Goal: Transaction & Acquisition: Purchase product/service

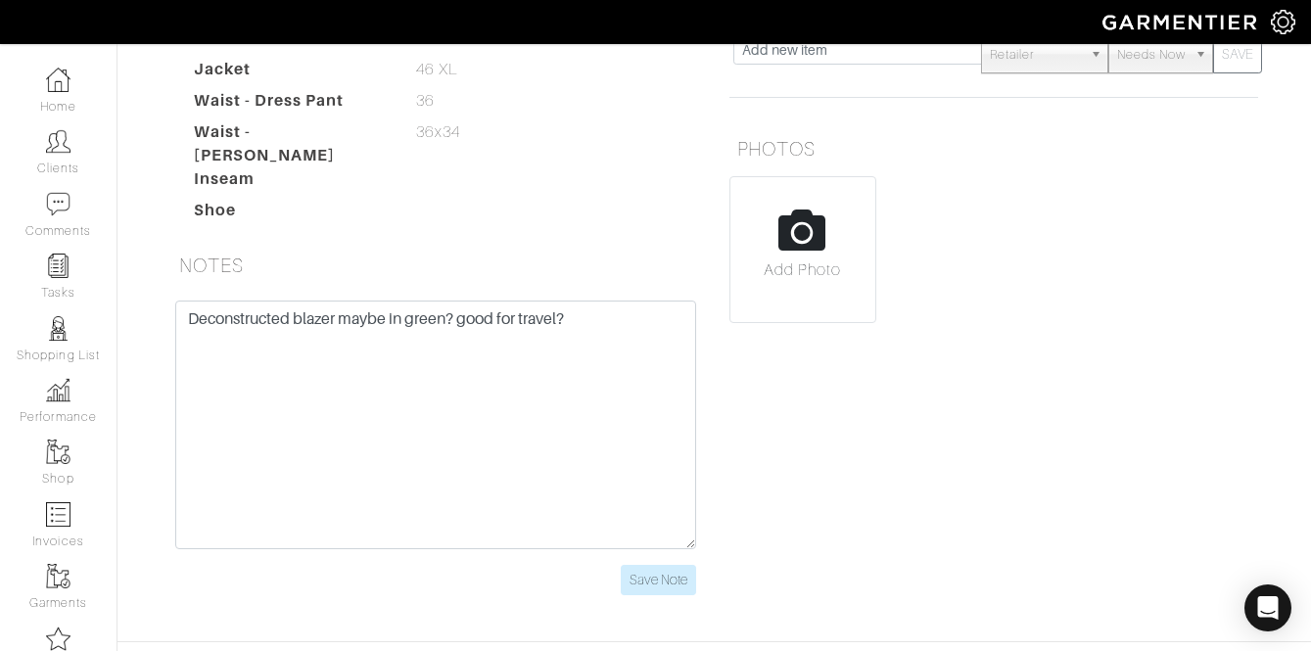
scroll to position [437, 0]
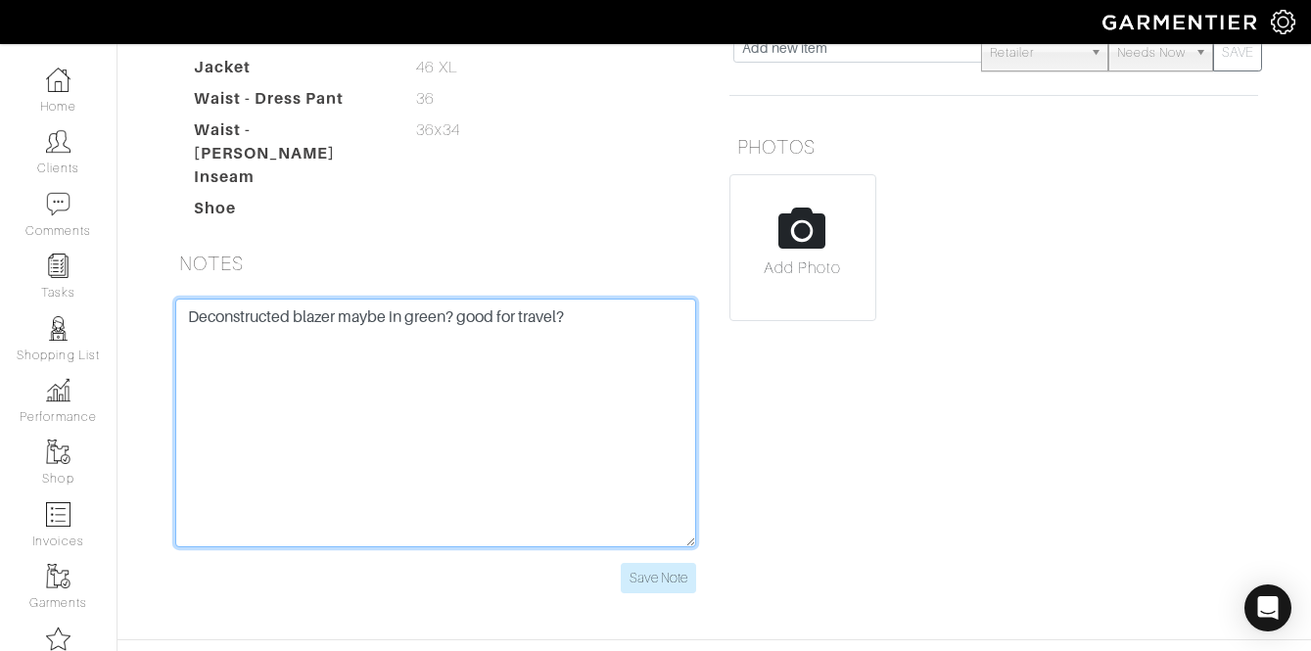
click at [658, 373] on textarea "Deconstructed blazer maybe in green? good for travel?" at bounding box center [435, 423] width 521 height 249
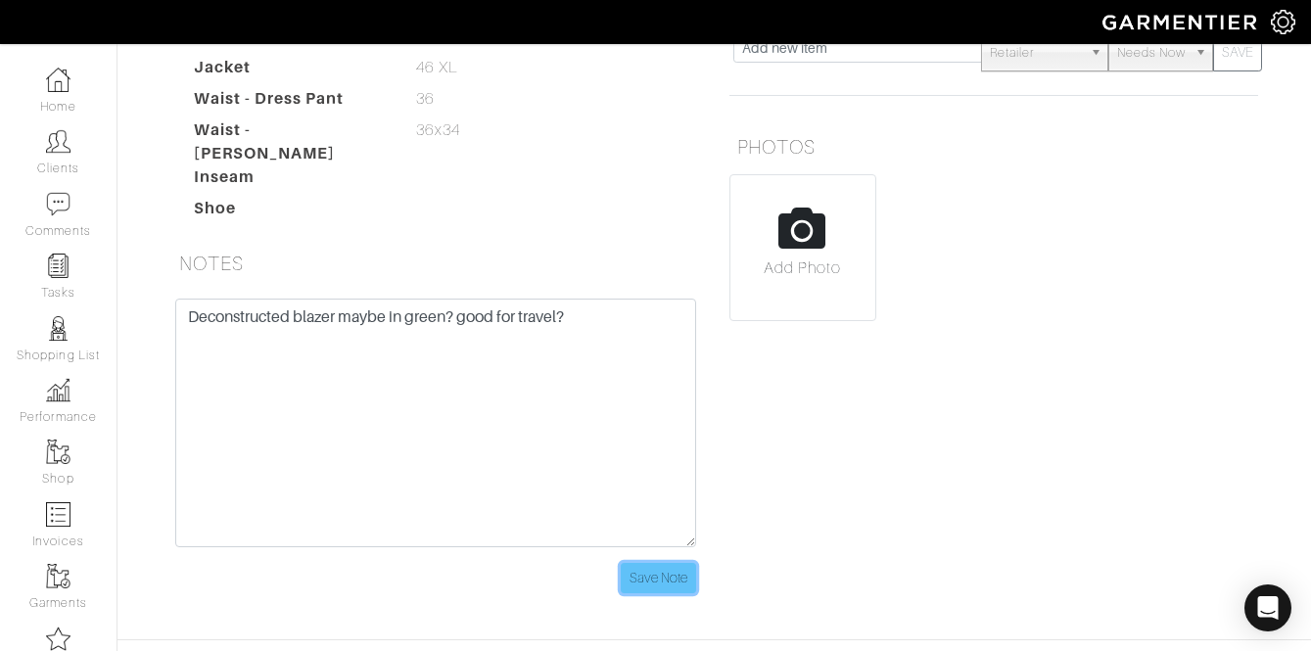
click at [668, 572] on input "Save Note" at bounding box center [658, 578] width 75 height 30
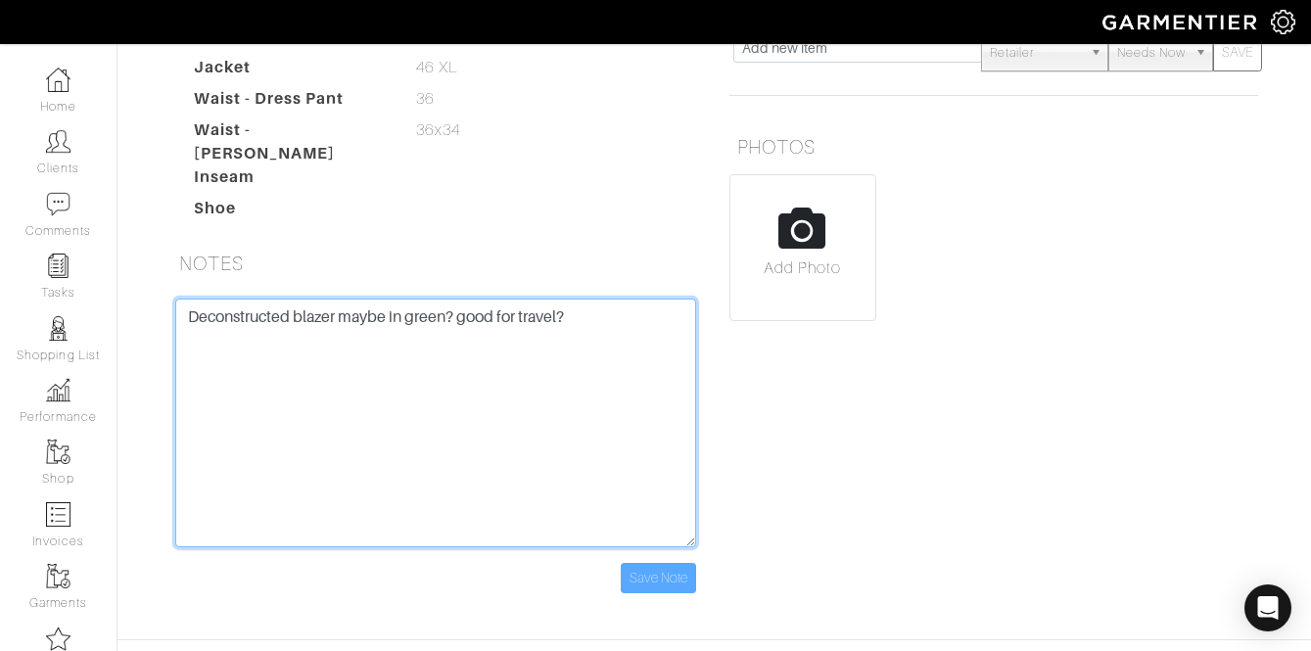
click at [645, 367] on textarea "Deconstructed blazer maybe in green? good for travel?" at bounding box center [435, 423] width 521 height 249
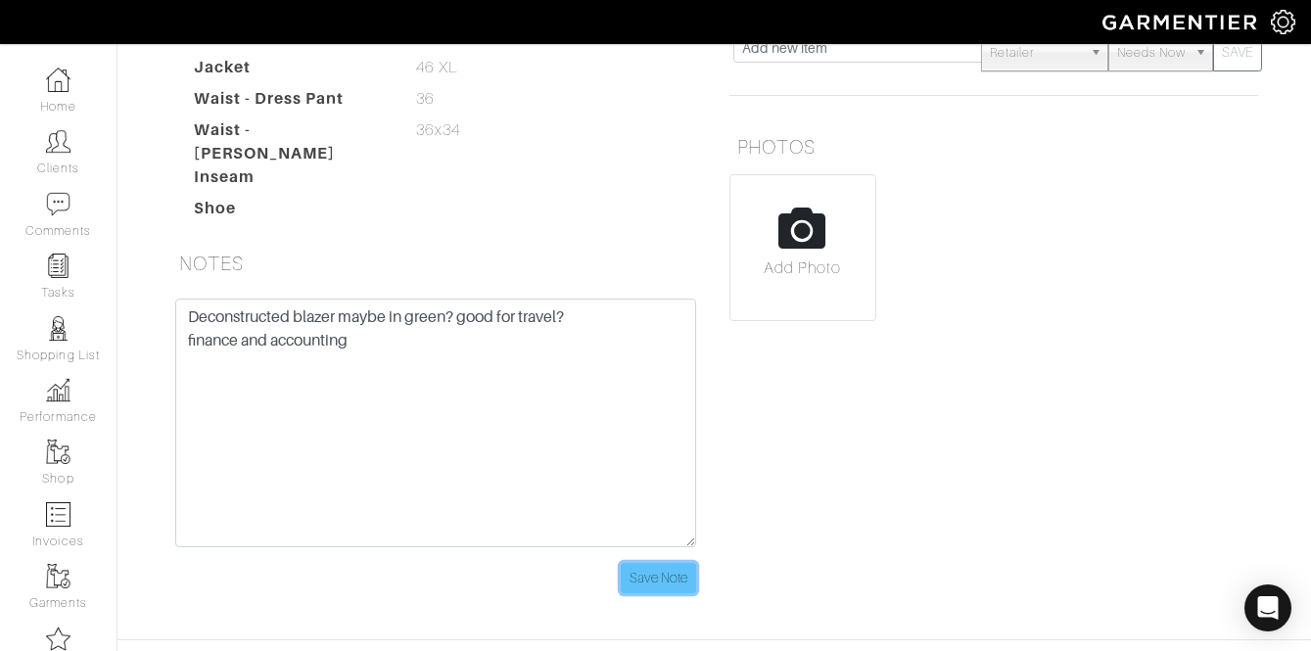
click at [648, 563] on input "Save Note" at bounding box center [658, 578] width 75 height 30
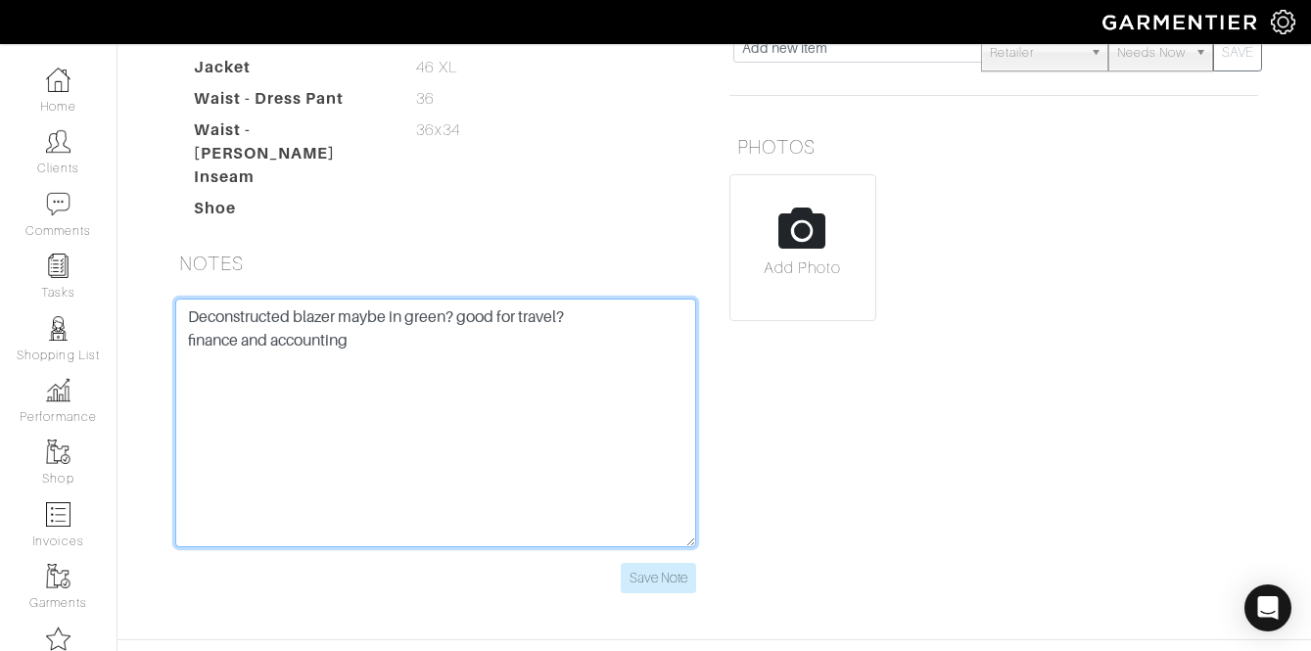
click at [396, 356] on textarea "Deconstructed blazer maybe in green? good for travel?" at bounding box center [435, 423] width 521 height 249
type textarea "Deconstructed blazer maybe in green? good for travel? finance and accounting su…"
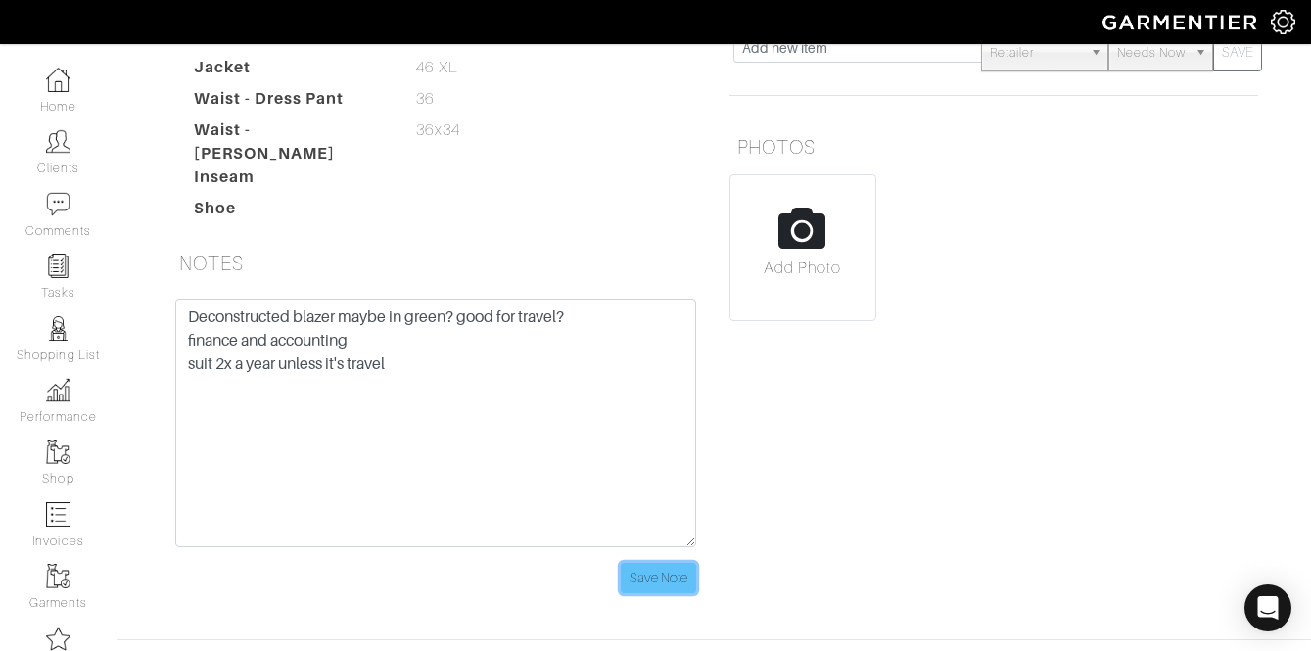
click at [666, 563] on input "Save Note" at bounding box center [658, 578] width 75 height 30
click at [672, 565] on input "Save Note" at bounding box center [658, 578] width 75 height 30
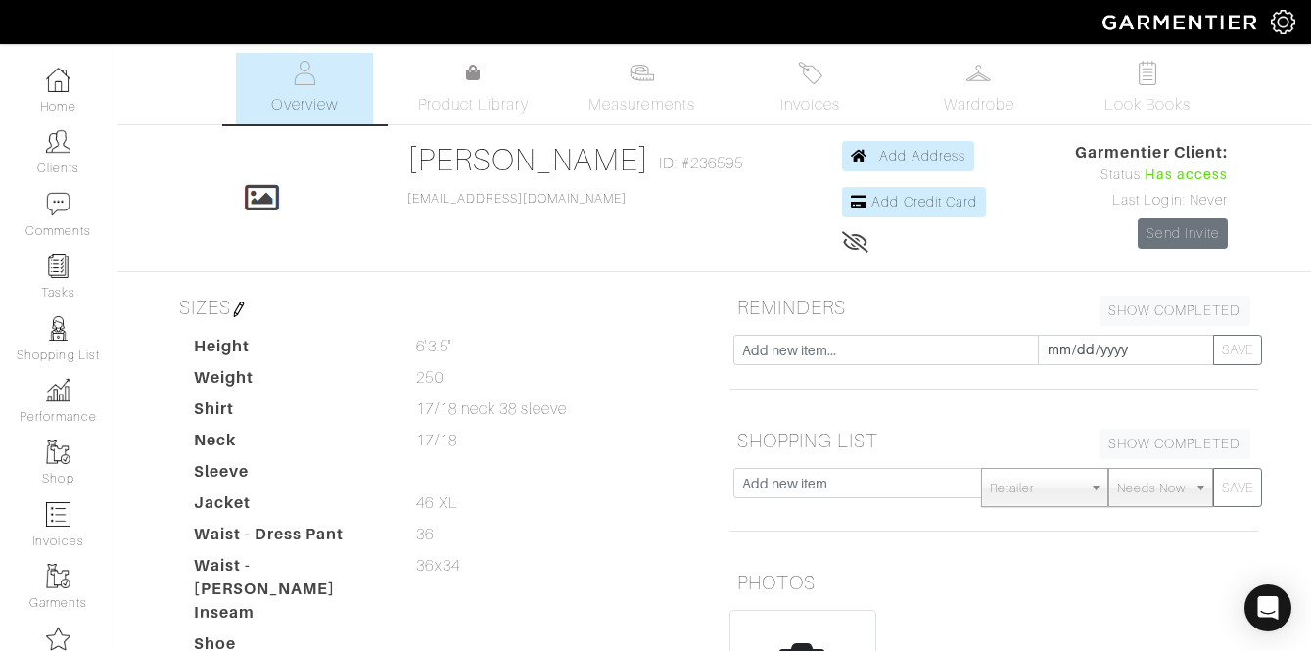
scroll to position [0, 0]
click at [662, 83] on link "Measurements" at bounding box center [642, 89] width 138 height 71
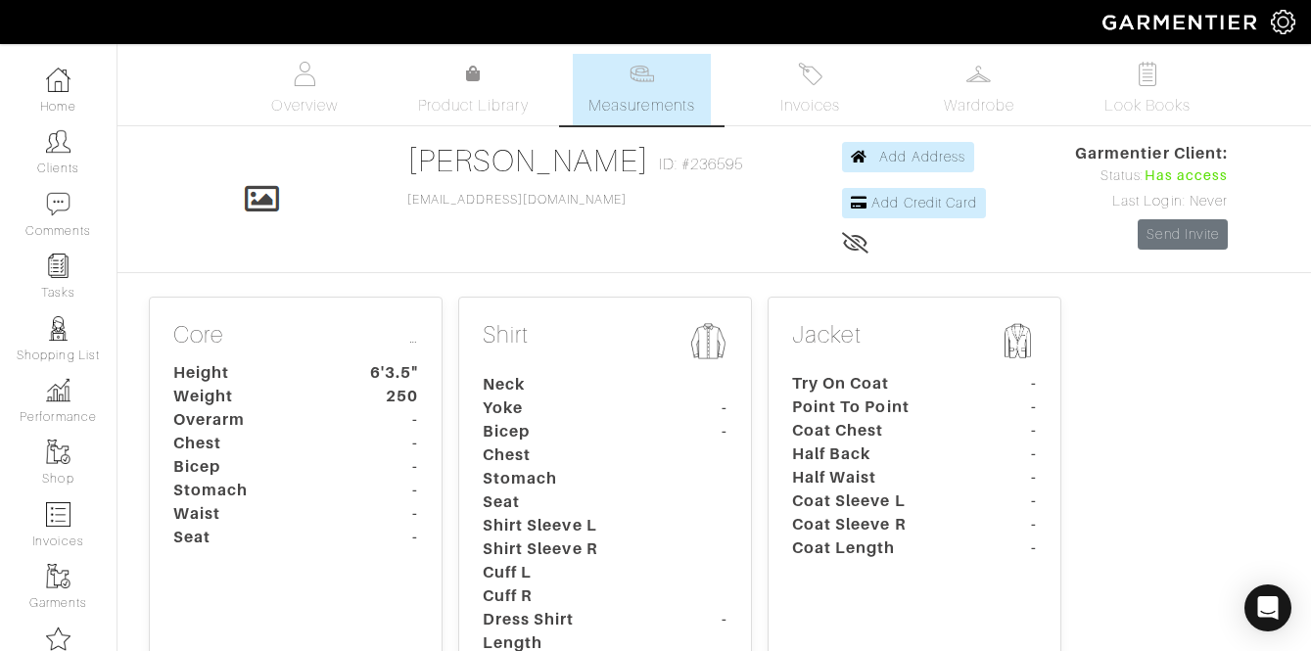
click at [158, 476] on div "Core … Height 6'3.5" Weight 250 Overarm - Chest - Bicep - Stomach - Waist - Sea…" at bounding box center [296, 520] width 294 height 446
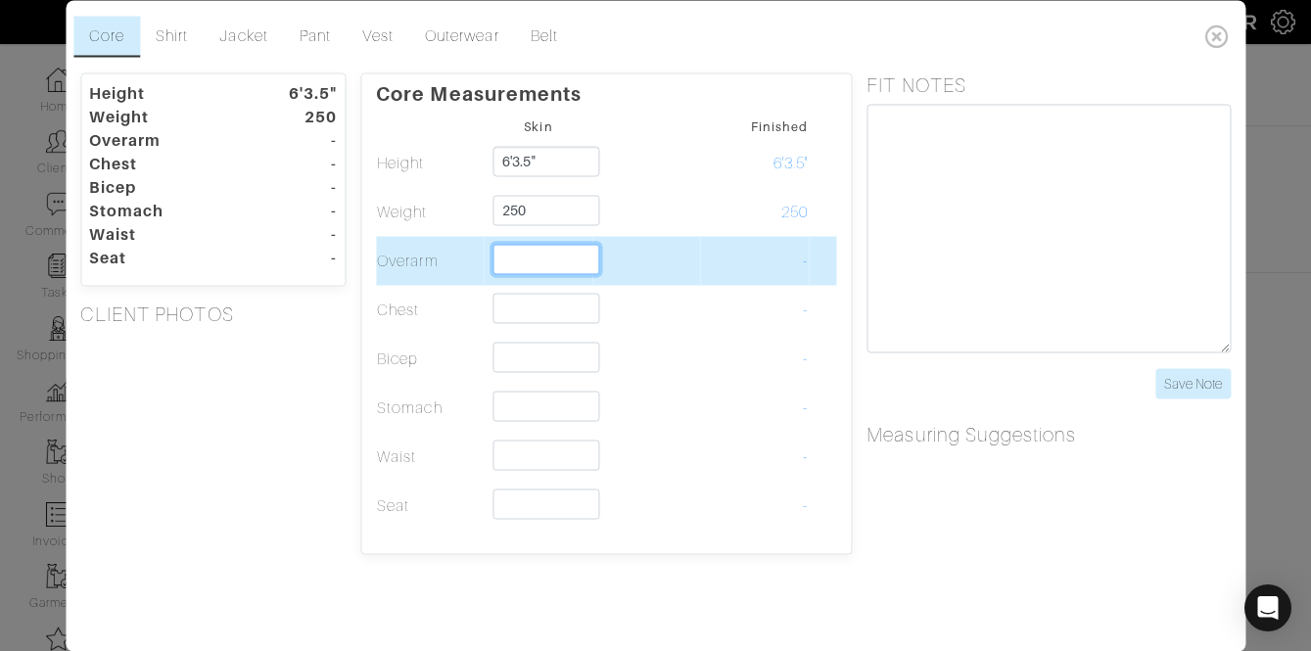
click at [549, 257] on input "text" at bounding box center [547, 259] width 107 height 30
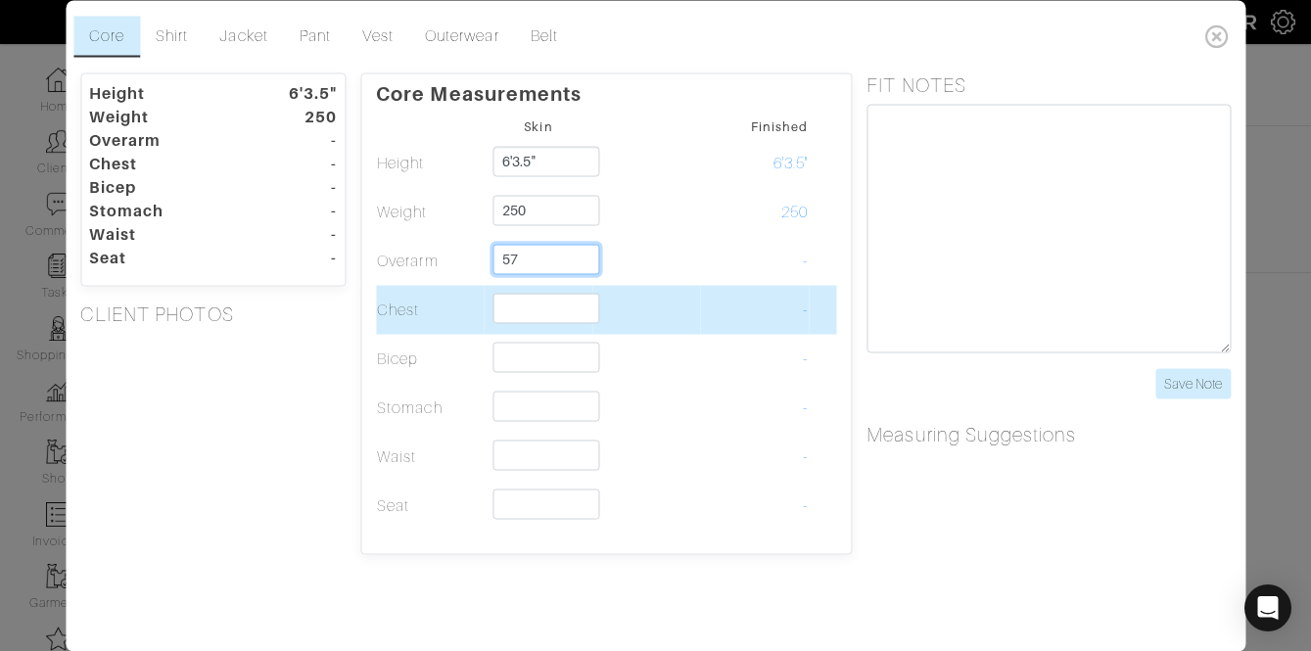
type input "57"
click at [545, 298] on input "text" at bounding box center [547, 308] width 107 height 30
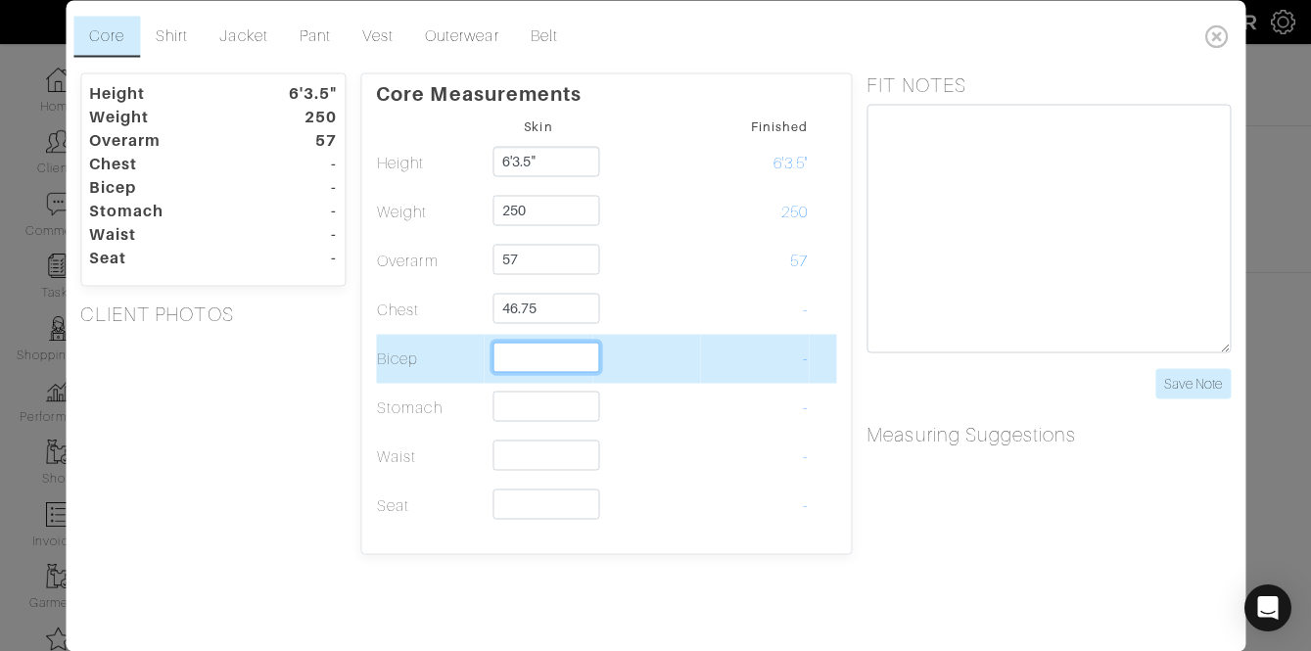
type input "46 3/4"
click at [546, 351] on input "text" at bounding box center [547, 357] width 107 height 30
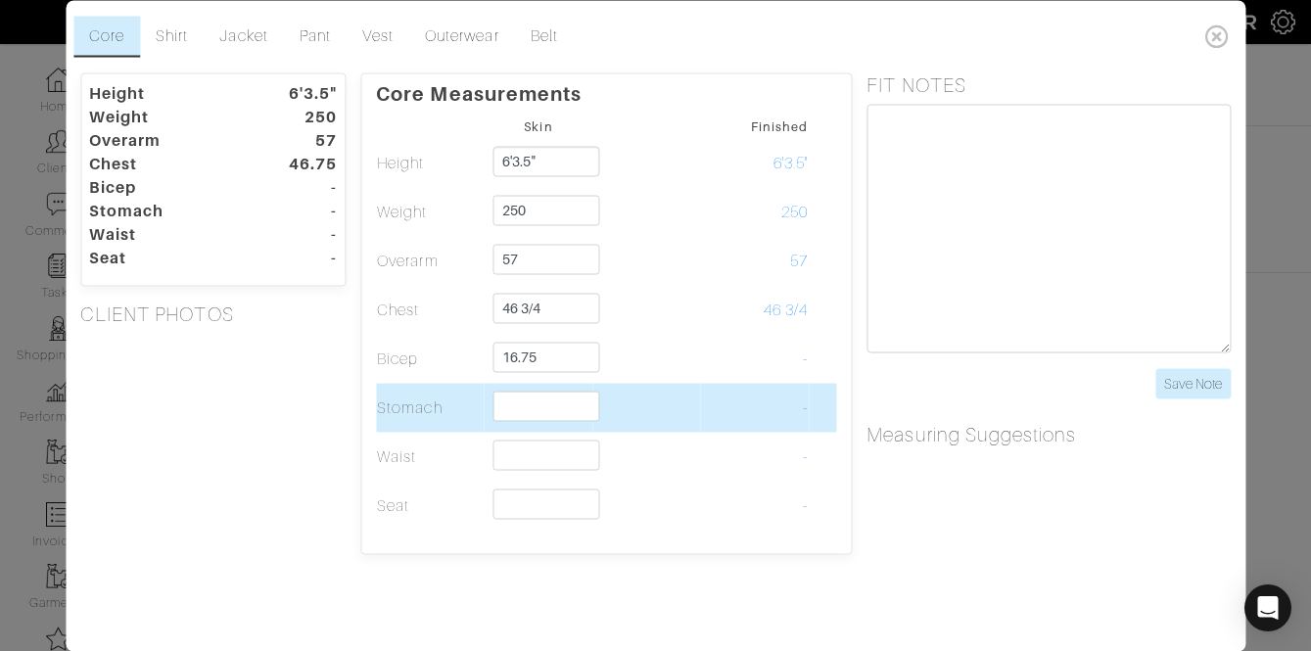
type input "16 3/4"
click at [595, 400] on td at bounding box center [646, 407] width 109 height 49
click at [570, 405] on input "text" at bounding box center [547, 406] width 107 height 30
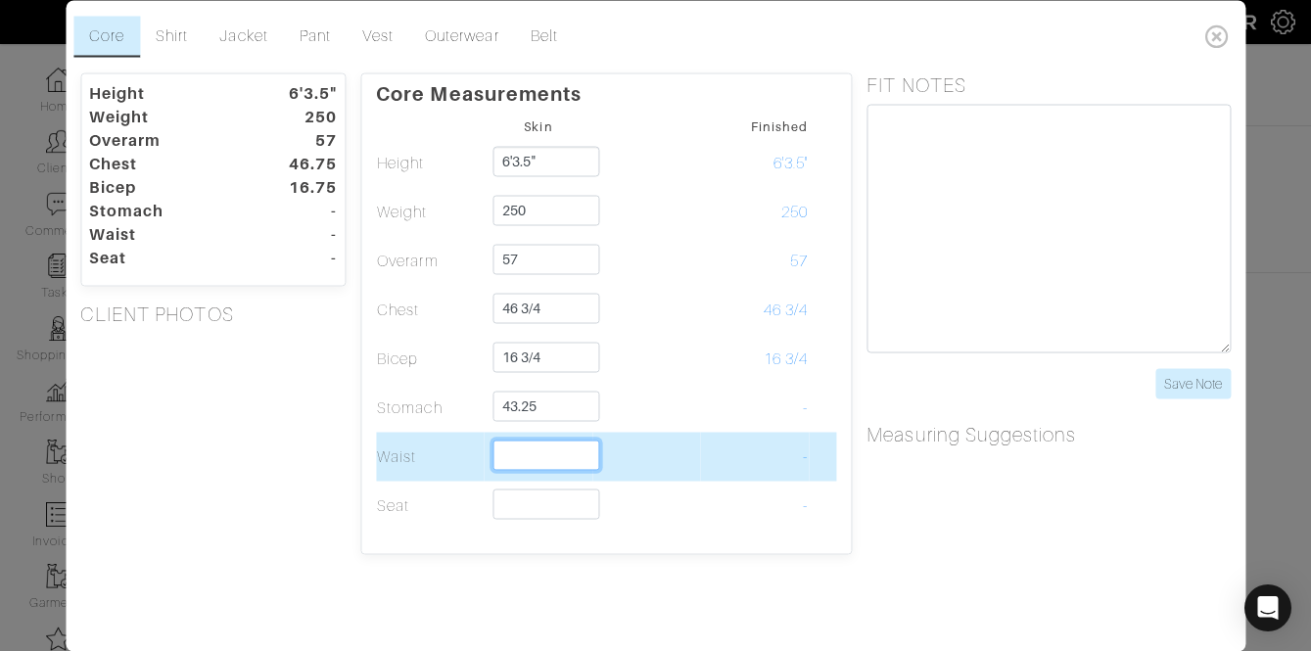
type input "43 1/4"
click at [557, 460] on input "text" at bounding box center [547, 455] width 107 height 30
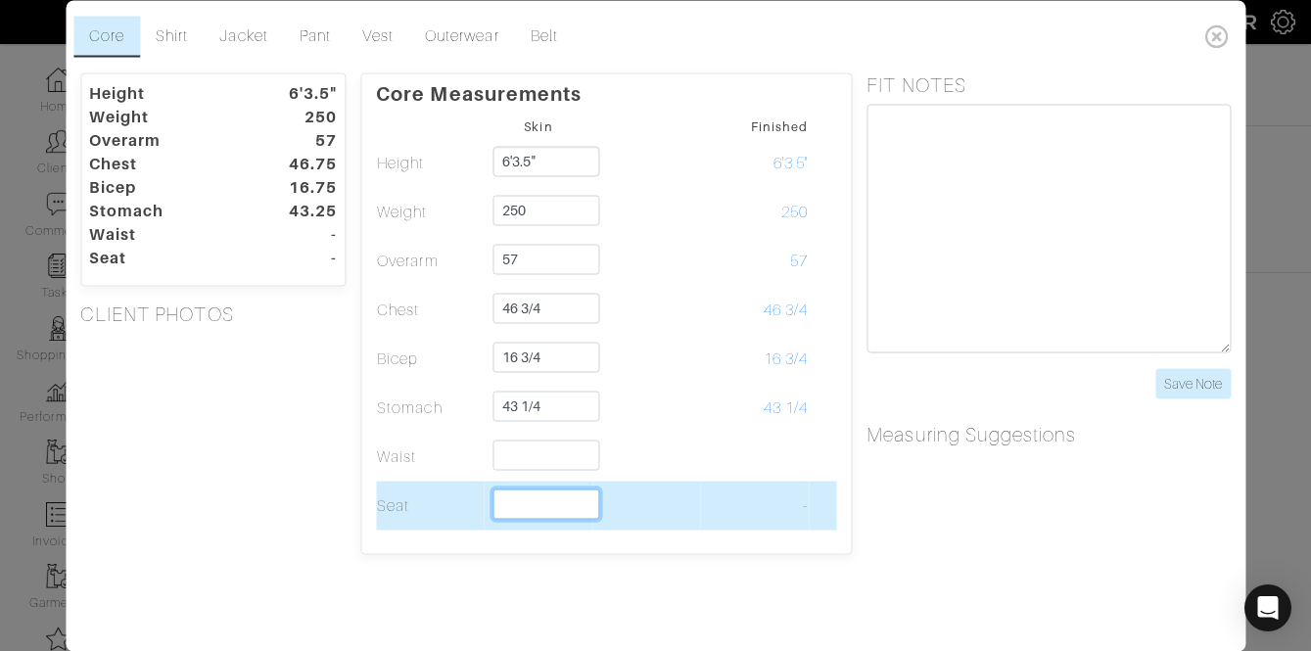
click at [526, 497] on input "text" at bounding box center [547, 504] width 107 height 30
type input "2"
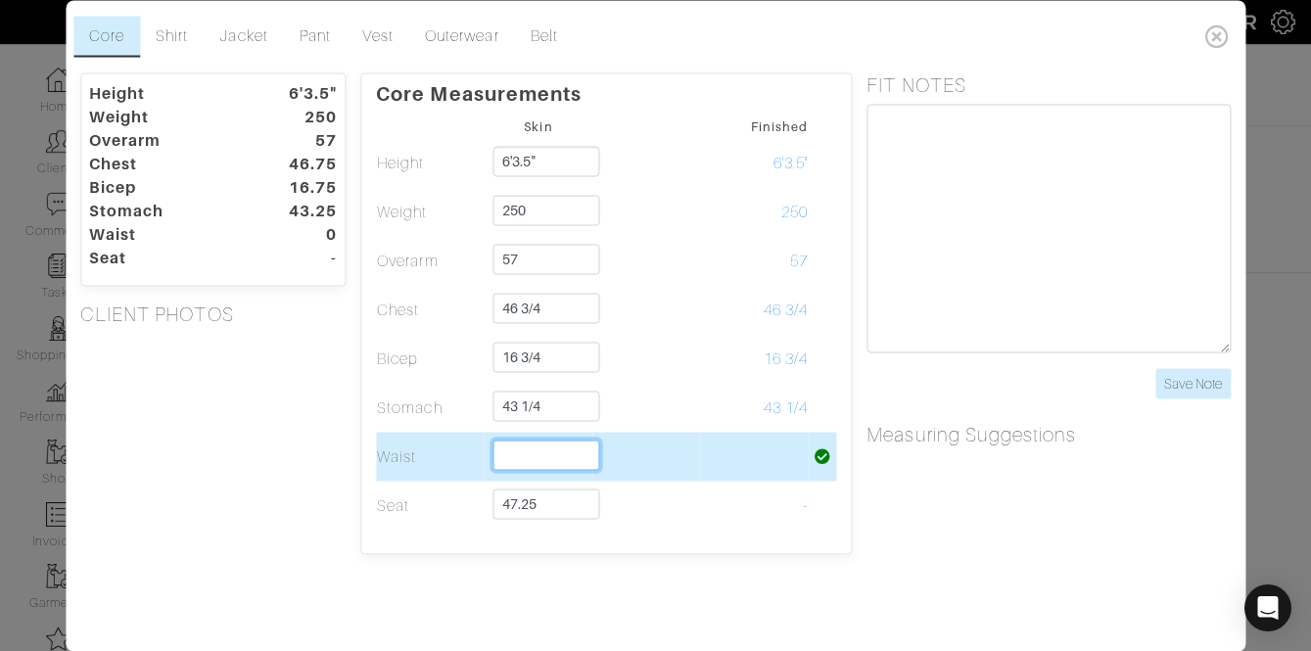
type input "47 1/4"
click at [543, 441] on input "text" at bounding box center [547, 455] width 107 height 30
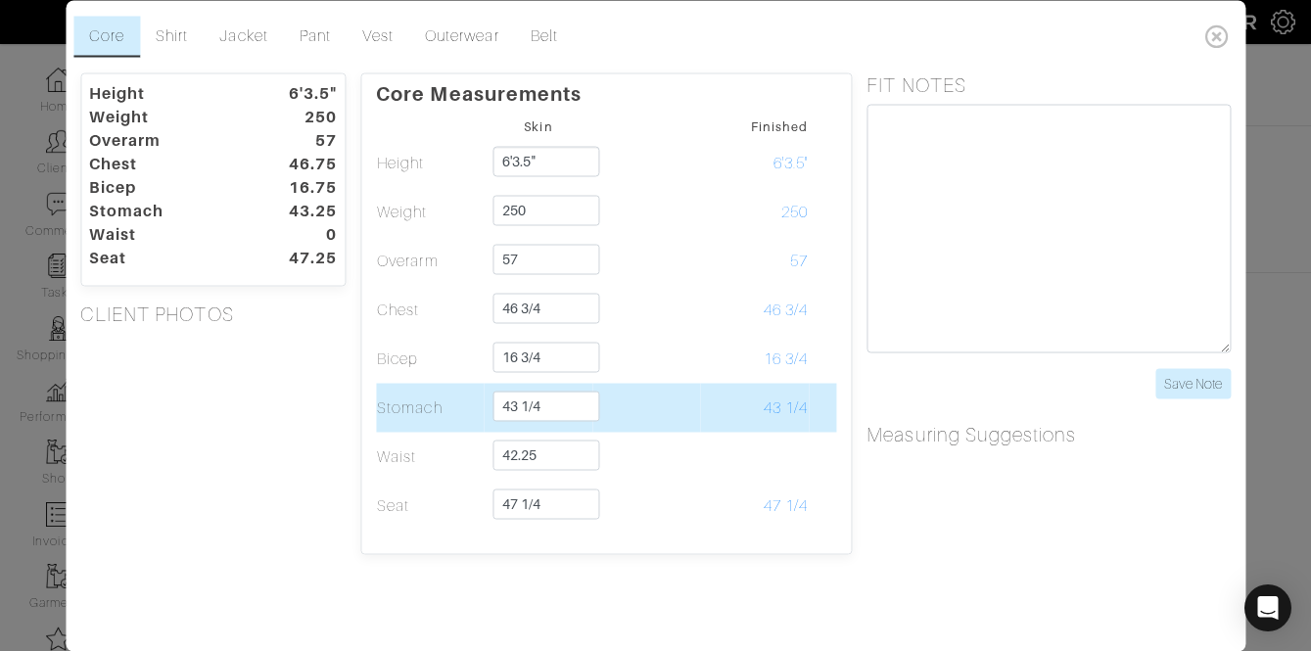
type input "42 1/4"
click at [681, 398] on td at bounding box center [646, 407] width 109 height 49
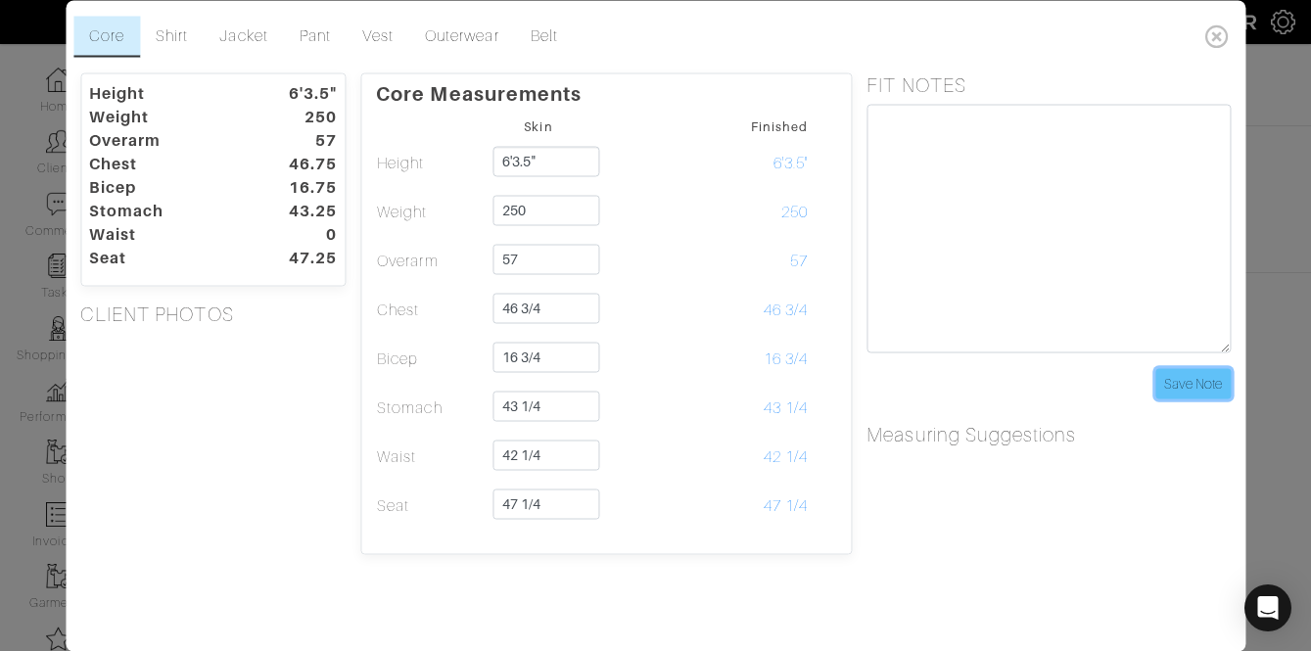
click at [1172, 388] on input "Save Note" at bounding box center [1192, 383] width 75 height 30
click at [332, 29] on link "Pant" at bounding box center [315, 36] width 63 height 41
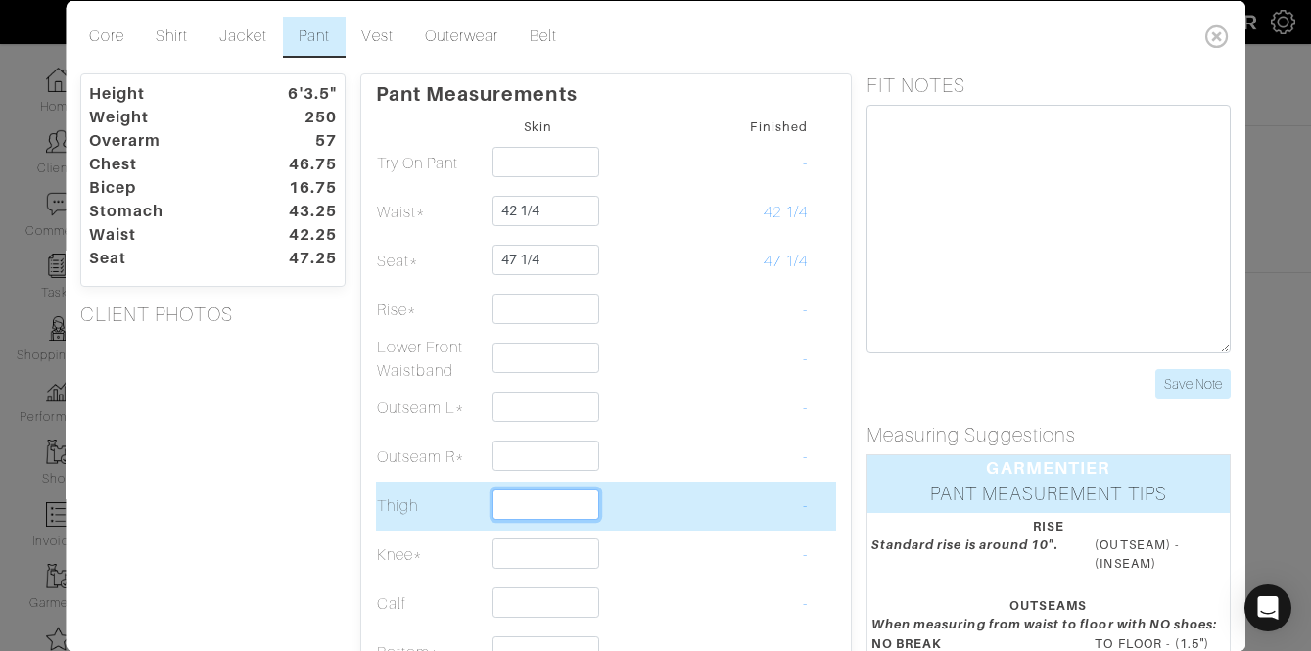
click at [549, 513] on input "text" at bounding box center [547, 504] width 107 height 30
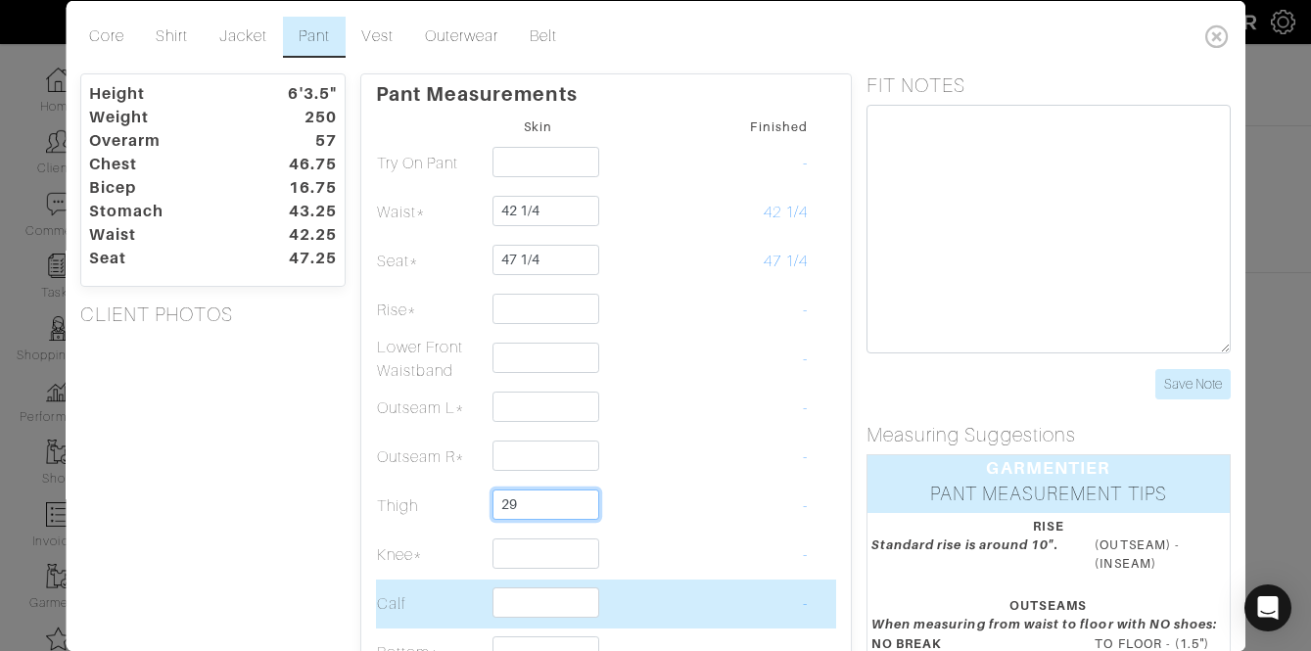
type input "29"
click at [516, 600] on input "text" at bounding box center [547, 602] width 107 height 30
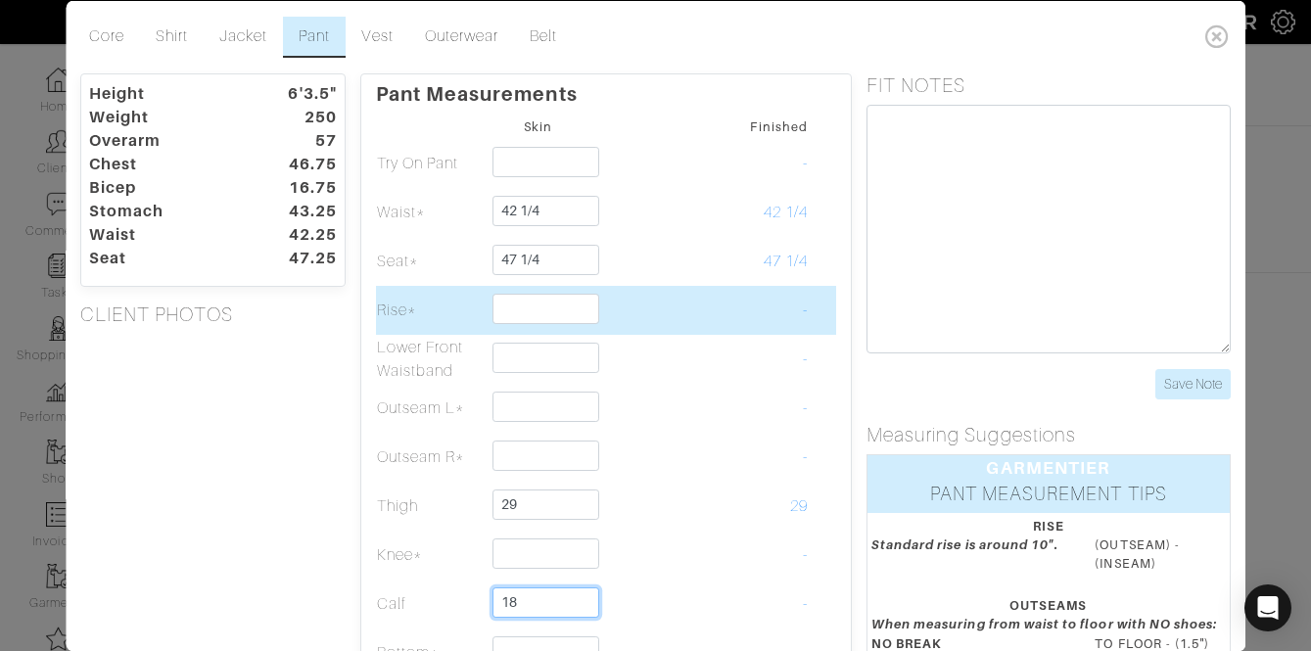
type input "18"
click at [675, 316] on td at bounding box center [646, 309] width 109 height 49
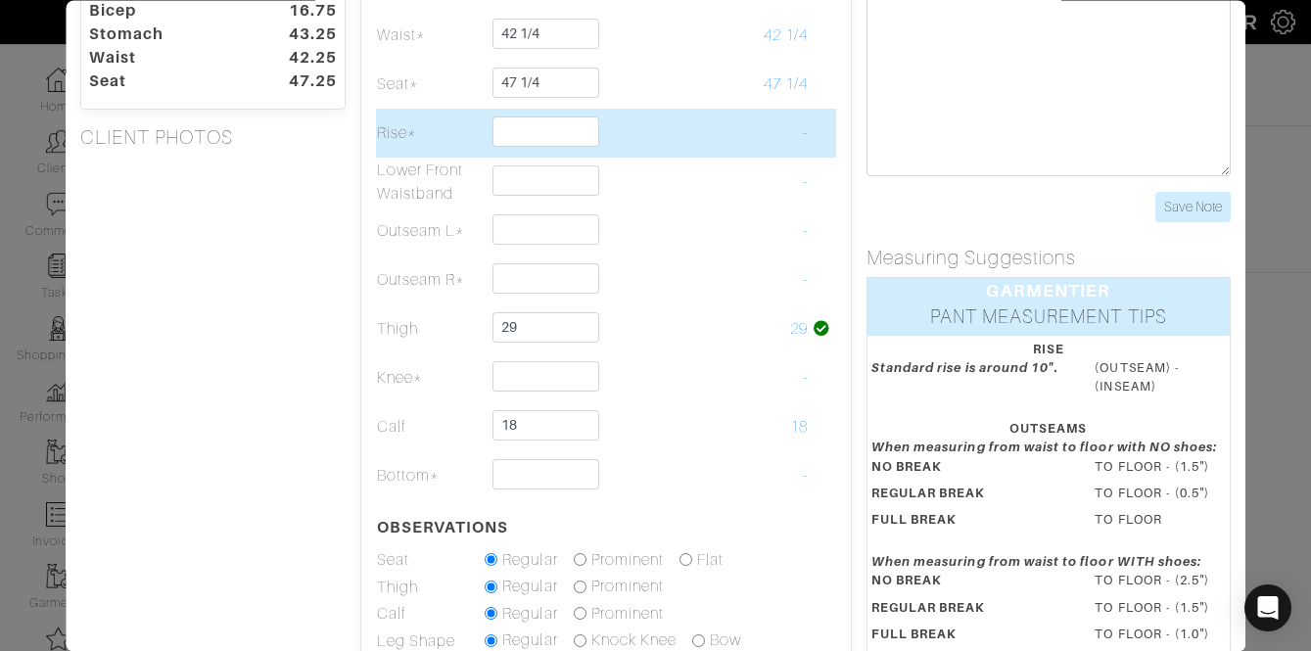
scroll to position [179, 0]
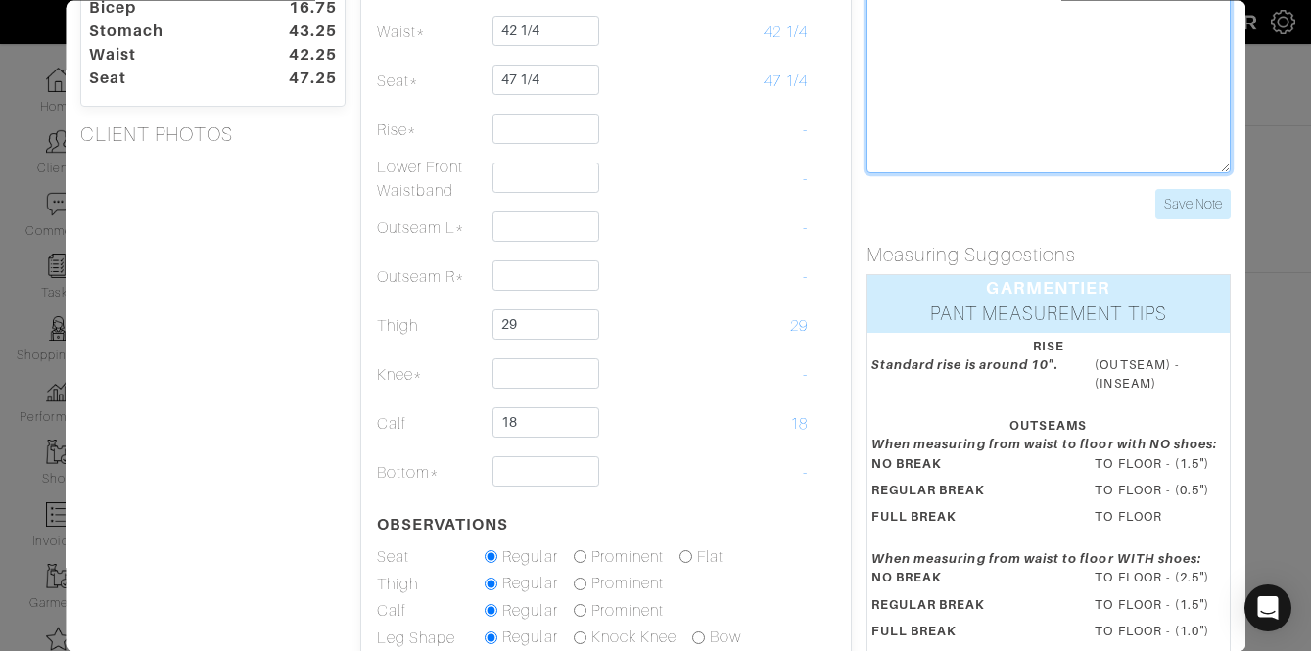
click at [1061, 47] on textarea at bounding box center [1049, 49] width 364 height 249
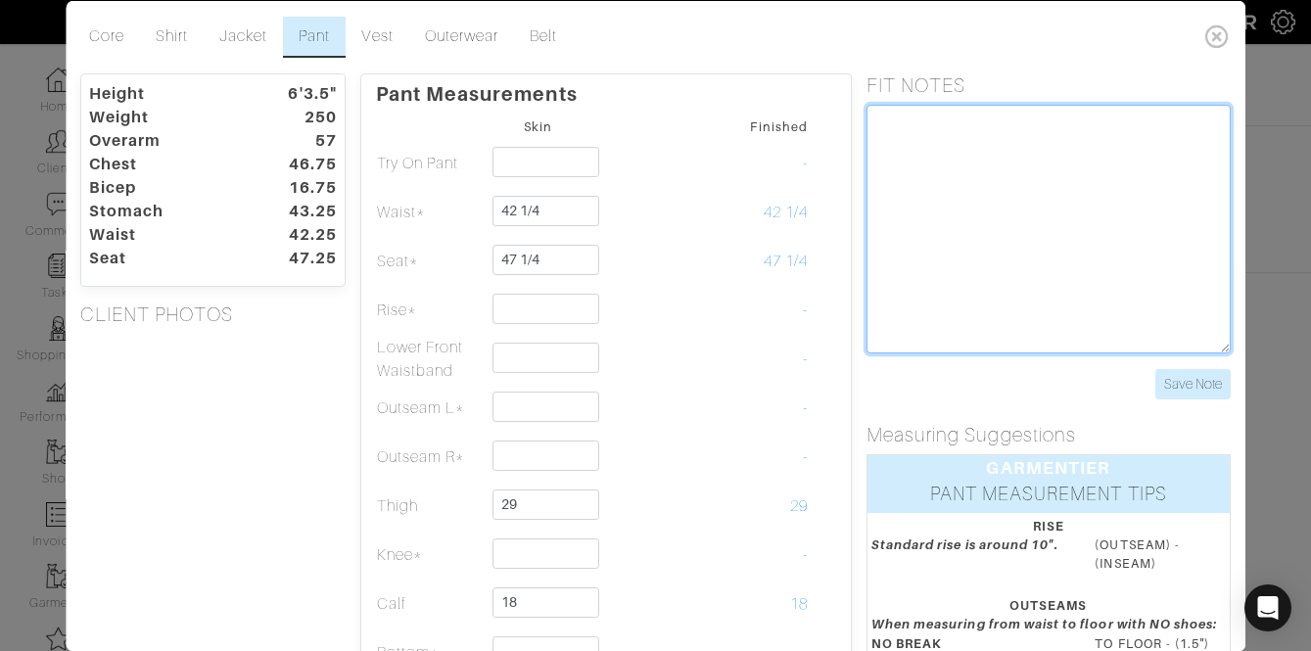
scroll to position [1, 0]
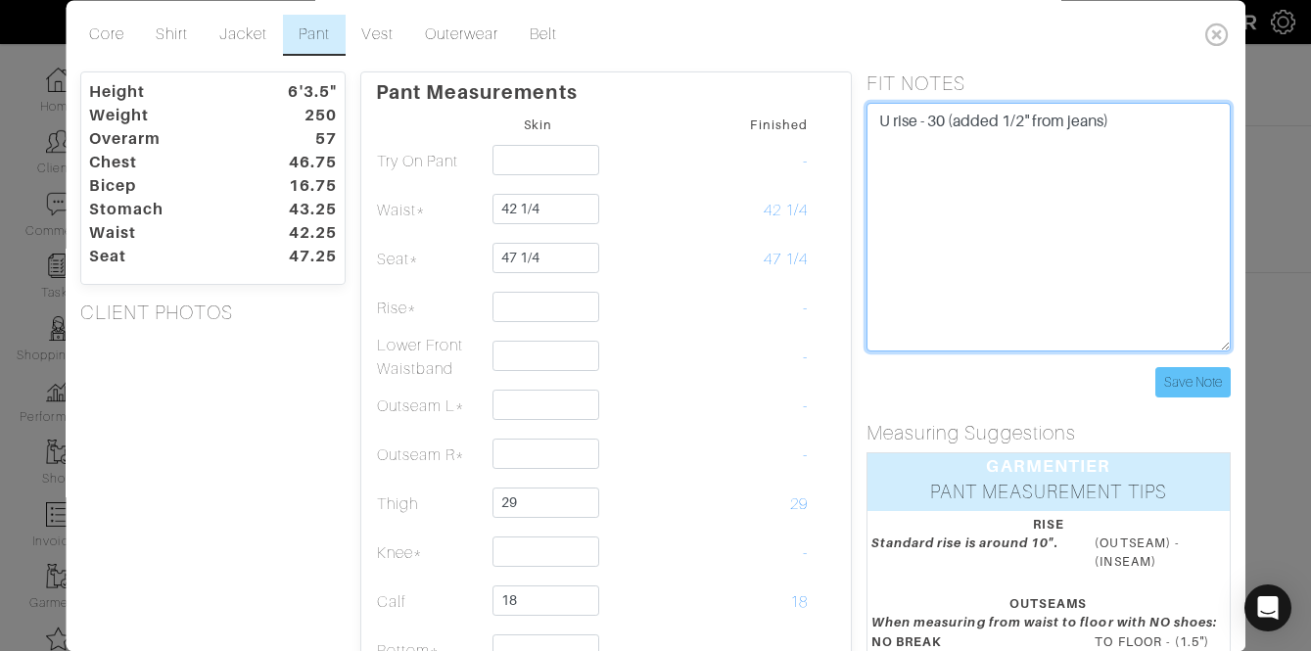
type textarea "U rise - 30 (added 1/2" from jeans)"
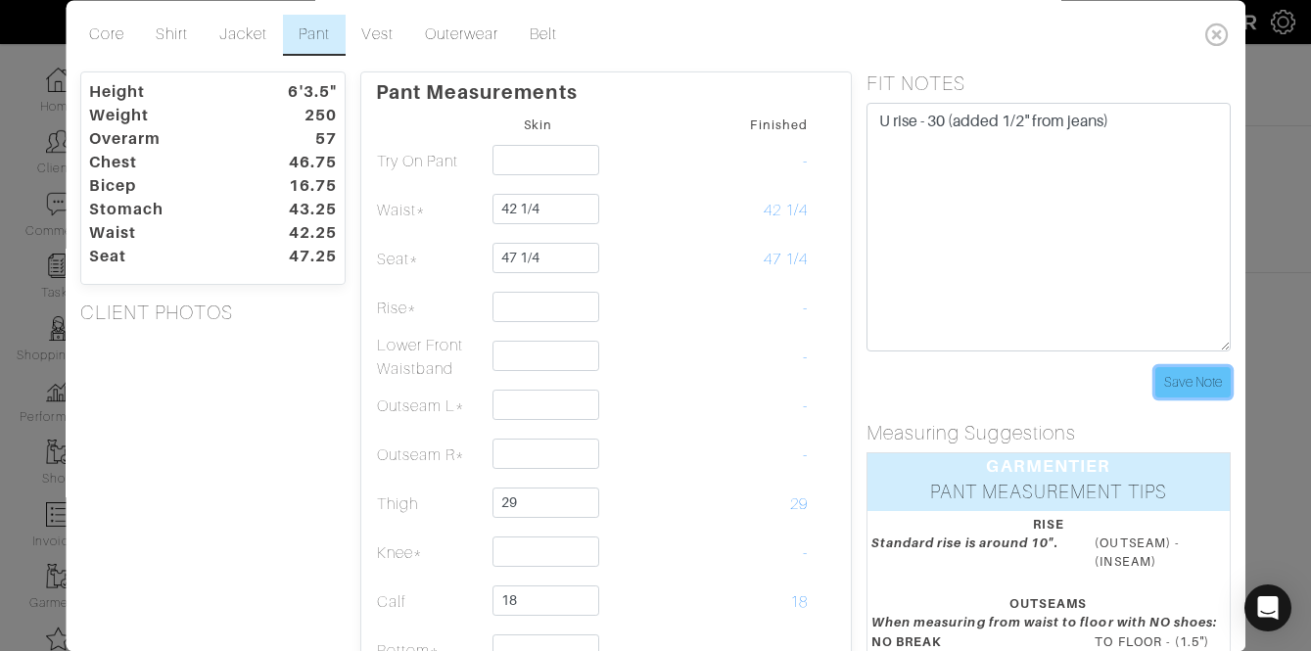
click at [1201, 374] on input "Save Note" at bounding box center [1192, 382] width 75 height 30
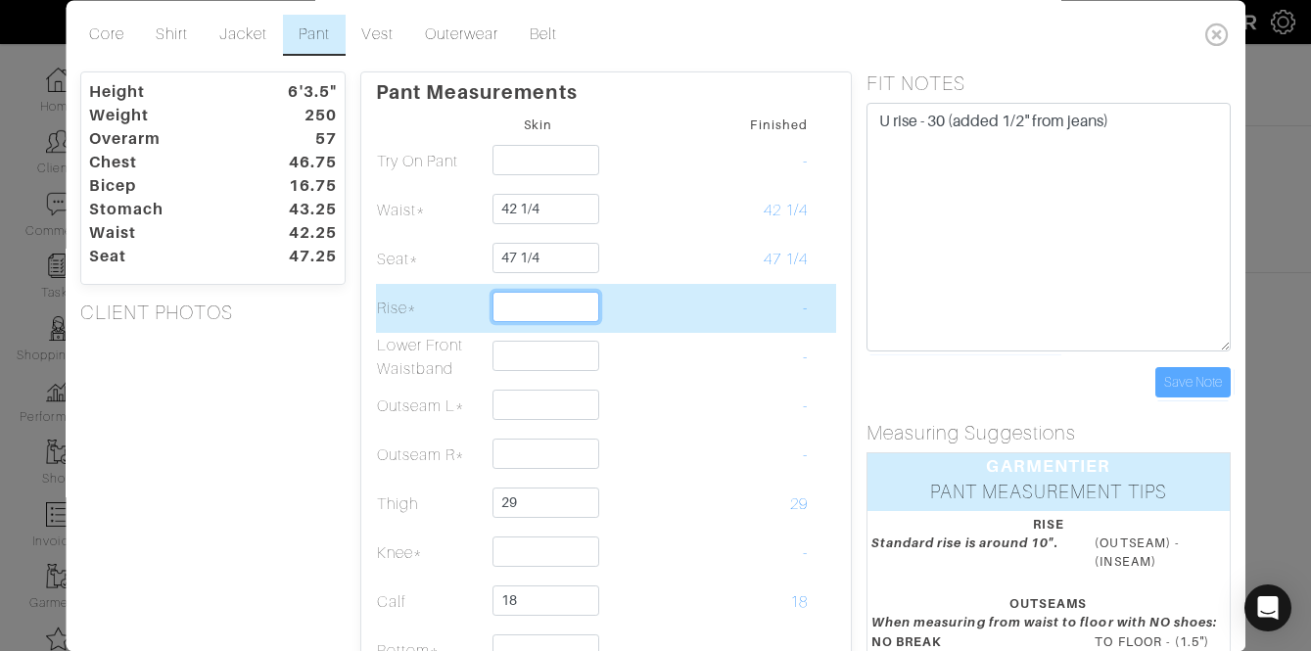
click at [567, 308] on input "text" at bounding box center [547, 307] width 107 height 30
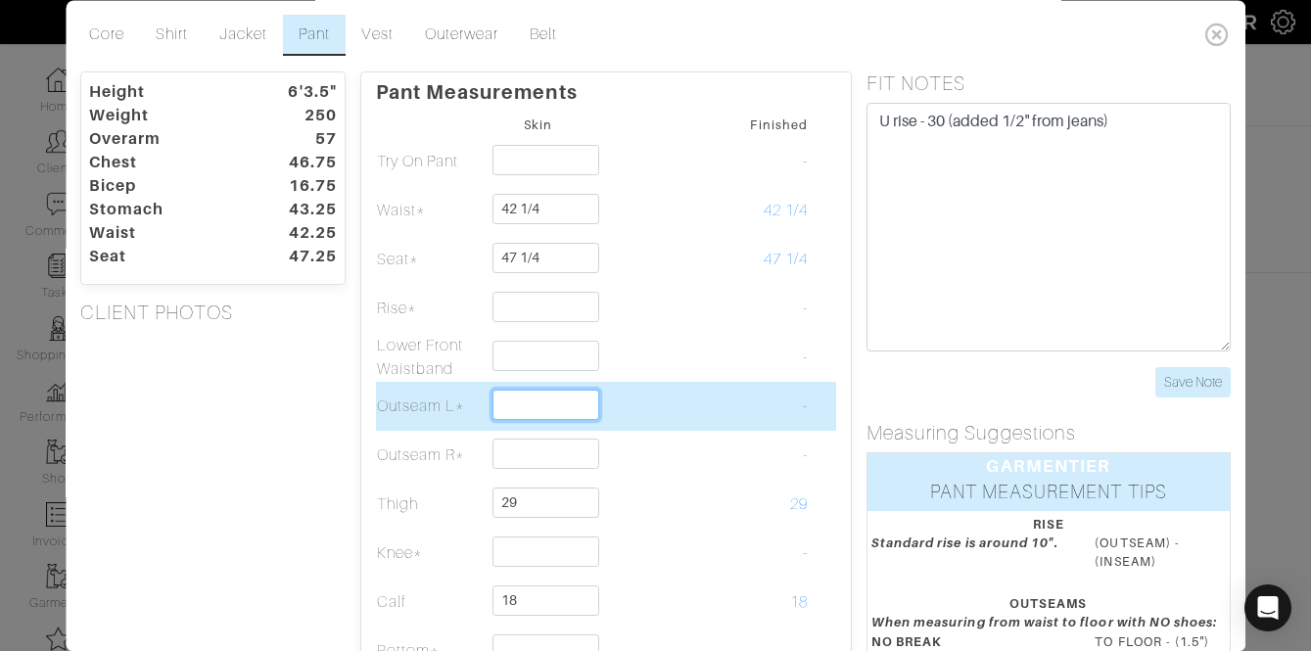
click at [511, 416] on input "text" at bounding box center [547, 405] width 107 height 30
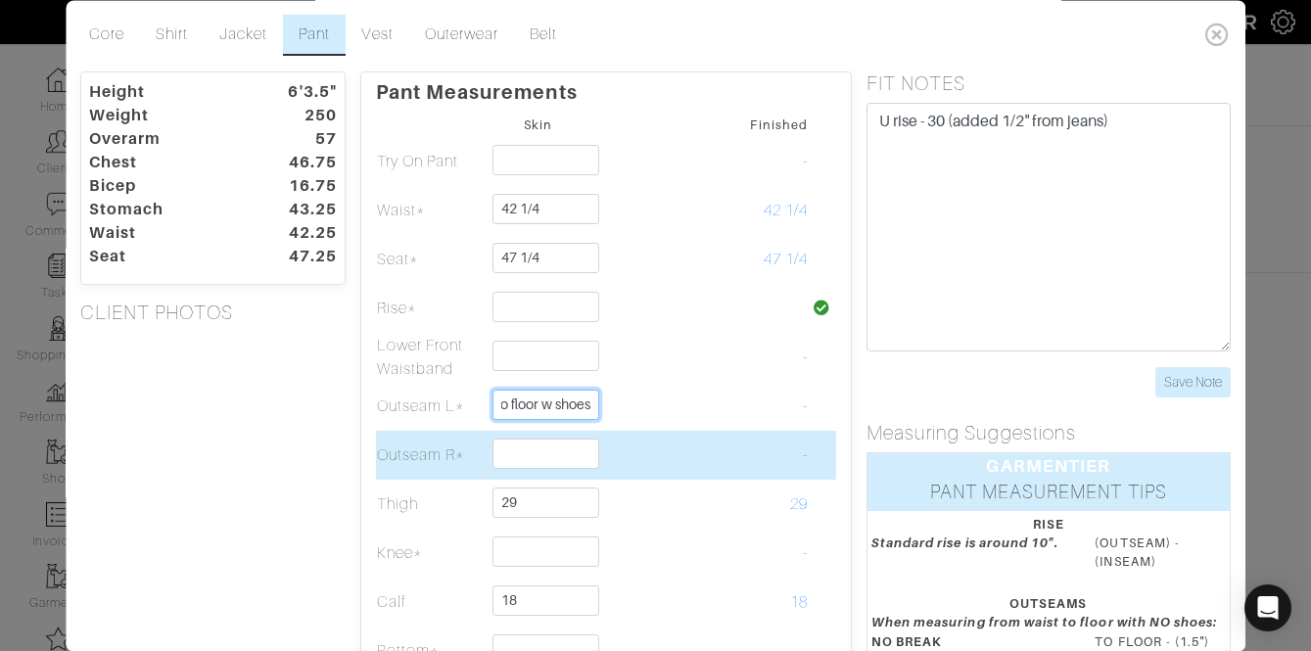
type input "44.5 to floor w shoes"
click at [560, 451] on input "text" at bounding box center [547, 454] width 107 height 30
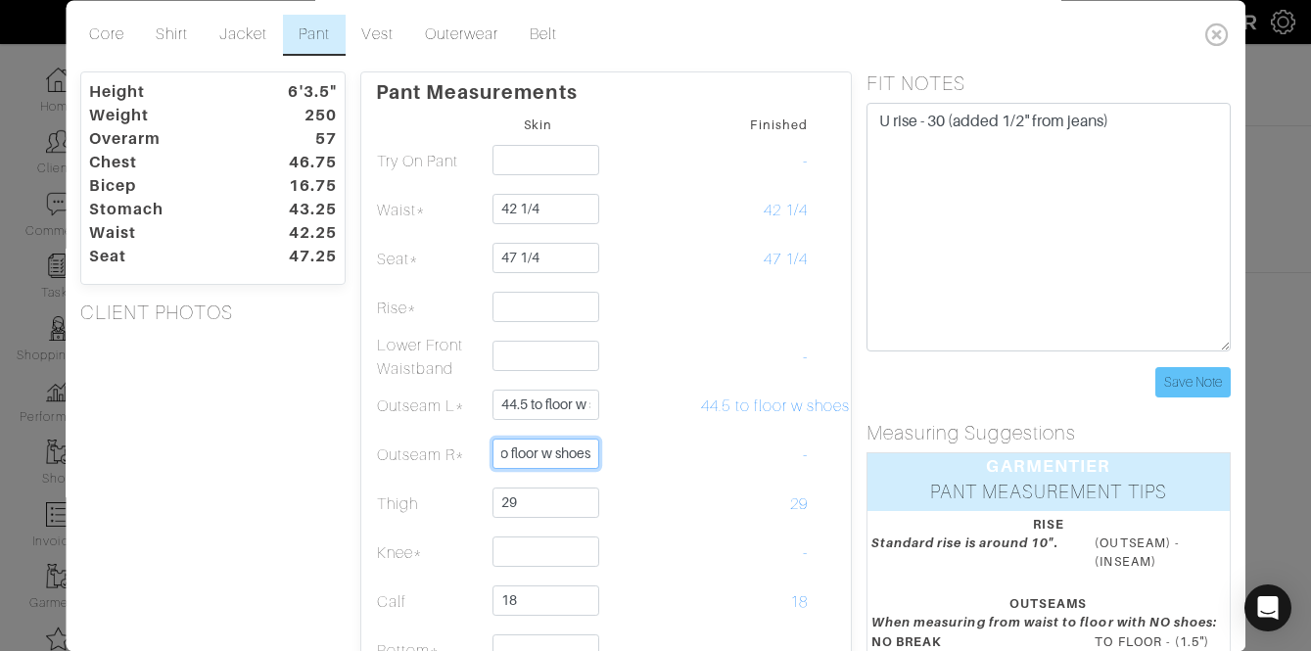
type input "44 to floor w shoes"
click at [1179, 392] on input "Save Note" at bounding box center [1192, 382] width 75 height 30
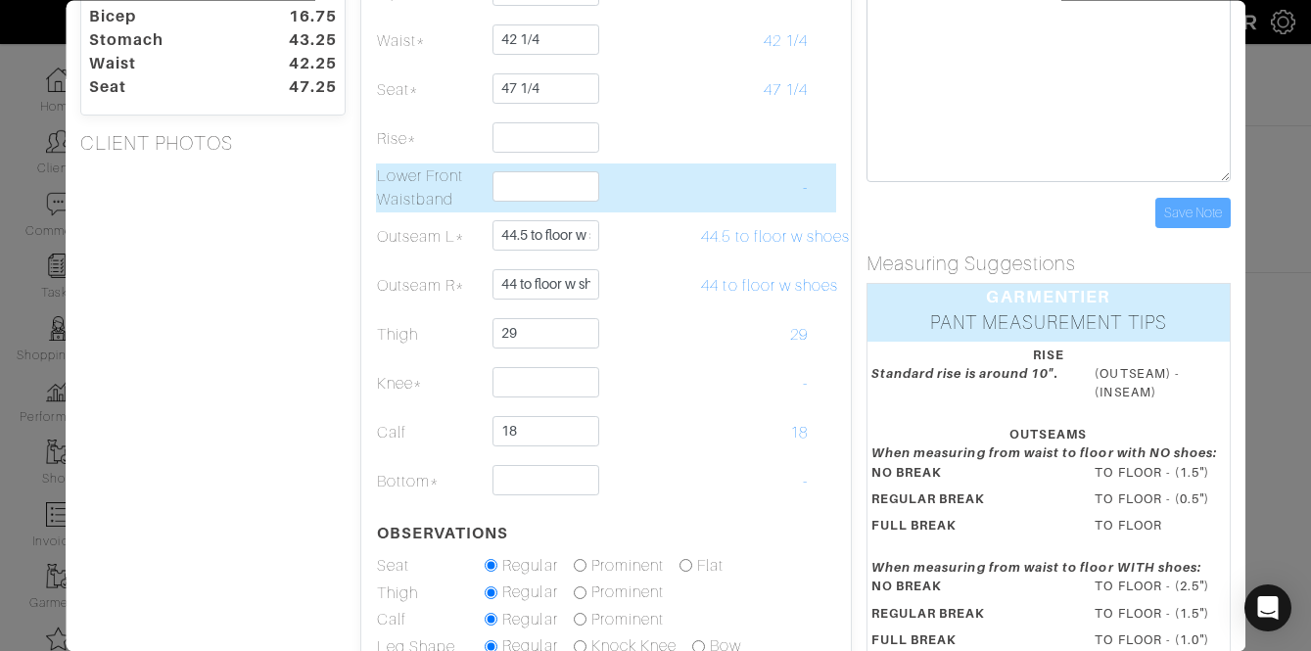
scroll to position [171, 0]
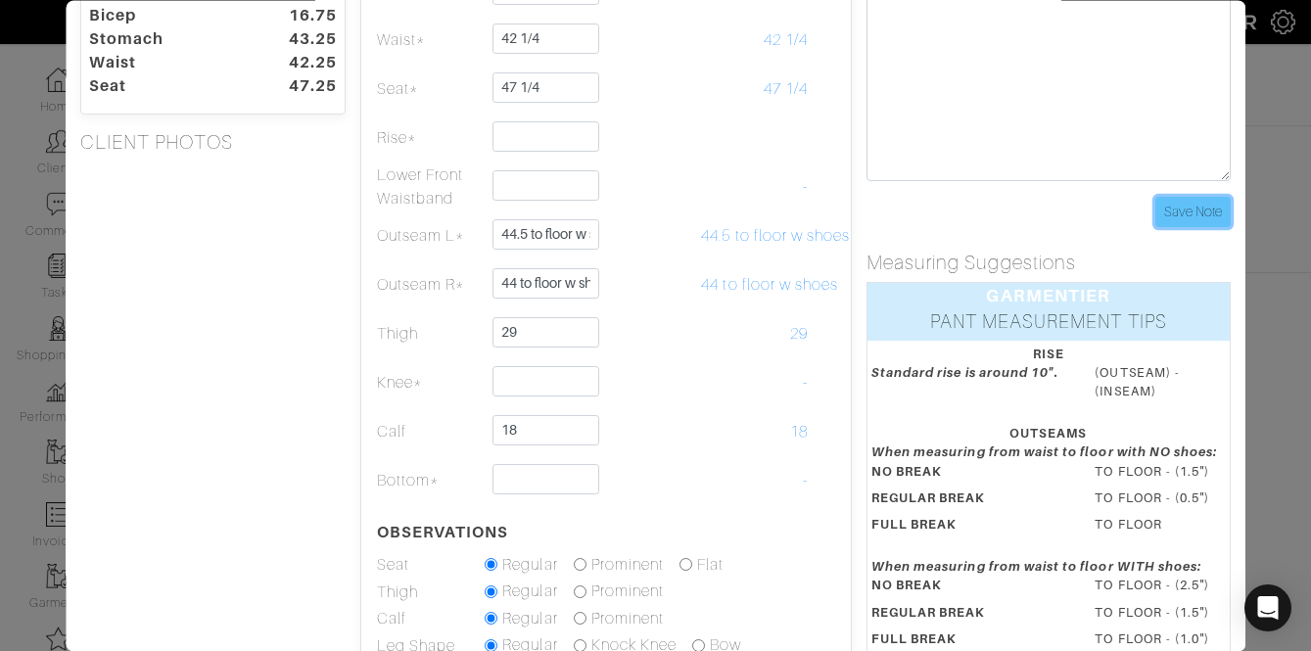
click at [1183, 209] on input "Save Note" at bounding box center [1192, 212] width 75 height 30
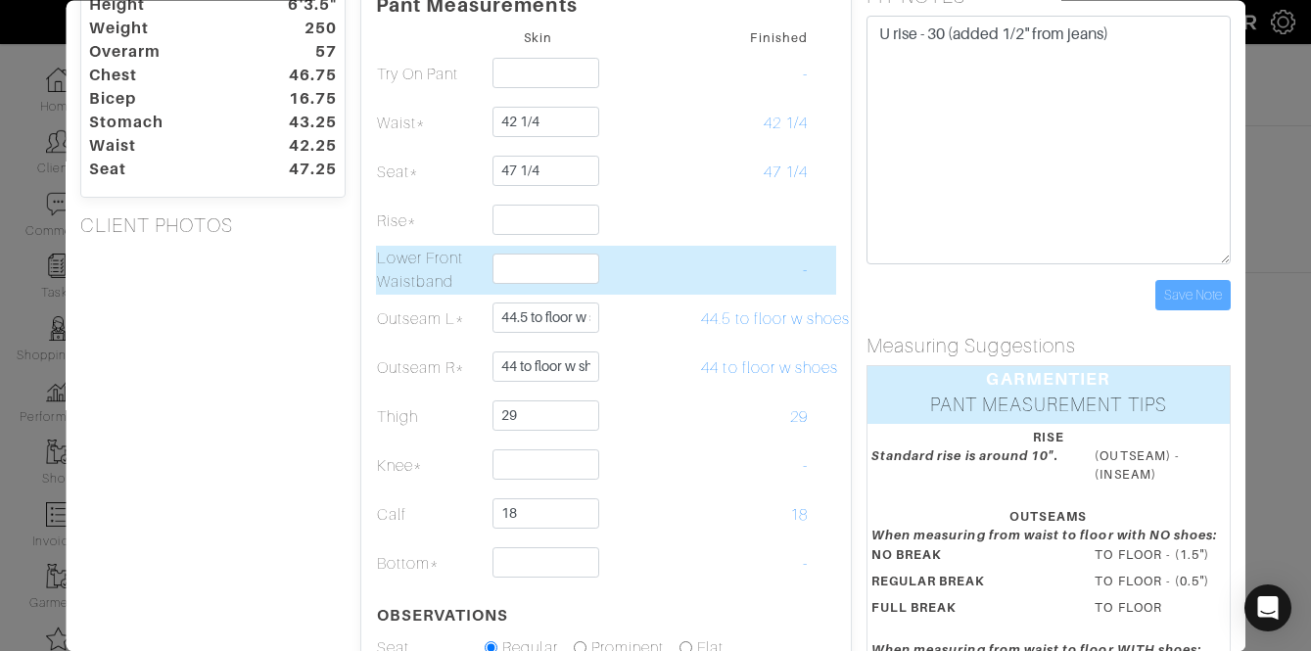
scroll to position [86, 0]
click at [533, 287] on td at bounding box center [539, 272] width 109 height 49
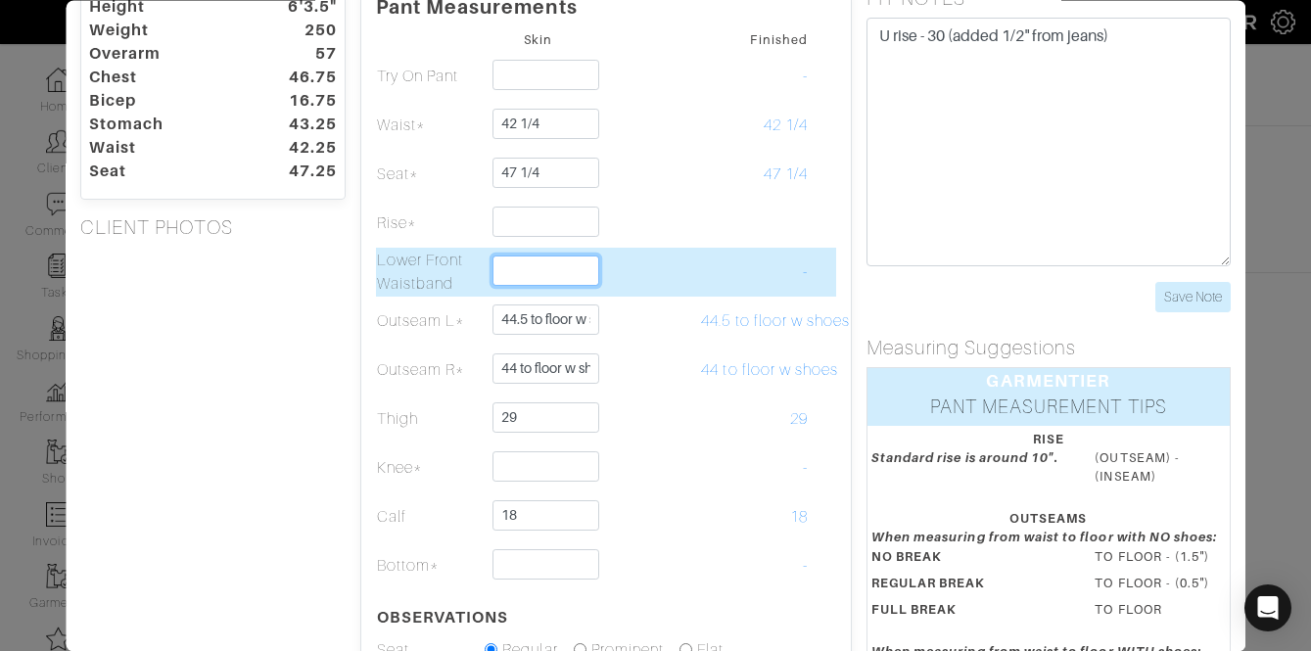
click at [500, 275] on input "text" at bounding box center [547, 271] width 107 height 30
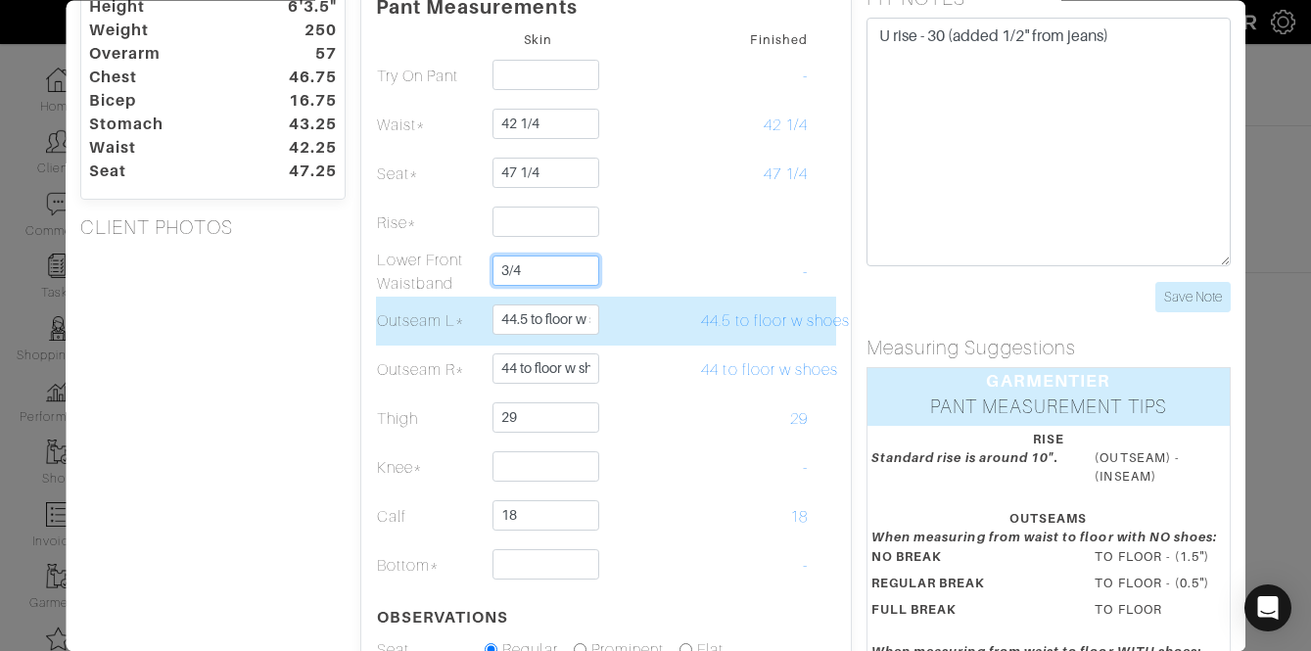
type input "3/4"
click at [759, 297] on td "44.5 to floor w shoes" at bounding box center [755, 321] width 109 height 49
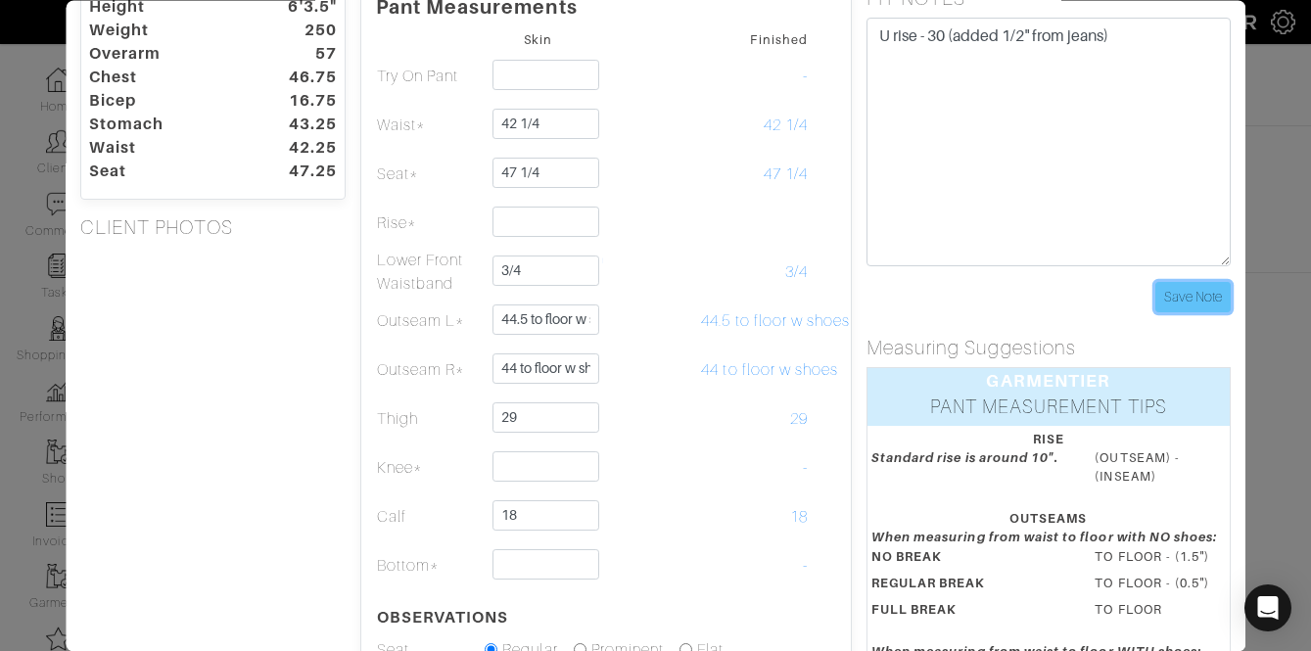
click at [1186, 304] on input "Save Note" at bounding box center [1192, 297] width 75 height 30
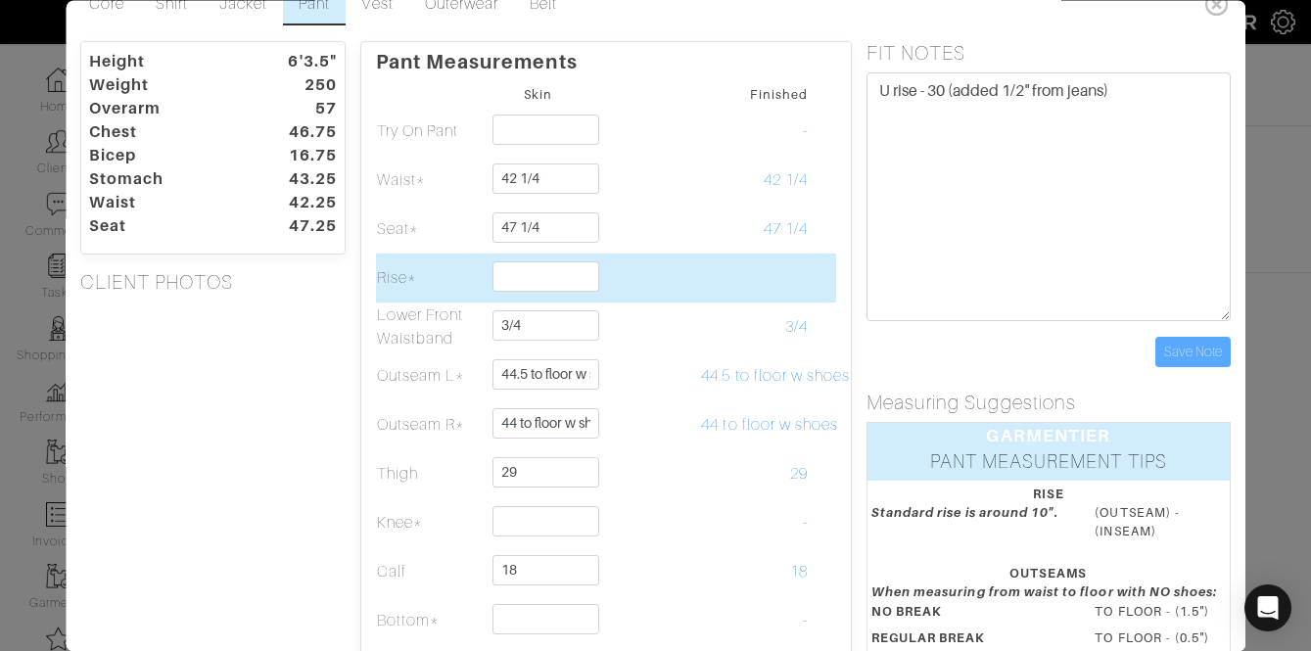
scroll to position [0, 0]
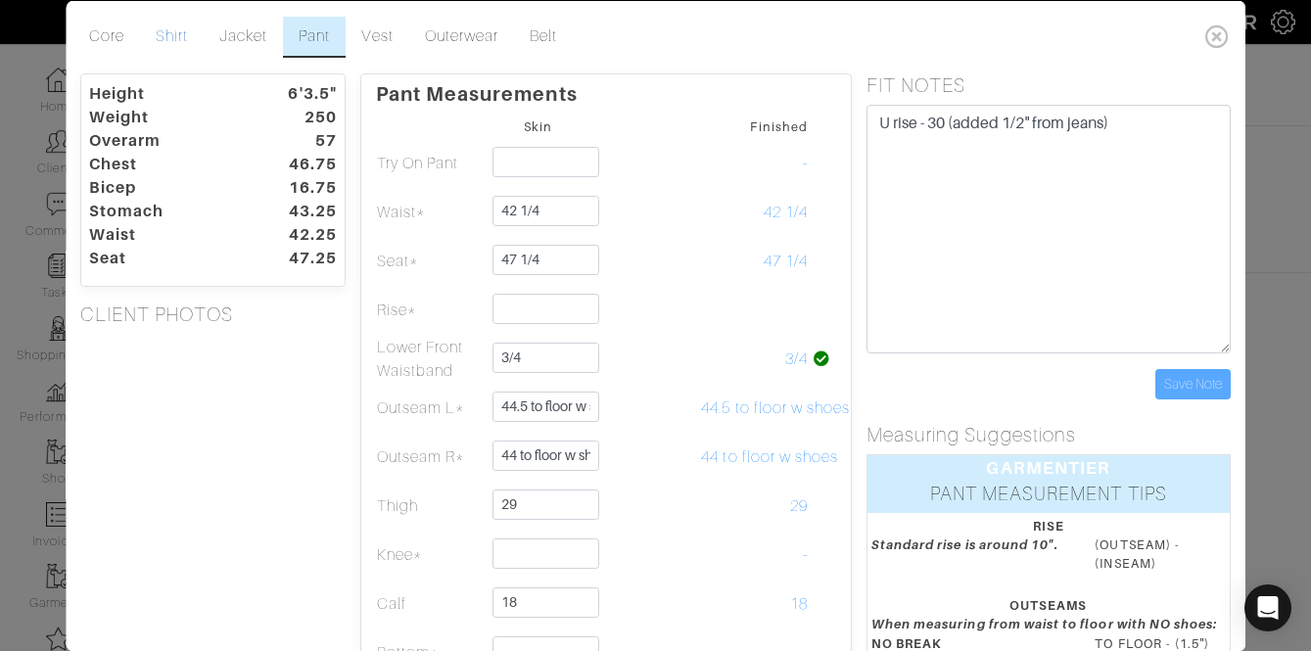
click at [171, 37] on link "Shirt" at bounding box center [172, 36] width 64 height 41
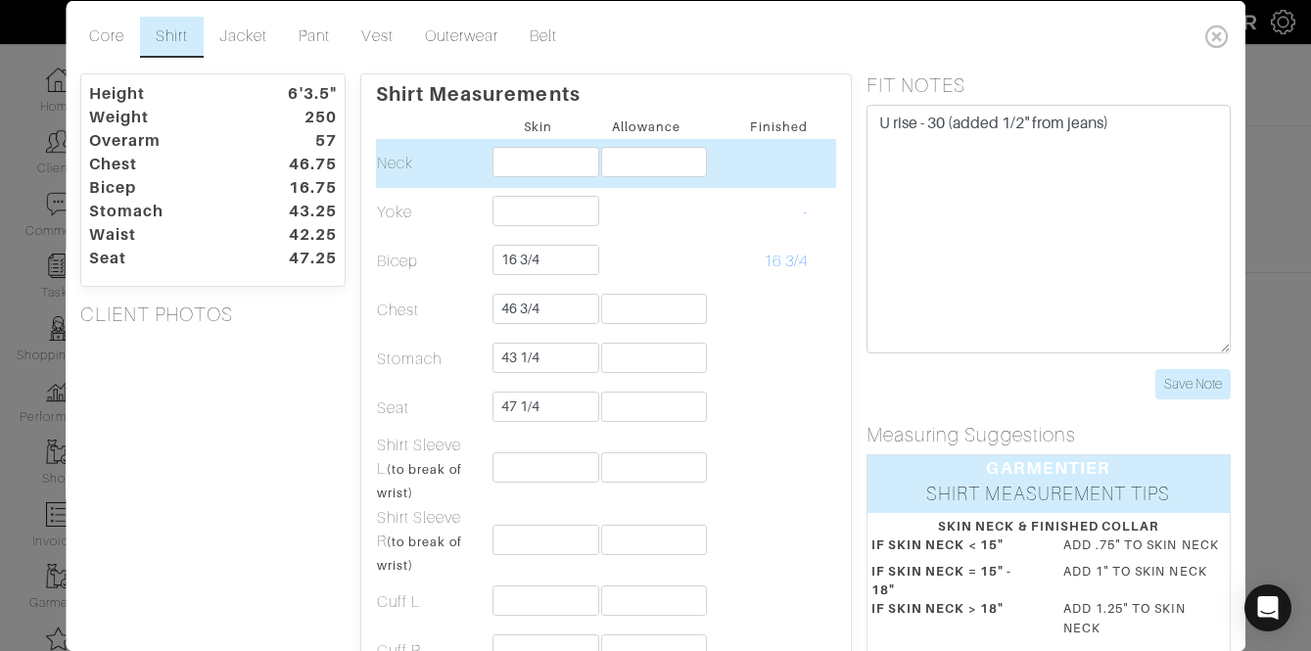
click at [540, 144] on td at bounding box center [539, 162] width 109 height 49
click at [524, 176] on td at bounding box center [539, 162] width 109 height 49
click at [524, 174] on input "text" at bounding box center [547, 161] width 107 height 30
type input "18"
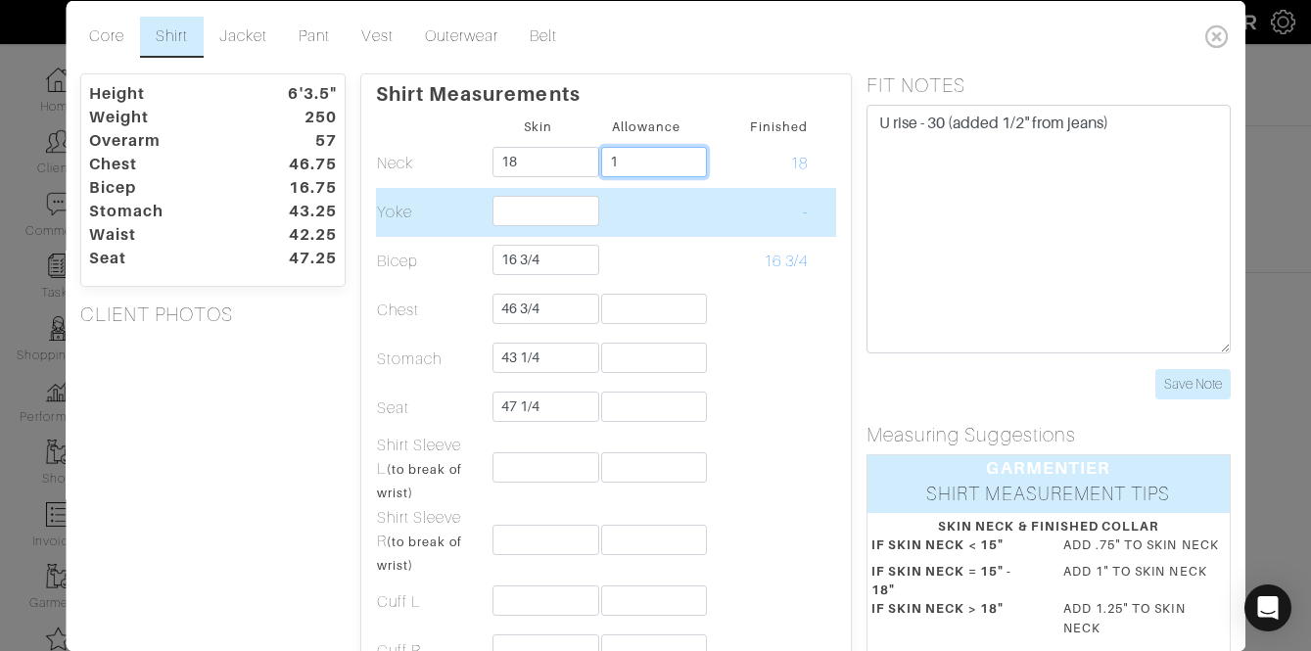
type input "1"
click at [503, 214] on input "text" at bounding box center [547, 210] width 107 height 30
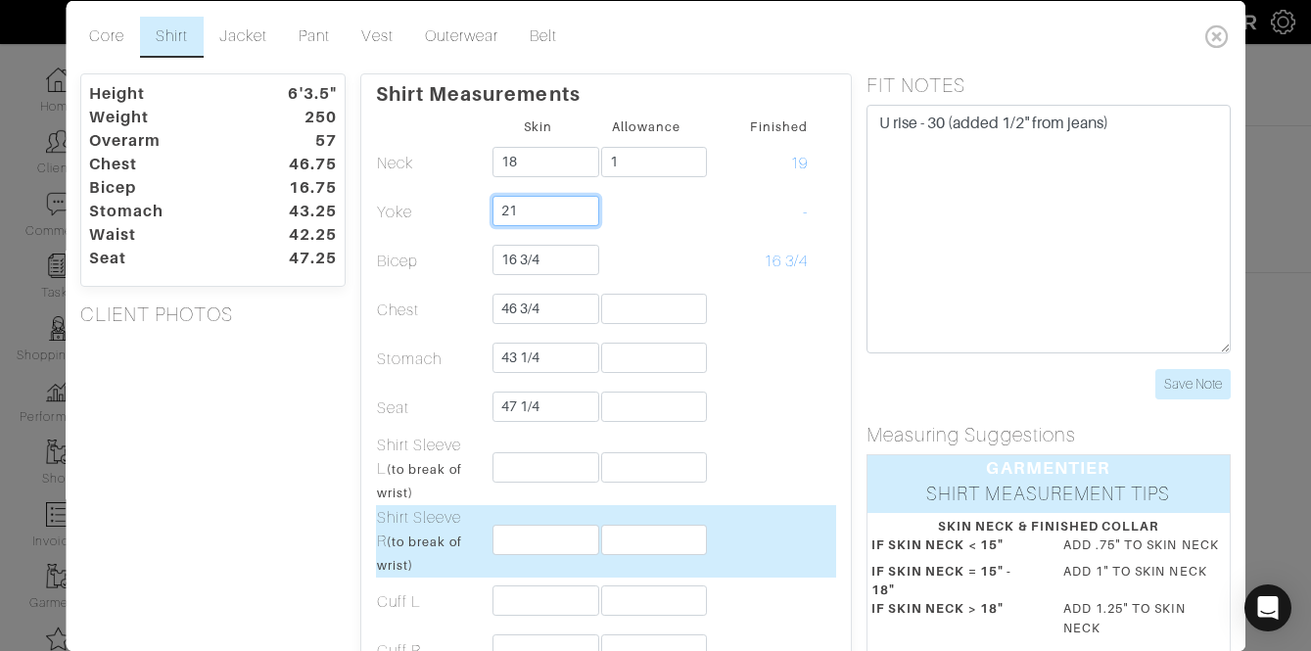
type input "21"
click at [558, 549] on input "text" at bounding box center [547, 539] width 107 height 30
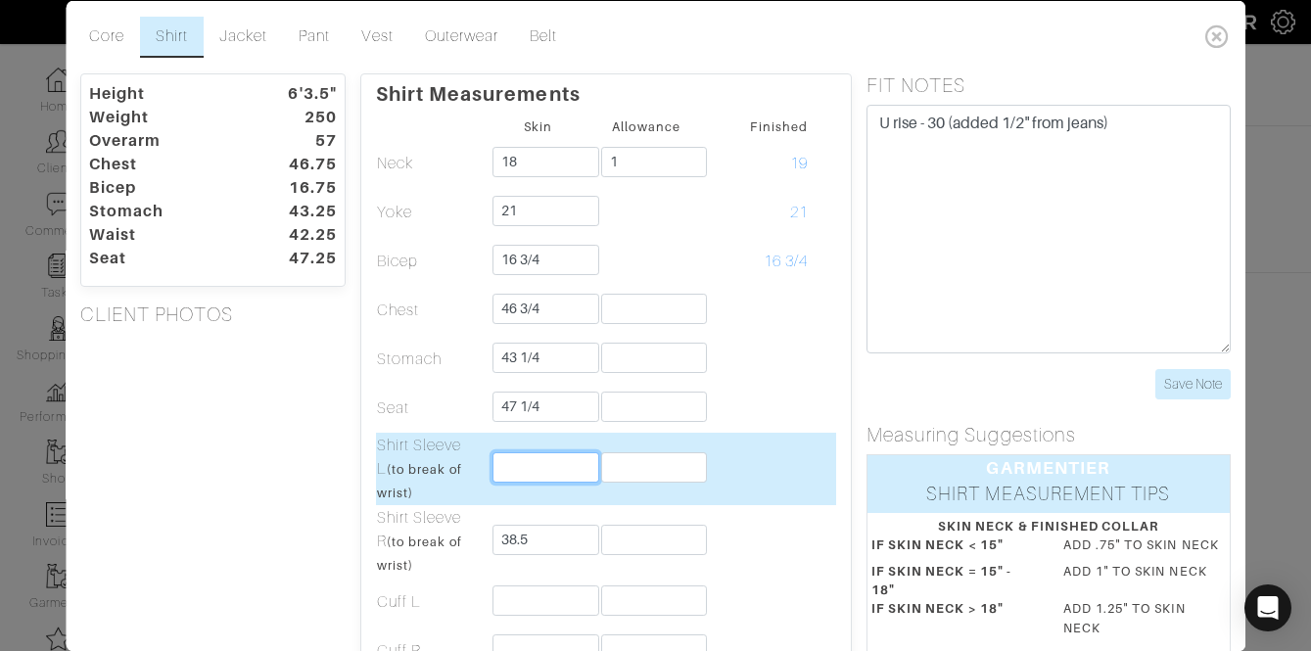
type input "38 1/2"
click at [534, 469] on input "text" at bounding box center [547, 466] width 107 height 30
type input "38 1/2"
click at [662, 480] on input "text" at bounding box center [654, 466] width 107 height 30
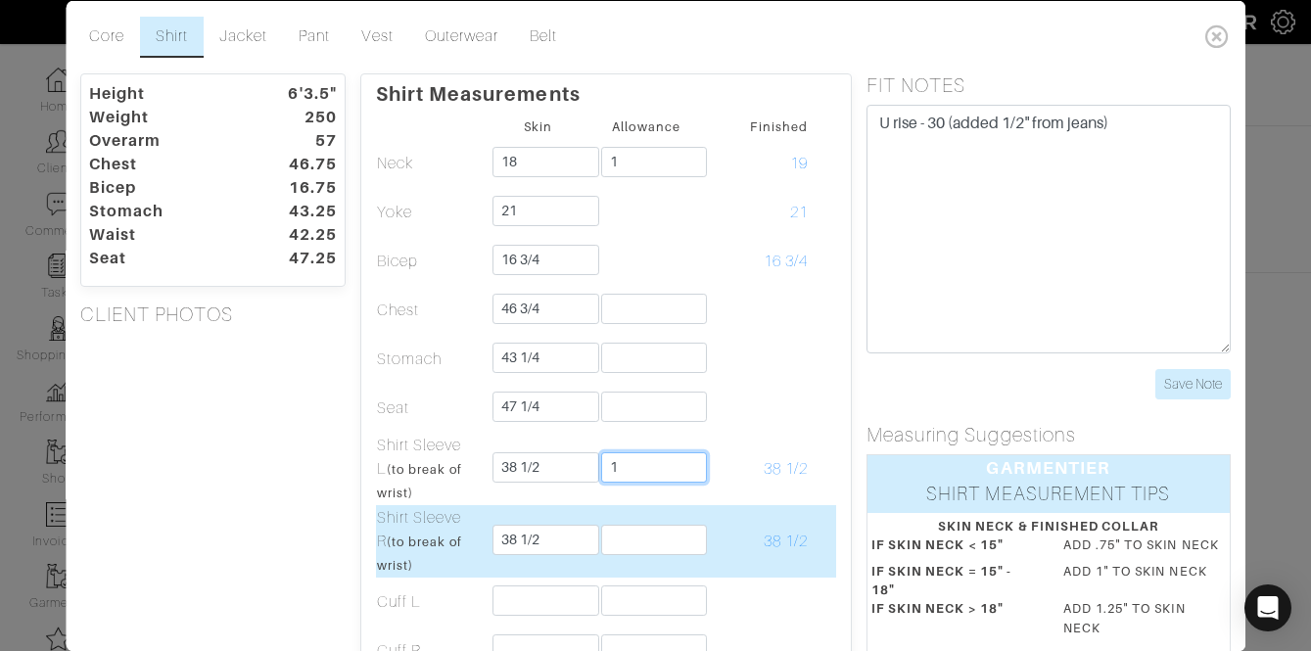
type input "1"
click at [618, 527] on input "text" at bounding box center [654, 539] width 107 height 30
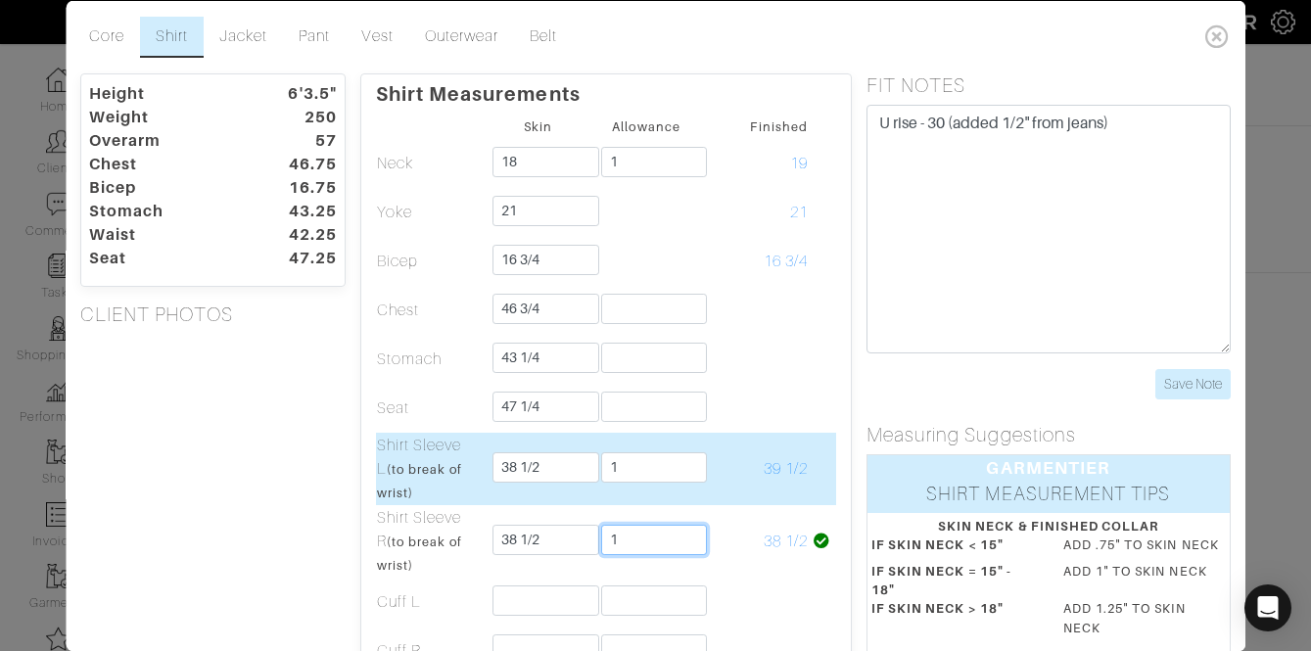
type input "1"
click at [735, 483] on td "39 1/2" at bounding box center [755, 468] width 109 height 72
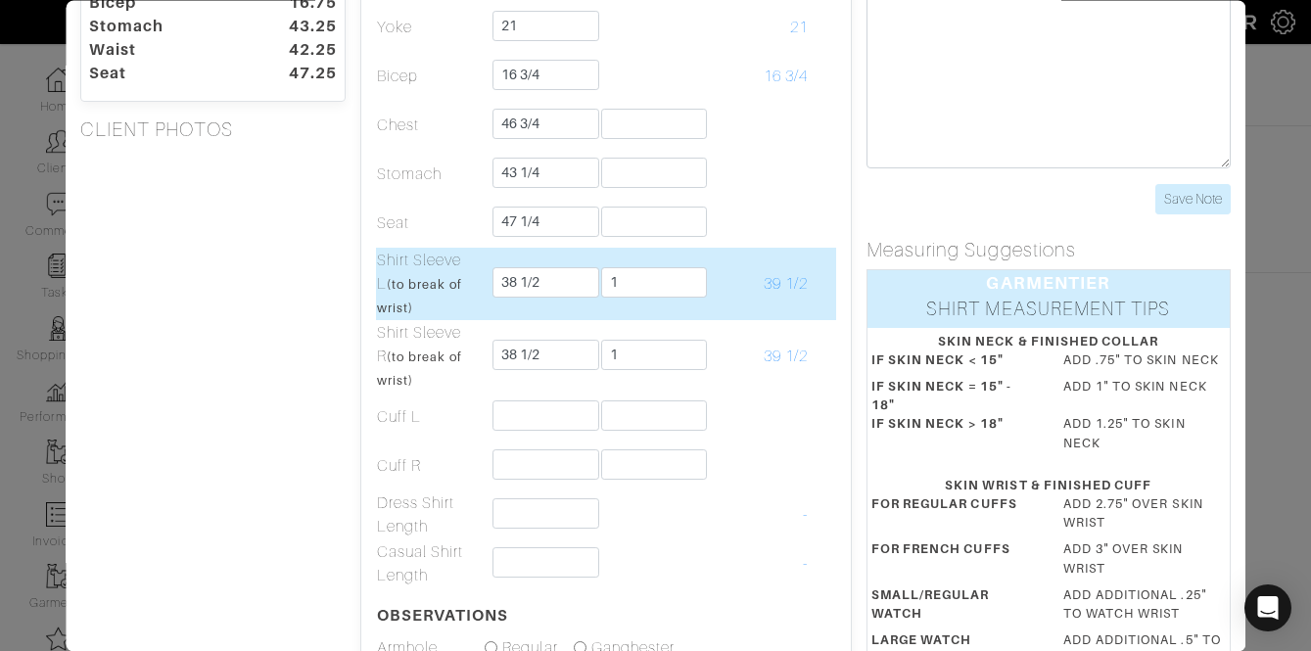
scroll to position [186, 0]
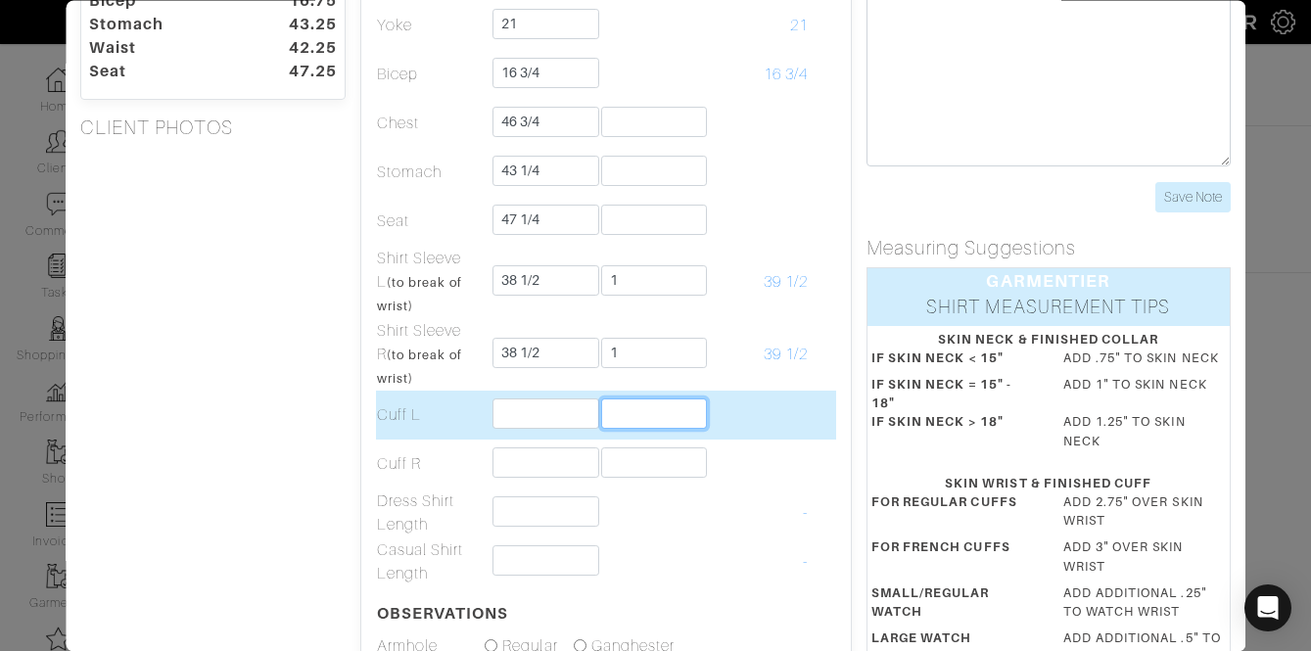
click at [662, 417] on input "text" at bounding box center [654, 414] width 107 height 30
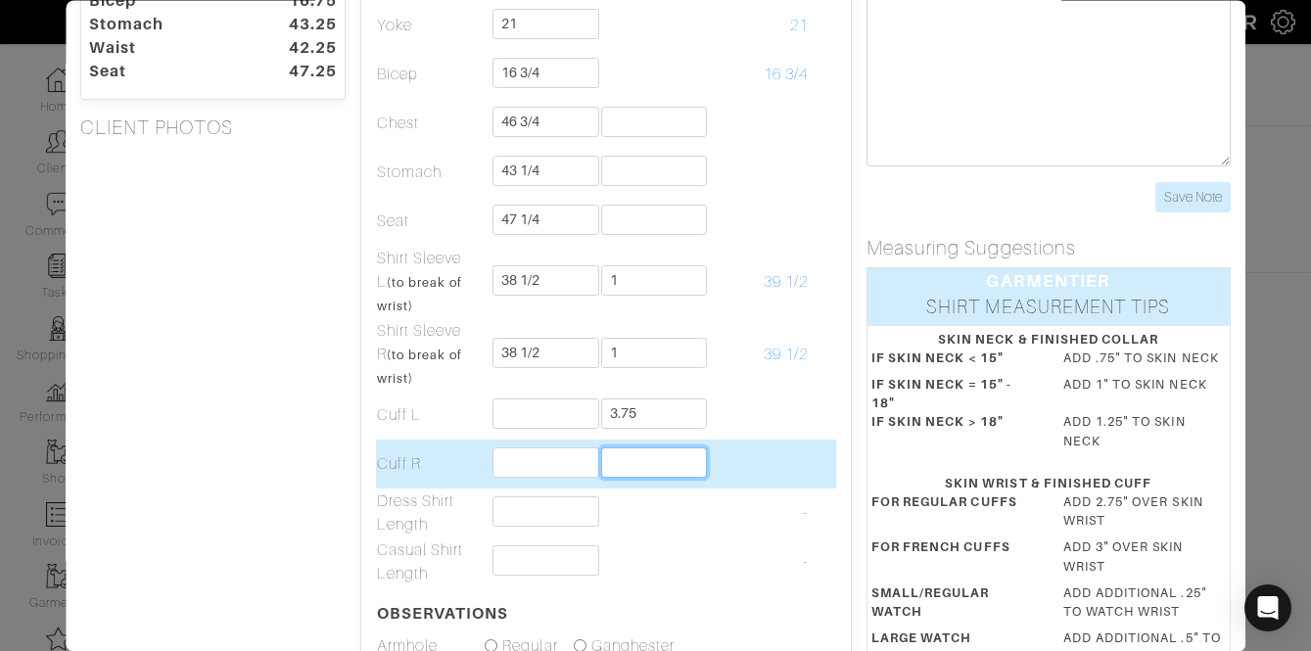
type input "3 3/4"
click at [666, 465] on input "text" at bounding box center [654, 462] width 107 height 30
type input "3"
click at [733, 442] on td at bounding box center [755, 464] width 109 height 49
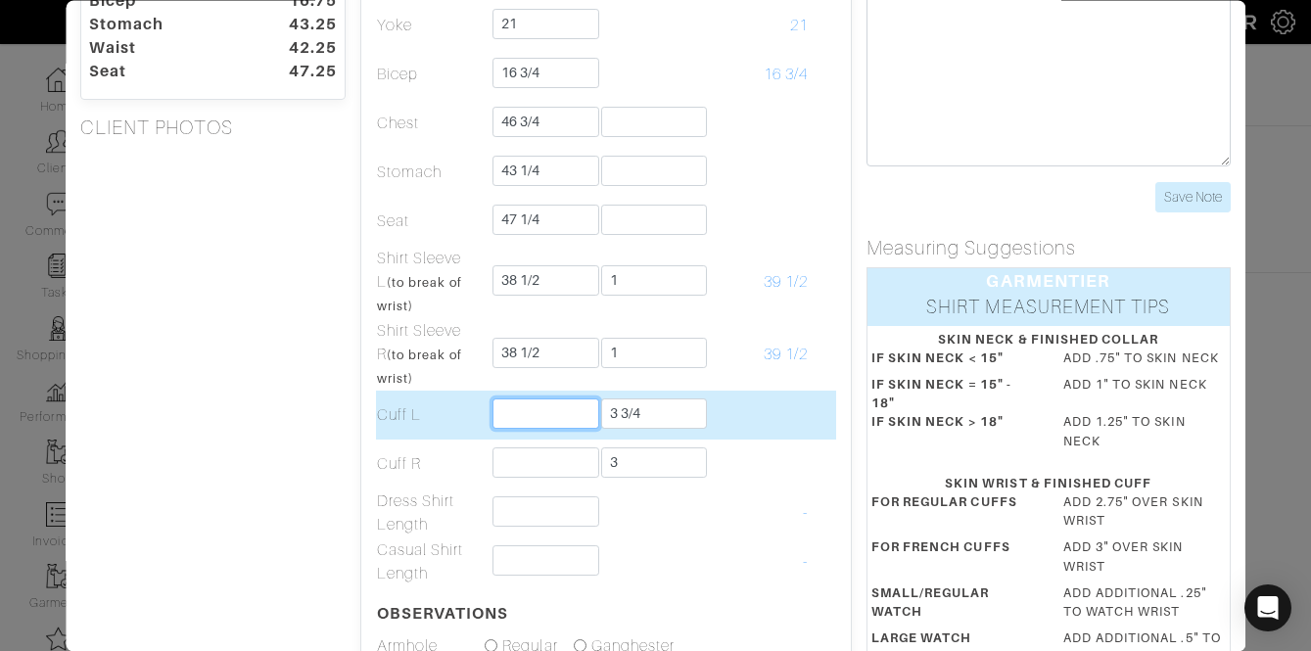
click at [551, 424] on input "text" at bounding box center [547, 414] width 107 height 30
type input "6"
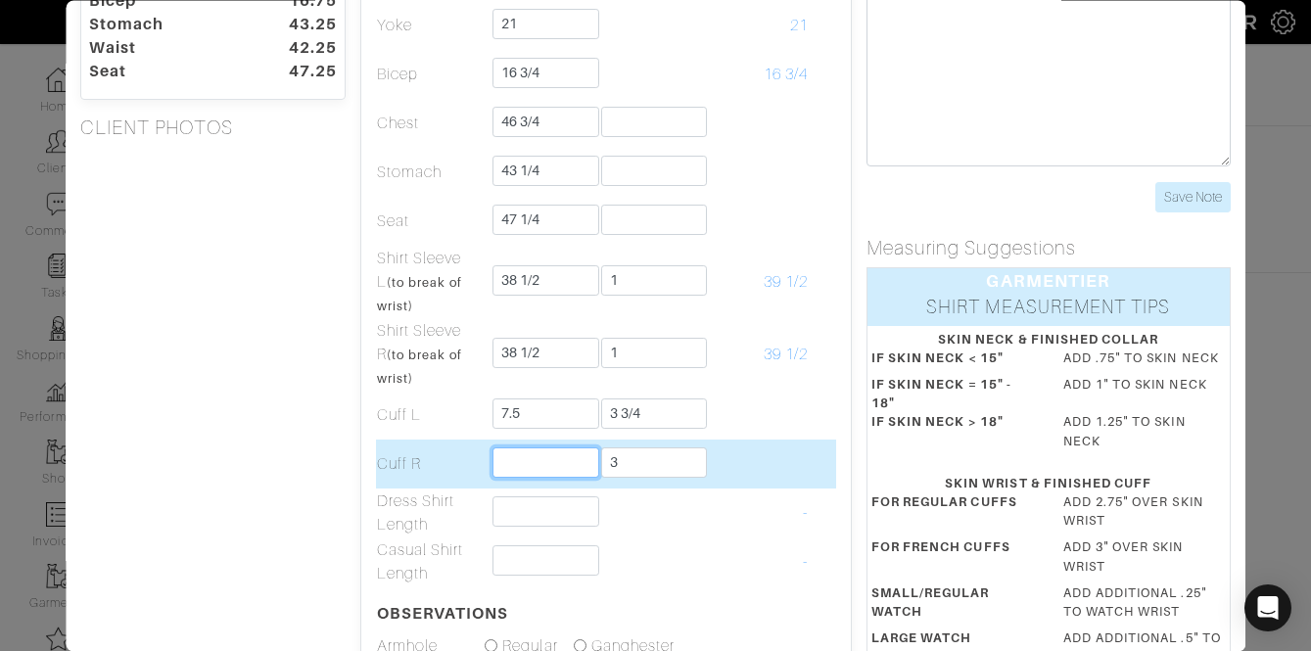
type input "7 1/2"
click at [546, 453] on input "text" at bounding box center [547, 462] width 107 height 30
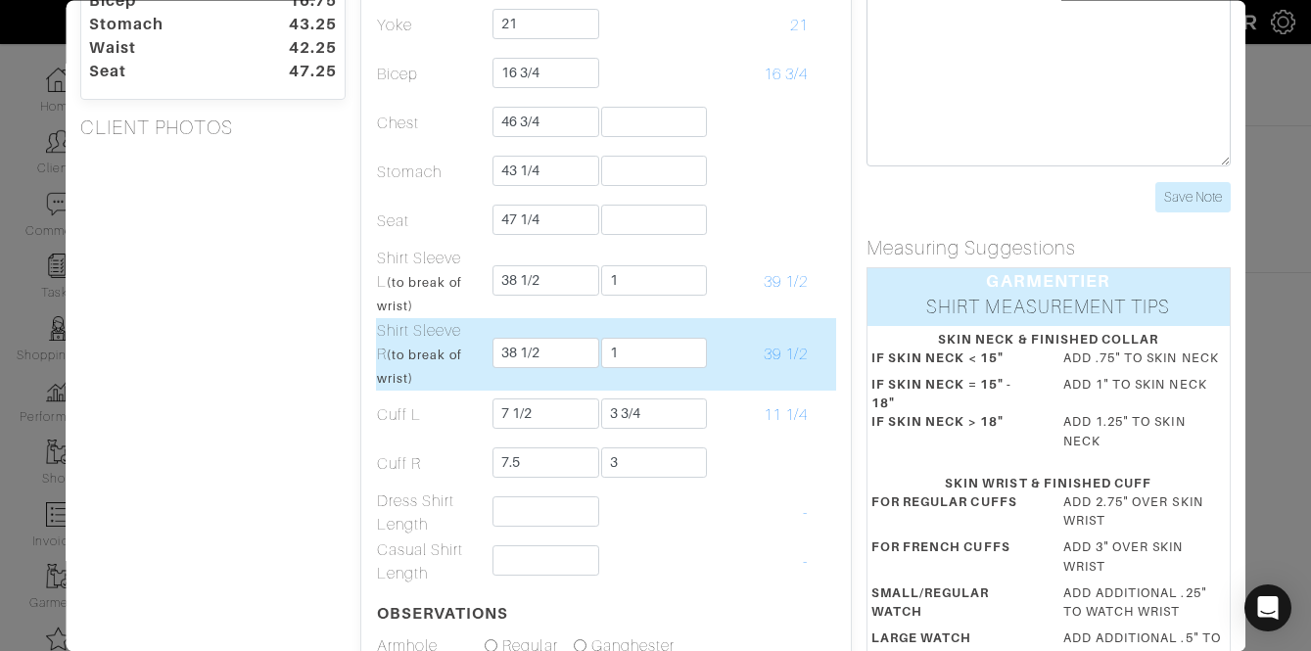
type input "7 1/2"
click at [710, 382] on td "39 1/2" at bounding box center [755, 354] width 109 height 72
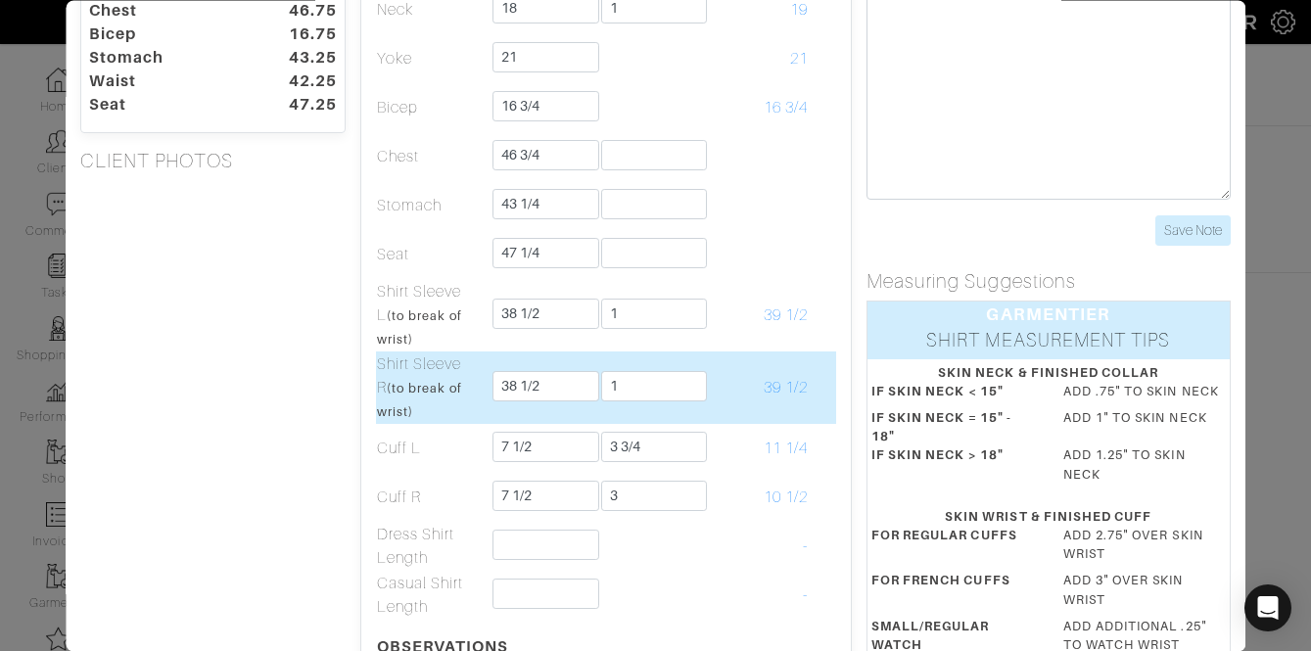
scroll to position [177, 0]
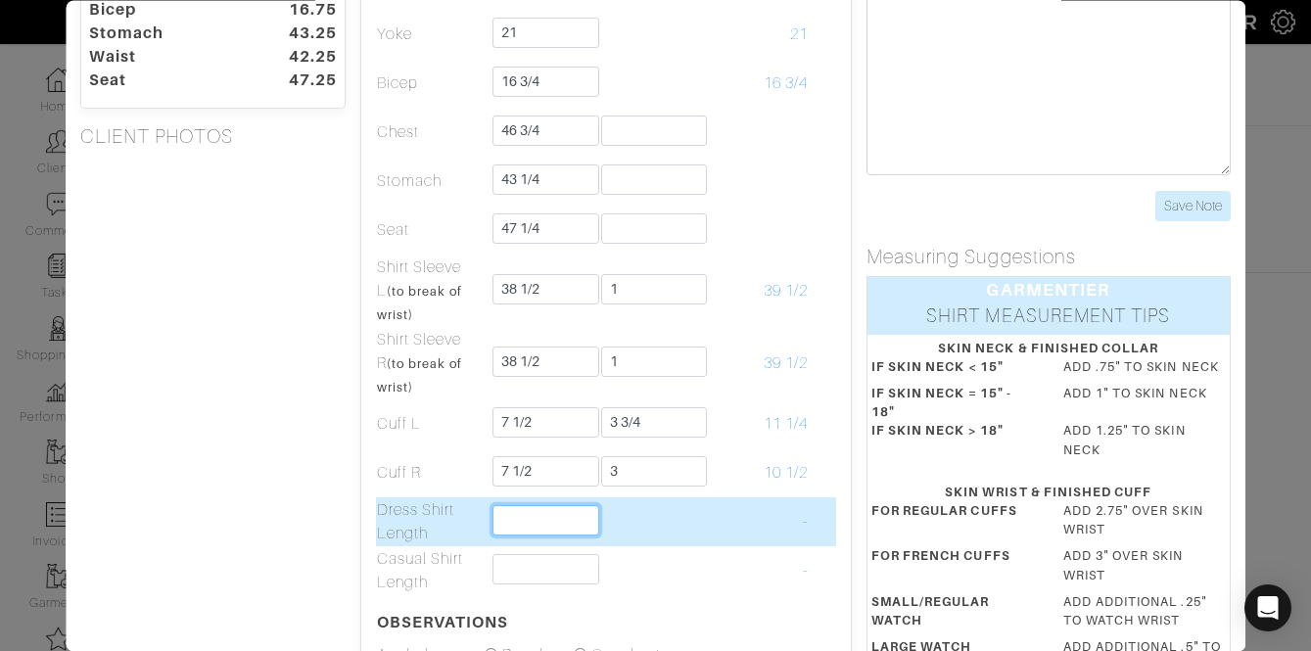
click at [555, 518] on input "text" at bounding box center [547, 520] width 107 height 30
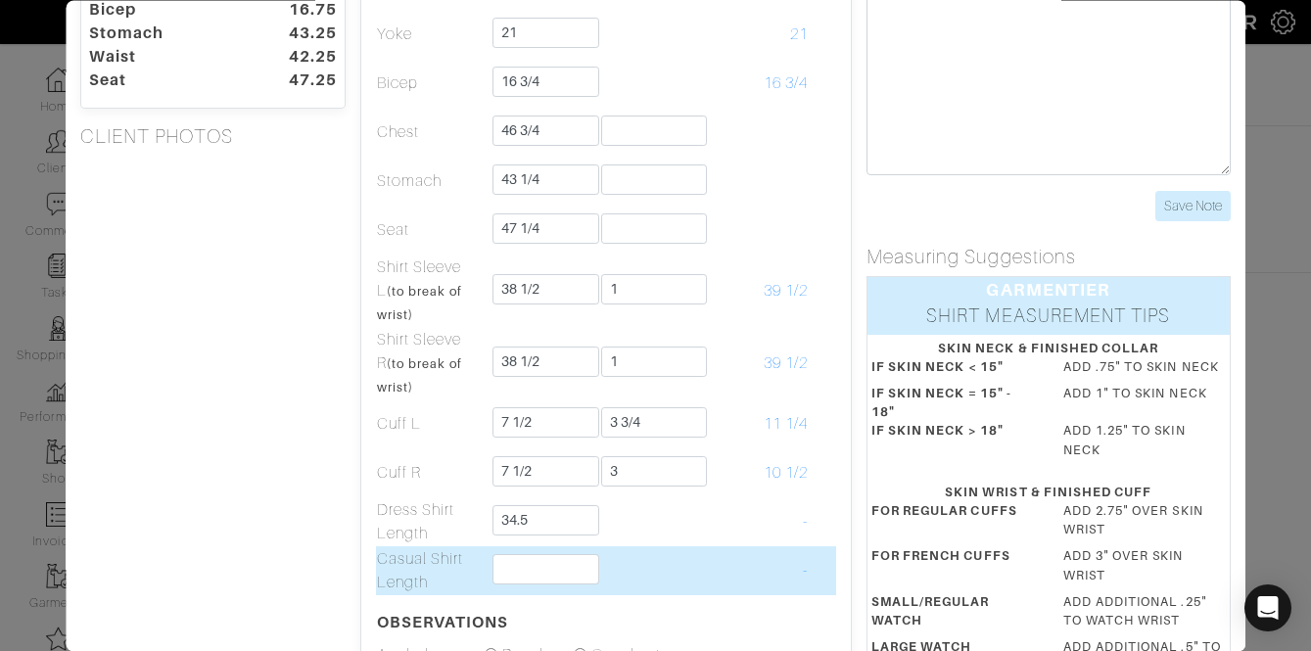
type input "34 1/2"
click at [723, 570] on td "-" at bounding box center [755, 570] width 109 height 49
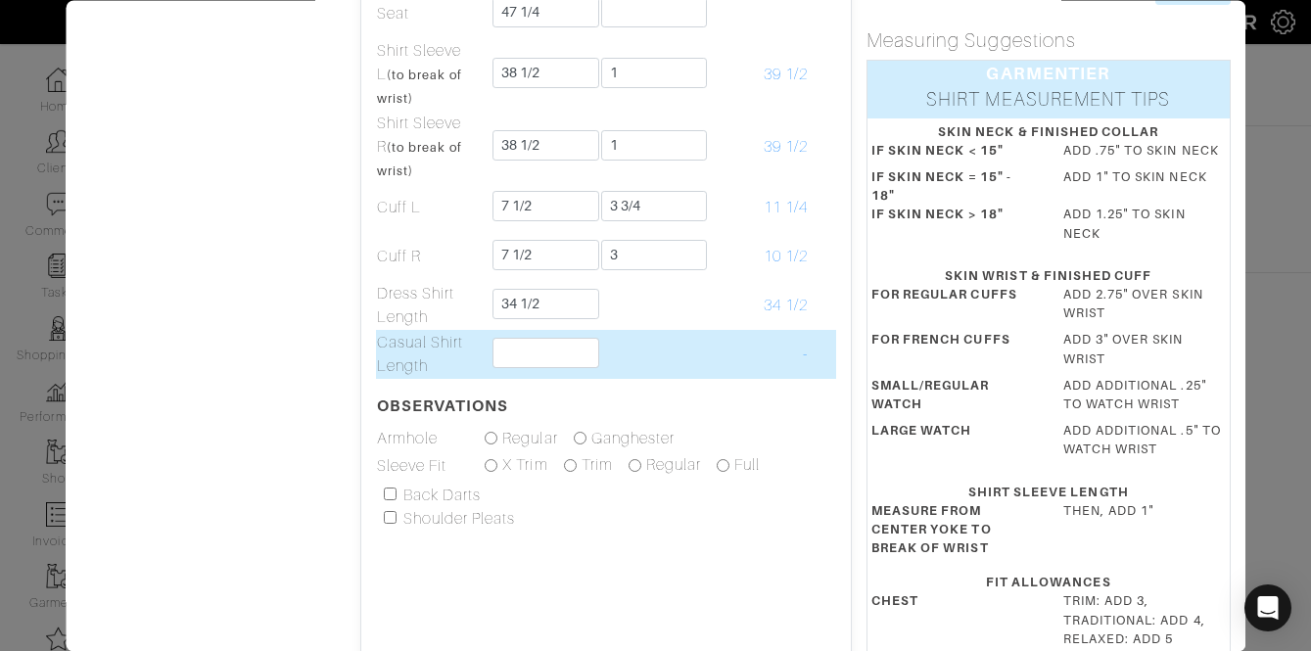
scroll to position [404, 0]
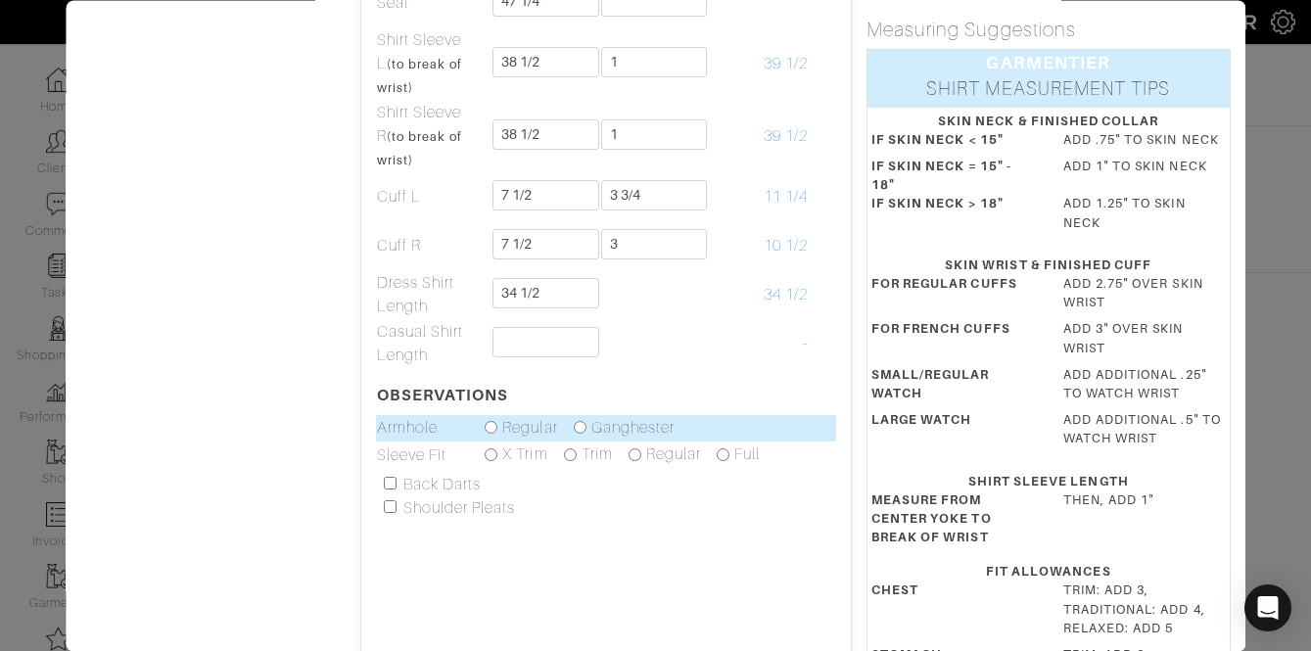
click at [582, 429] on input "radio" at bounding box center [580, 428] width 13 height 13
radio input "true"
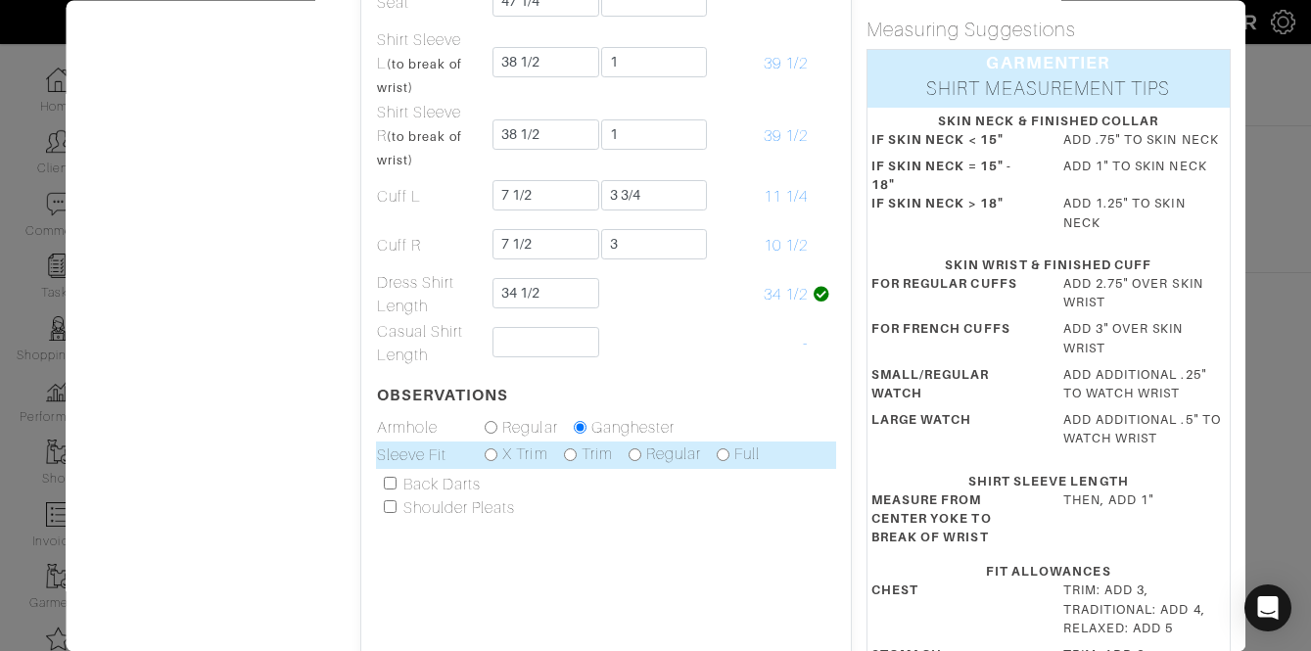
click at [635, 463] on div "Regular" at bounding box center [665, 456] width 72 height 24
click at [639, 448] on input "radio" at bounding box center [635, 454] width 13 height 13
radio input "true"
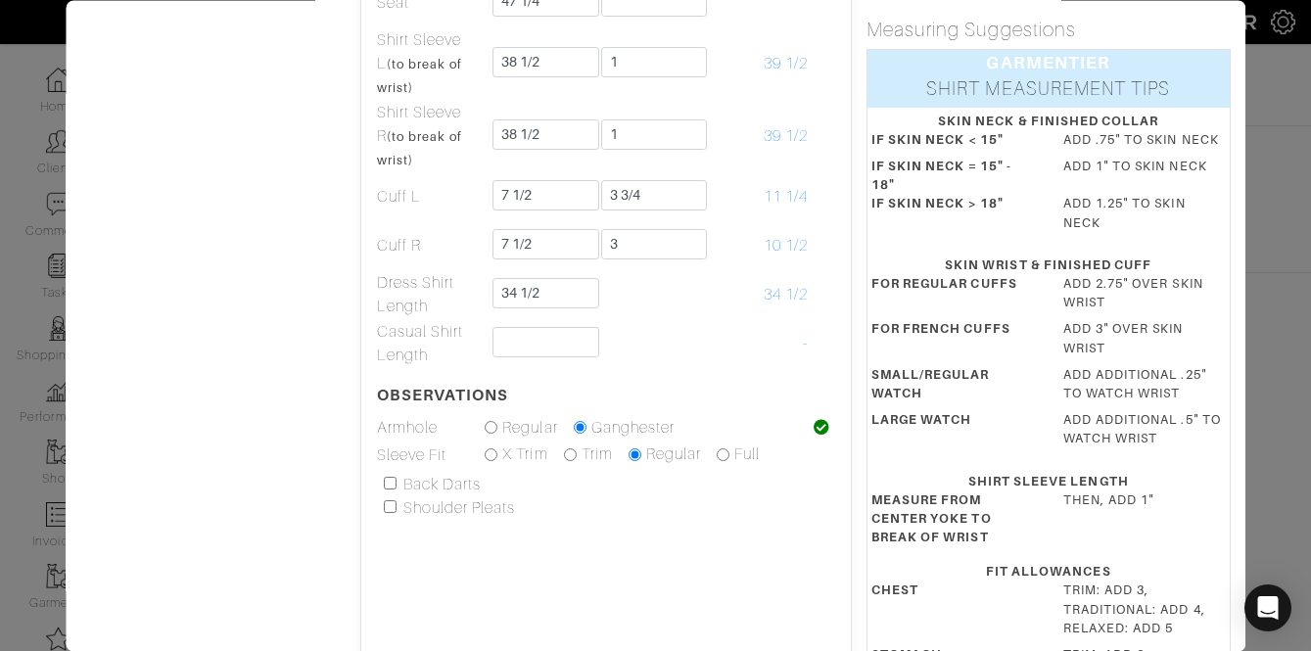
click at [396, 487] on input "checkbox" at bounding box center [390, 484] width 13 height 13
checkbox input "true"
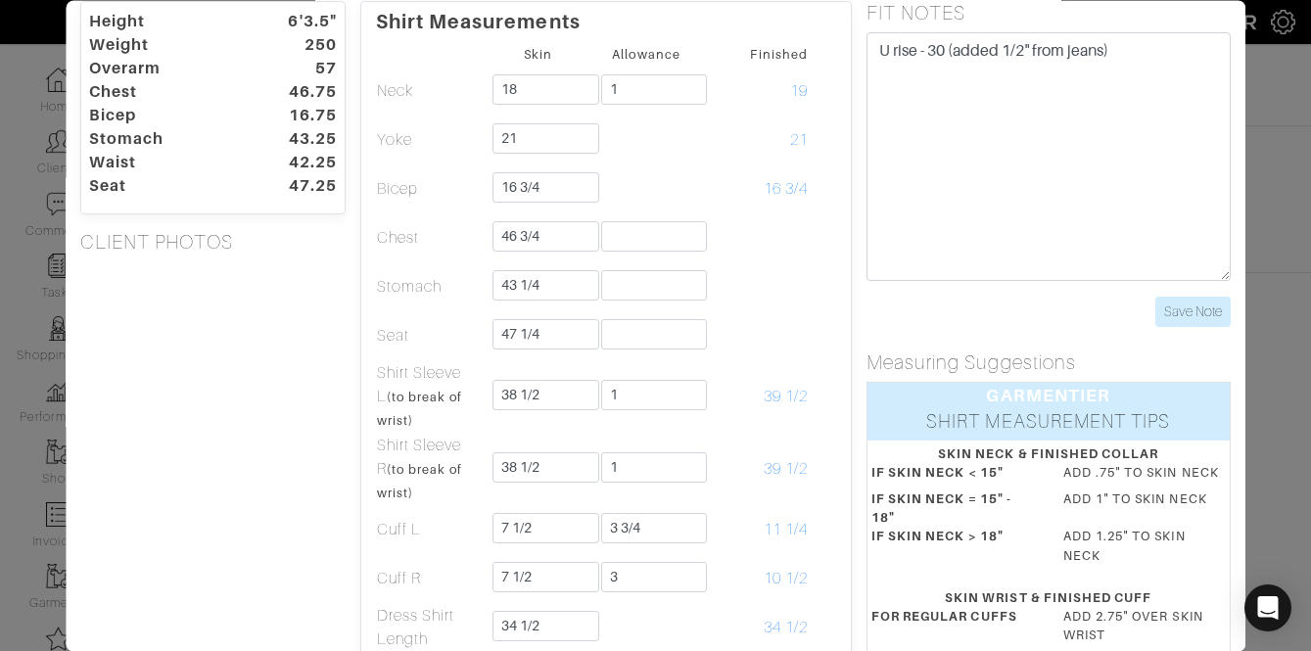
scroll to position [0, 0]
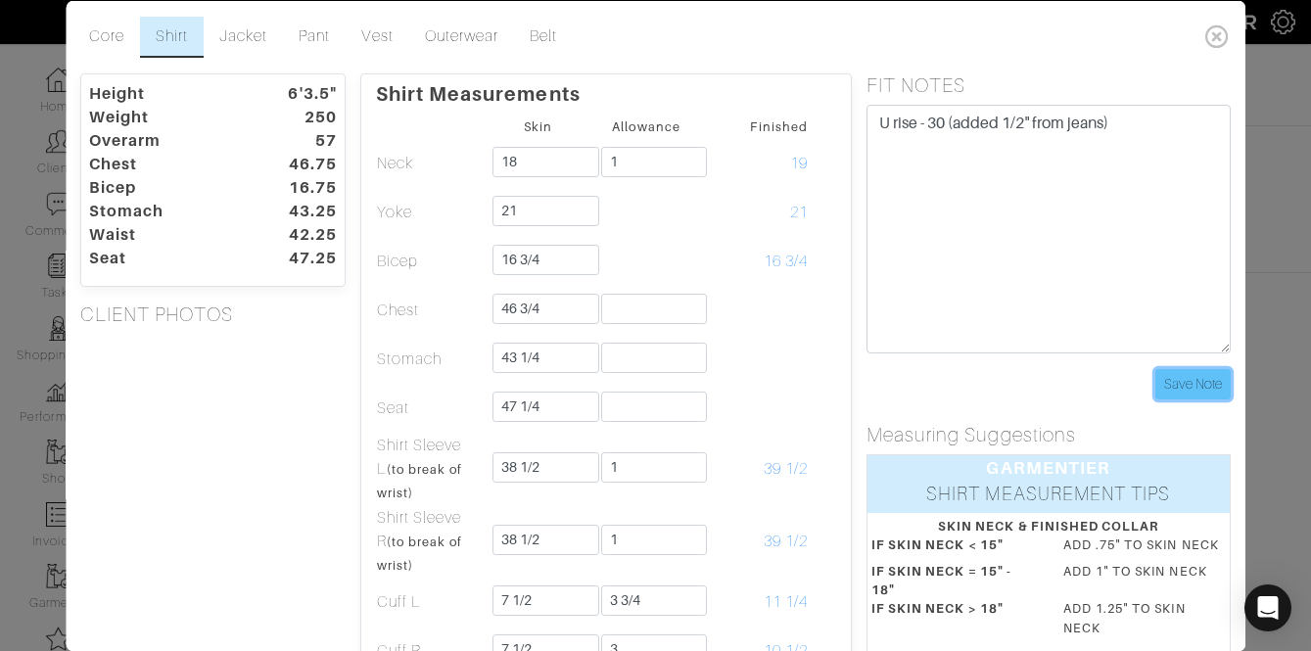
click at [1207, 388] on input "Save Note" at bounding box center [1192, 383] width 75 height 30
click at [378, 31] on link "Vest" at bounding box center [378, 36] width 63 height 41
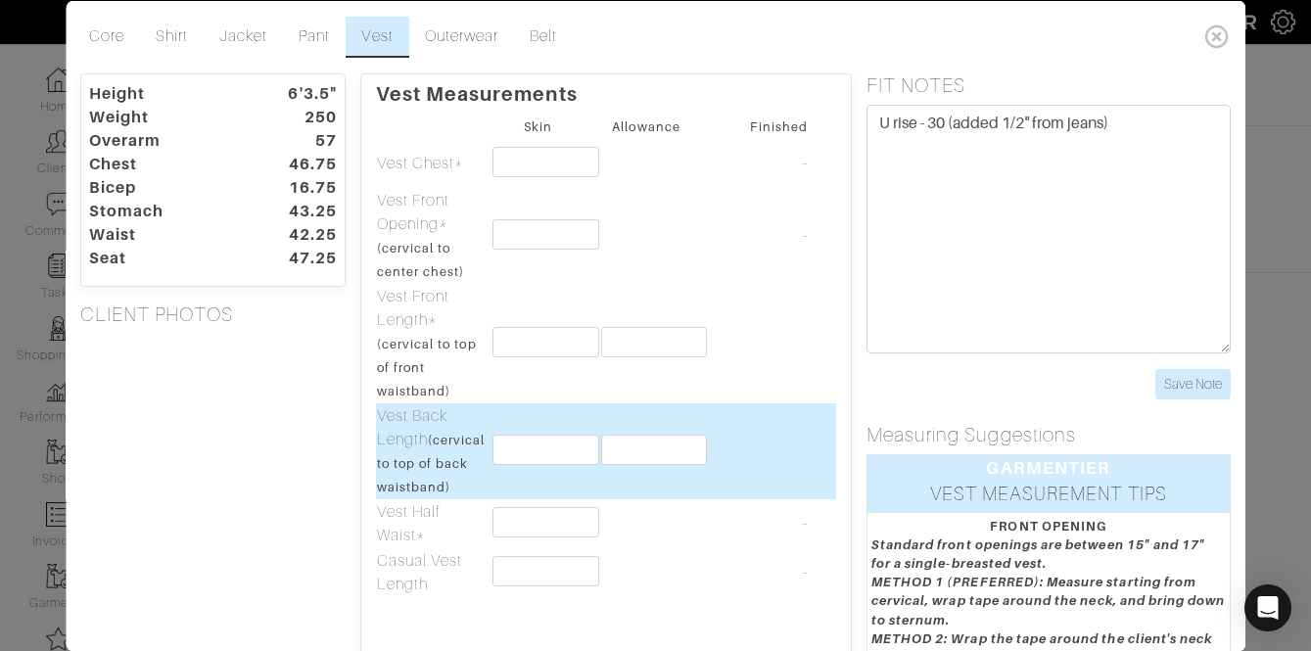
click at [492, 473] on td at bounding box center [539, 450] width 109 height 96
click at [512, 464] on input "text" at bounding box center [547, 449] width 107 height 30
type input "23"
click at [689, 441] on td at bounding box center [646, 450] width 109 height 96
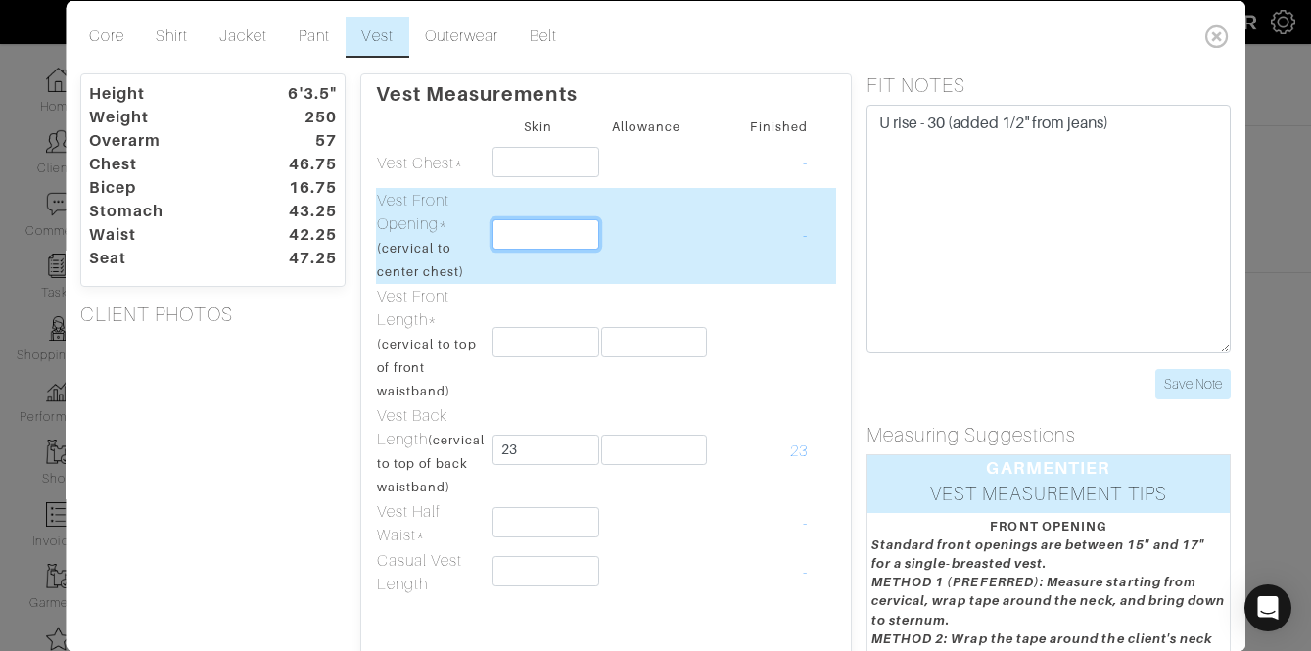
click at [522, 220] on input "text" at bounding box center [547, 233] width 107 height 30
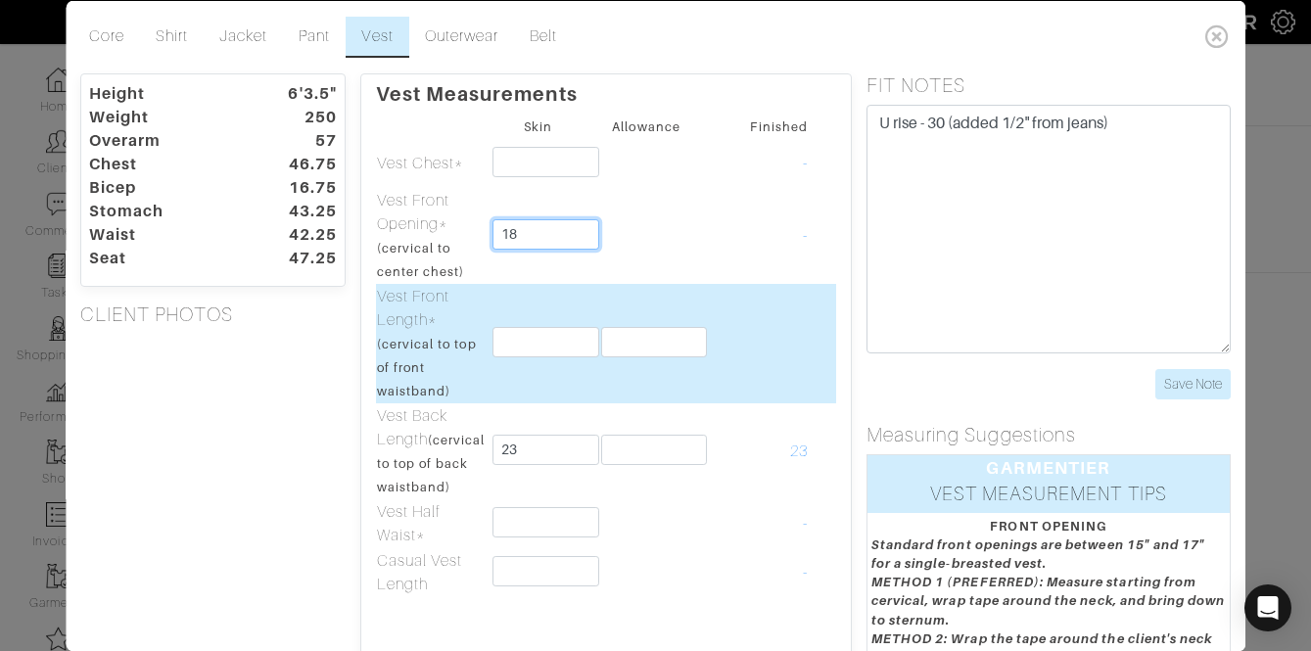
type input "18"
click at [532, 345] on input "text" at bounding box center [547, 341] width 107 height 30
type input "29"
click at [634, 338] on input "text" at bounding box center [654, 341] width 107 height 30
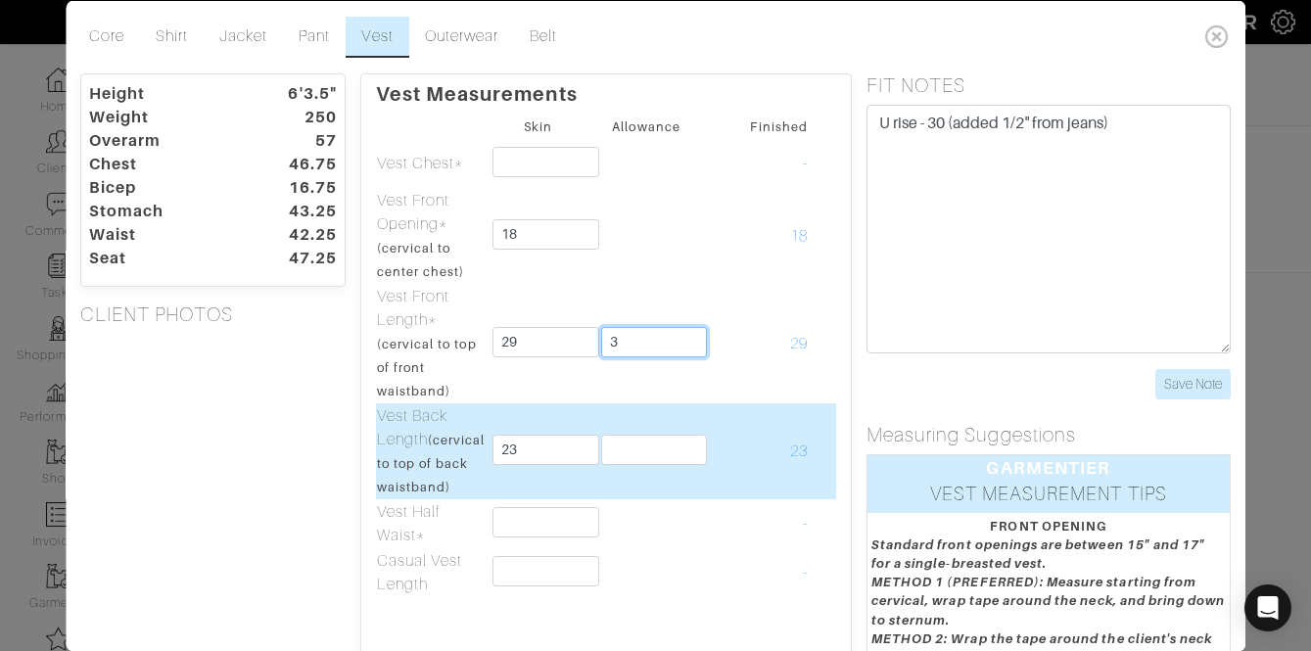
type input "3"
click at [658, 460] on input "text" at bounding box center [654, 449] width 107 height 30
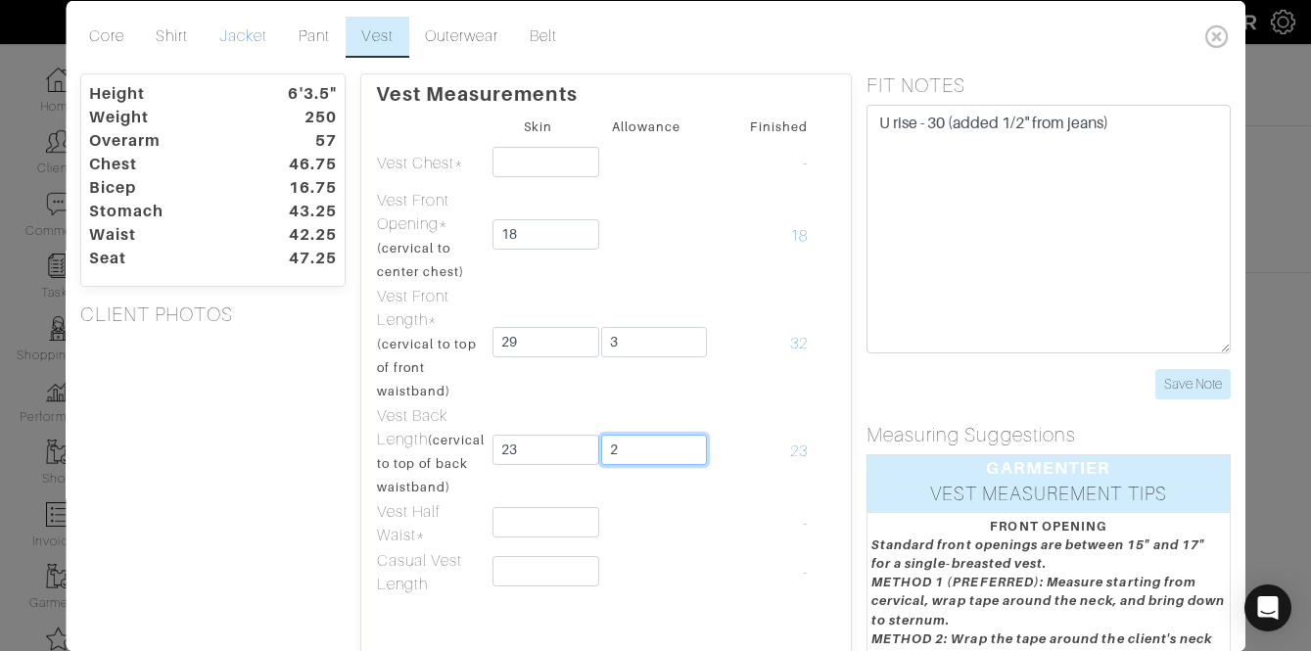
type input "2"
click at [231, 31] on link "Jacket" at bounding box center [243, 36] width 79 height 41
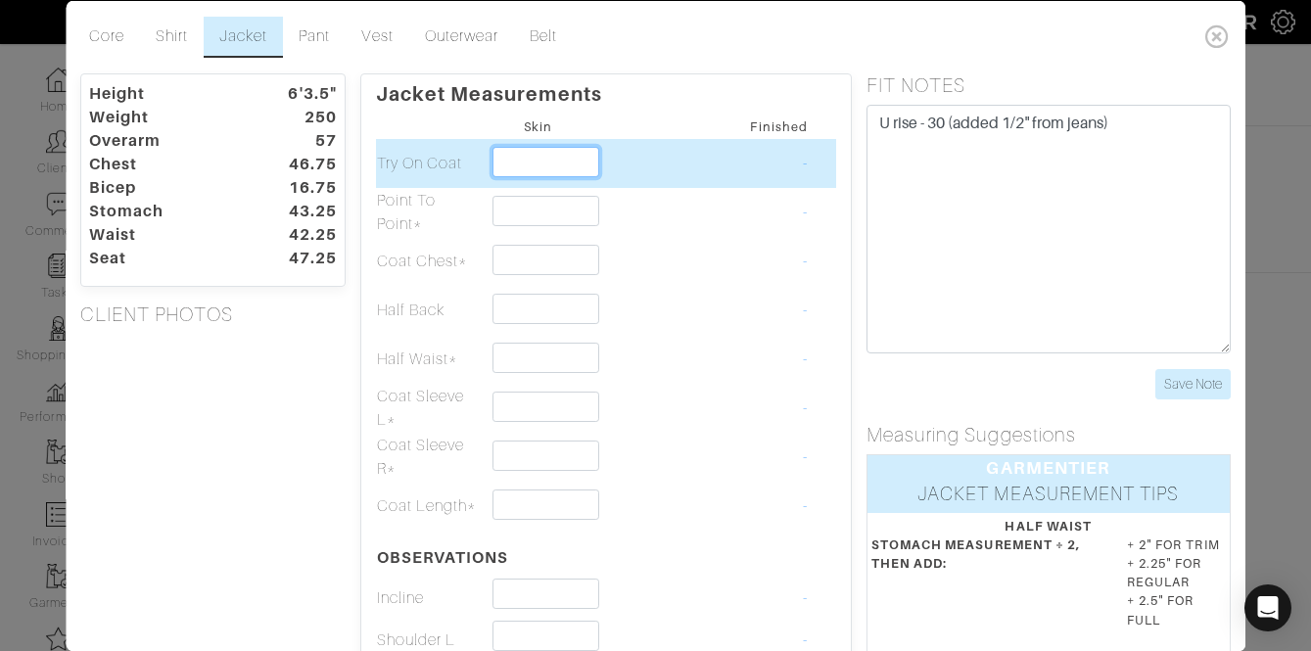
click at [542, 161] on input "text" at bounding box center [547, 161] width 107 height 30
type input "50"
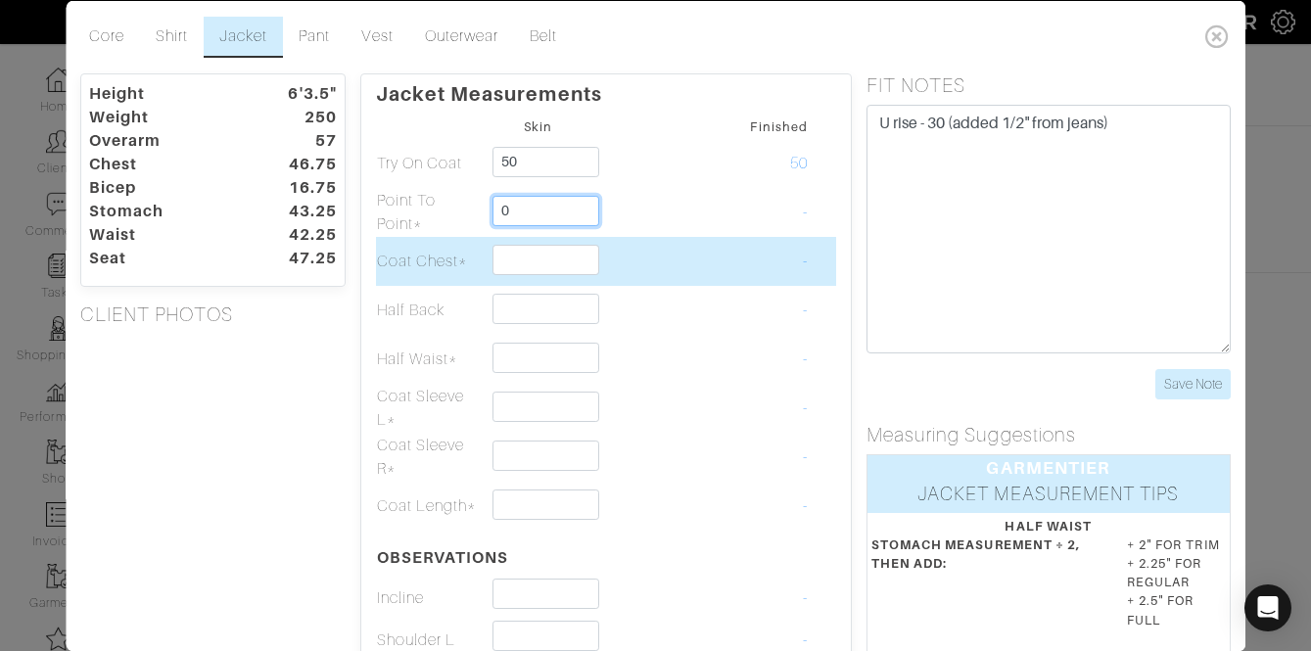
type input "0"
click at [528, 259] on input "text" at bounding box center [547, 259] width 107 height 30
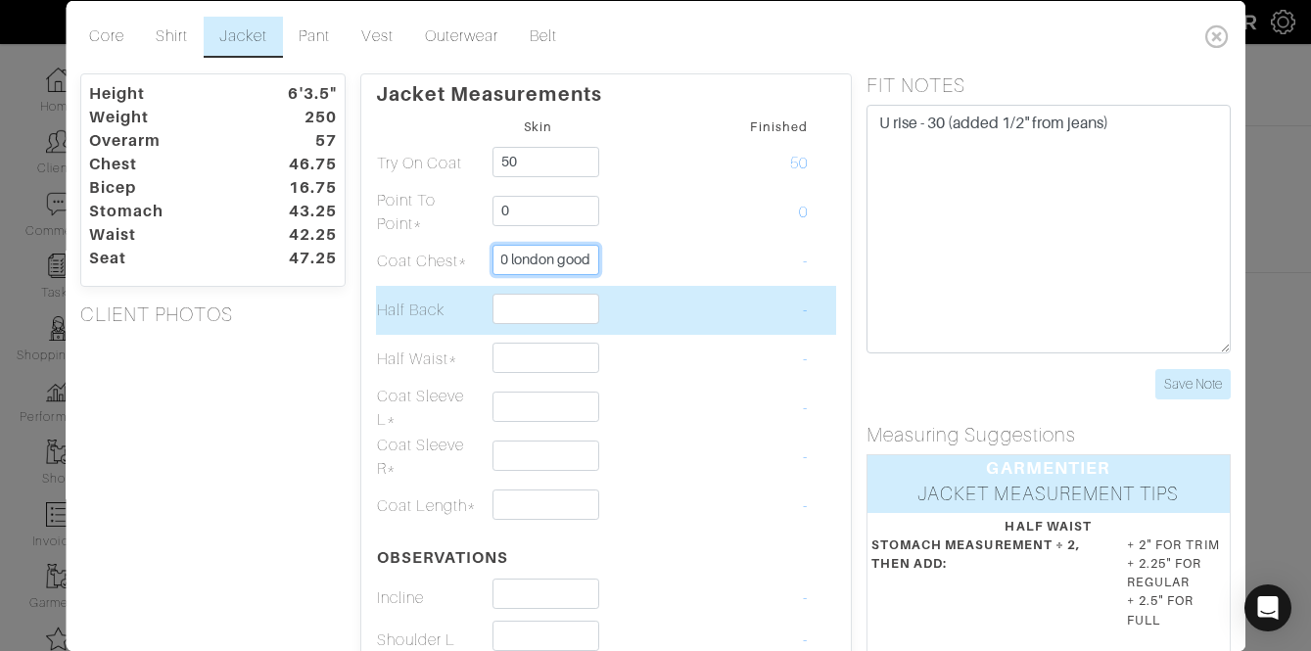
type input "50 london good"
click at [610, 304] on td at bounding box center [646, 309] width 109 height 49
click at [574, 309] on input "text" at bounding box center [547, 308] width 107 height 30
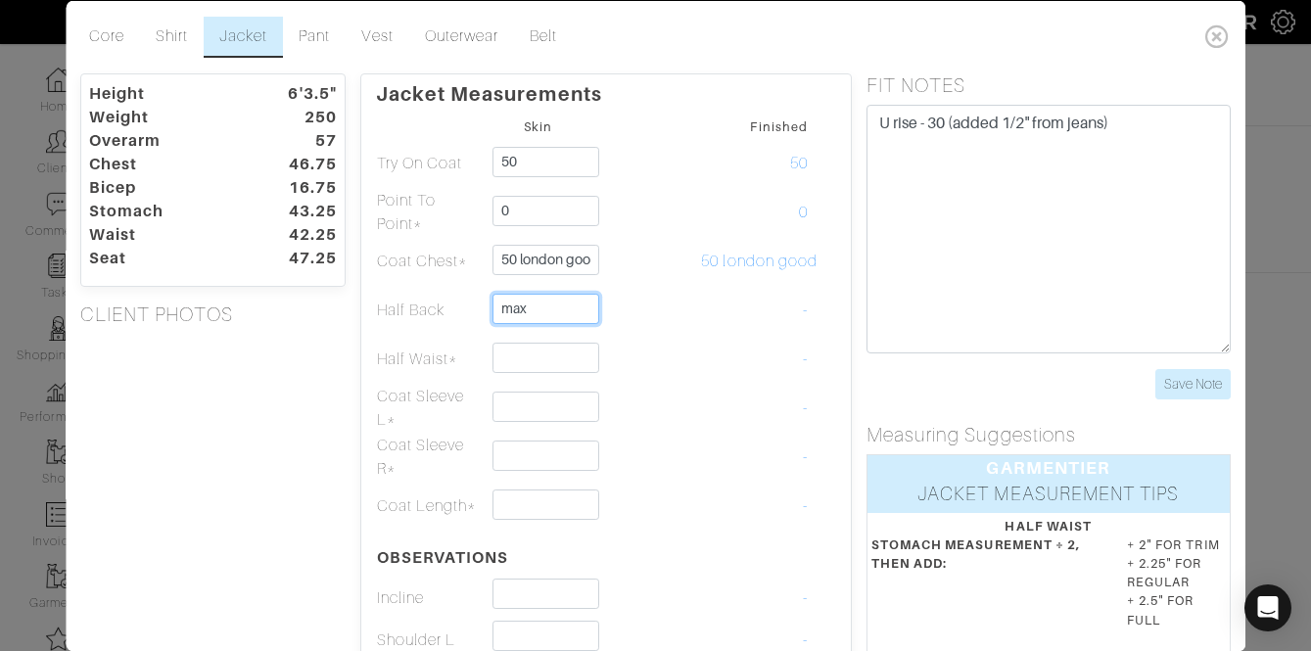
type input "max"
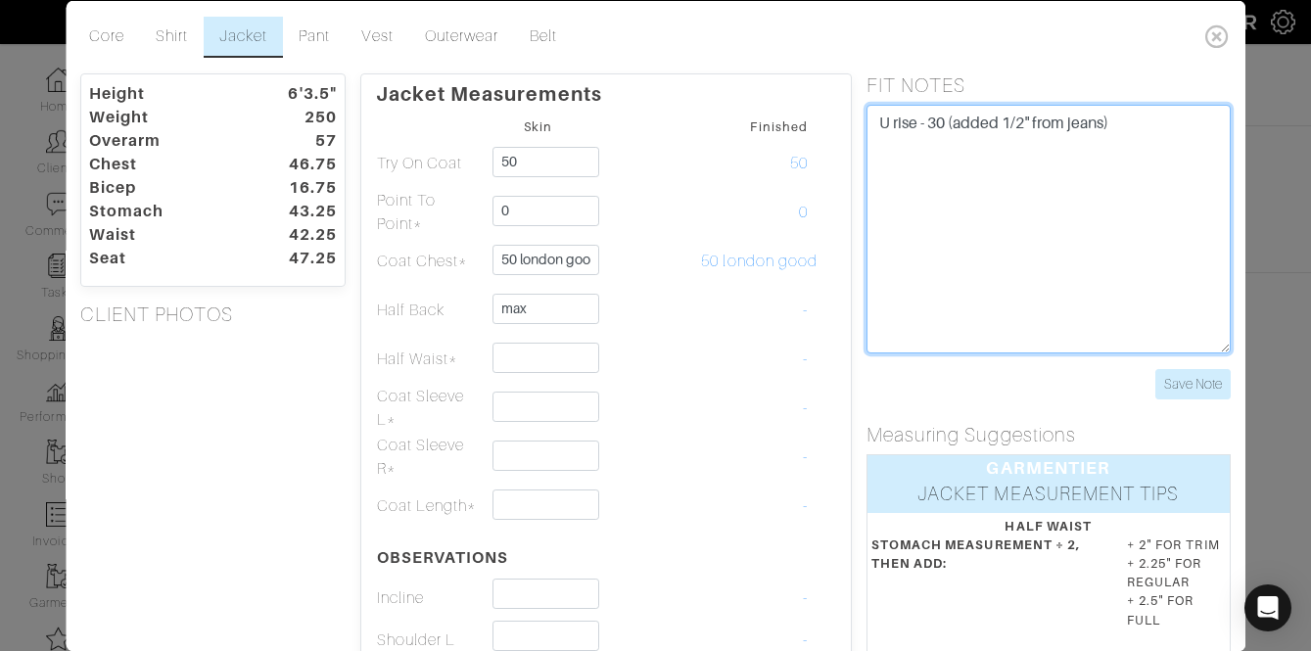
click at [1141, 175] on textarea "U rise - 30 (added 1/2" from jeans)" at bounding box center [1049, 228] width 364 height 249
click at [874, 144] on textarea "U rise - 30 (added 1/2" from jeans) lower armhole" at bounding box center [1049, 228] width 364 height 249
click at [878, 144] on textarea "U rise - 30 (added 1/2" from jeans) lower armhole" at bounding box center [1049, 228] width 364 height 249
click at [997, 183] on textarea "U rise - 30 (added 1/2" from jeans) 50 london adjustments lower armhole" at bounding box center [1049, 228] width 364 height 249
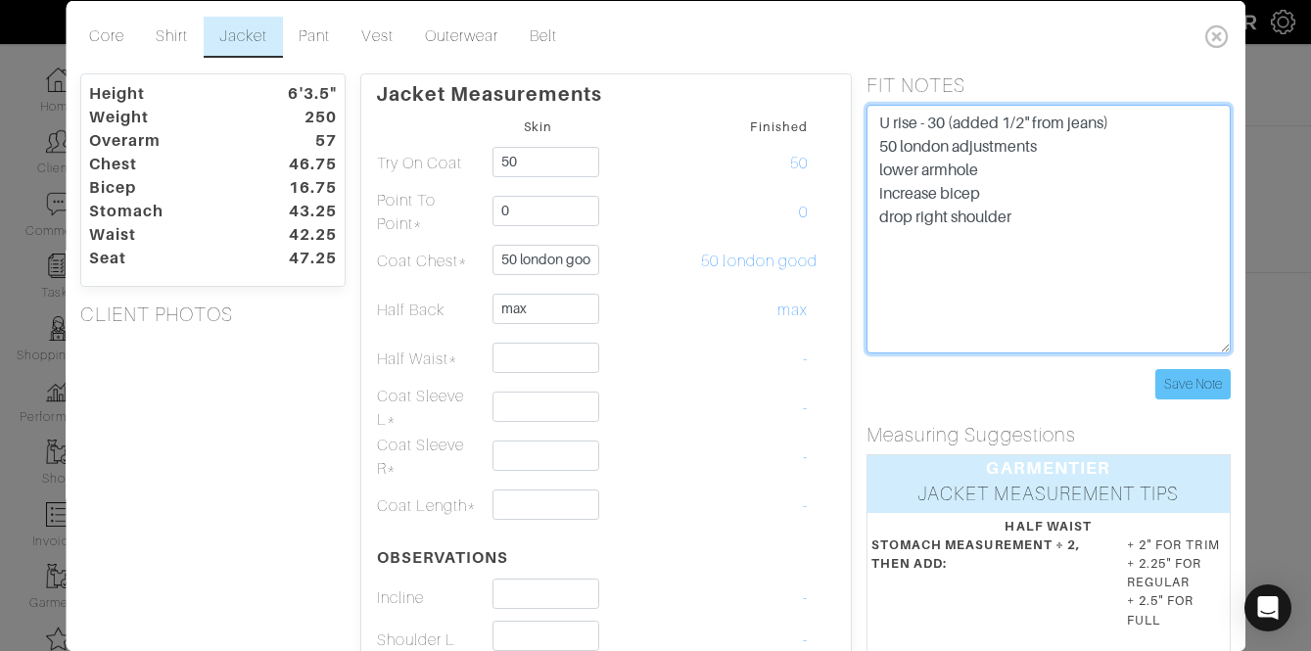
type textarea "U rise - 30 (added 1/2" from jeans) 50 london adjustments lower armhole increas…"
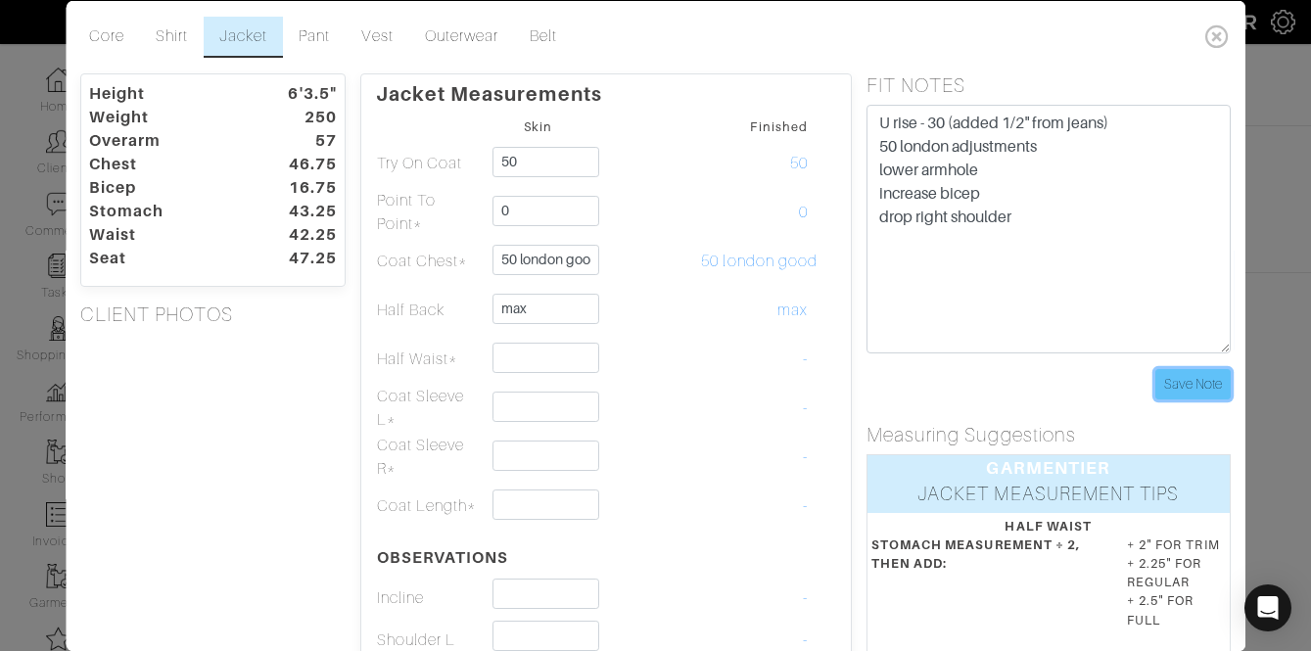
click at [1197, 368] on input "Save Note" at bounding box center [1192, 383] width 75 height 30
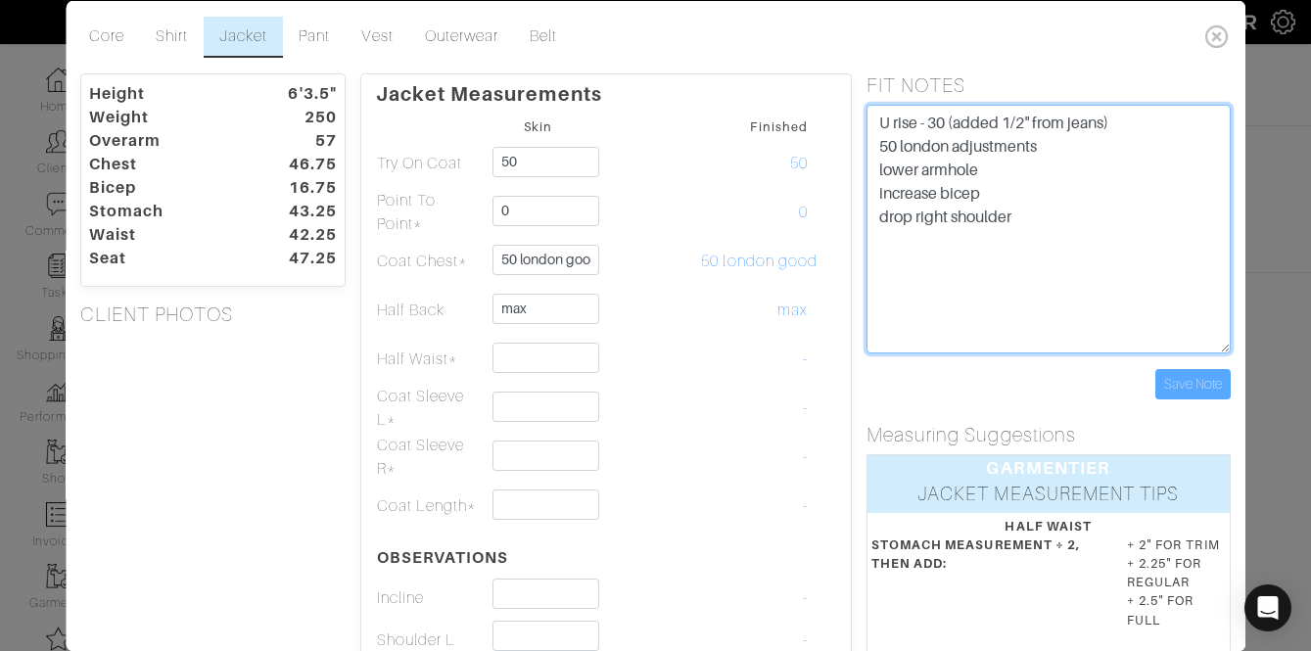
click at [1052, 203] on textarea "U rise - 30 (added 1/2" from jeans) 50 london adjustments lower armhole increas…" at bounding box center [1049, 228] width 364 height 249
click at [1047, 220] on textarea "U rise - 30 (added 1/2" from jeans) 50 london adjustments lower armhole increas…" at bounding box center [1049, 228] width 364 height 249
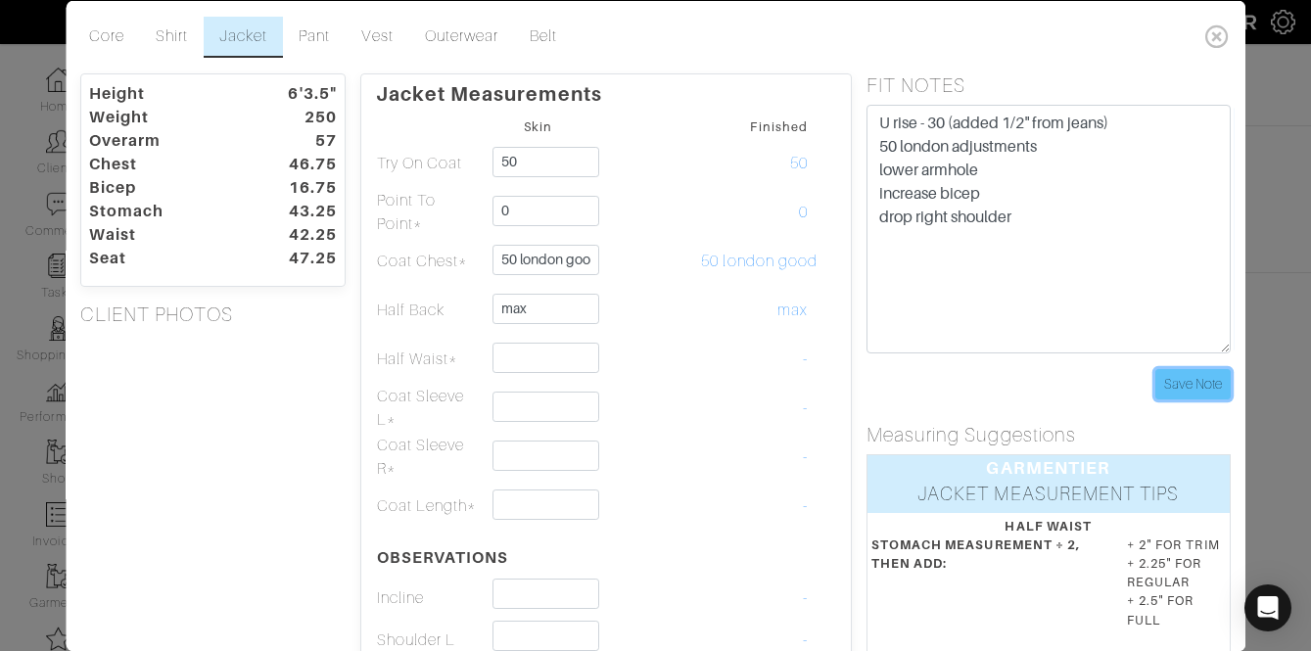
click at [1181, 388] on input "Save Note" at bounding box center [1192, 383] width 75 height 30
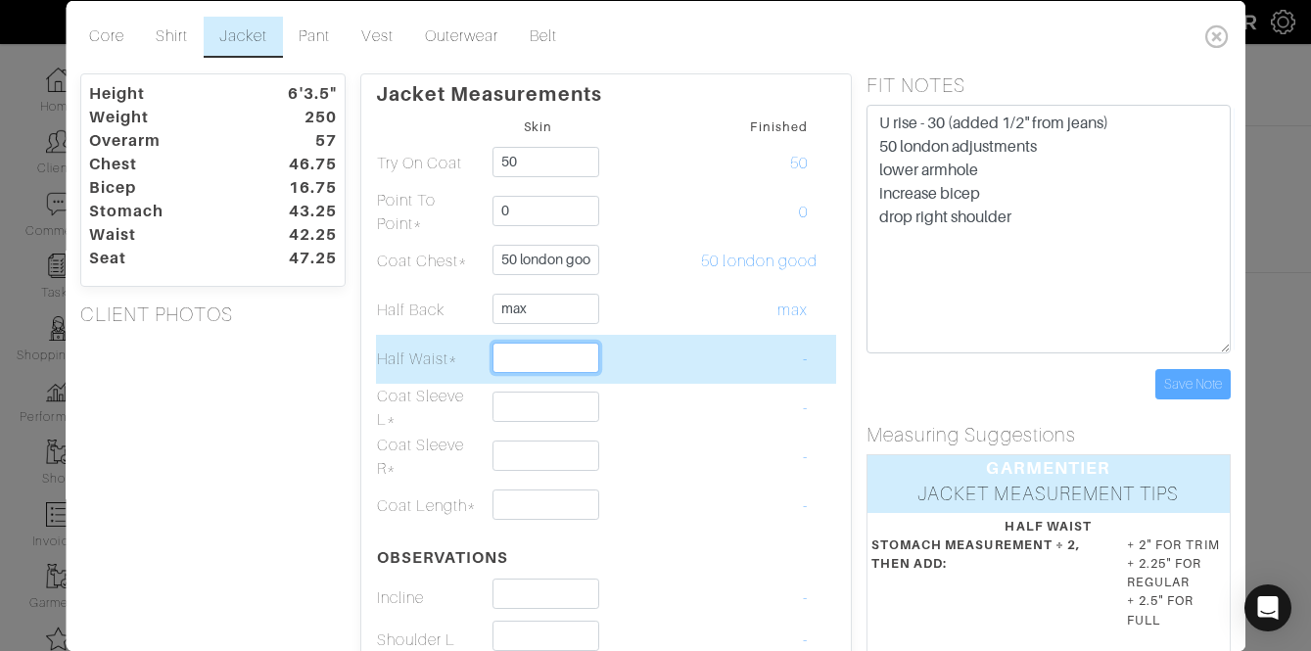
click at [558, 364] on input "text" at bounding box center [547, 357] width 107 height 30
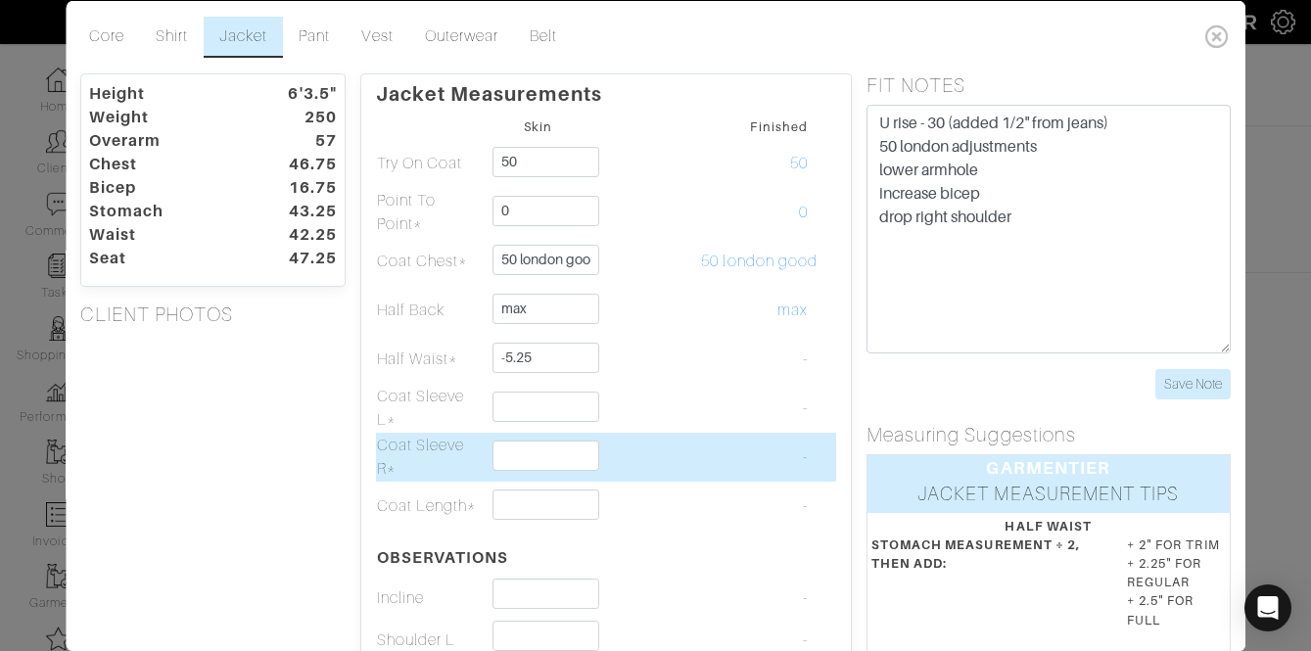
type input "-5 1/4"
click at [761, 445] on td "-" at bounding box center [755, 456] width 109 height 49
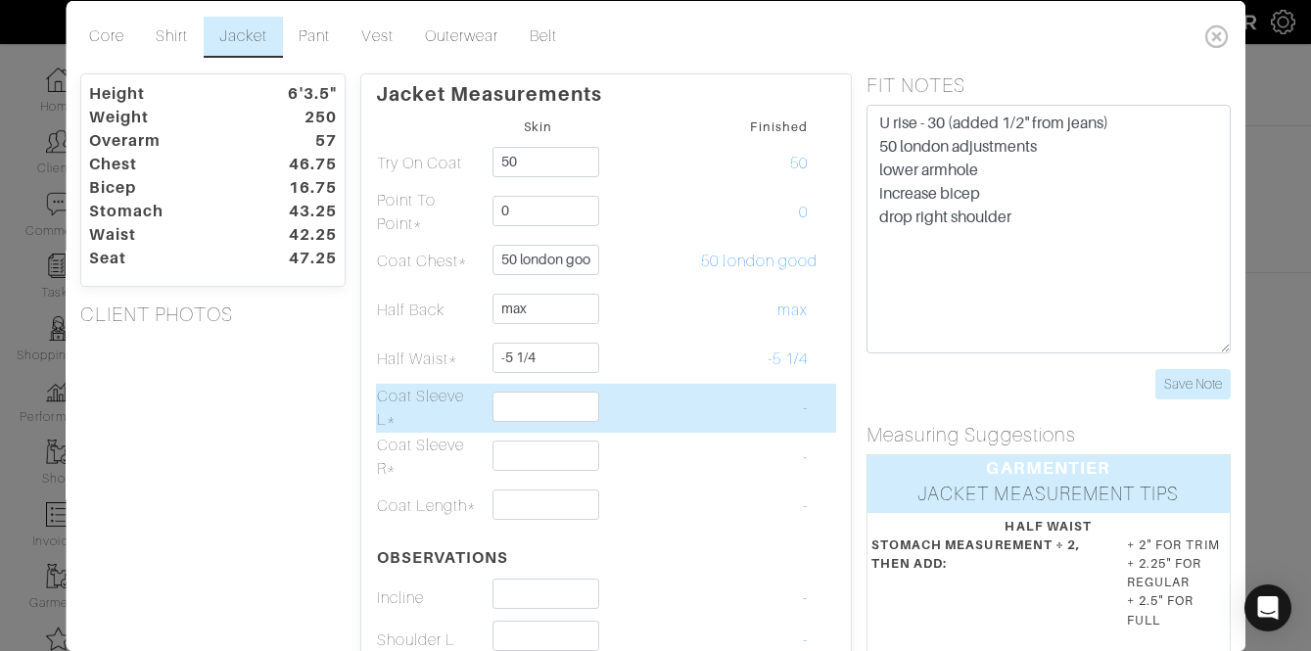
click at [593, 397] on td at bounding box center [646, 407] width 109 height 49
click at [567, 397] on input "text" at bounding box center [547, 406] width 107 height 30
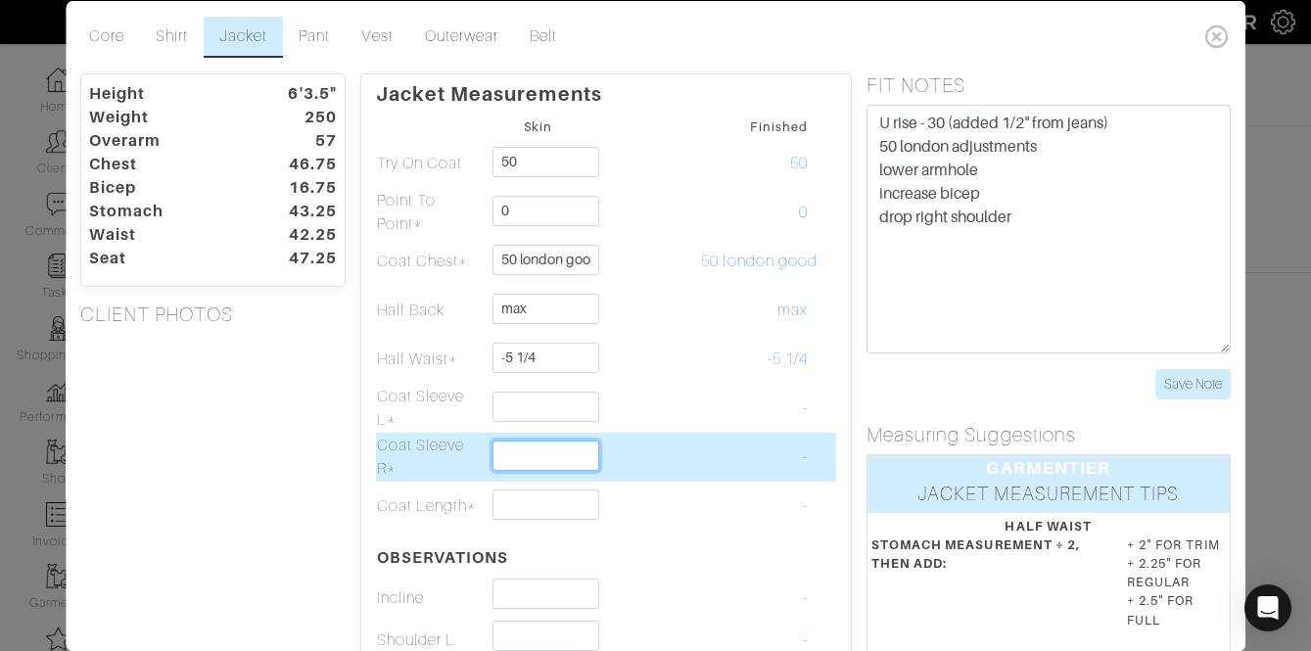
click at [516, 459] on input "text" at bounding box center [547, 455] width 107 height 30
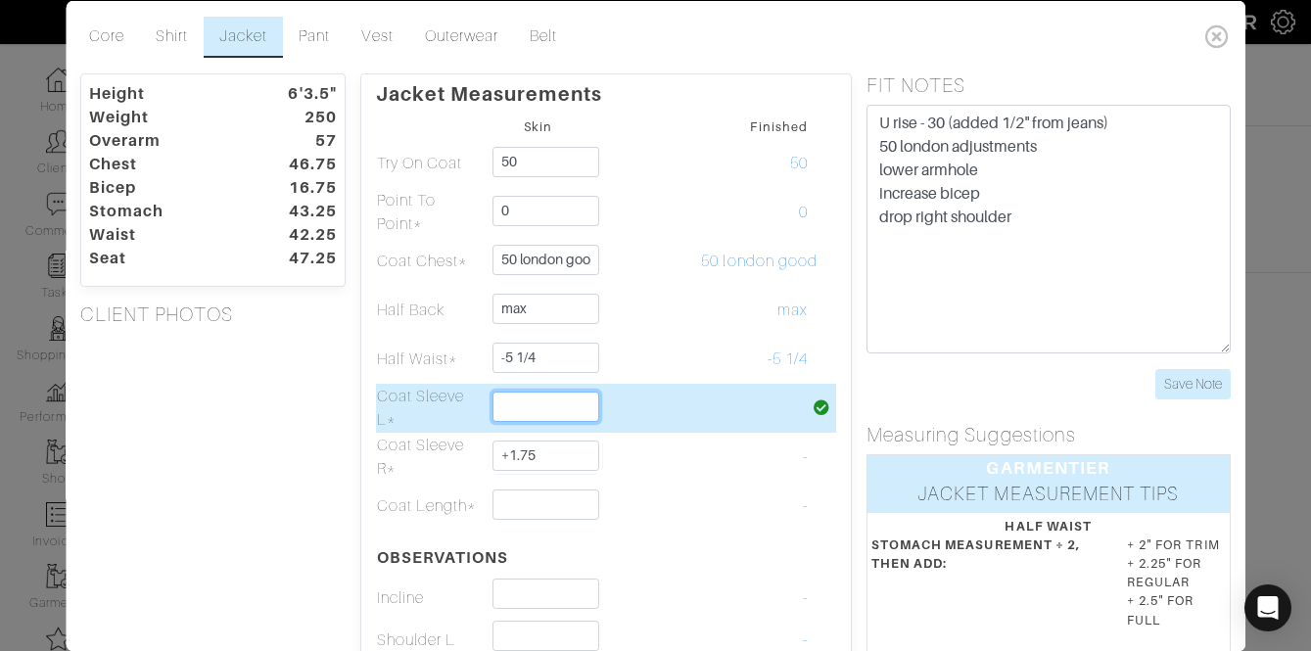
type input "1 3/4"
click at [517, 416] on input "text" at bounding box center [547, 406] width 107 height 30
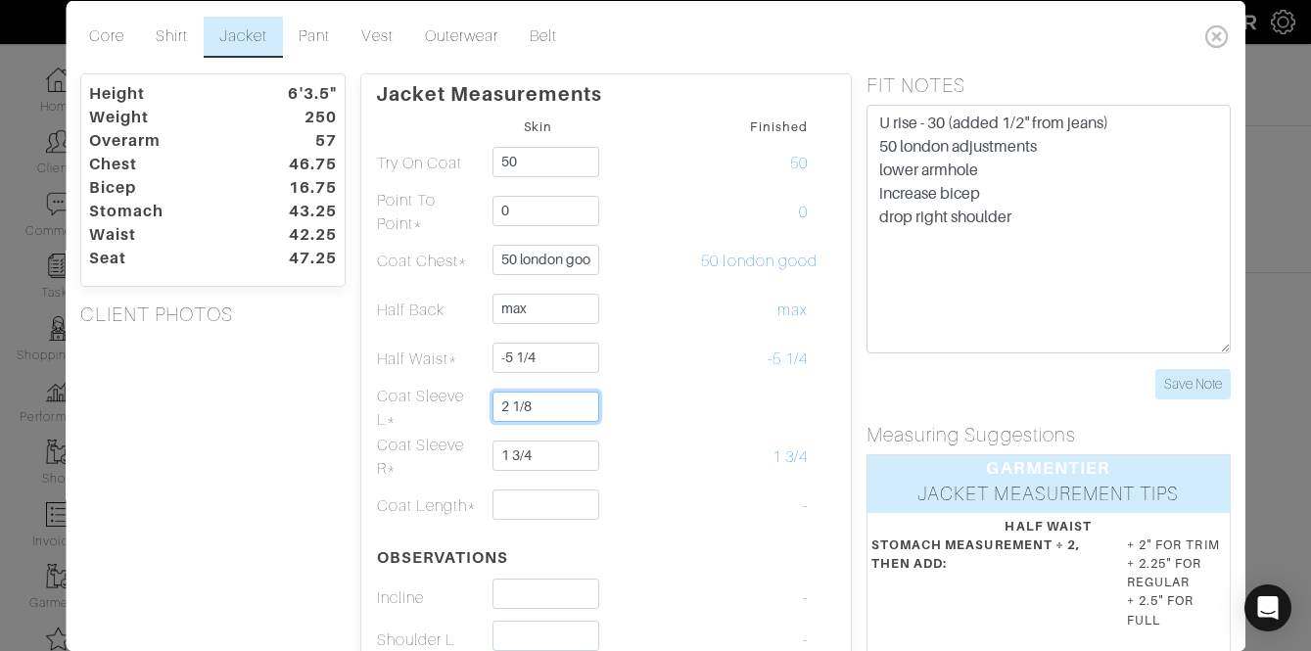
type input "2 1/8"
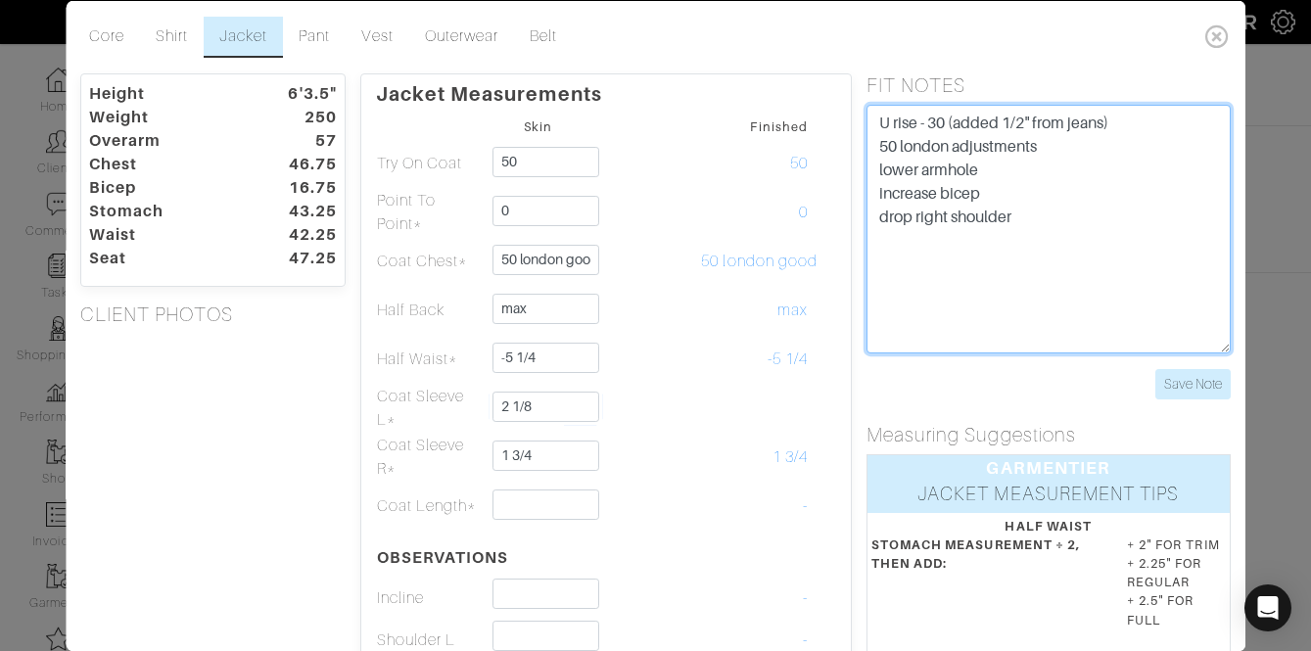
click at [1068, 246] on textarea "U rise - 30 (added 1/2" from jeans) 50 london adjustments lower armhole increas…" at bounding box center [1049, 228] width 364 height 249
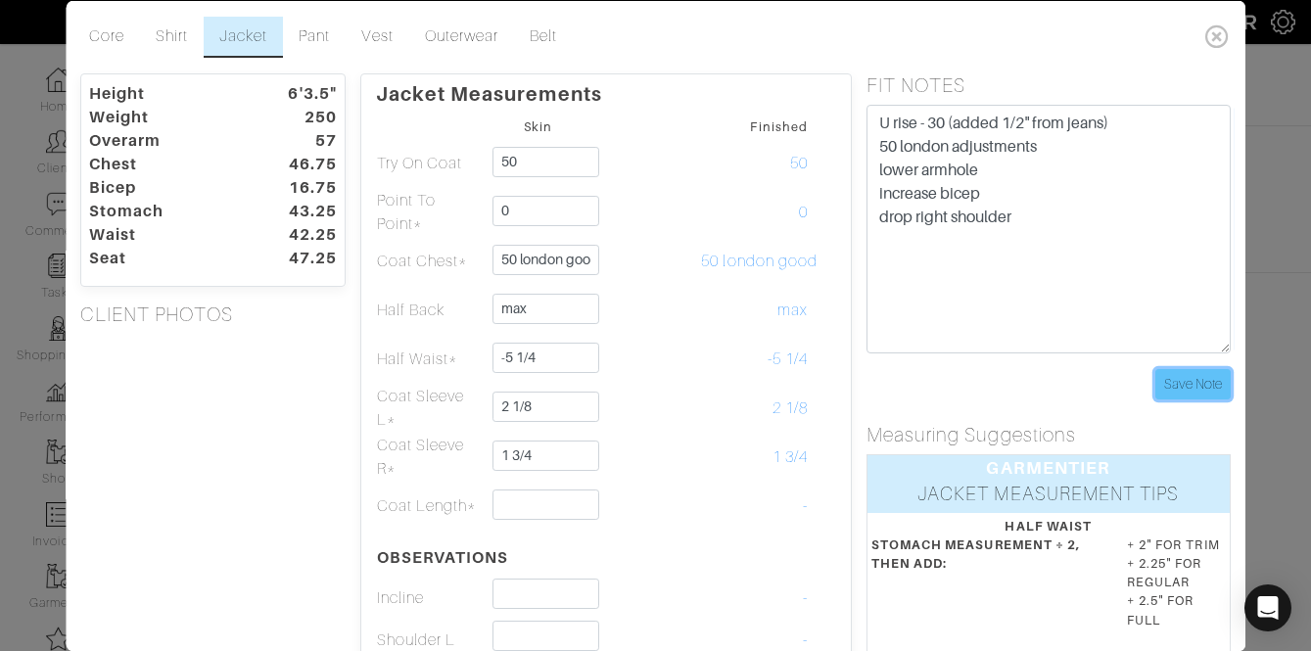
click at [1197, 369] on input "Save Note" at bounding box center [1192, 383] width 75 height 30
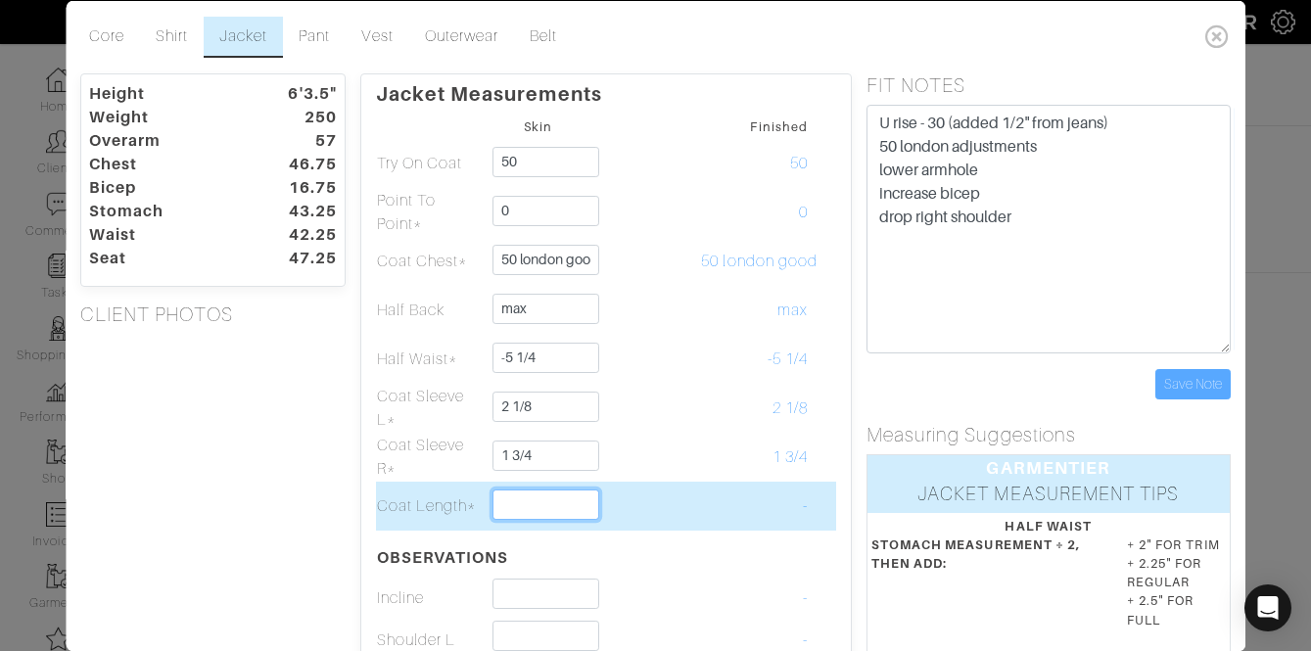
click at [568, 516] on input "text" at bounding box center [547, 504] width 107 height 30
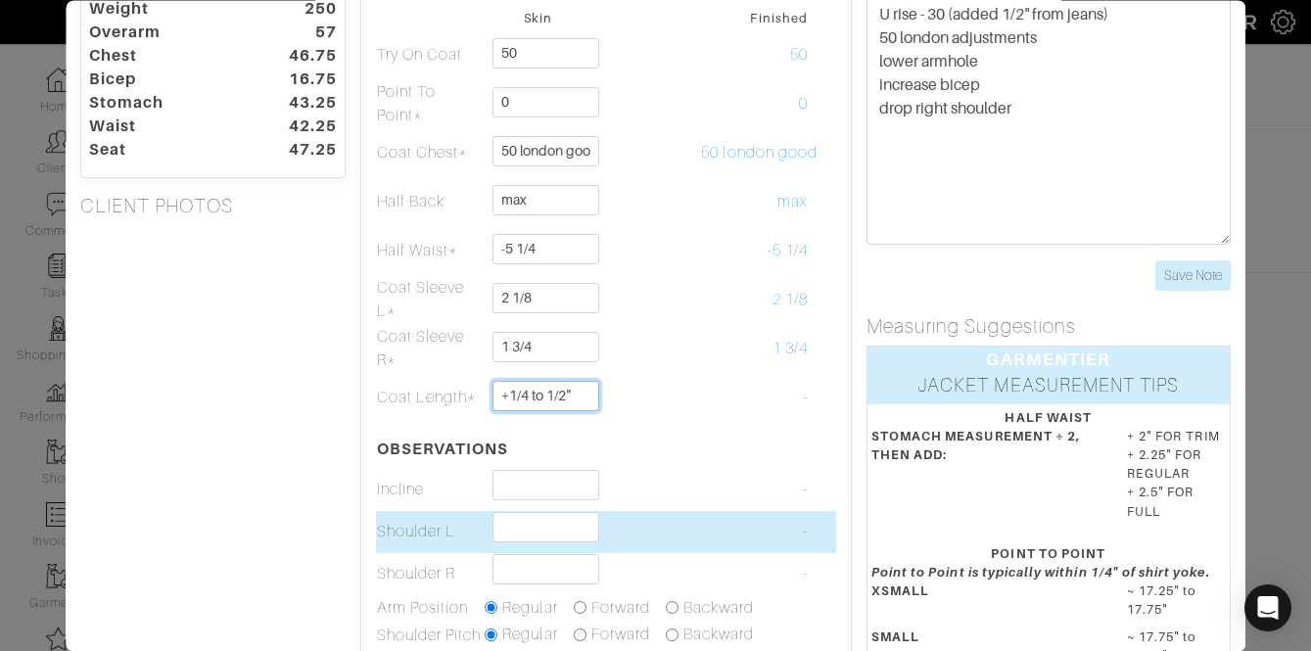
scroll to position [110, 0]
type input "+1/4 to 1/2""
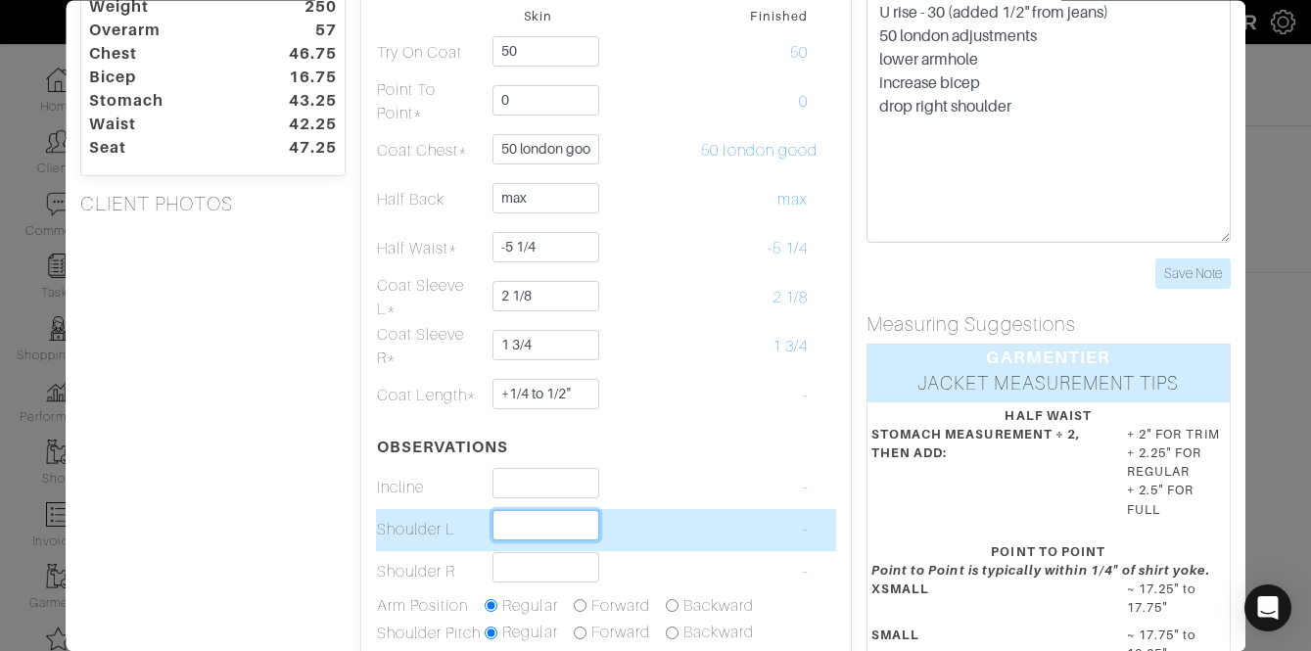
click at [522, 522] on input "text" at bounding box center [547, 525] width 107 height 30
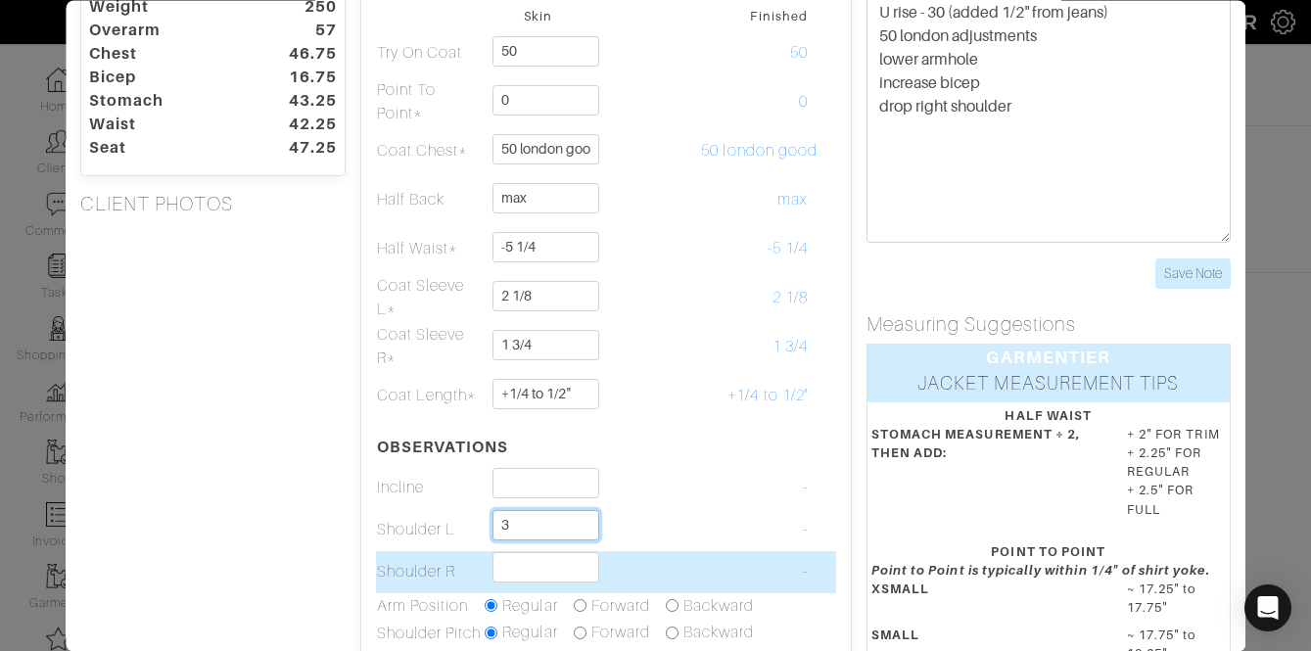
type input "3"
click at [557, 569] on input "text" at bounding box center [547, 567] width 107 height 30
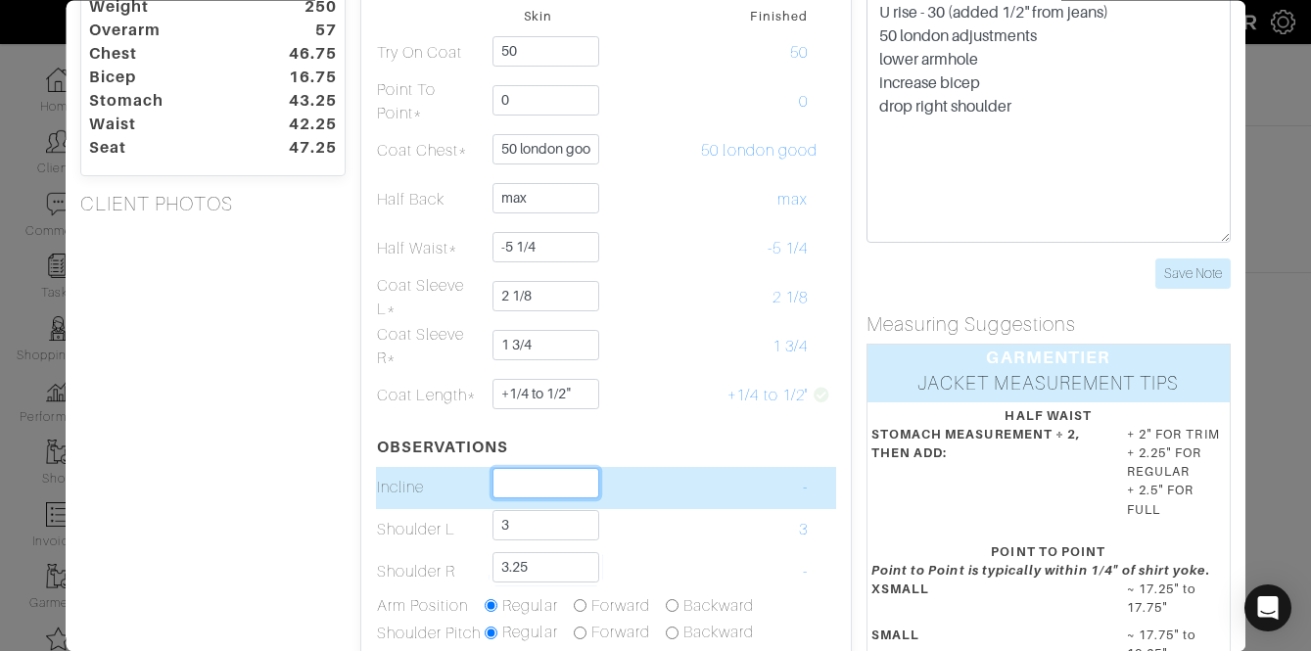
type input "3 1/4"
click at [573, 483] on input "text" at bounding box center [547, 483] width 107 height 30
type input "2 3/4"
click at [693, 503] on td at bounding box center [646, 488] width 109 height 42
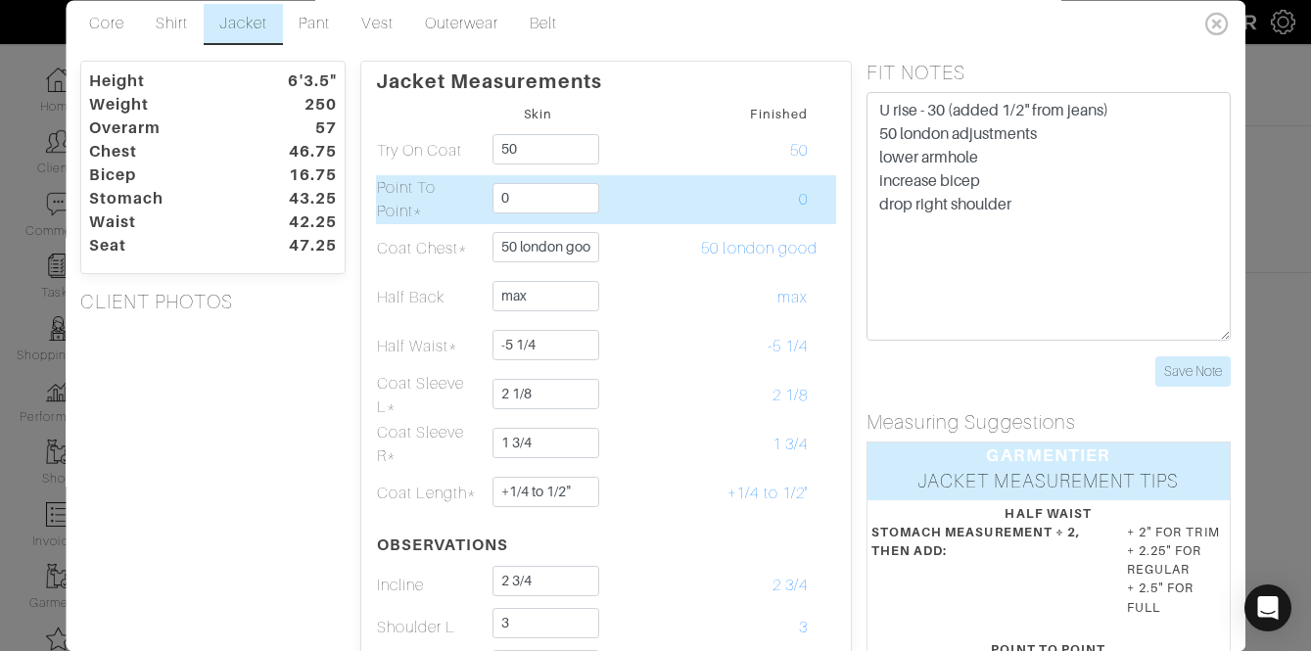
scroll to position [0, 0]
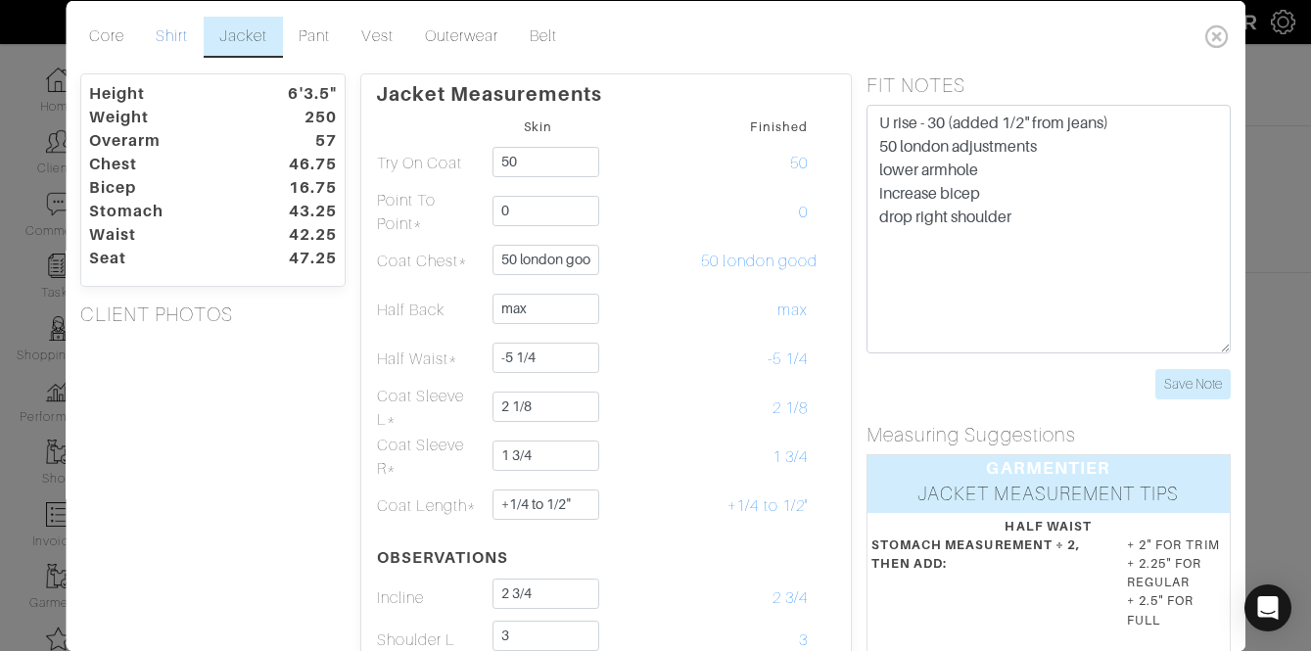
click at [176, 39] on link "Shirt" at bounding box center [172, 36] width 64 height 41
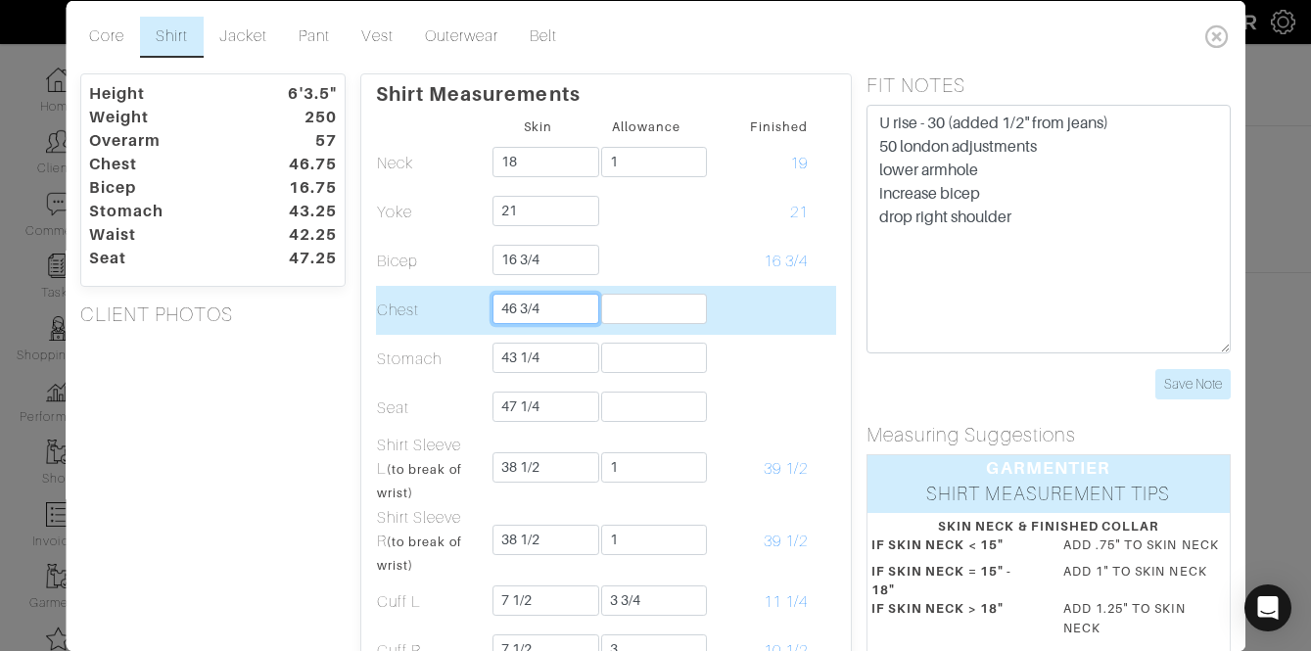
click at [545, 319] on input "46 3/4" at bounding box center [547, 308] width 107 height 30
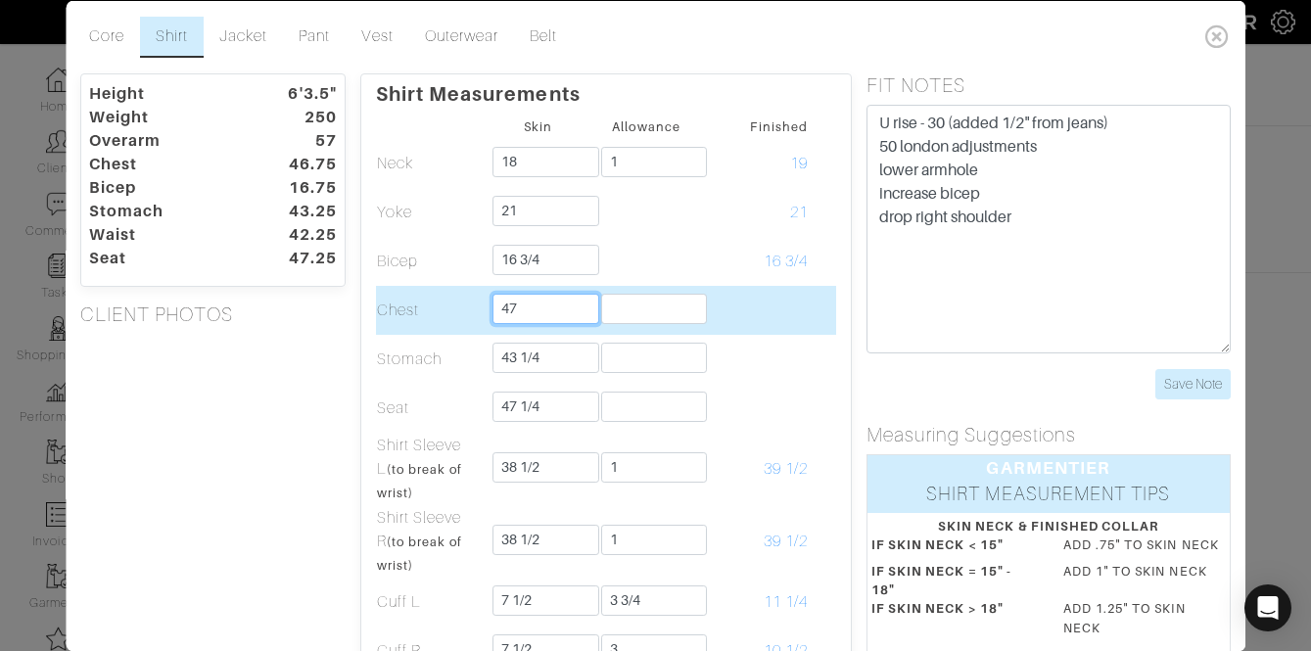
type input "47"
click at [652, 306] on input "text" at bounding box center [654, 308] width 107 height 30
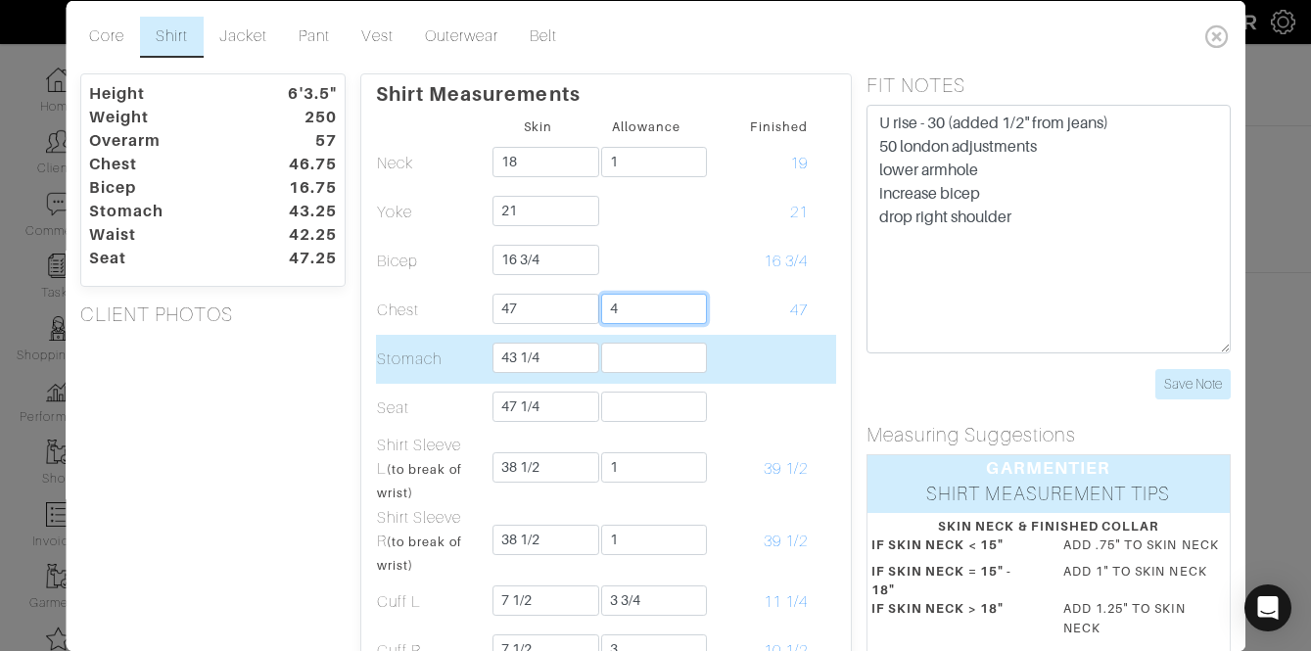
type input "4"
click at [642, 361] on input "text" at bounding box center [654, 357] width 107 height 30
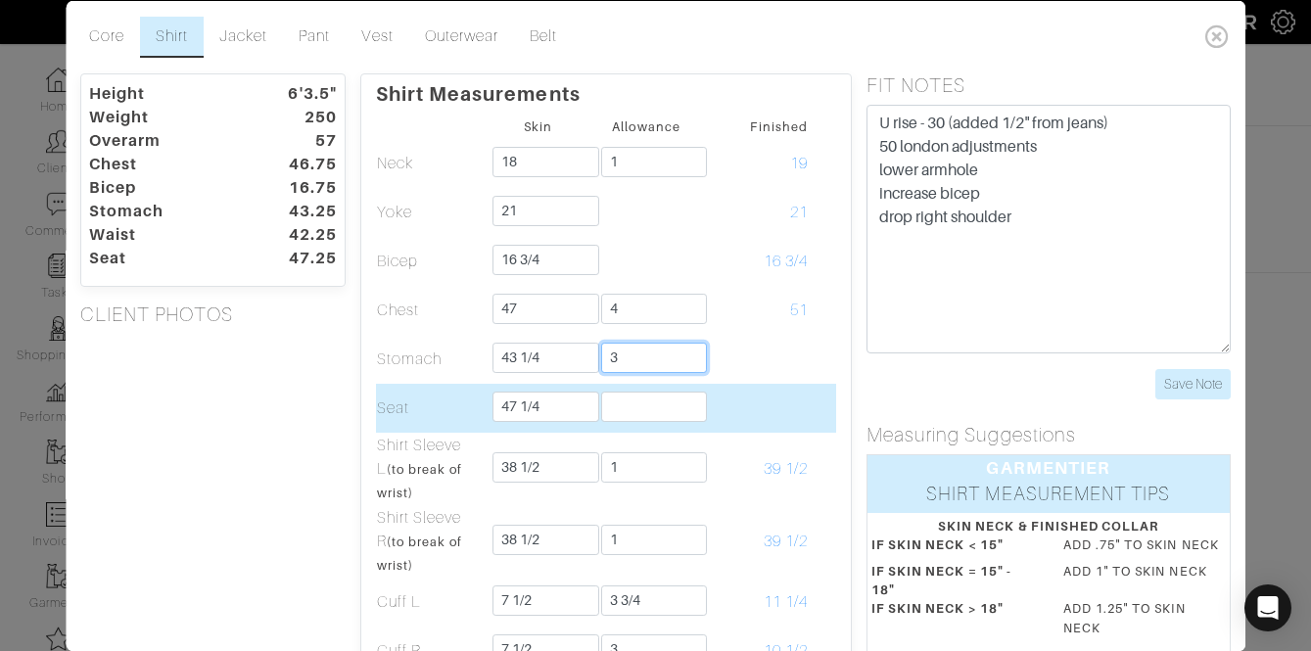
type input "3"
click at [613, 405] on input "text" at bounding box center [654, 406] width 107 height 30
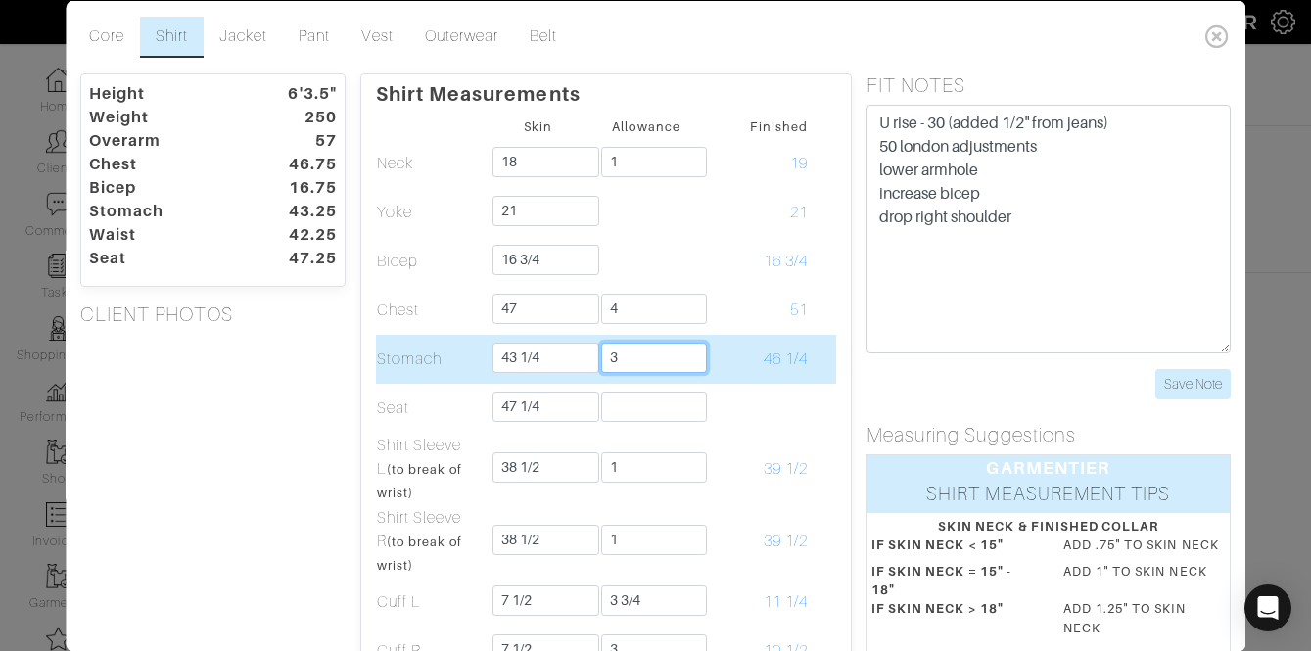
click at [640, 359] on input "3" at bounding box center [654, 357] width 107 height 30
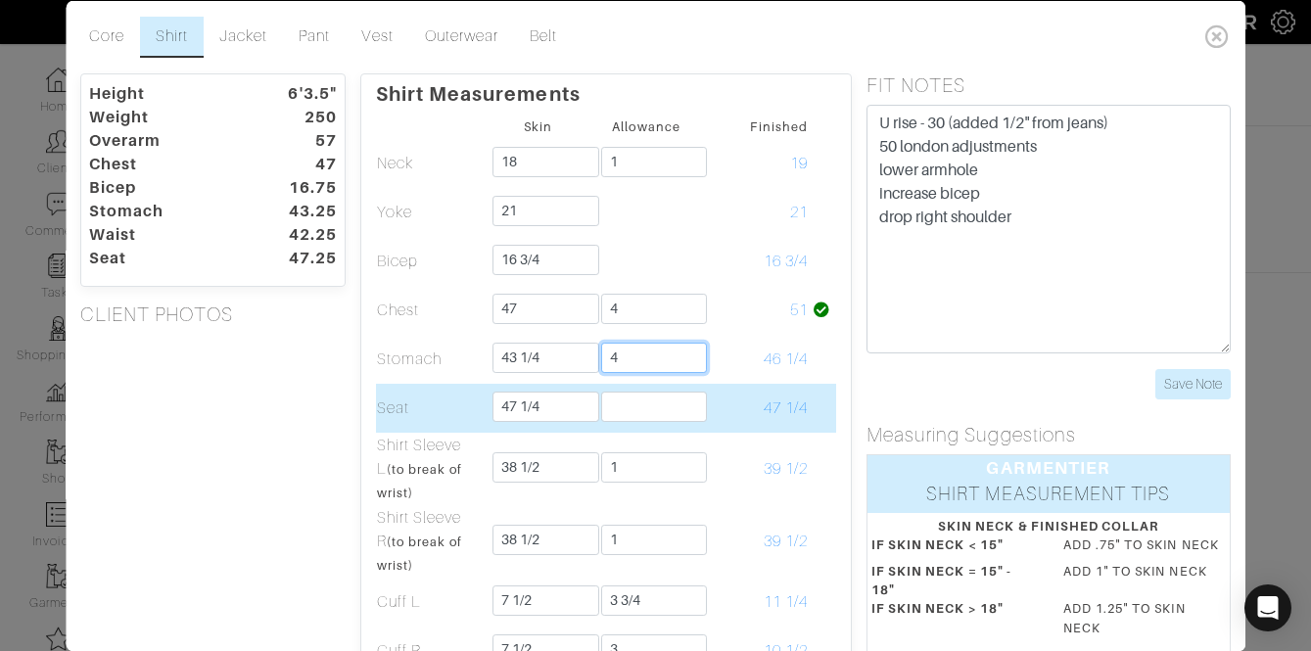
type input "4"
click at [628, 404] on input "text" at bounding box center [654, 406] width 107 height 30
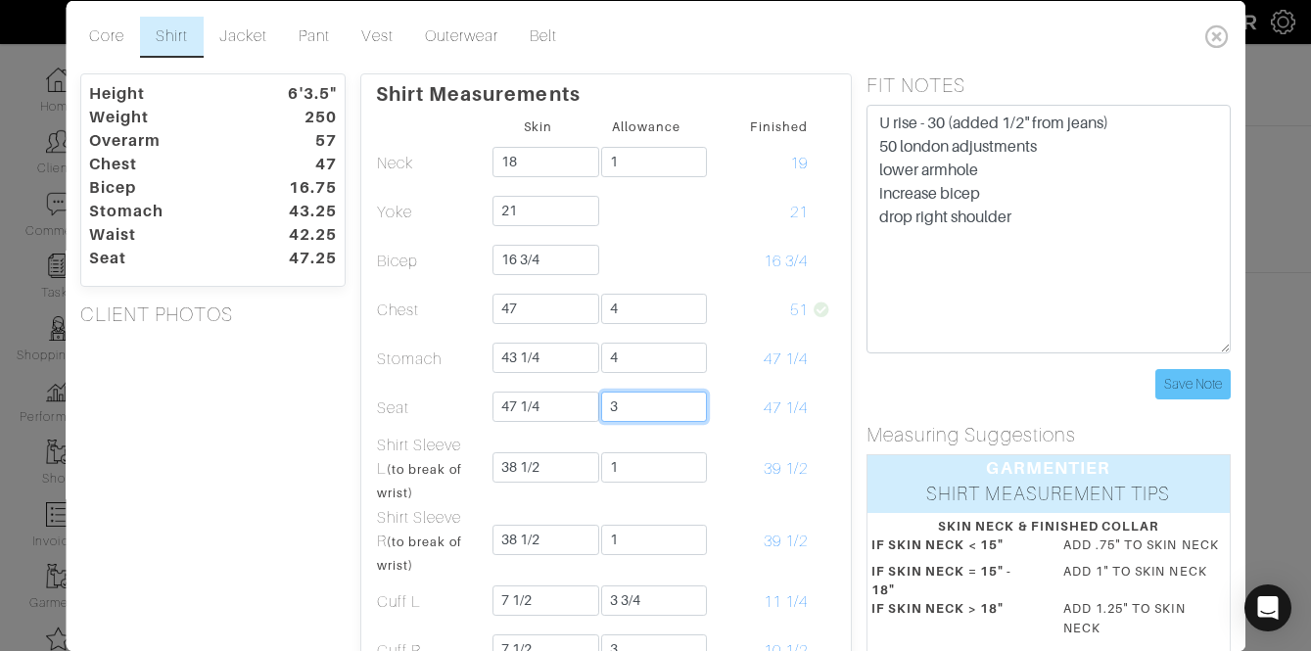
type input "3"
click at [1182, 379] on input "Save Note" at bounding box center [1192, 383] width 75 height 30
click at [261, 43] on link "Jacket" at bounding box center [243, 36] width 79 height 41
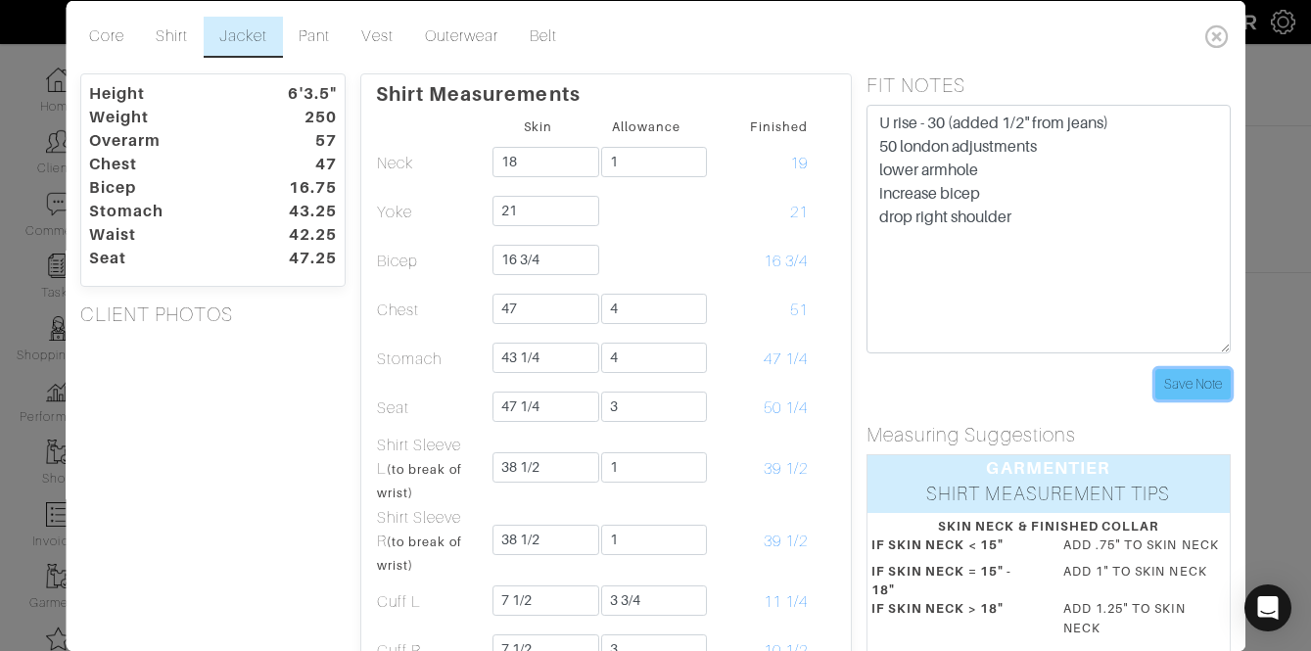
click at [1197, 389] on input "Save Note" at bounding box center [1192, 383] width 75 height 30
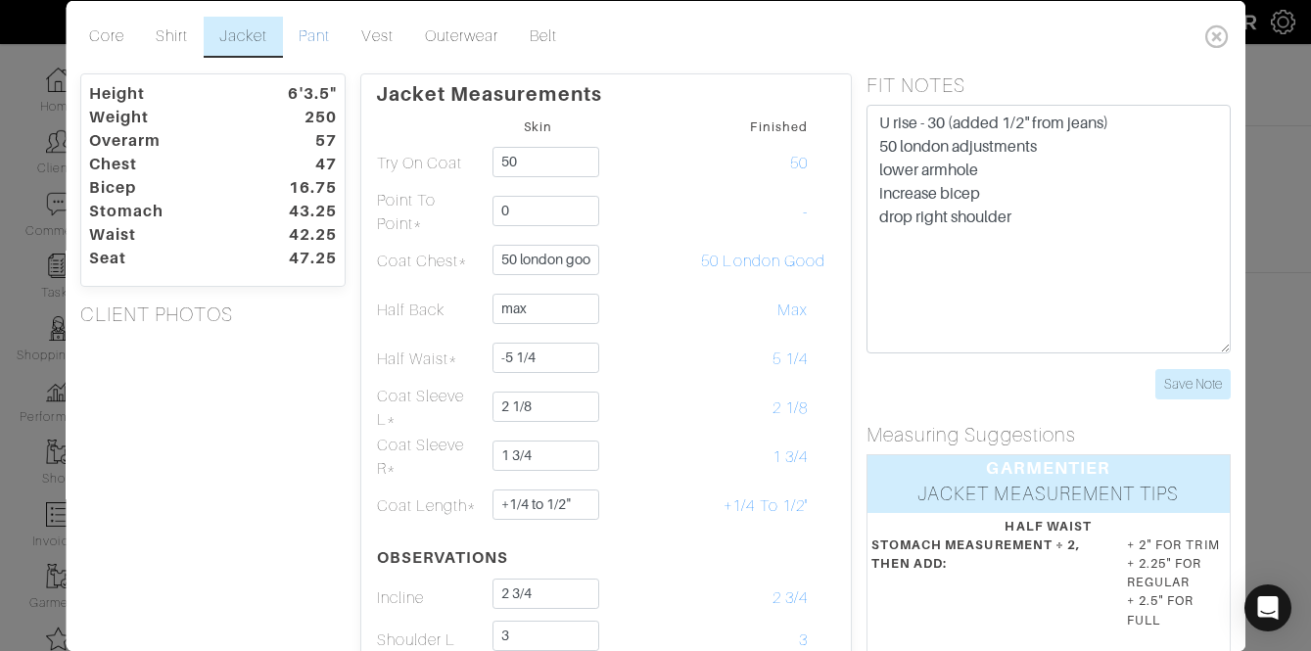
click at [319, 34] on link "Pant" at bounding box center [315, 36] width 63 height 41
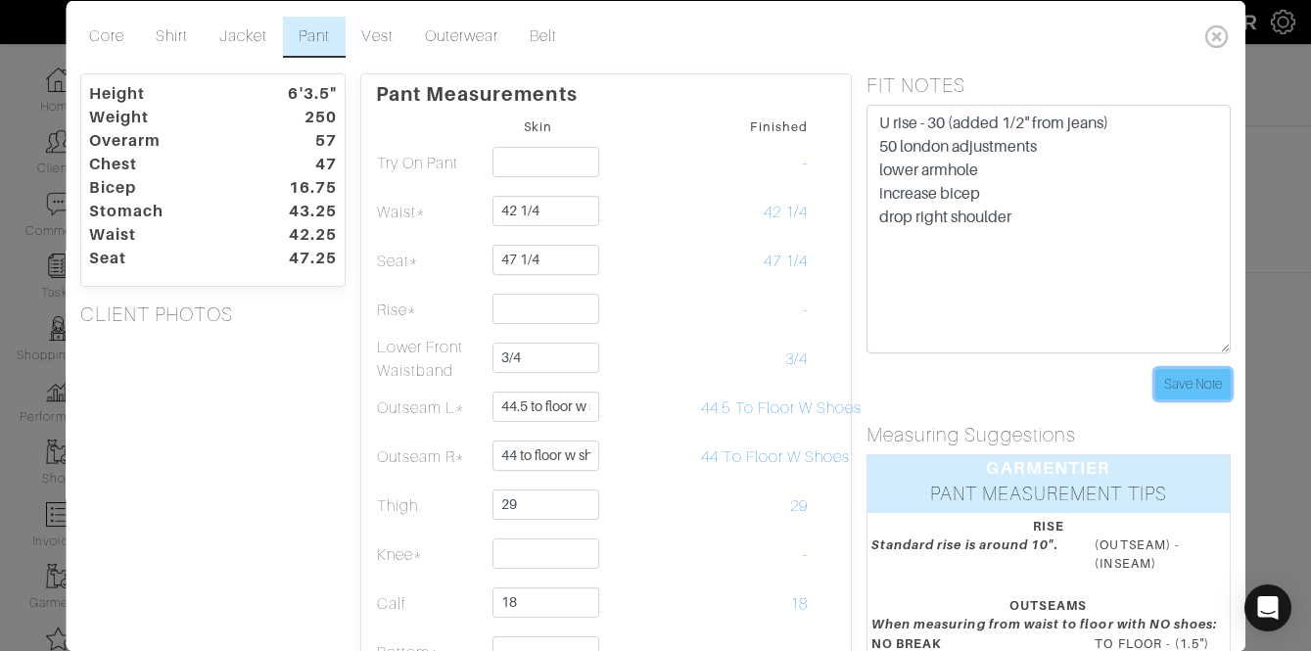
click at [1197, 369] on input "Save Note" at bounding box center [1192, 383] width 75 height 30
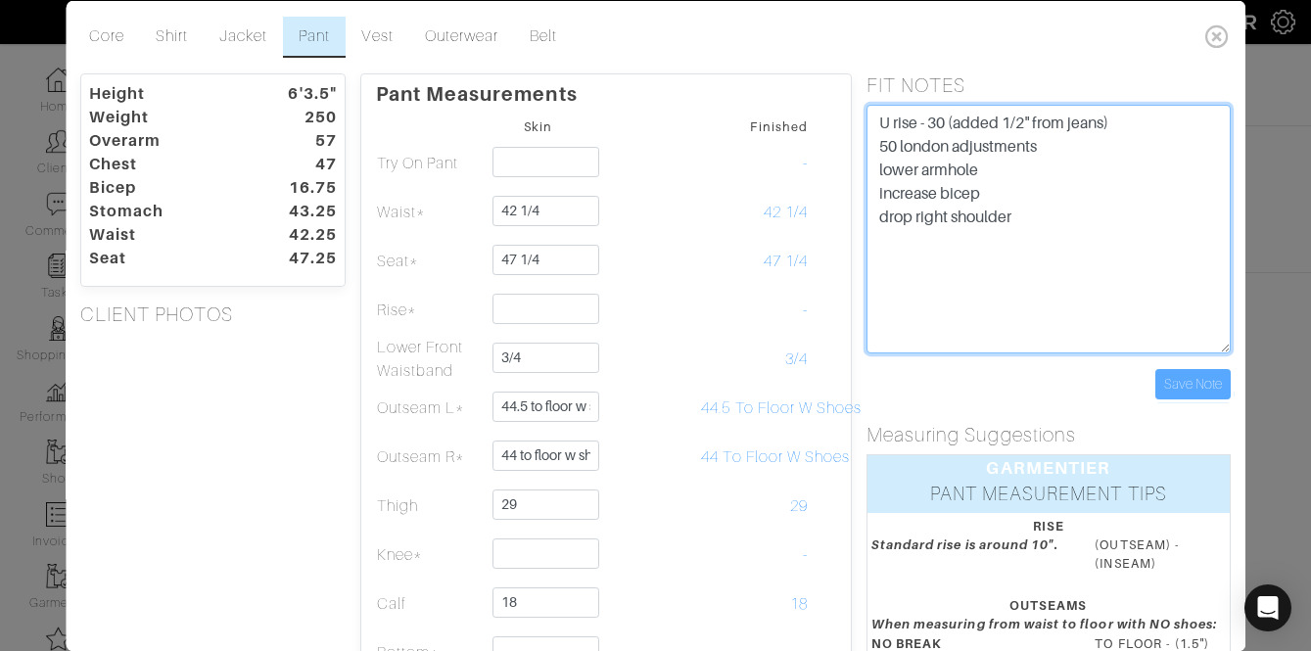
click at [1113, 284] on textarea "U rise - 30 (added 1/2" from jeans) 50 london adjustments lower armhole increas…" at bounding box center [1049, 228] width 364 height 249
type textarea "U rise - 30 (added 1/2" from jeans) 50 london adjustments lower armhole increas…"
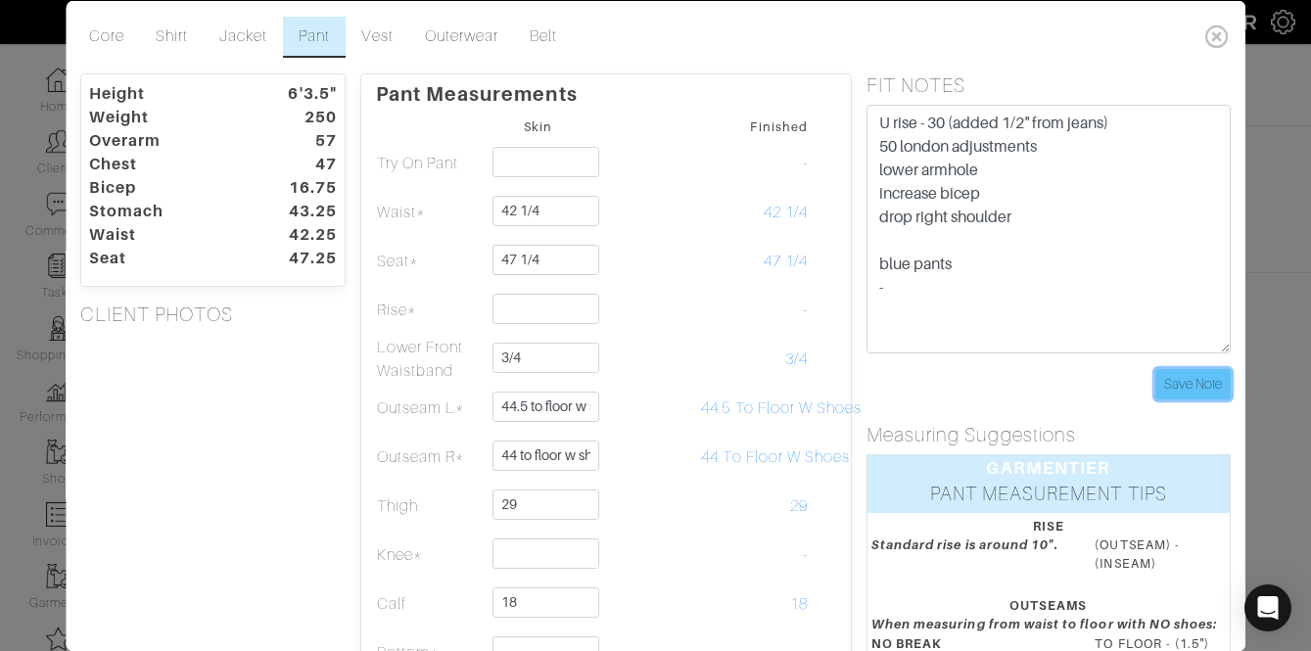
click at [1205, 378] on input "Save Note" at bounding box center [1192, 383] width 75 height 30
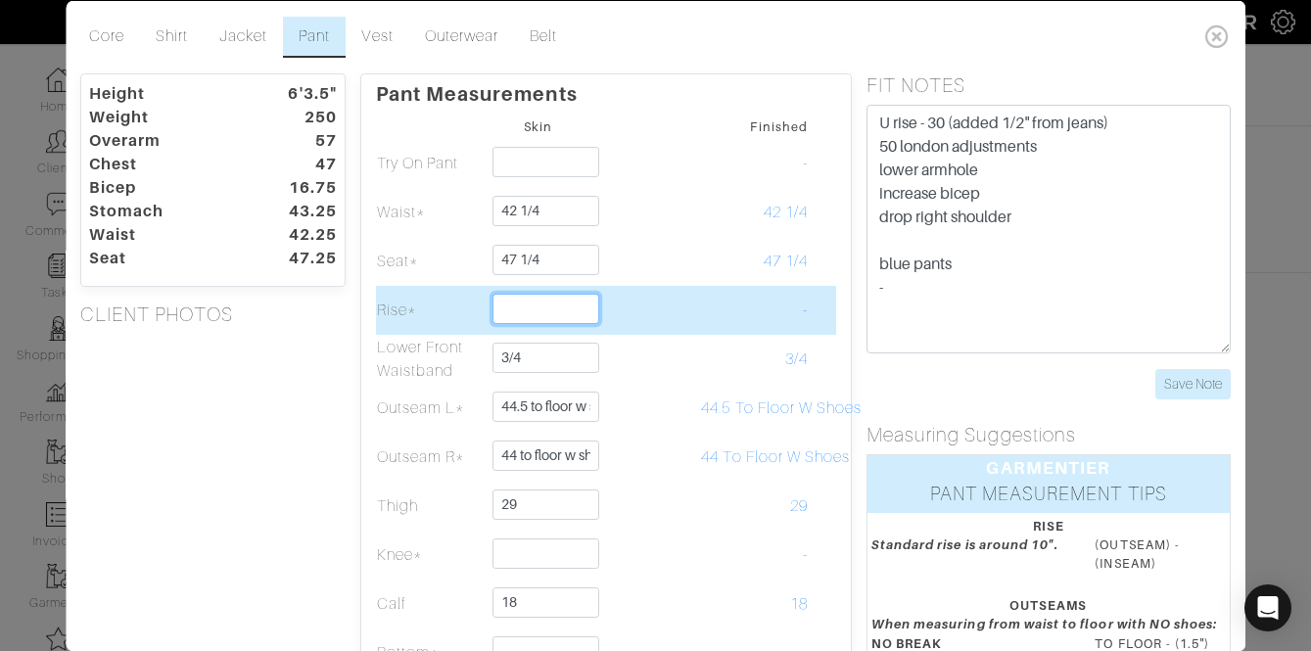
click at [571, 315] on input "text" at bounding box center [547, 308] width 107 height 30
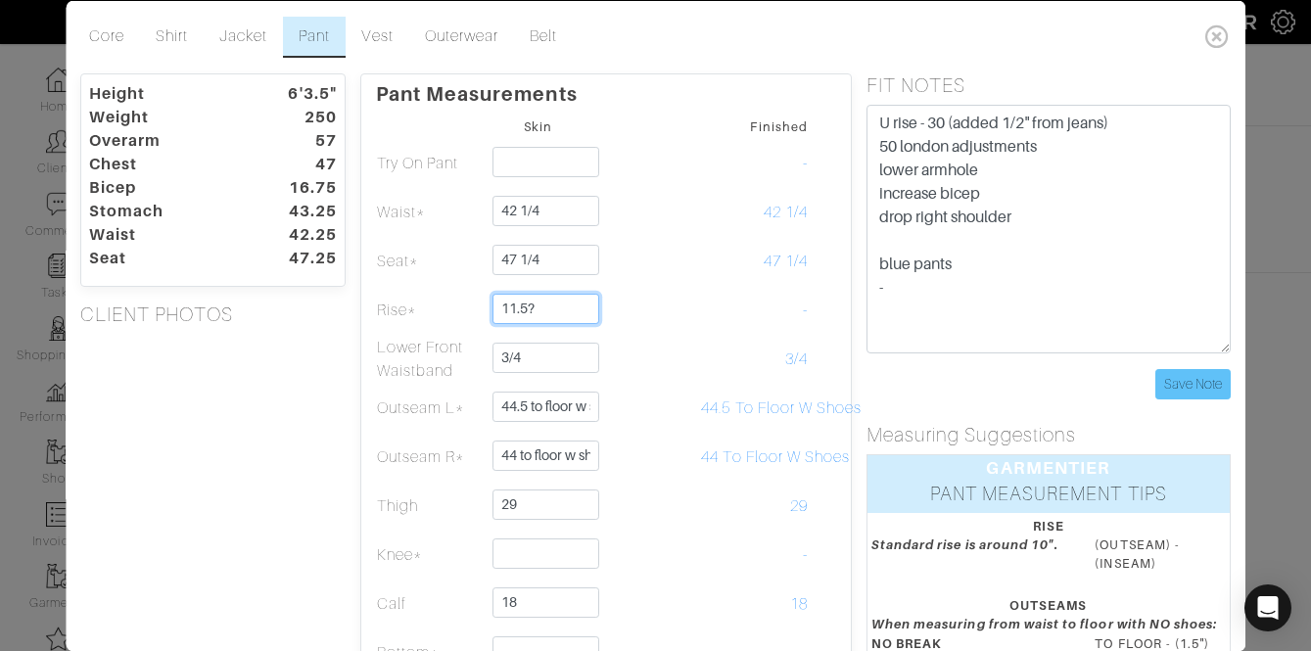
type input "11.5?"
click at [1158, 384] on input "Save Note" at bounding box center [1192, 383] width 75 height 30
click at [260, 32] on link "Jacket" at bounding box center [243, 36] width 79 height 41
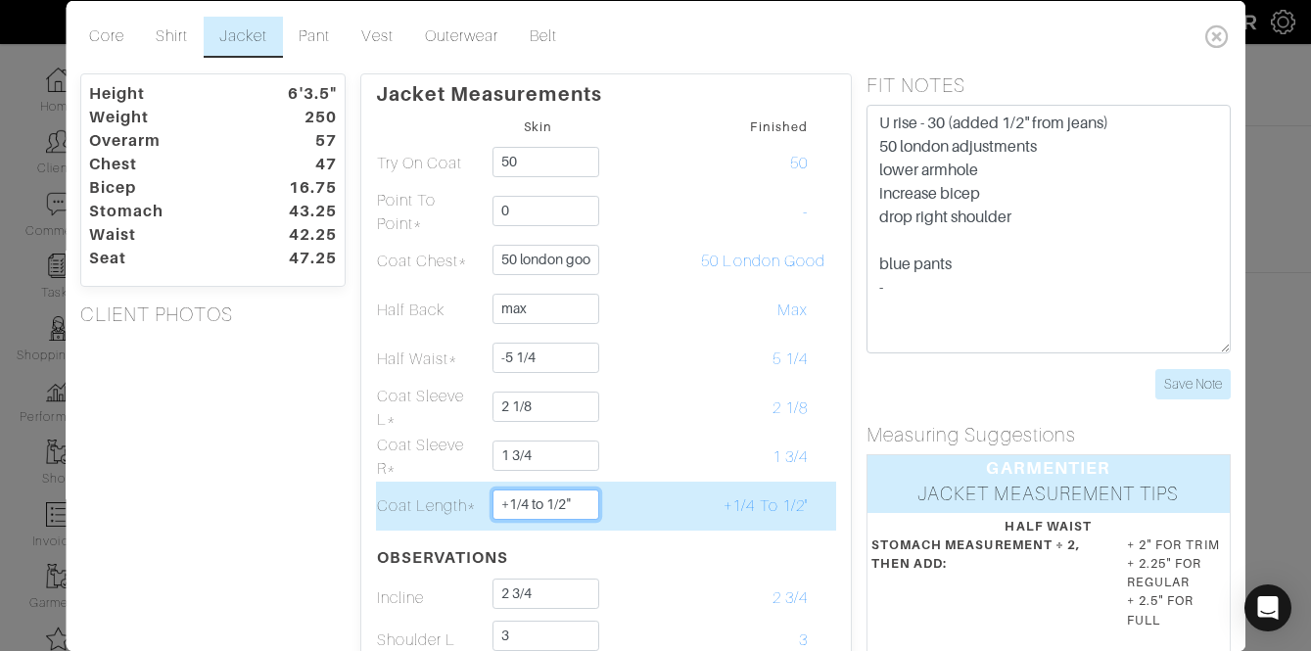
drag, startPoint x: 550, startPoint y: 506, endPoint x: 489, endPoint y: 504, distance: 61.7
click at [489, 504] on td "+1/4 to 1/2"" at bounding box center [539, 505] width 109 height 49
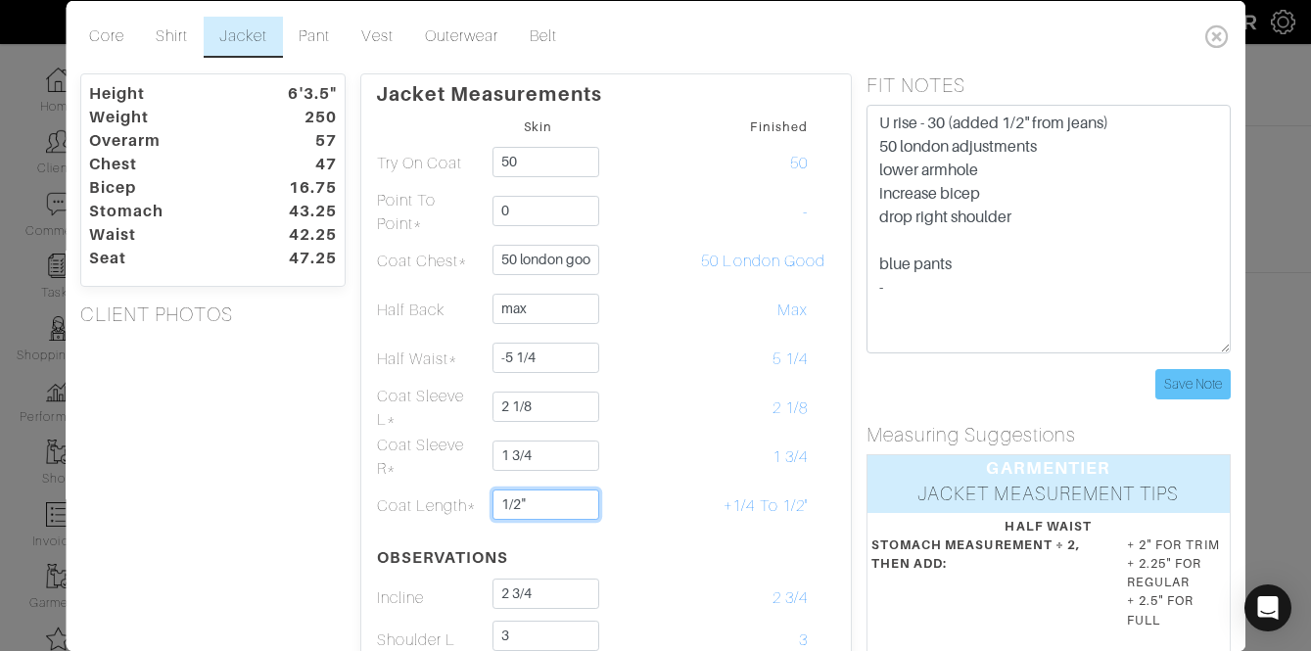
type input "1/2""
click at [1192, 377] on input "Save Note" at bounding box center [1192, 383] width 75 height 30
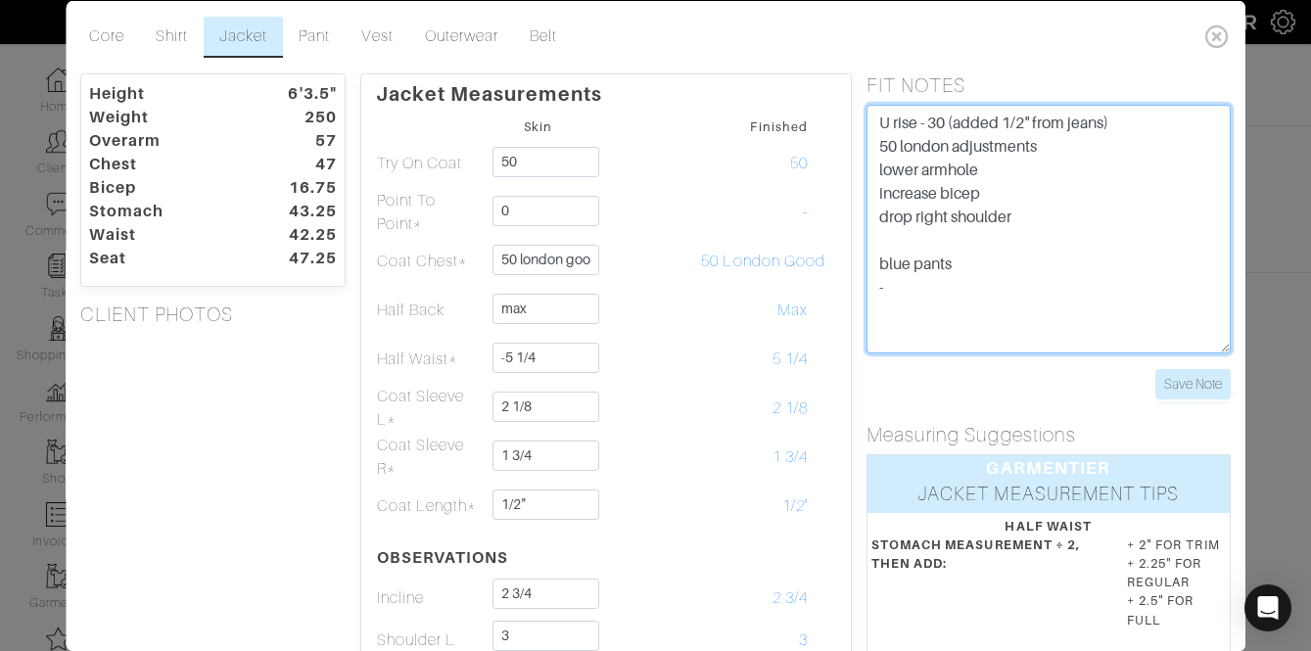
click at [1063, 260] on textarea "U rise - 30 (added 1/2" from jeans) 50 london adjustments lower armhole increas…" at bounding box center [1049, 228] width 364 height 249
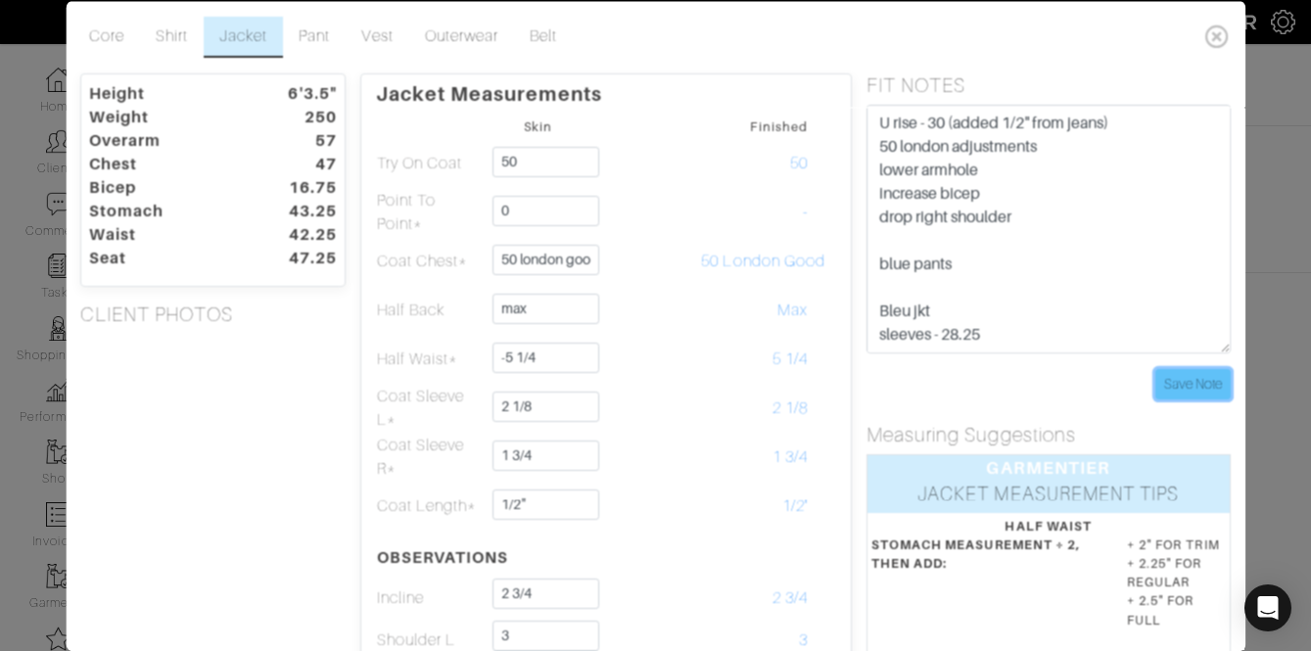
click at [1217, 379] on input "Save Note" at bounding box center [1192, 383] width 75 height 30
click at [1080, 353] on form "U rise - 30 (added 1/2" from jeans) 50 london adjustments lower armhole increas…" at bounding box center [1049, 251] width 364 height 295
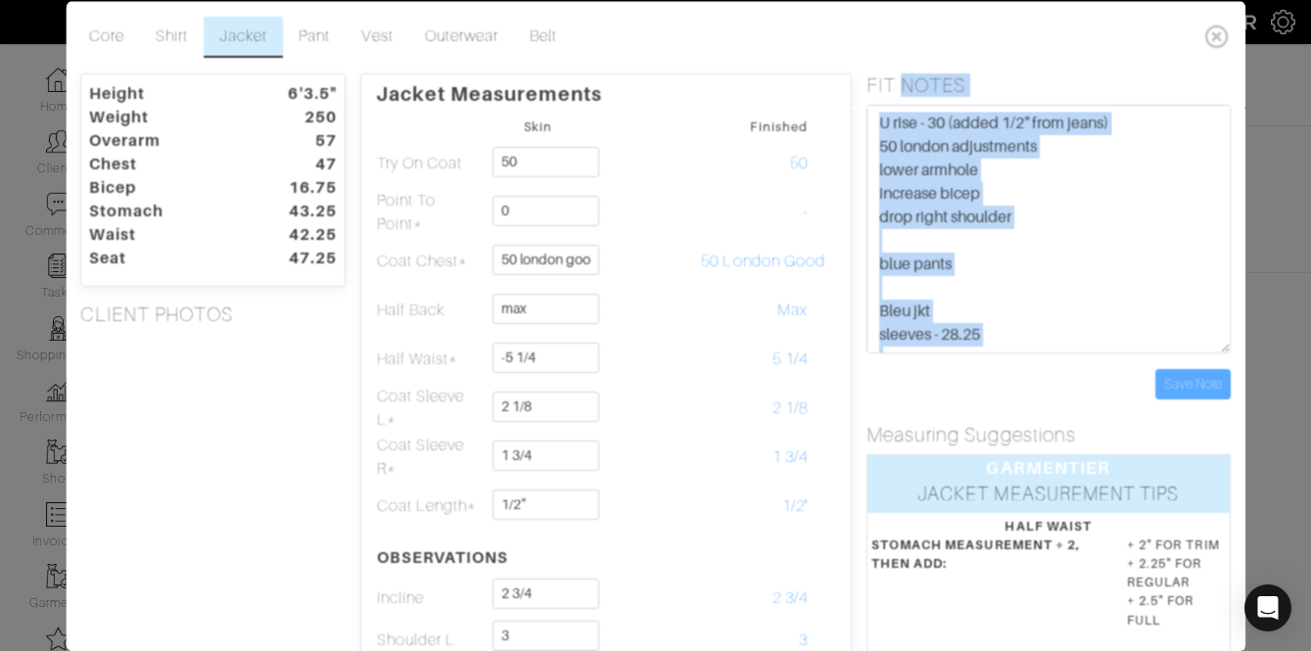
click at [1077, 353] on form "U rise - 30 (added 1/2" from jeans) 50 london adjustments lower armhole increas…" at bounding box center [1049, 251] width 364 height 295
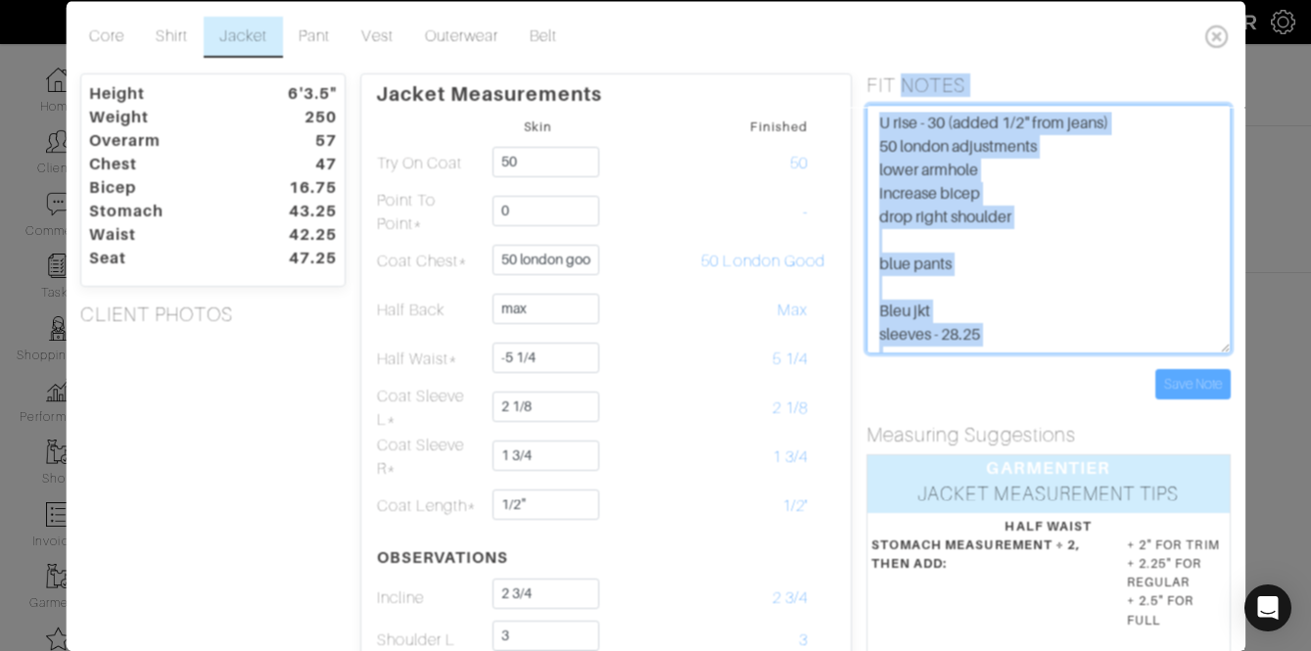
click at [1077, 350] on textarea "U rise - 30 (added 1/2" from jeans) 50 london adjustments lower armhole increas…" at bounding box center [1049, 228] width 364 height 249
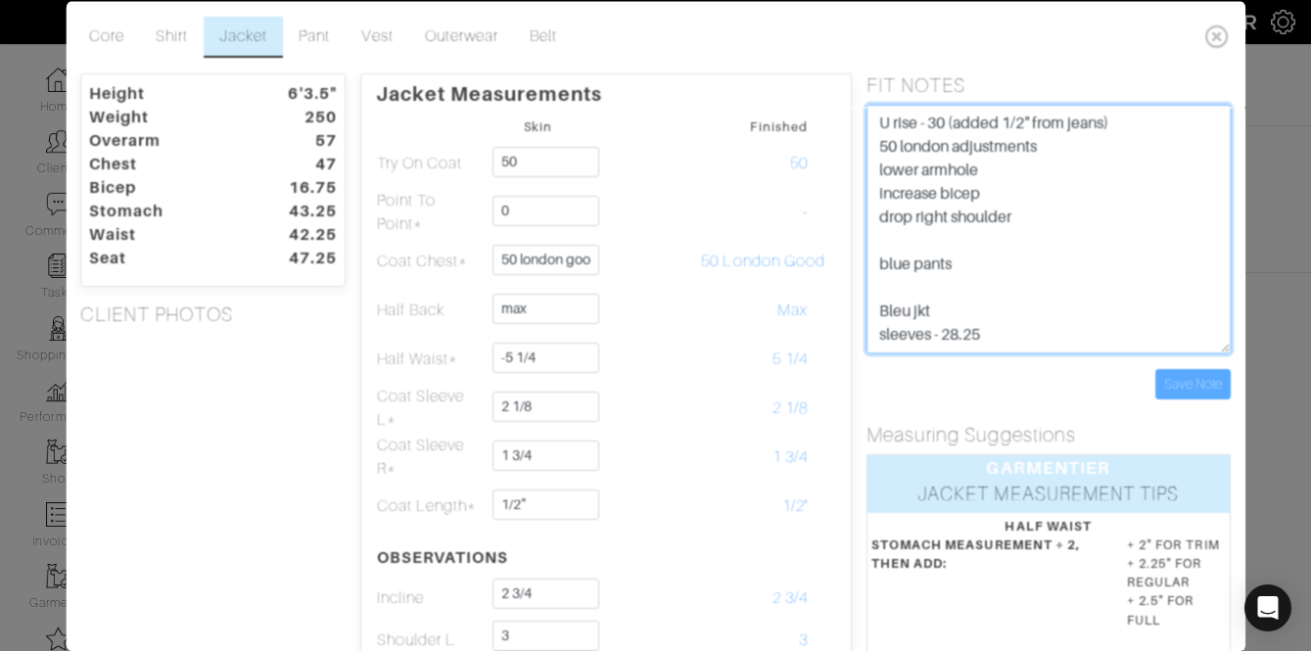
click at [1057, 339] on textarea "U rise - 30 (added 1/2" from jeans) 50 london adjustments lower armhole increas…" at bounding box center [1049, 228] width 364 height 249
type textarea "U rise - 30 (added 1/2" from jeans) 50 london adjustments lower armhole increas…"
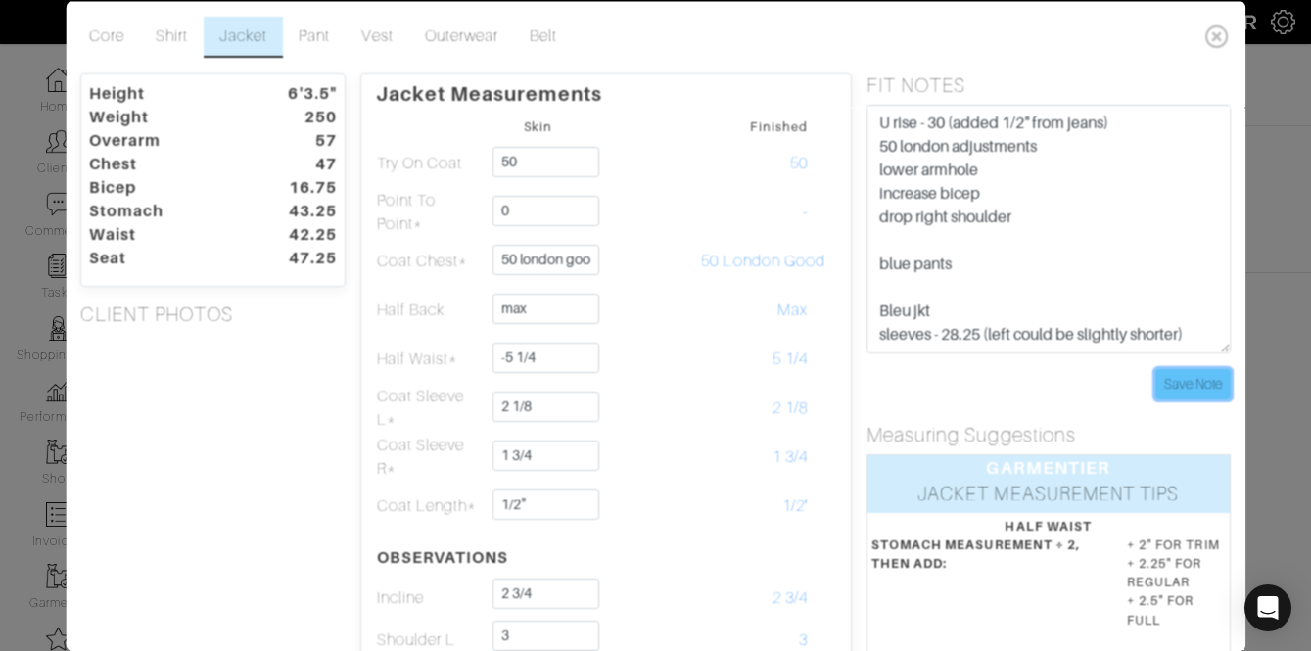
click at [1163, 381] on input "Save Note" at bounding box center [1192, 383] width 75 height 30
click at [1211, 383] on input "Save Note" at bounding box center [1192, 383] width 75 height 30
click at [1220, 55] on div "Core Shirt Jacket Pant Vest Outerwear Belt" at bounding box center [655, 36] width 1164 height 57
click at [1219, 46] on icon at bounding box center [1218, 35] width 40 height 39
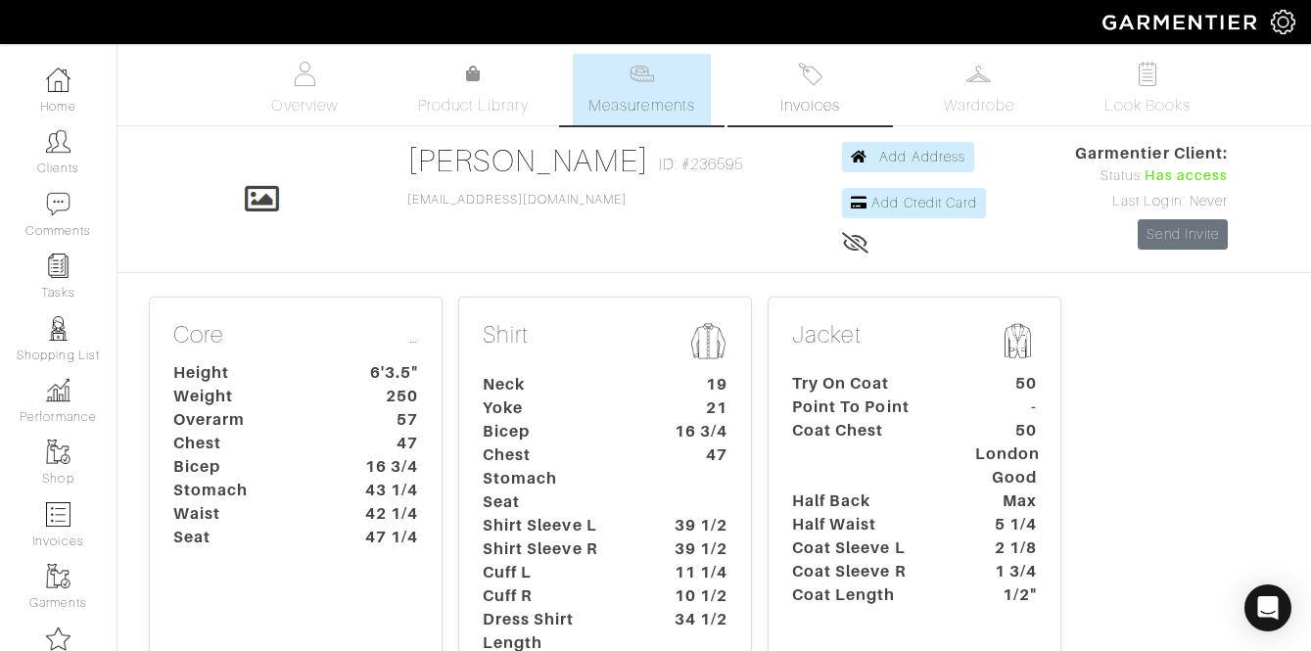
click at [805, 88] on link "Invoices" at bounding box center [810, 89] width 137 height 71
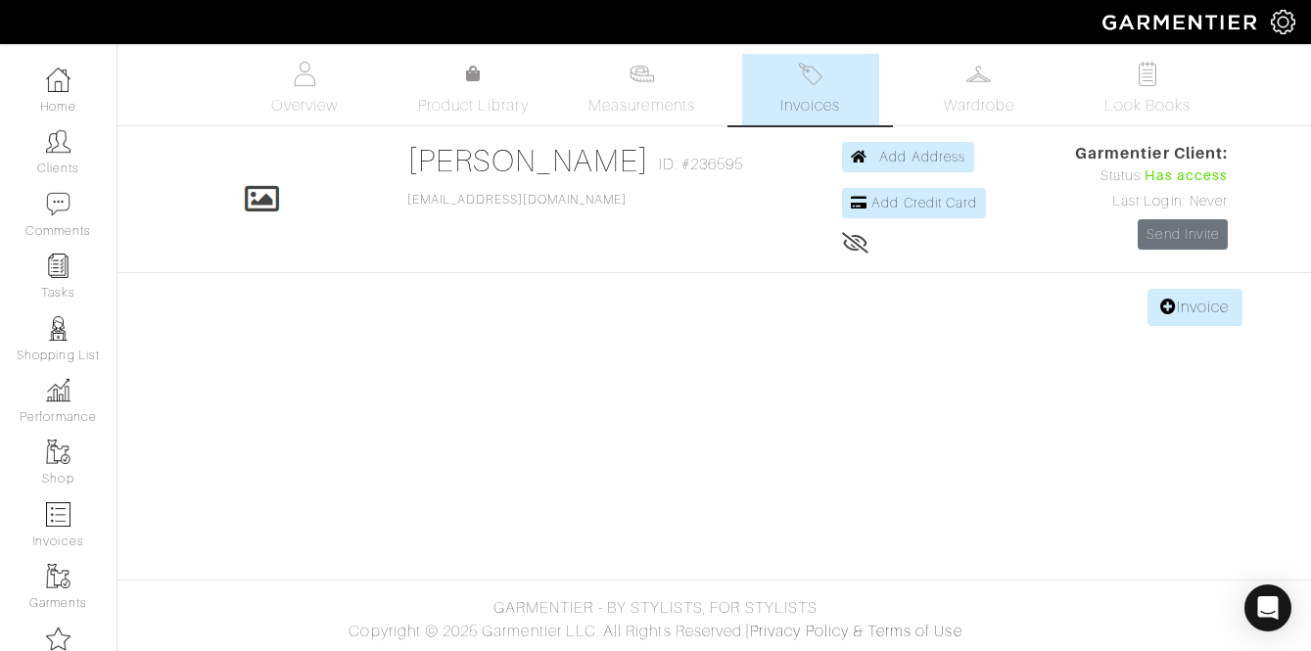
click at [1196, 328] on body "JEFF HOOD CUSTOM Jeff Hood Home Clients Invoices Comments Reminders Stylists Sh…" at bounding box center [655, 325] width 1311 height 651
click at [1189, 323] on link "Invoice" at bounding box center [1195, 307] width 94 height 37
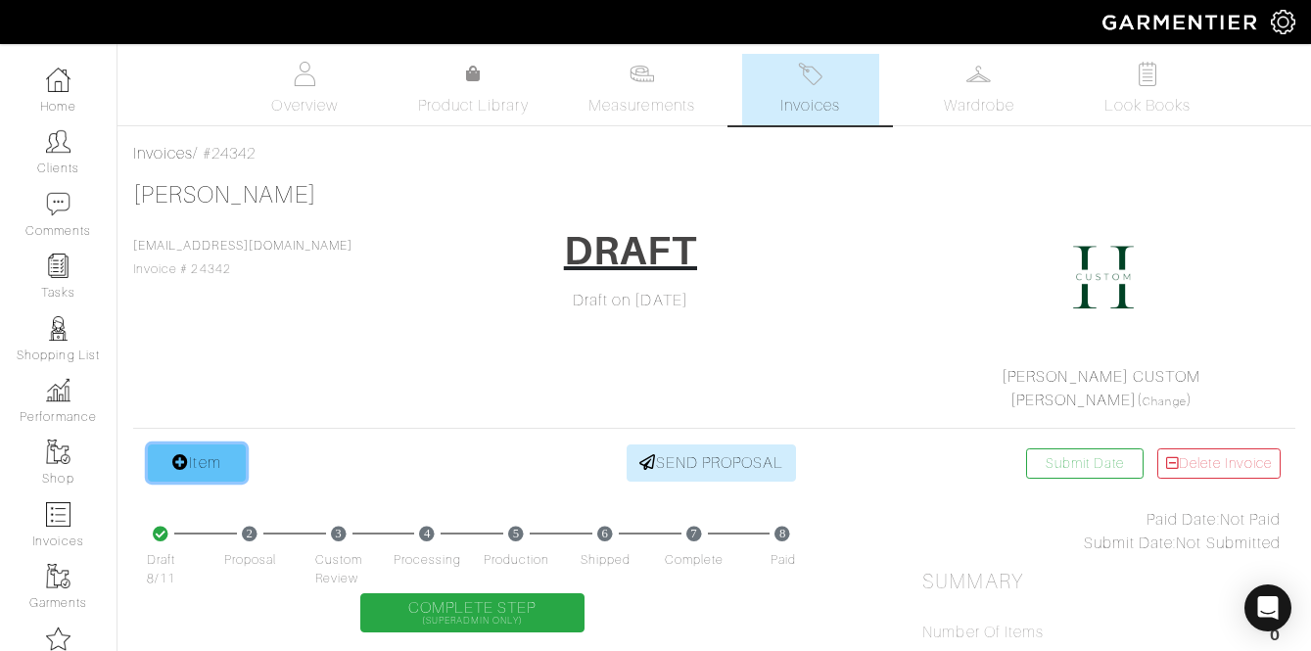
click at [197, 474] on link "Item" at bounding box center [197, 463] width 98 height 37
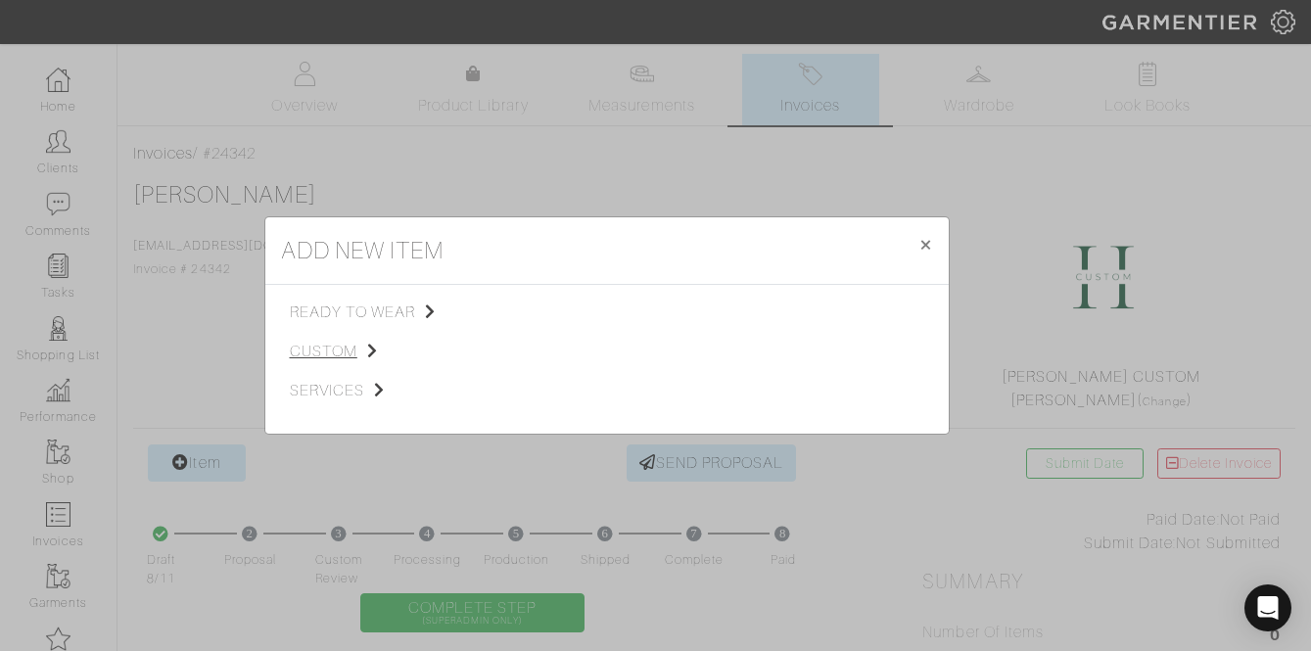
click at [335, 354] on span "custom" at bounding box center [388, 352] width 197 height 24
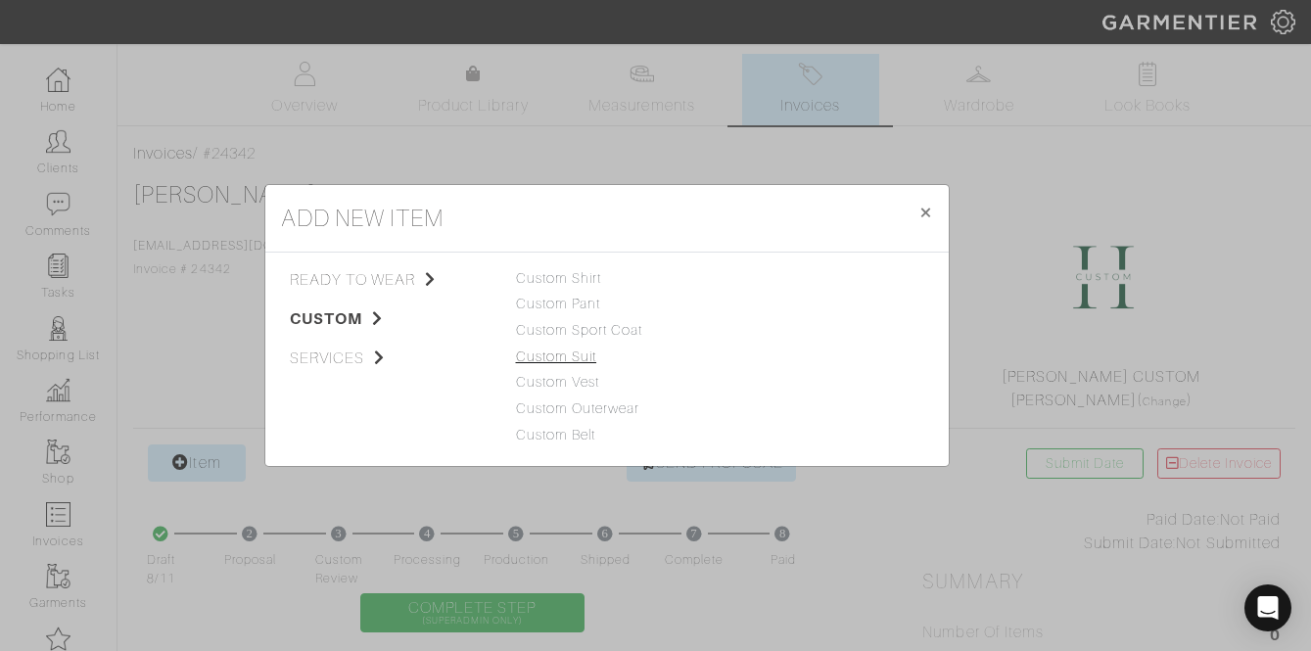
click at [563, 357] on link "Custom Suit" at bounding box center [556, 357] width 81 height 16
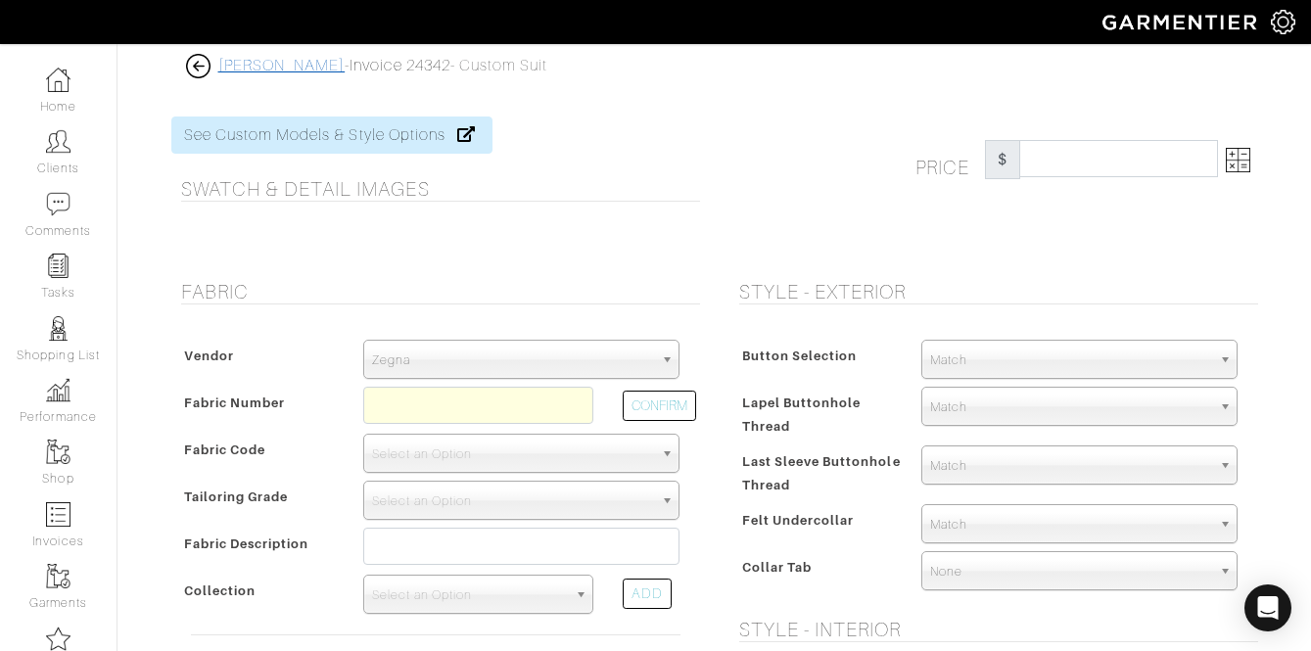
click at [289, 64] on link "[PERSON_NAME]" at bounding box center [281, 66] width 127 height 18
click at [405, 417] on input "text" at bounding box center [478, 405] width 230 height 37
click at [668, 409] on button "CONFIRM" at bounding box center [659, 406] width 73 height 30
type input "E5-48135763"
select select "914"
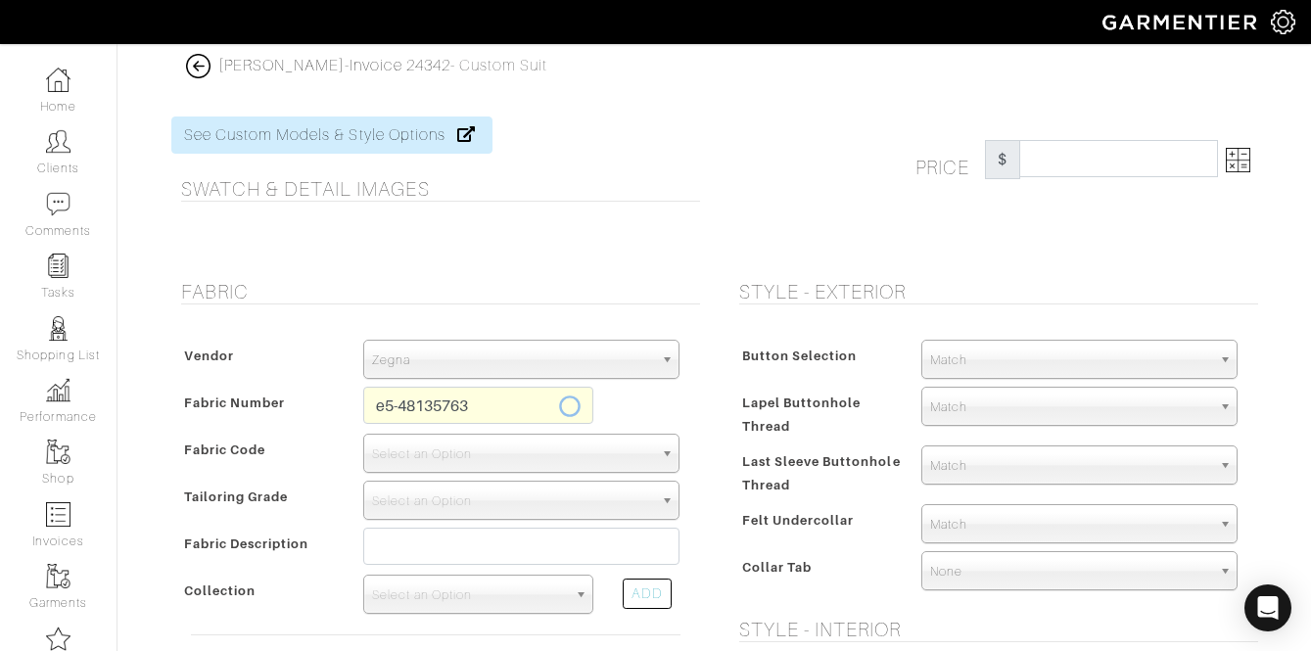
type input "Deep Navy"
select select
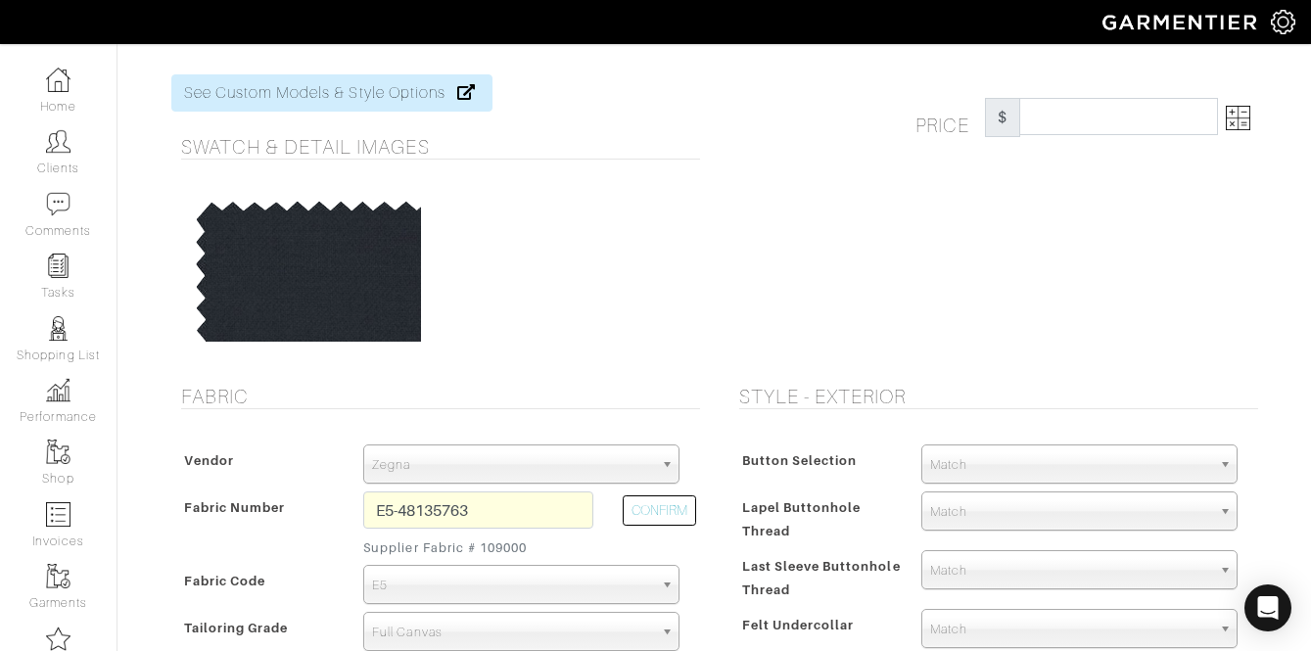
scroll to position [33, 0]
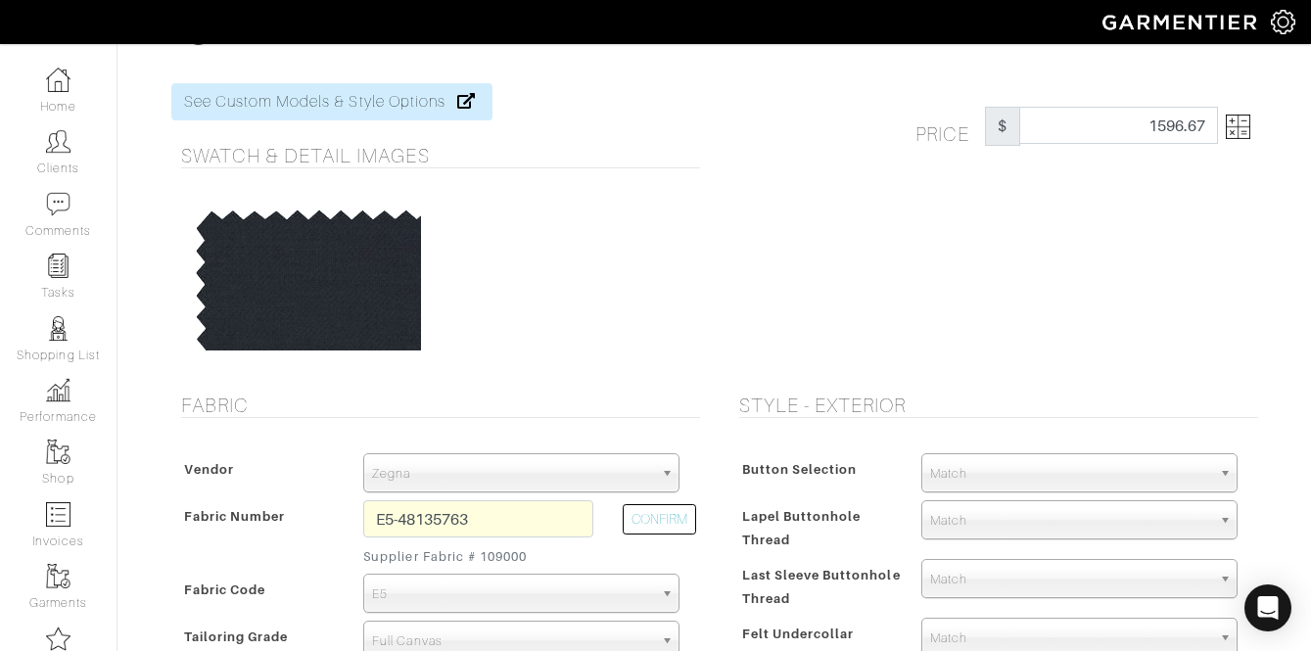
click at [1227, 123] on img at bounding box center [1238, 127] width 24 height 24
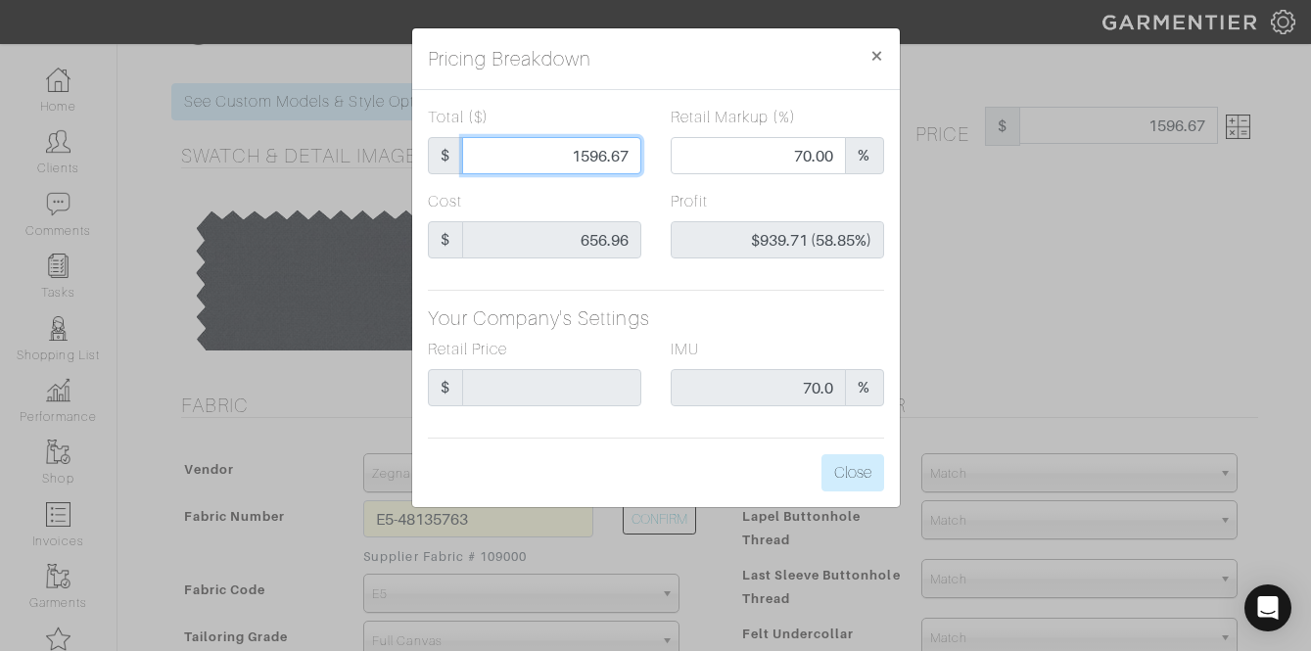
click at [568, 152] on input "1596.67" at bounding box center [551, 155] width 179 height 37
type input "1"
type input "0.00"
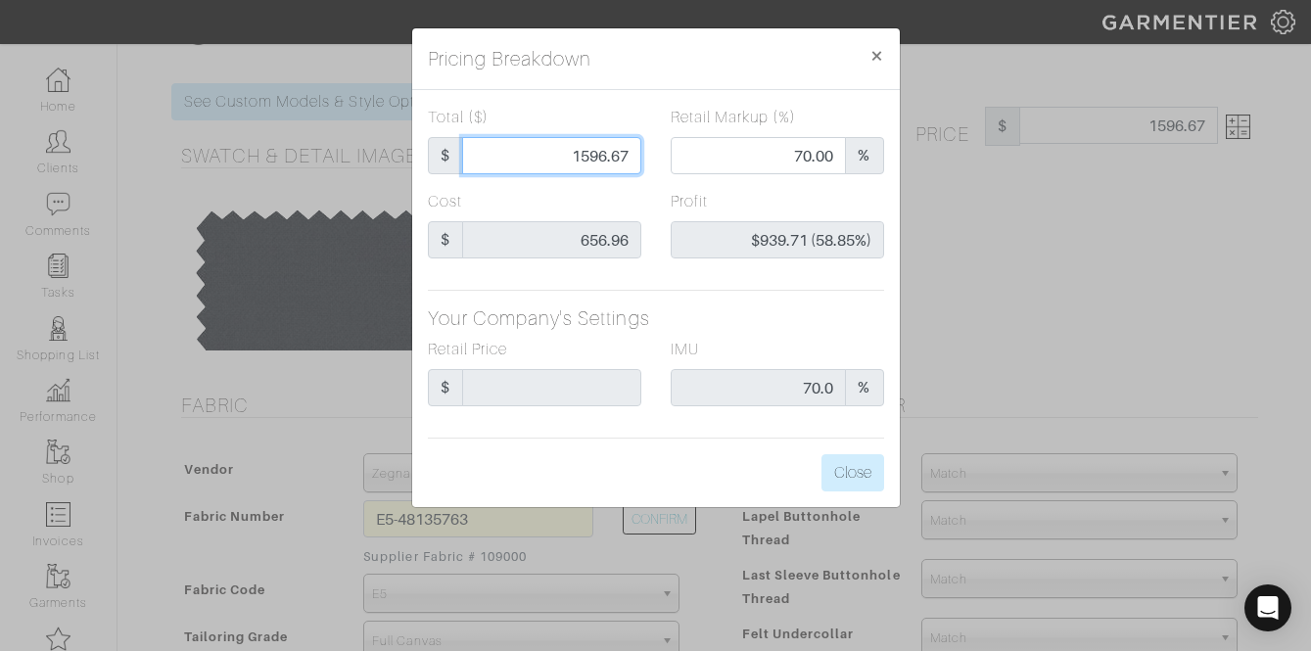
type input "-$655.96 (-65596.00%)"
type input "15"
type input "-$641.96 (-4279.73%)"
type input "157"
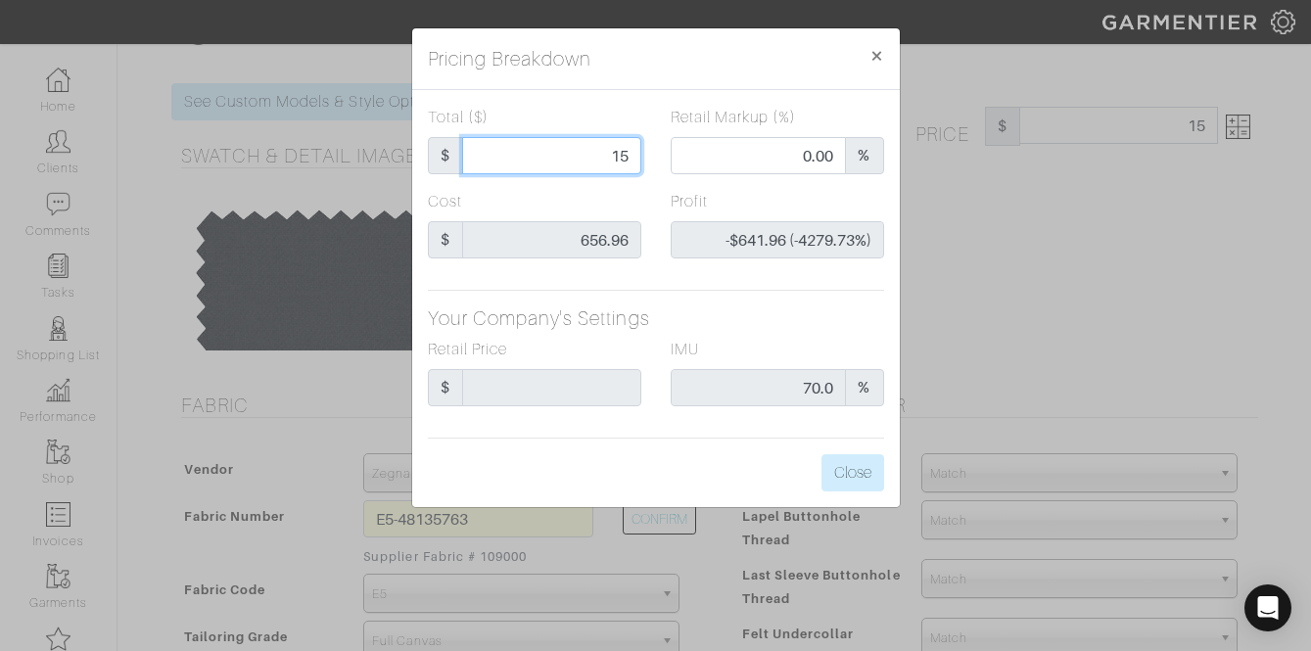
type input "157"
type input "-$499.96 (-318.45%)"
type input "1575"
type input "69.59"
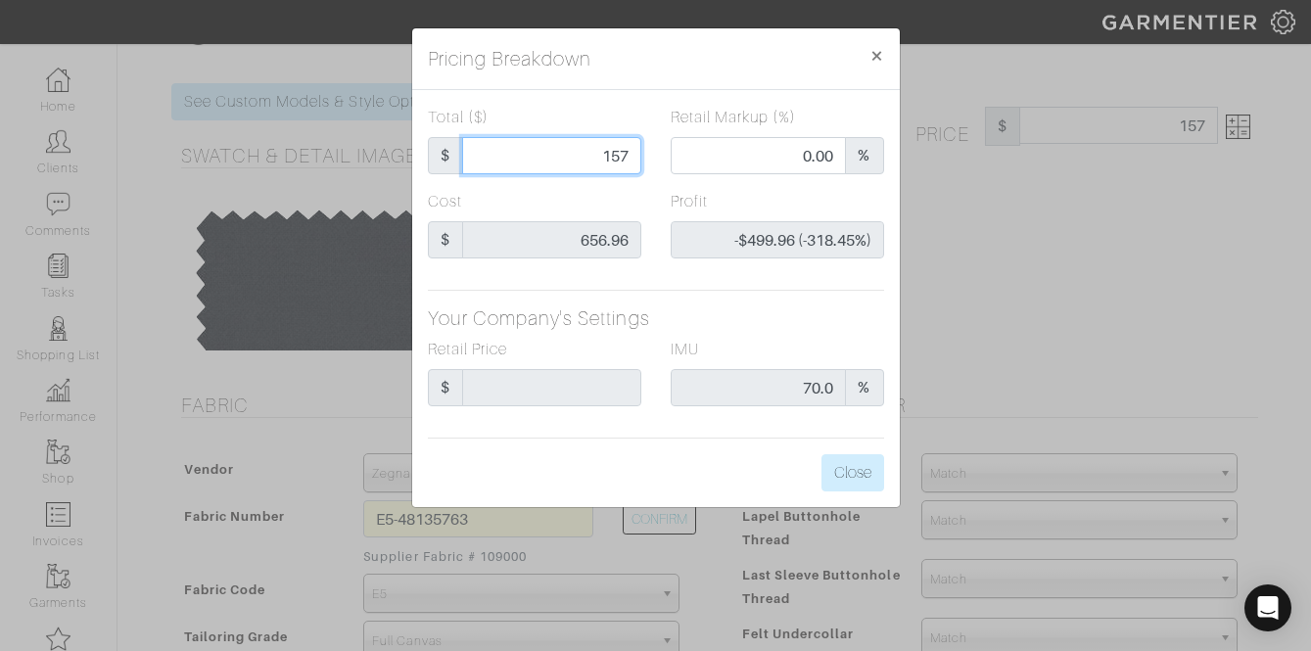
type input "$918.04 (58.29%)"
type input "1575"
type input "1575.00"
click at [858, 492] on div "Total ($) $ 1575.00 Retail Markup (%) 69.59 % Cost $ 656.96 Profit $918.04 (58.…" at bounding box center [656, 298] width 488 height 417
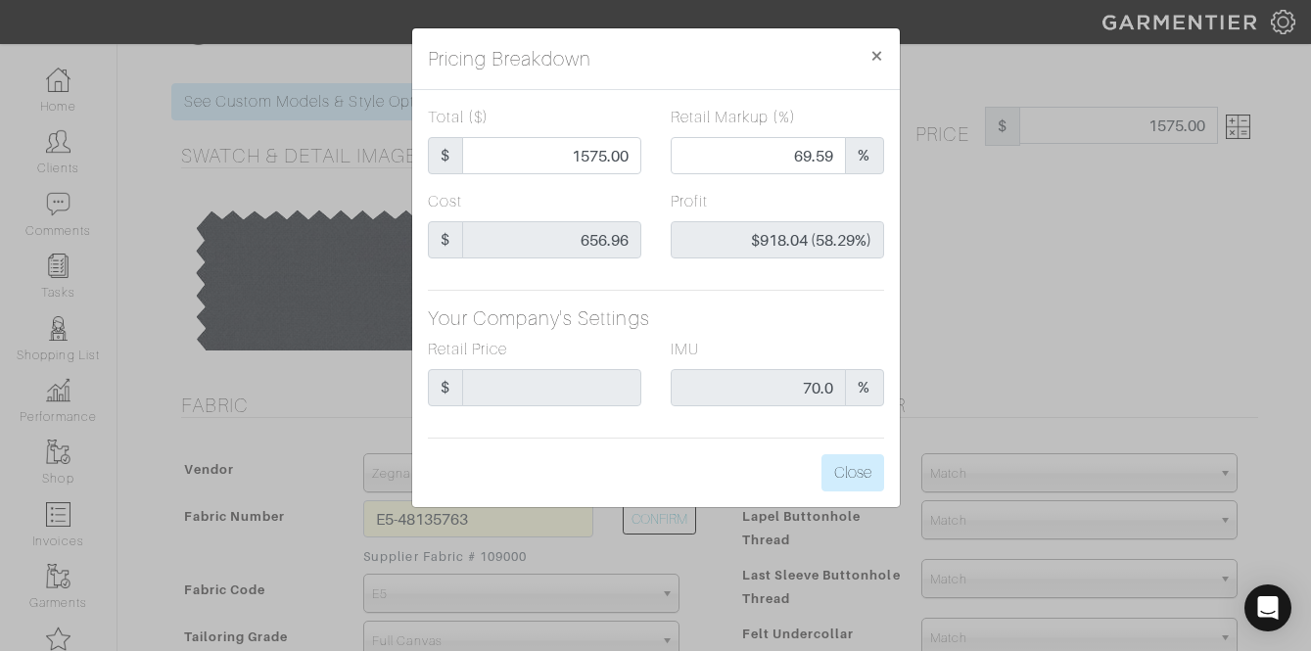
click at [861, 451] on div "Total ($) $ 1575.00 Retail Markup (%) 69.59 % Cost $ 656.96 Profit $918.04 (58.…" at bounding box center [656, 298] width 488 height 417
click at [860, 462] on button "Close" at bounding box center [853, 472] width 63 height 37
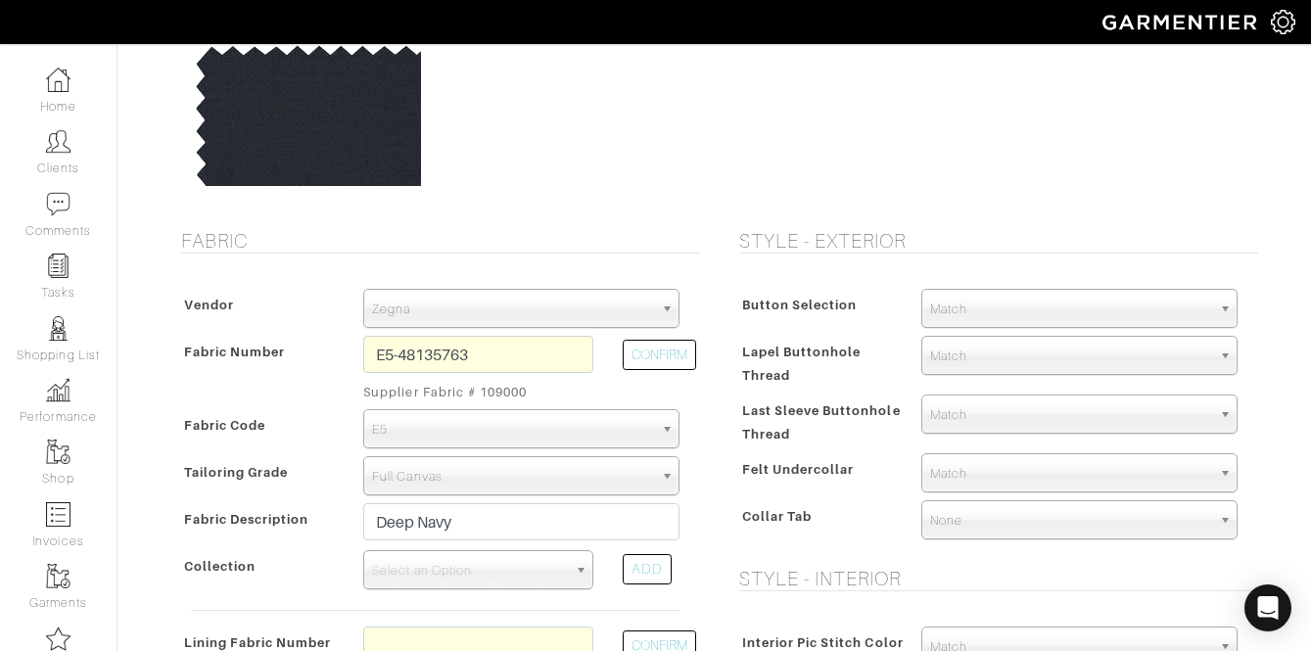
scroll to position [201, 0]
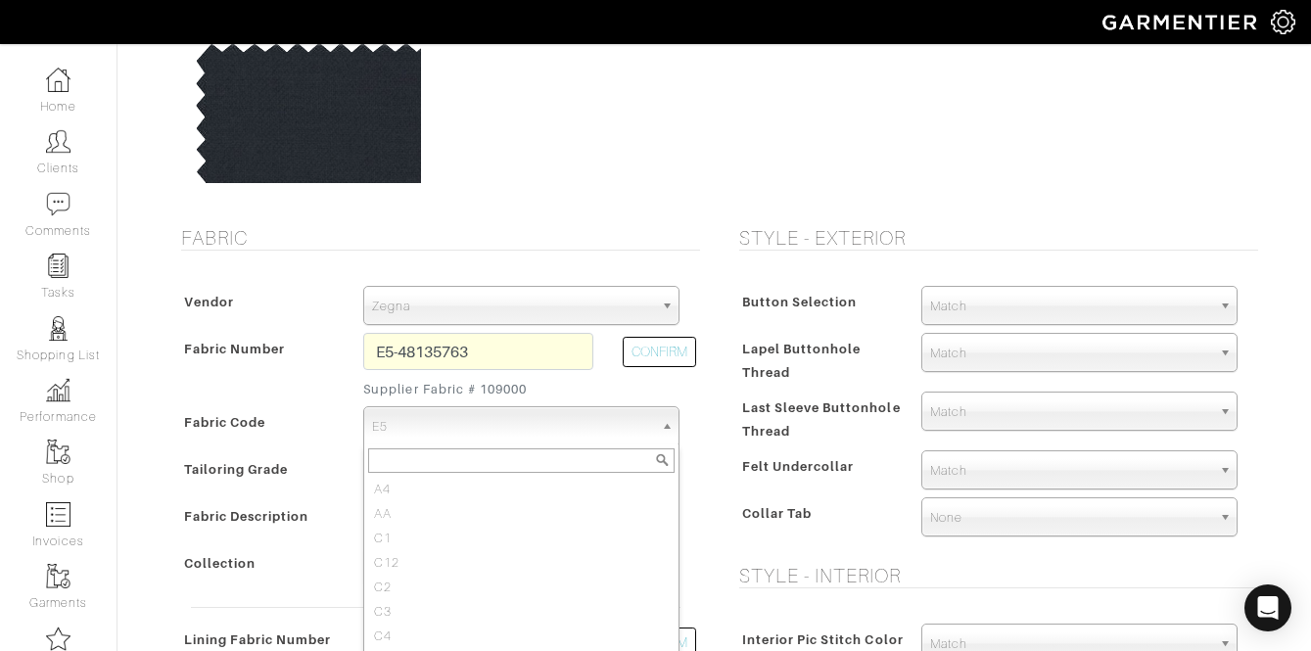
click at [516, 423] on span "E5" at bounding box center [512, 426] width 281 height 39
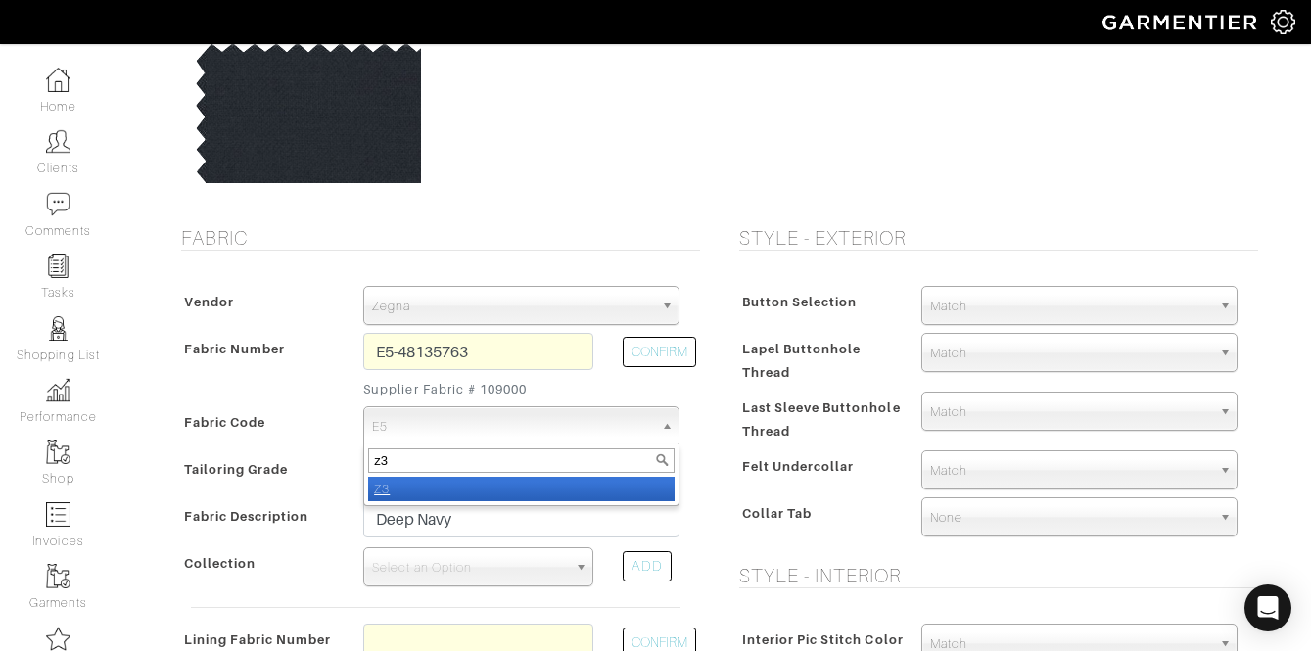
type input "z3"
click at [486, 485] on li "Z3" at bounding box center [521, 489] width 306 height 24
select select "5908"
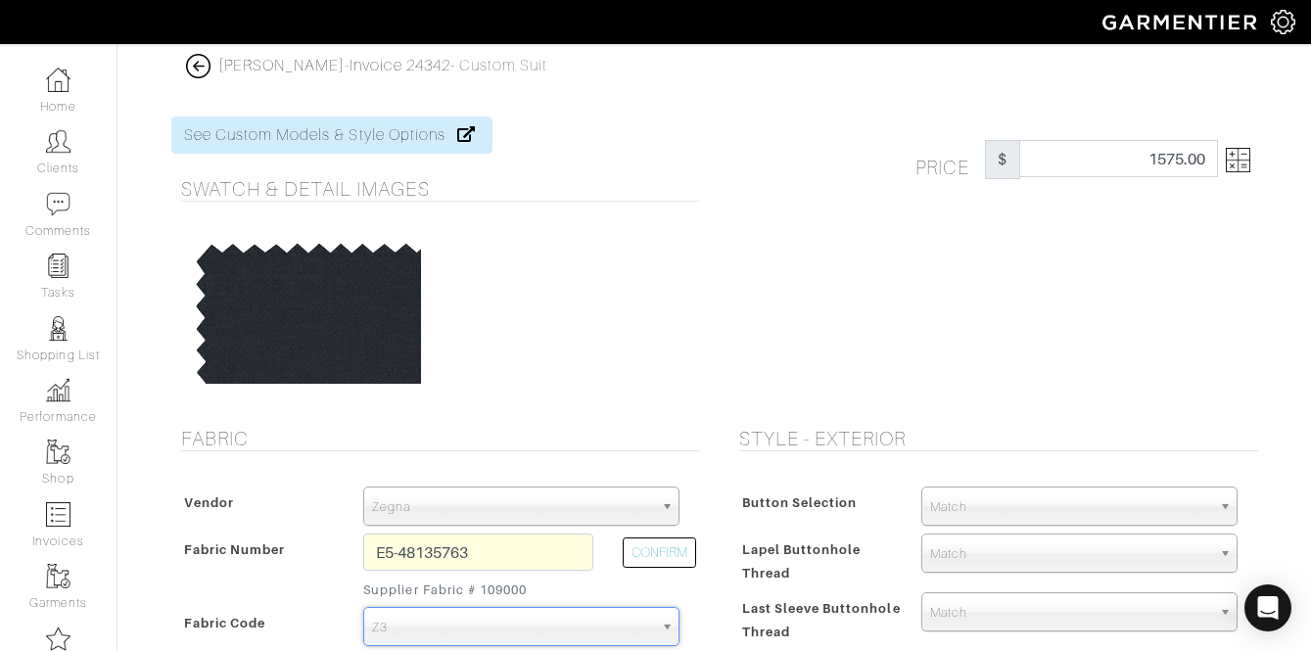
type input "2134.17"
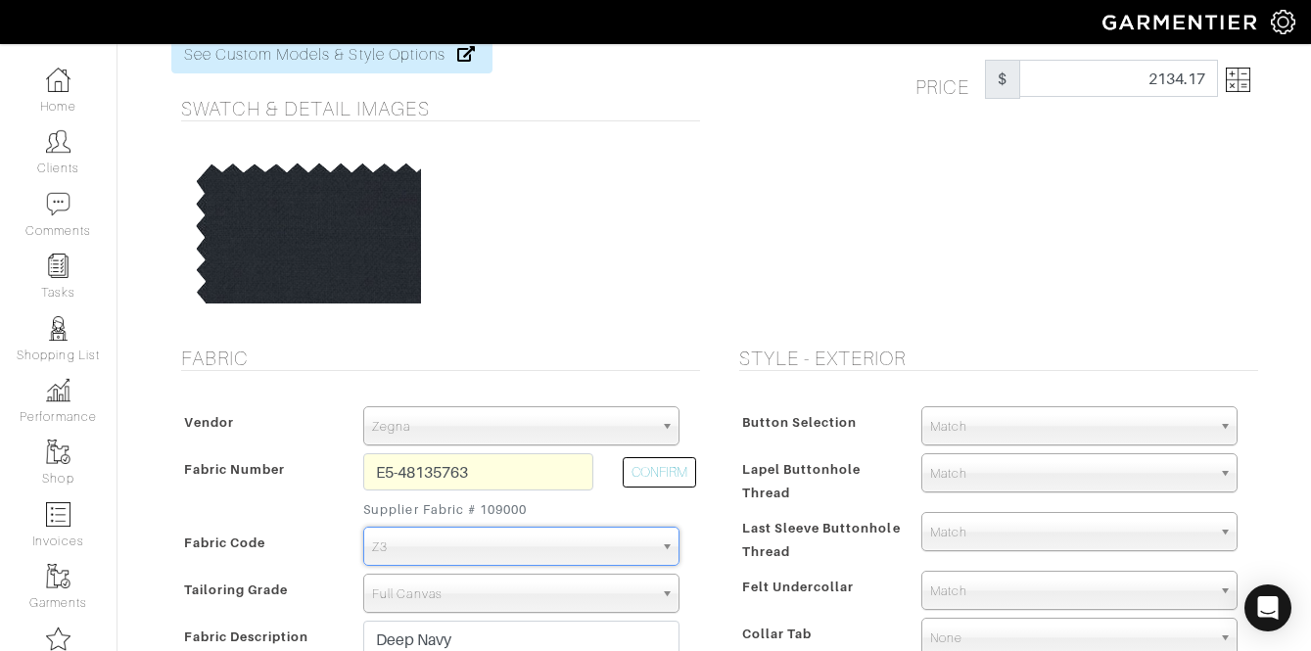
scroll to position [81, 0]
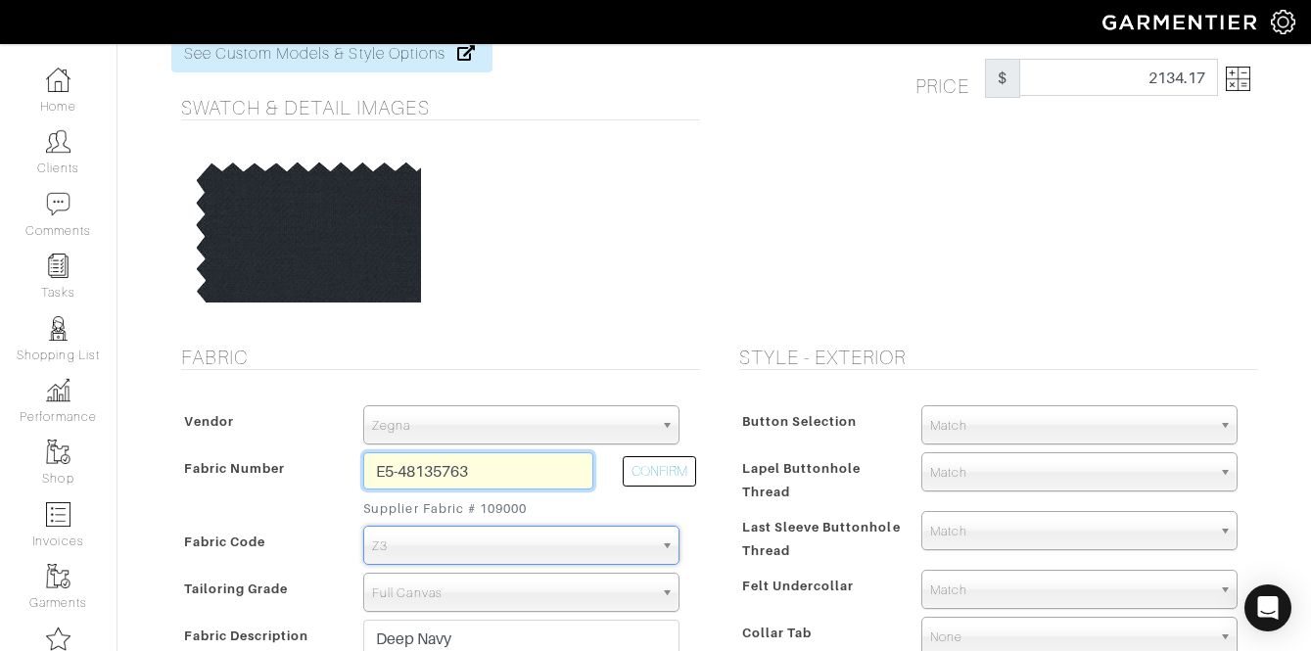
click at [468, 475] on input "E5-48135763" at bounding box center [478, 470] width 230 height 37
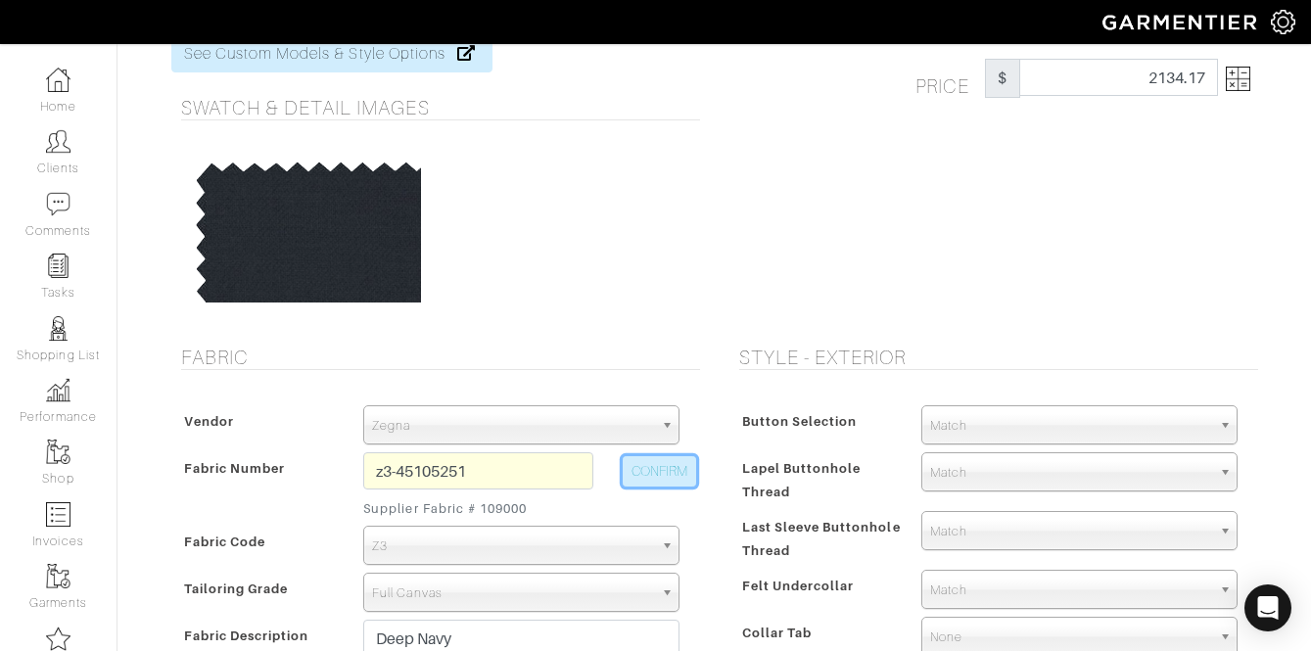
click at [687, 484] on button "CONFIRM" at bounding box center [659, 471] width 73 height 30
type input "Z3-45105251"
type input "Dark Navy Solid"
select select
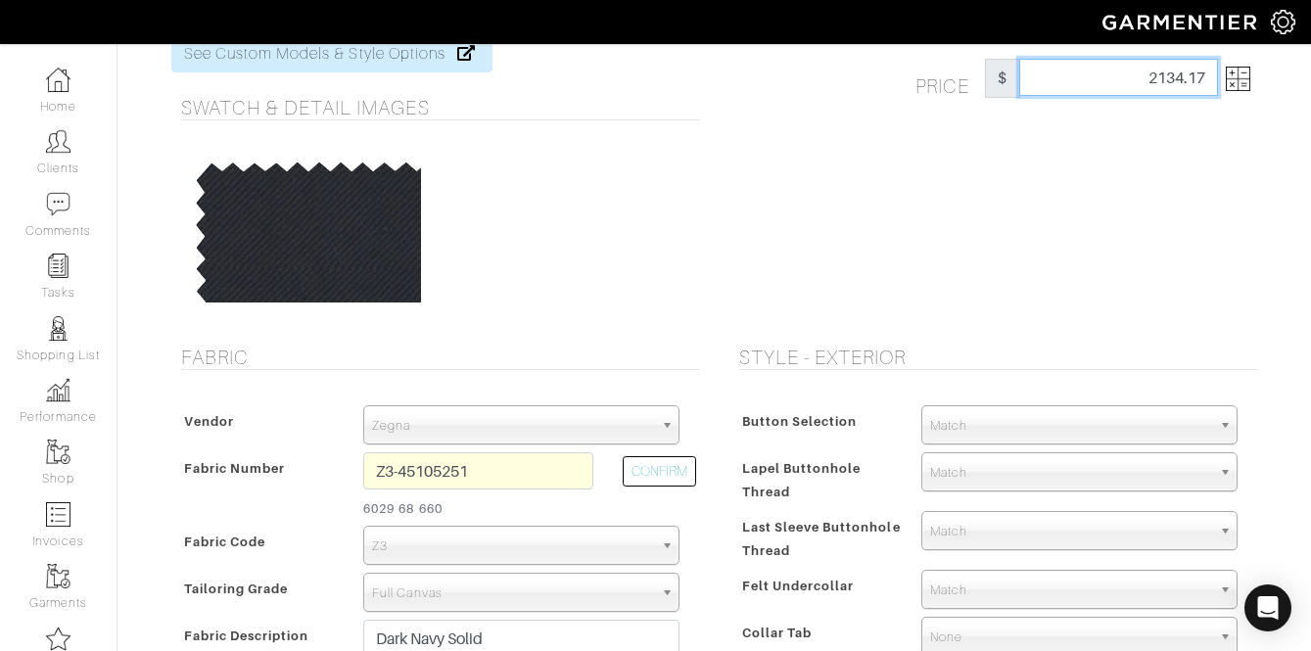
click at [1159, 72] on input "2134.17" at bounding box center [1118, 77] width 199 height 37
click at [1159, 71] on input "2134.17" at bounding box center [1118, 77] width 199 height 37
click at [1159, 71] on input "2212134.17" at bounding box center [1118, 77] width 199 height 37
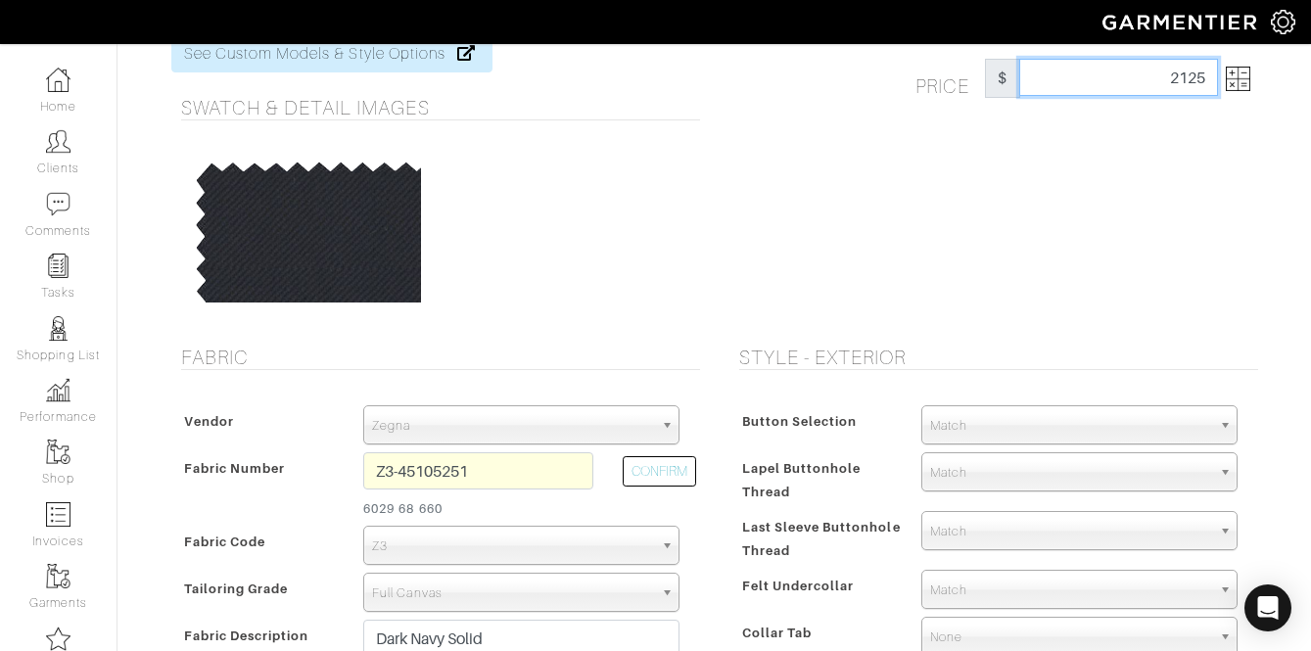
type input "2125"
click at [1123, 192] on div "Price $ 2125" at bounding box center [994, 178] width 558 height 287
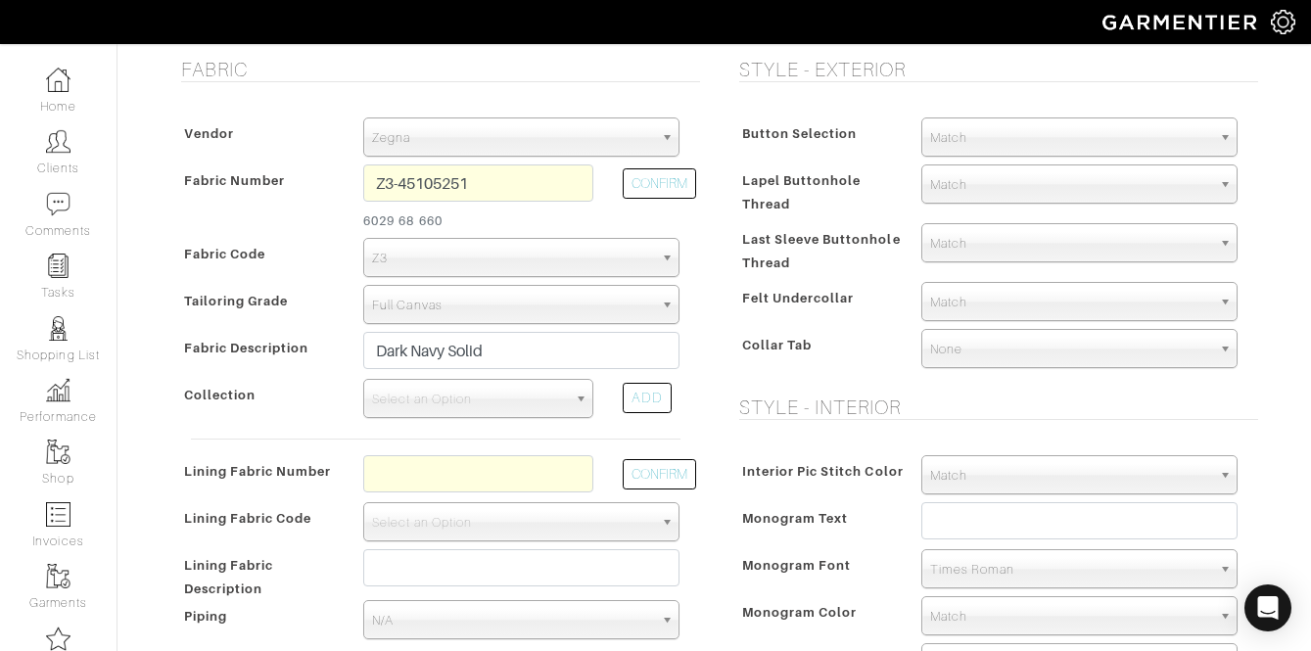
scroll to position [477, 0]
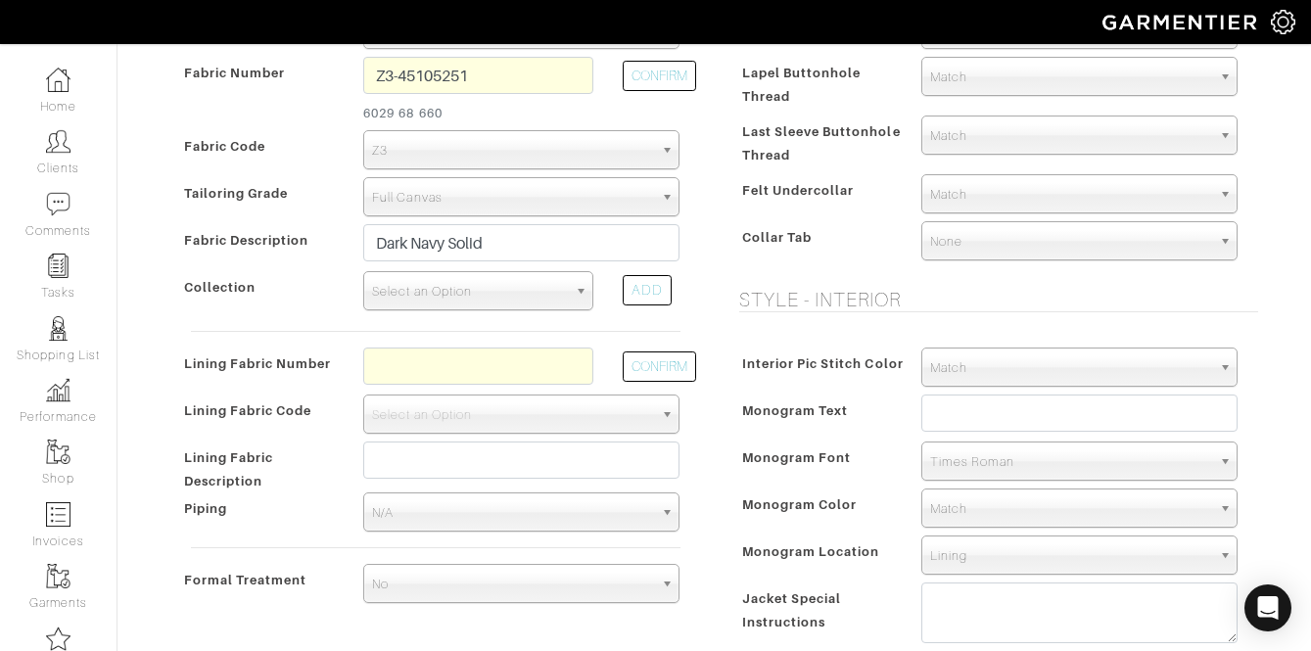
click at [532, 285] on span "Select an Option" at bounding box center [469, 291] width 195 height 39
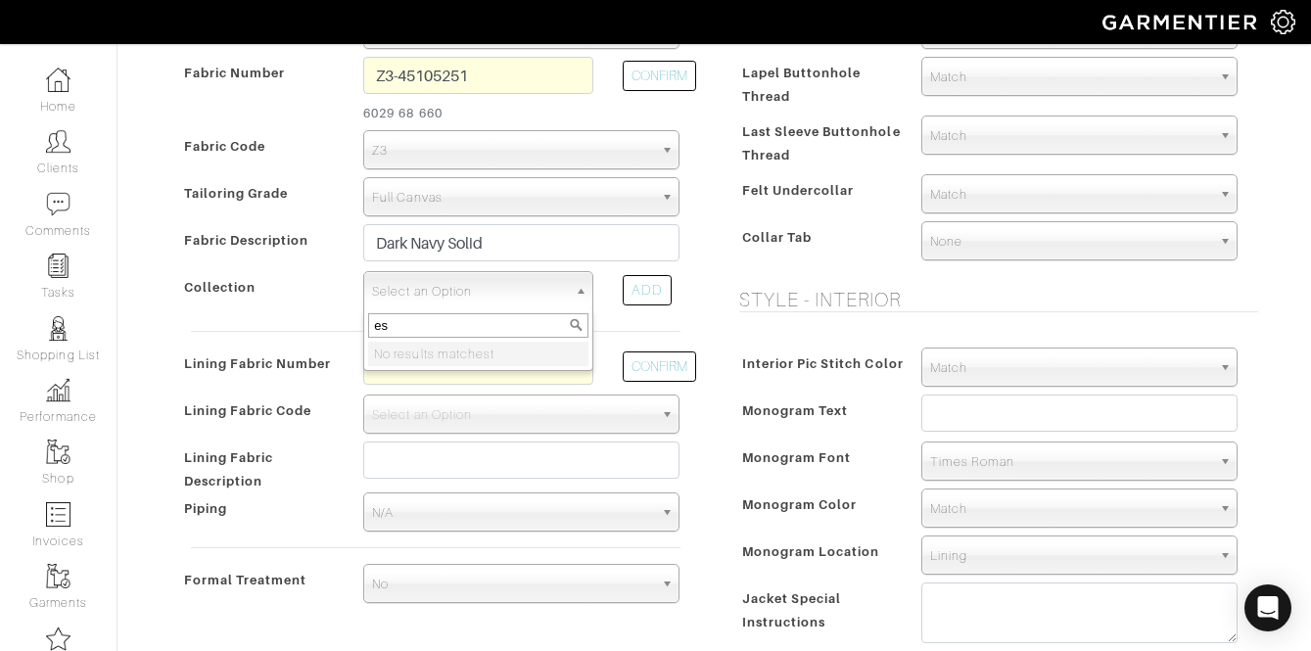
type input "e"
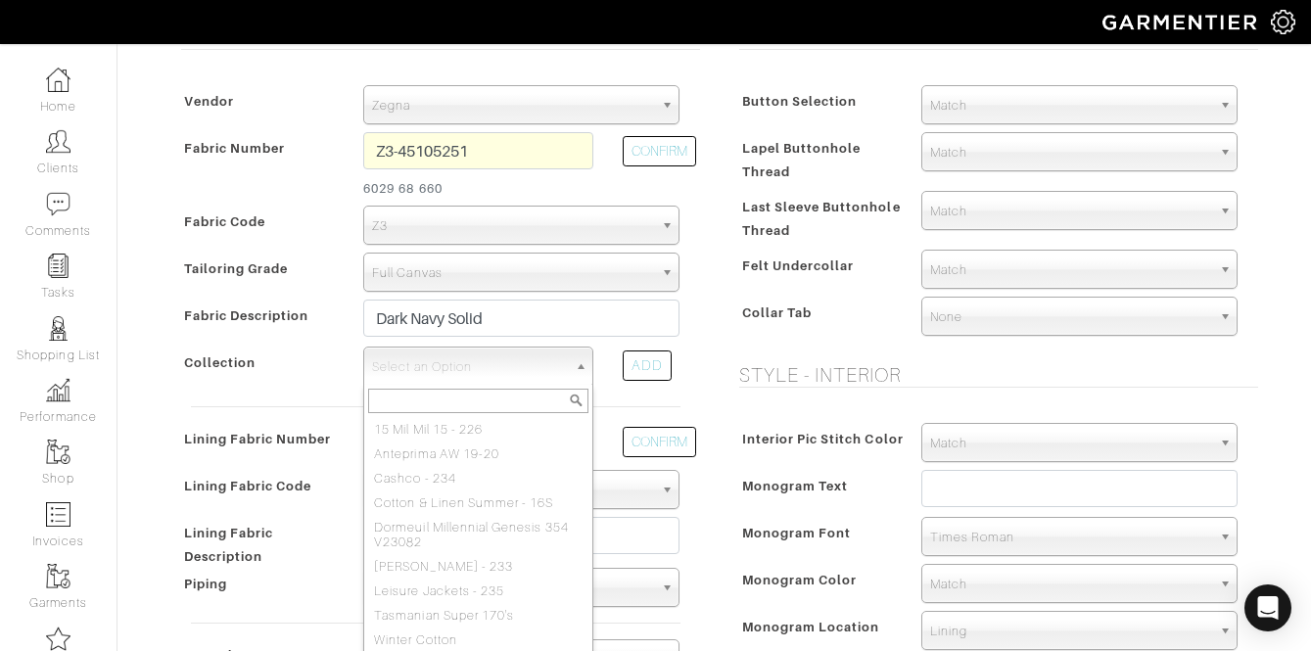
scroll to position [399, 0]
click at [426, 118] on span "Zegna" at bounding box center [512, 108] width 281 height 39
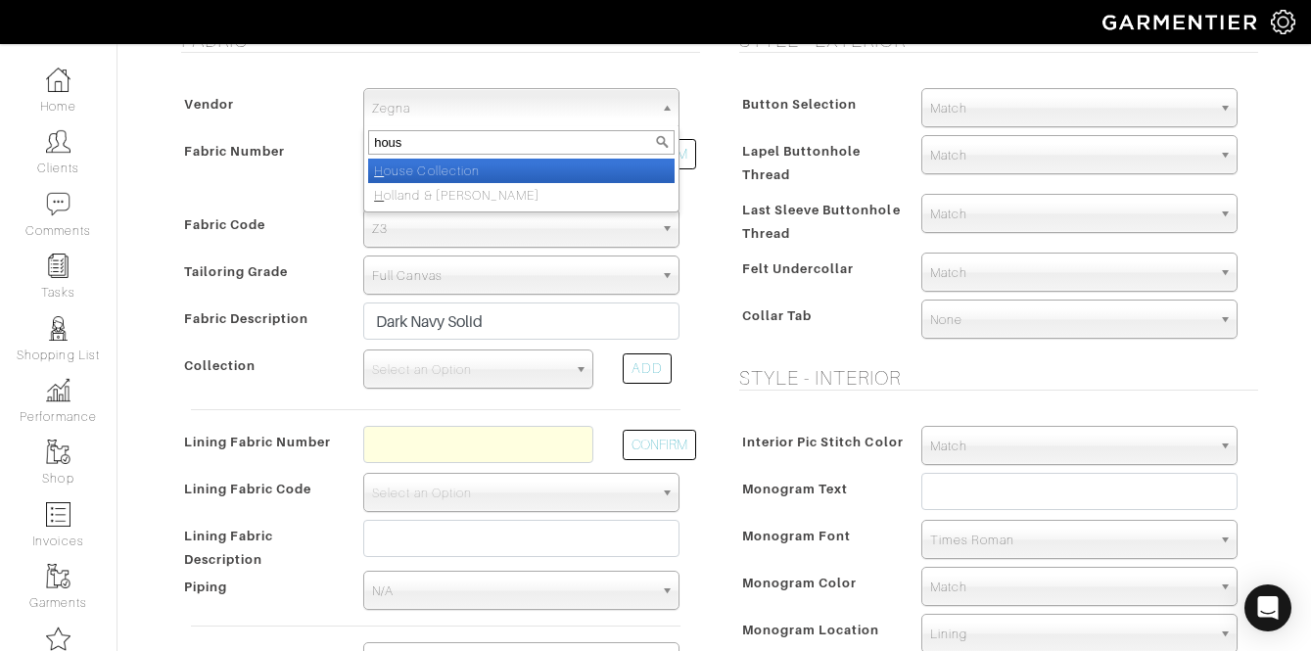
type input "house"
select select "75"
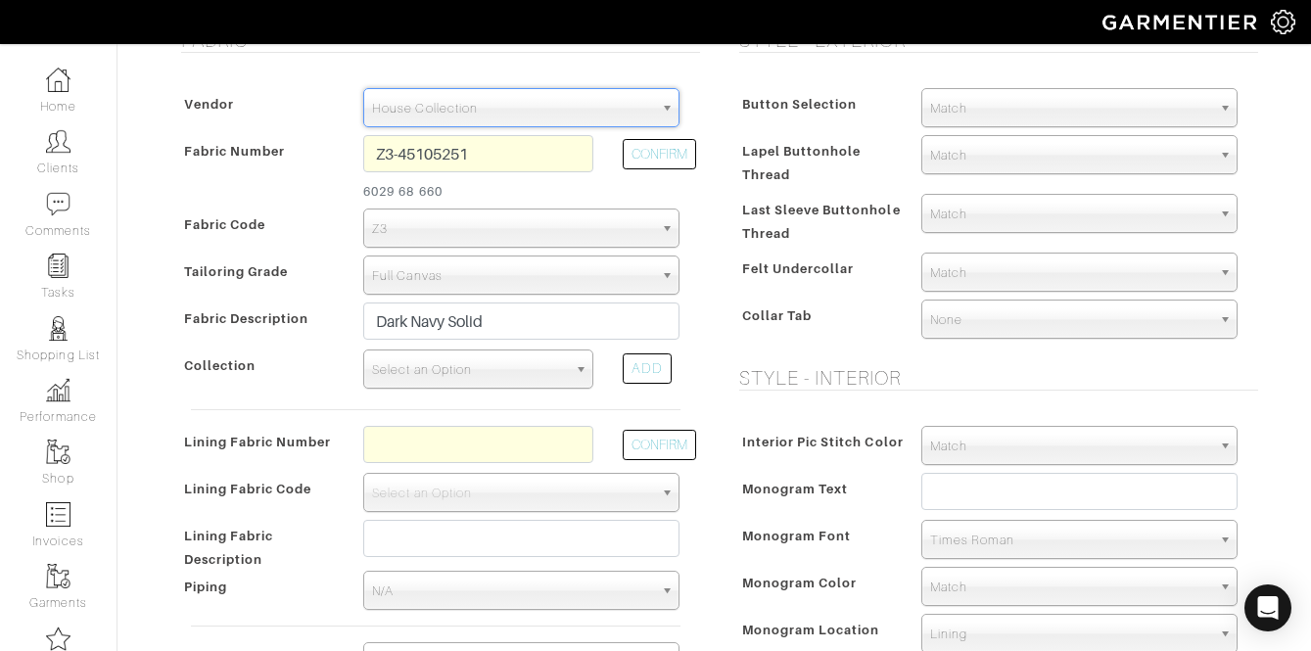
click at [424, 356] on span "Select an Option" at bounding box center [469, 370] width 195 height 39
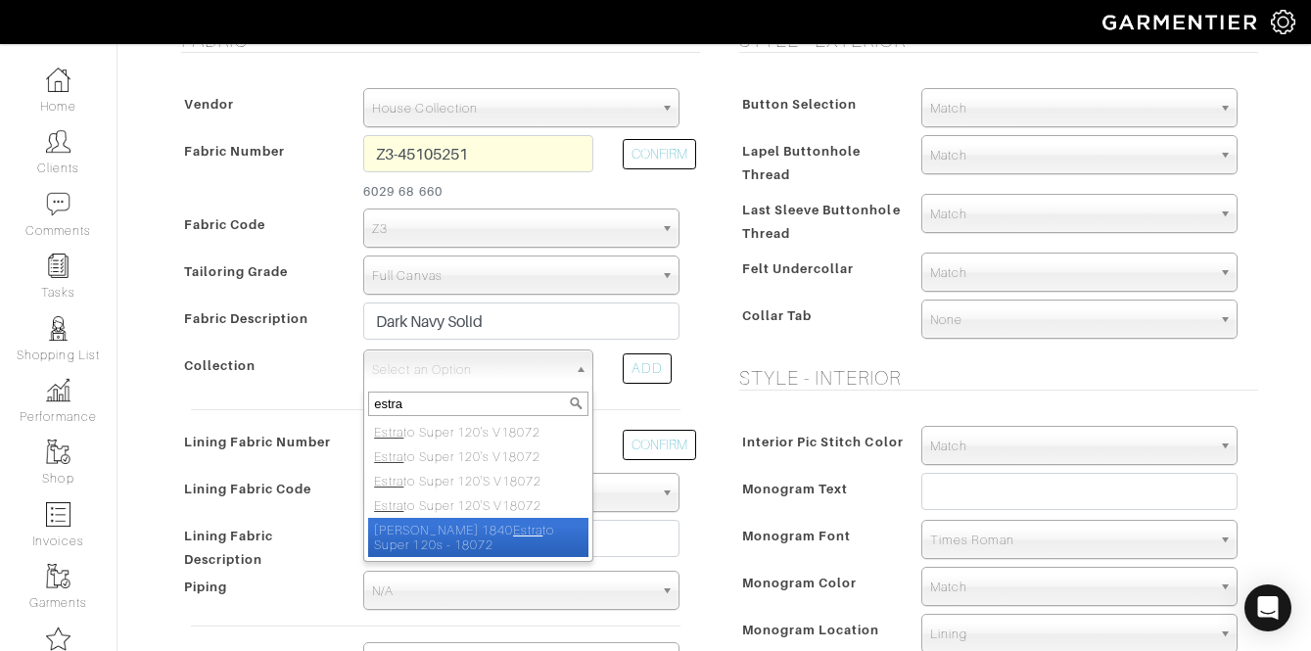
type input "estra"
click at [522, 532] on em "Estra" at bounding box center [527, 530] width 29 height 15
select select "221"
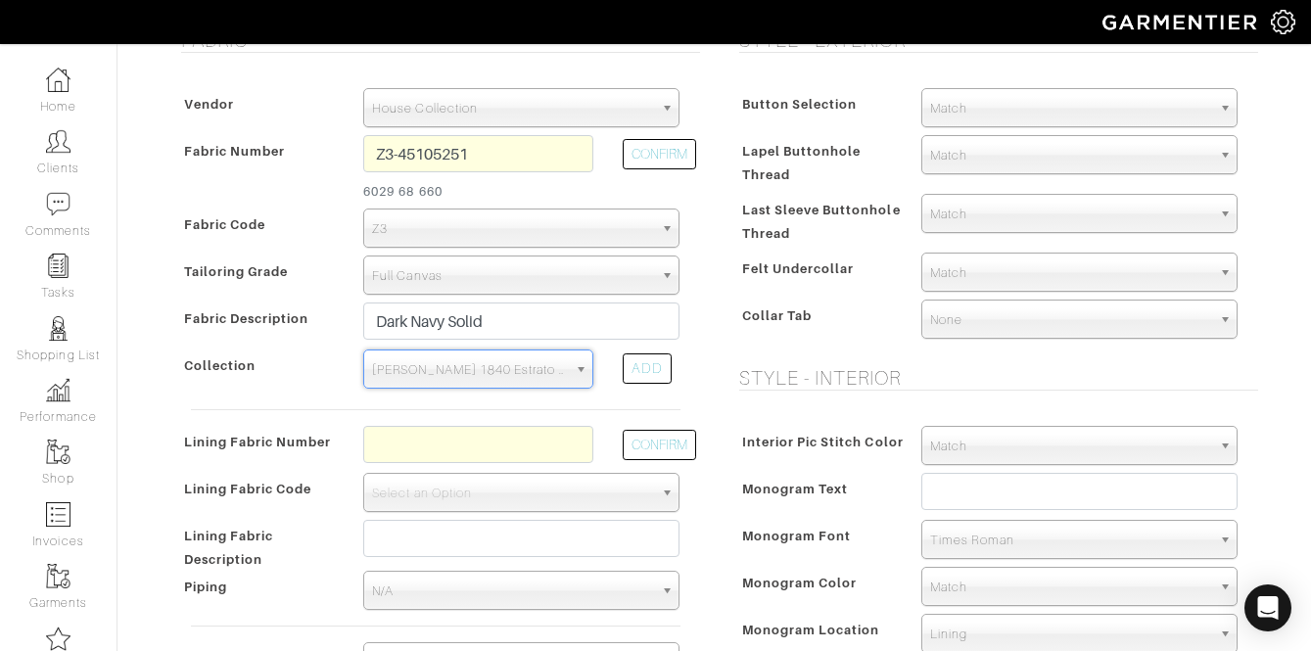
click at [836, 329] on div "Collar Tab" at bounding box center [820, 321] width 173 height 35
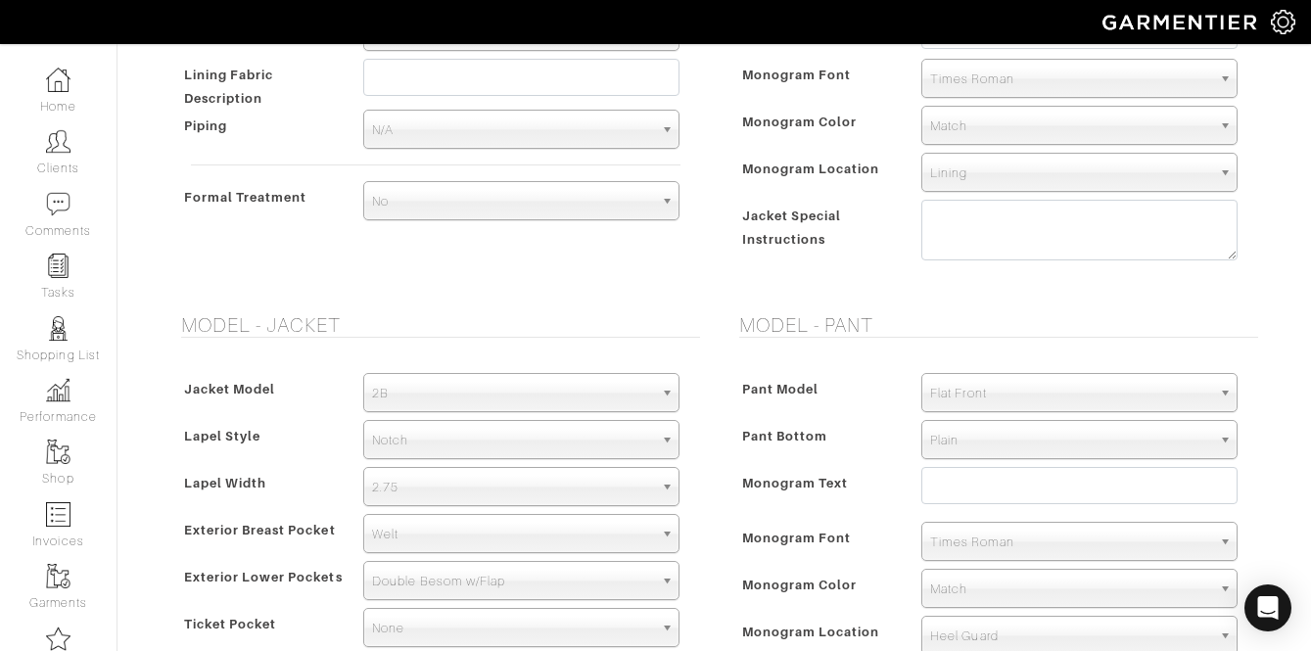
scroll to position [872, 0]
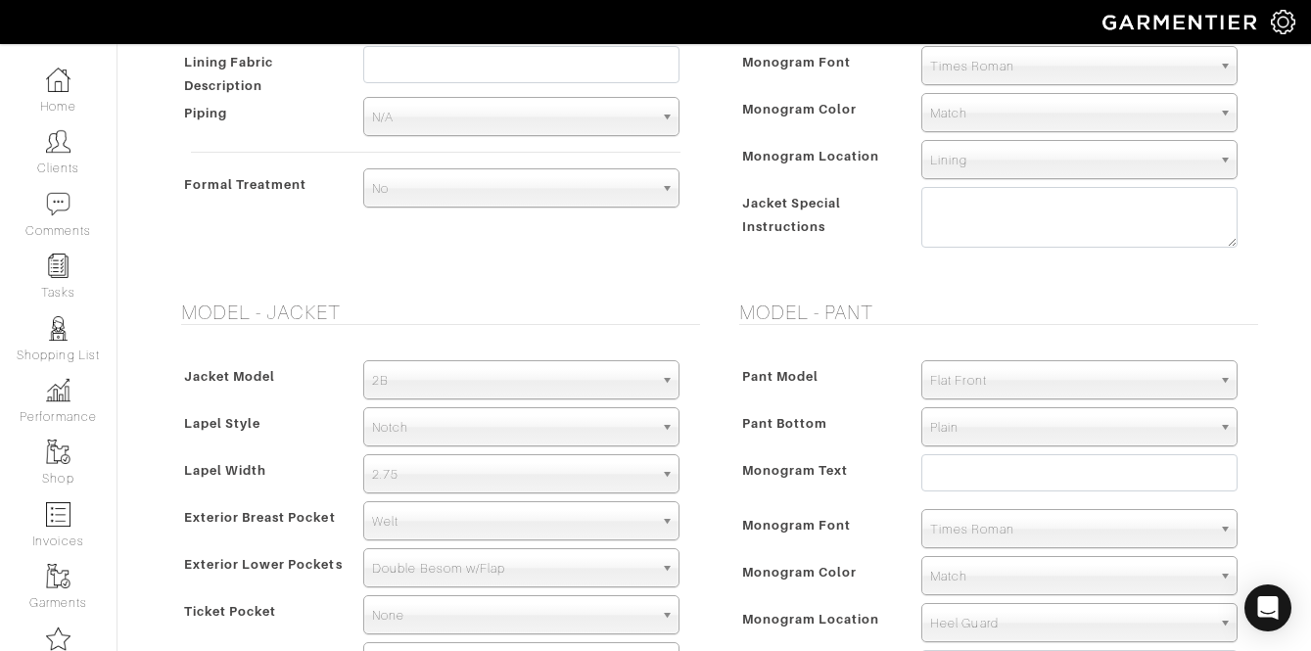
click at [517, 429] on span "Notch" at bounding box center [512, 427] width 281 height 39
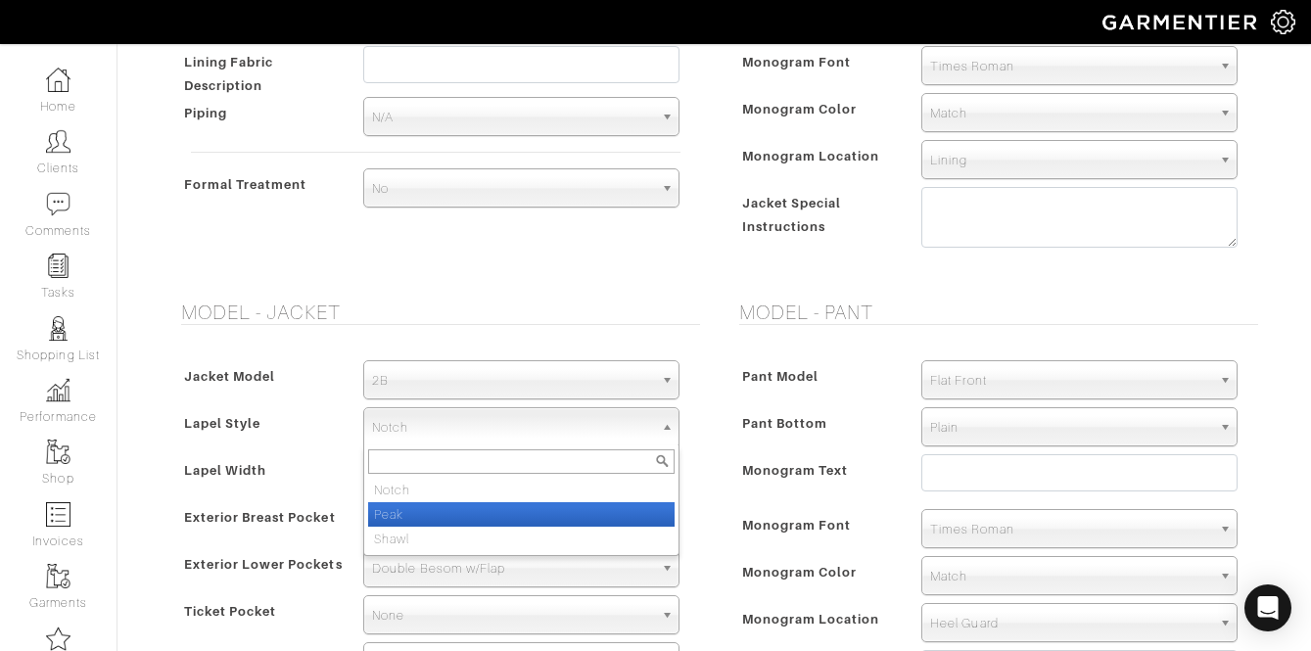
click at [454, 514] on li "Peak" at bounding box center [521, 514] width 306 height 24
select select "Peak"
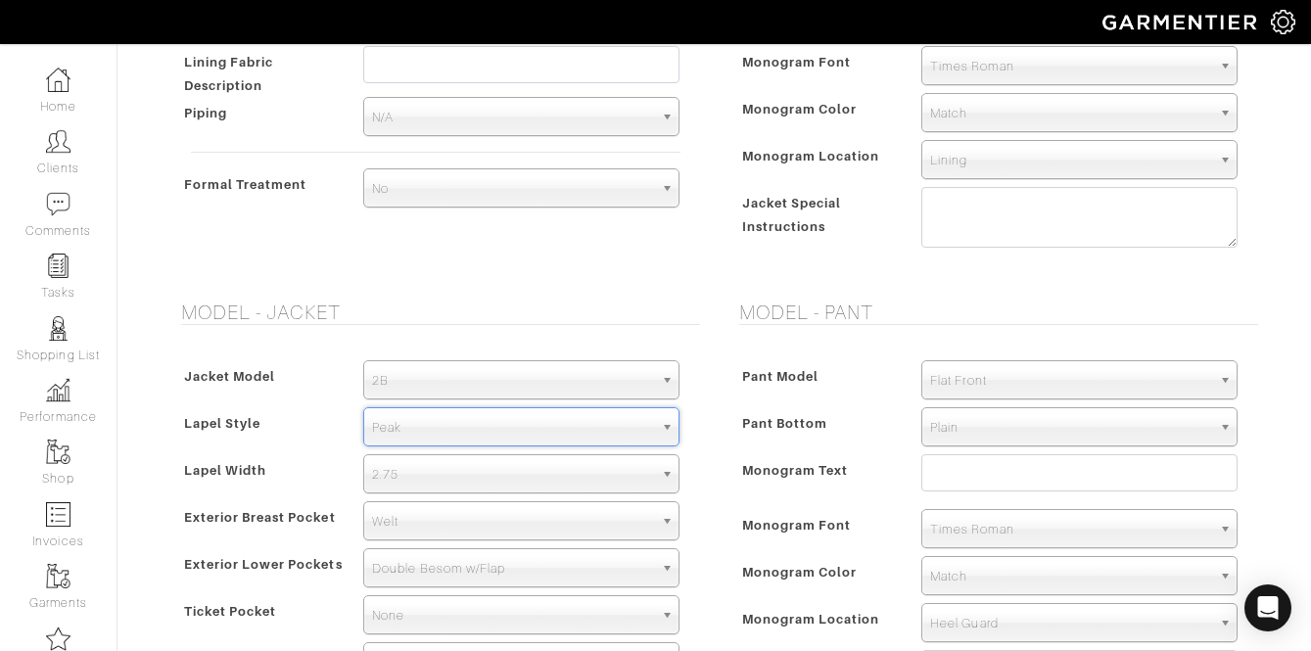
click at [756, 432] on span "Pant Bottom" at bounding box center [785, 423] width 86 height 28
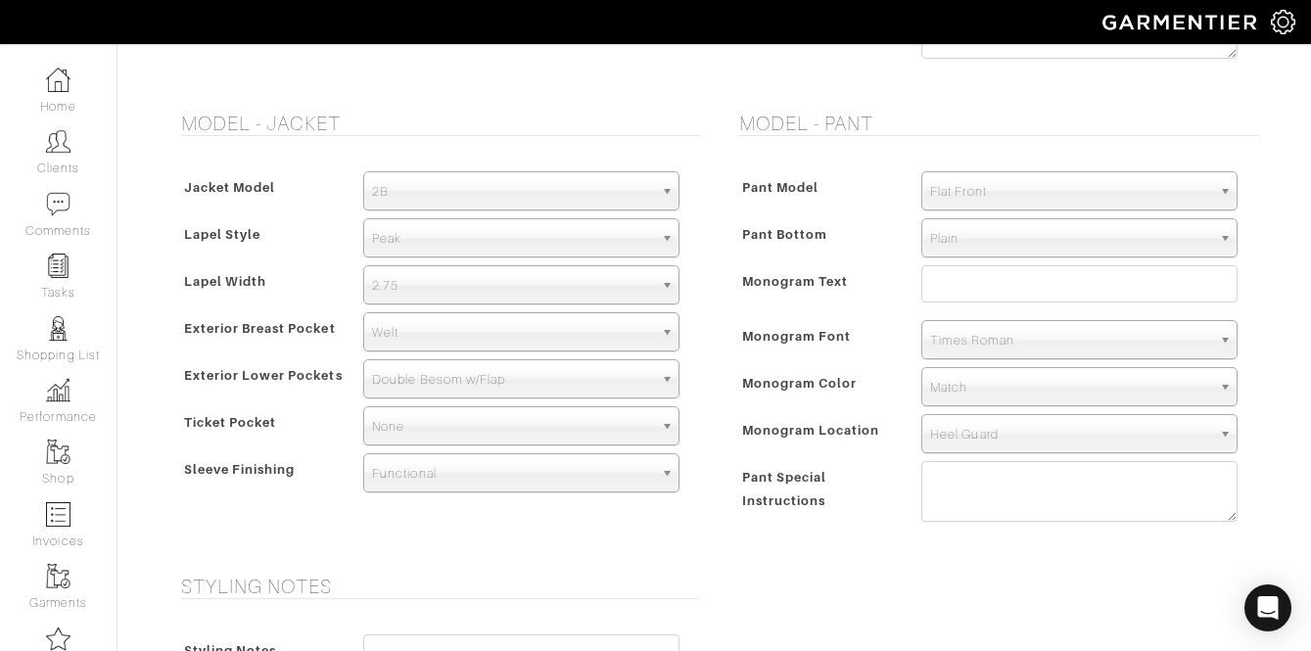
scroll to position [1064, 0]
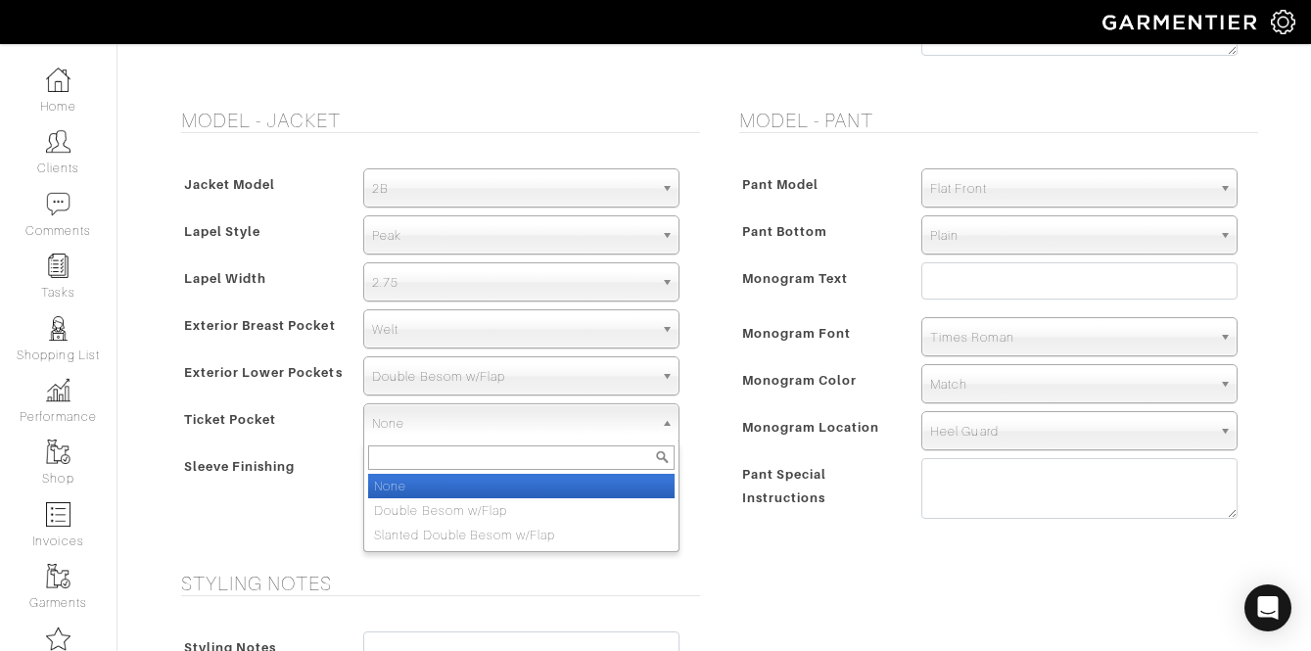
click at [498, 419] on span "None" at bounding box center [512, 423] width 281 height 39
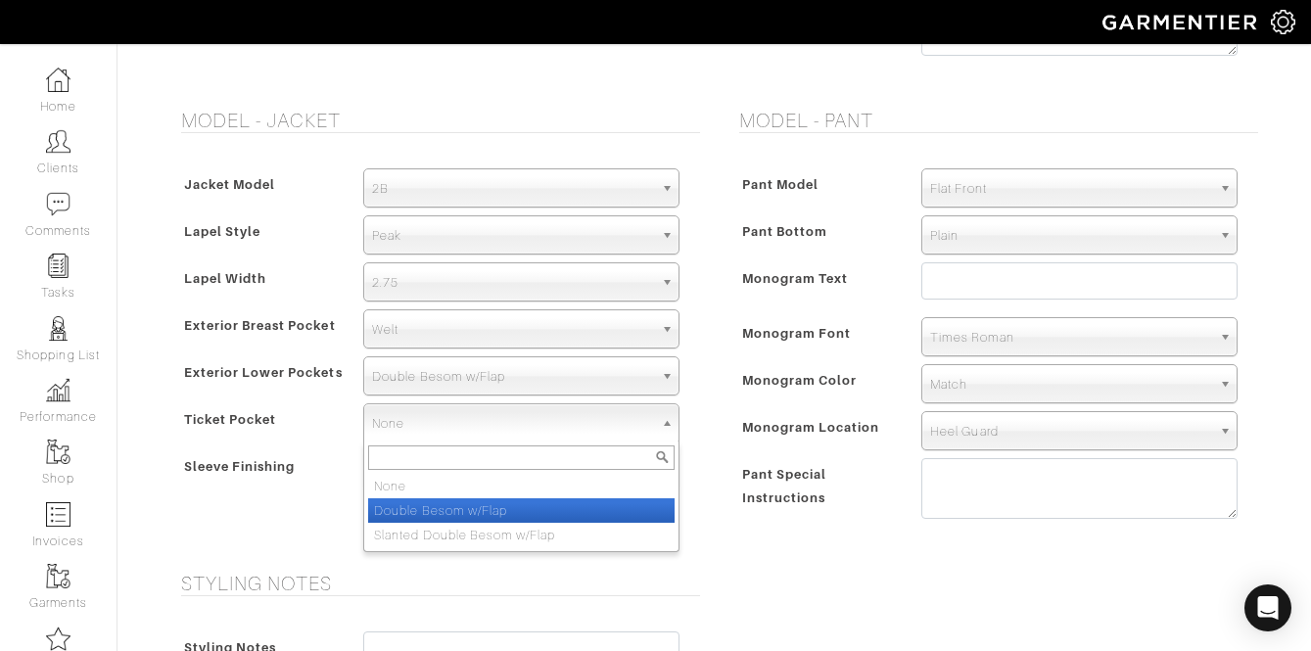
click at [497, 509] on li "Double Besom w/Flap" at bounding box center [521, 510] width 306 height 24
select select "Double Besom w/Flap"
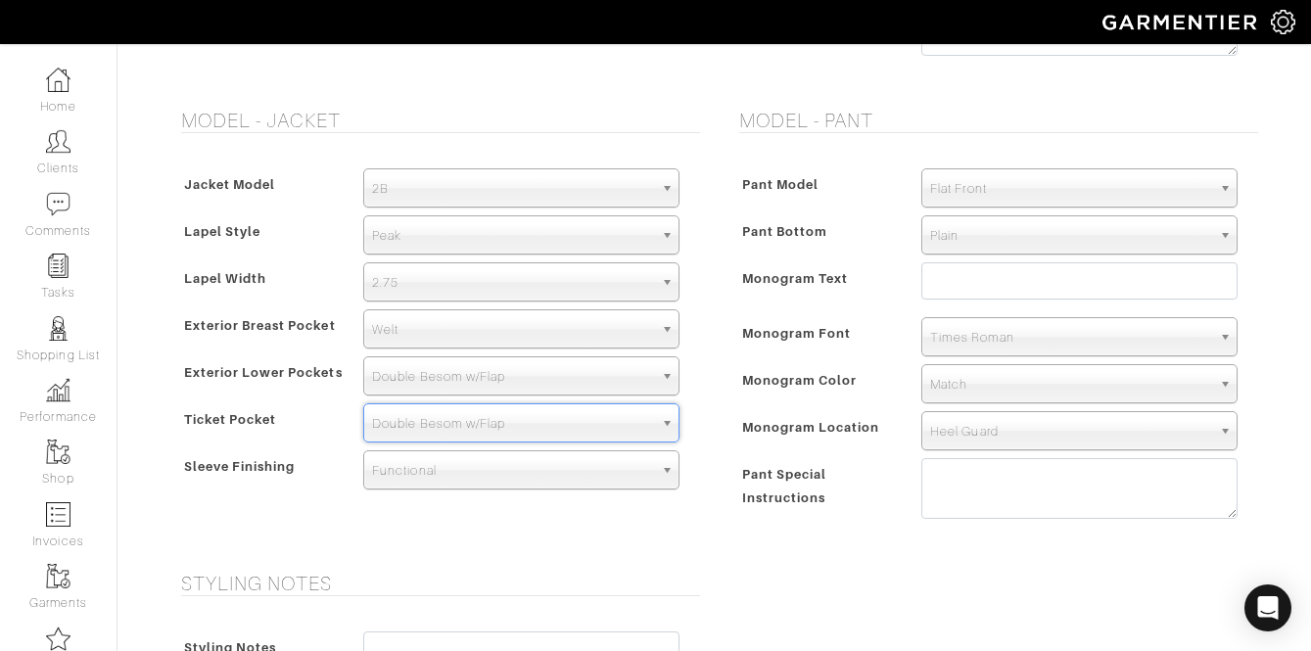
click at [783, 424] on span "Monogram Location" at bounding box center [811, 427] width 138 height 28
click at [468, 269] on span "2.75" at bounding box center [512, 282] width 281 height 39
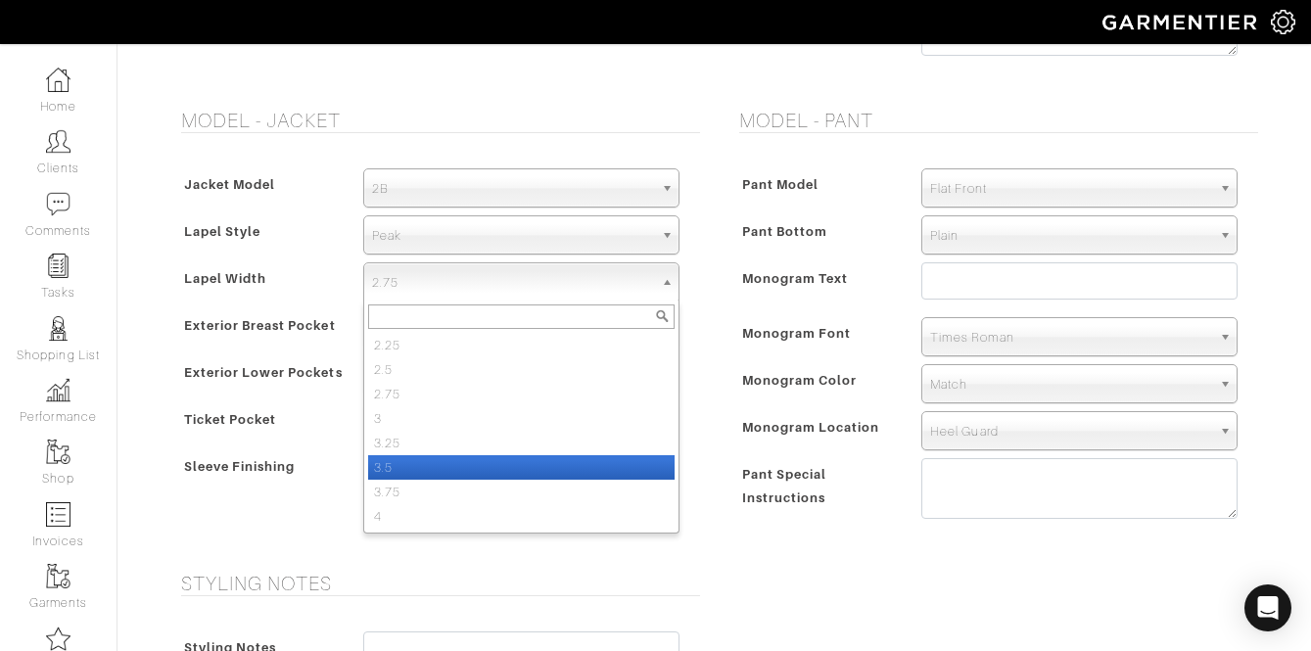
click at [457, 470] on li "3.5" at bounding box center [521, 467] width 306 height 24
select select "3.5"
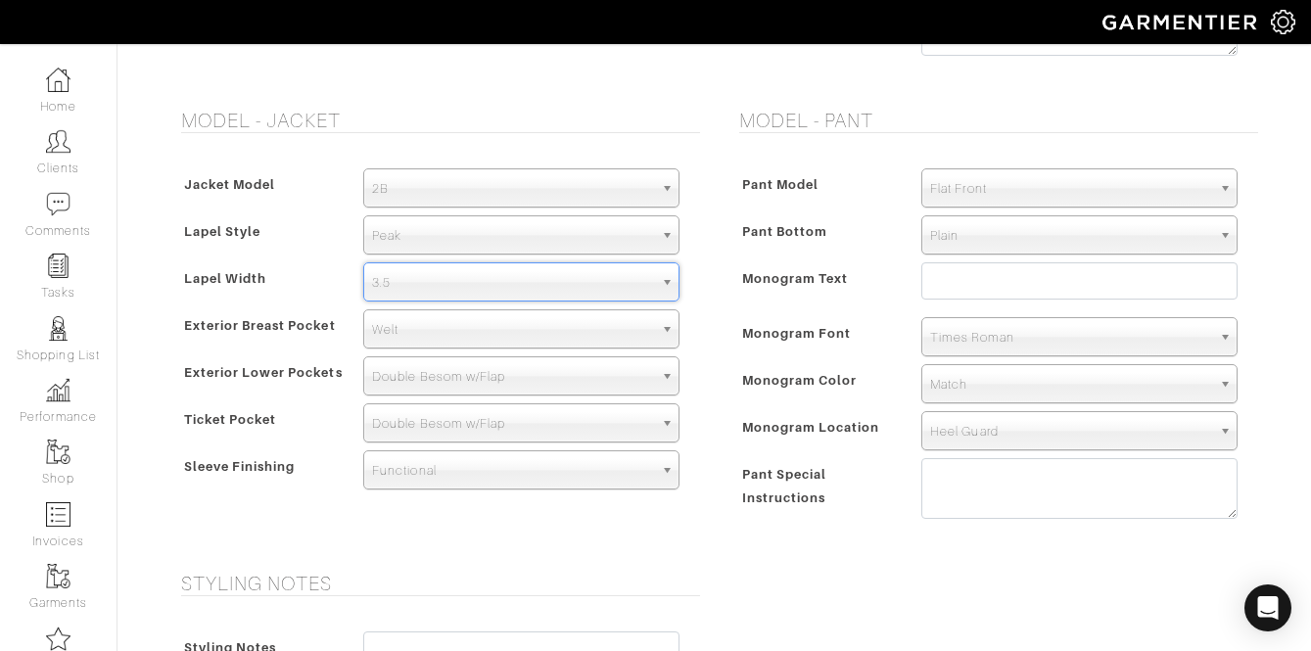
click at [769, 334] on span "Monogram Font" at bounding box center [797, 333] width 110 height 28
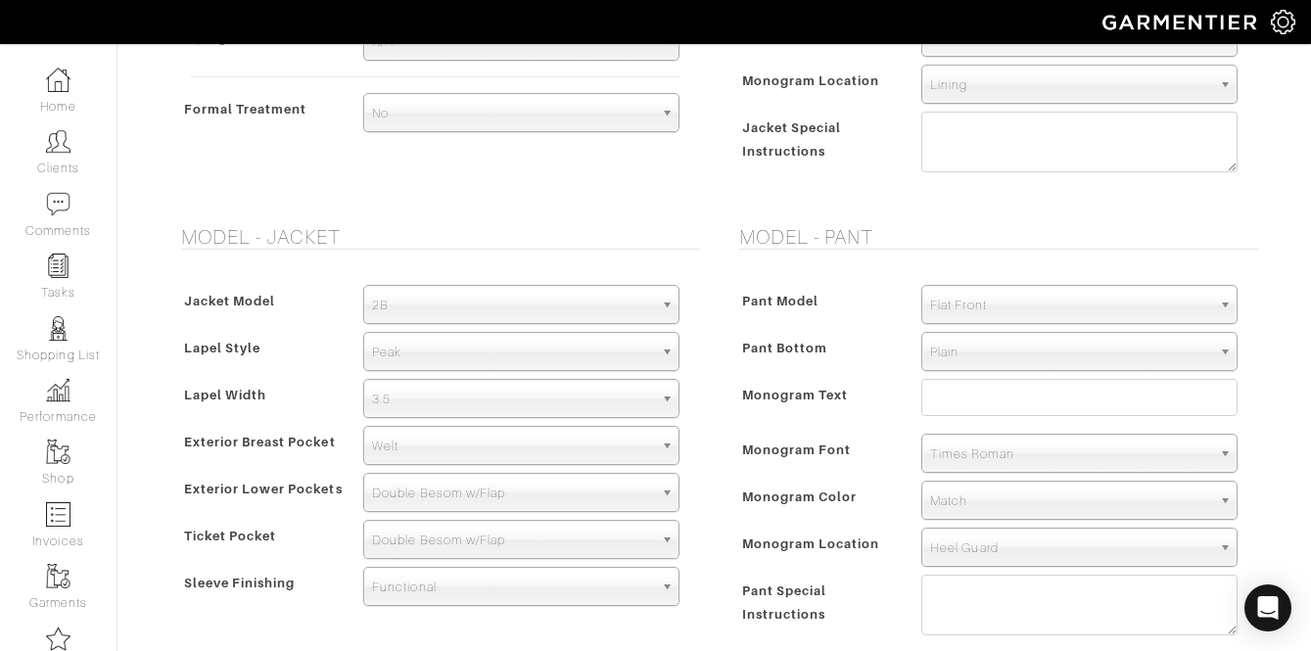
scroll to position [949, 0]
click at [1009, 597] on textarea at bounding box center [1079, 604] width 316 height 61
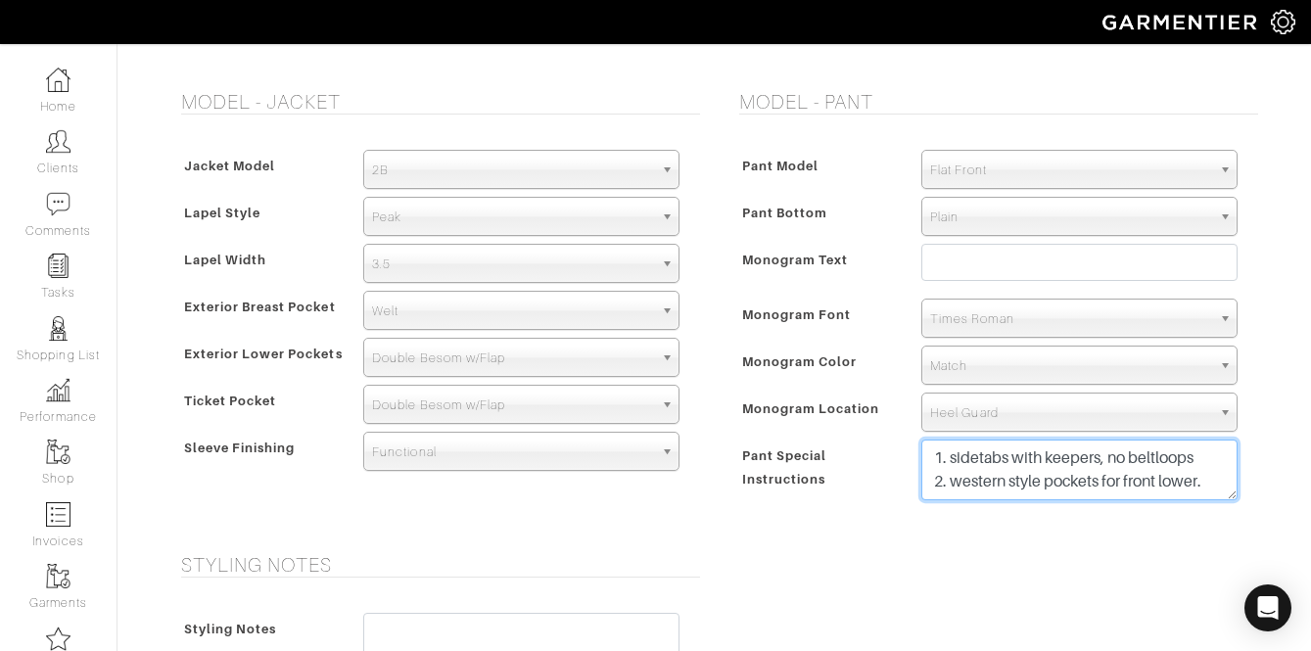
scroll to position [1090, 0]
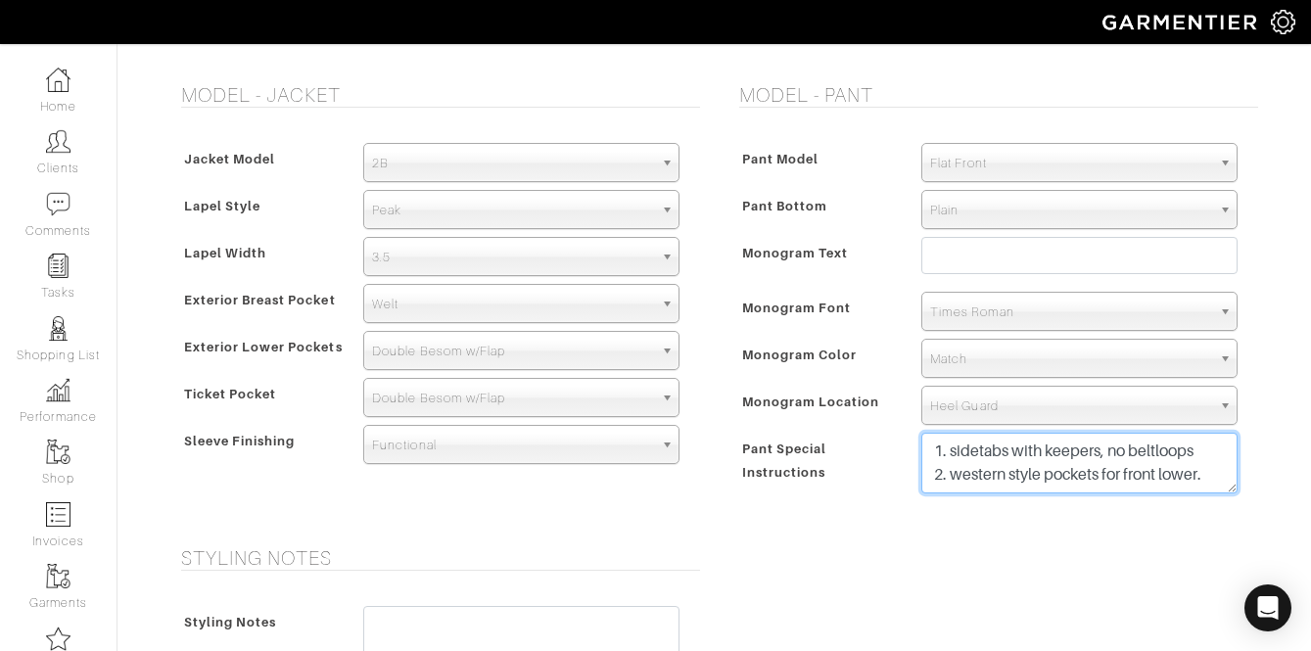
type textarea "1. sidetabs with keepers, no beltloops 2. western style pockets for front lower."
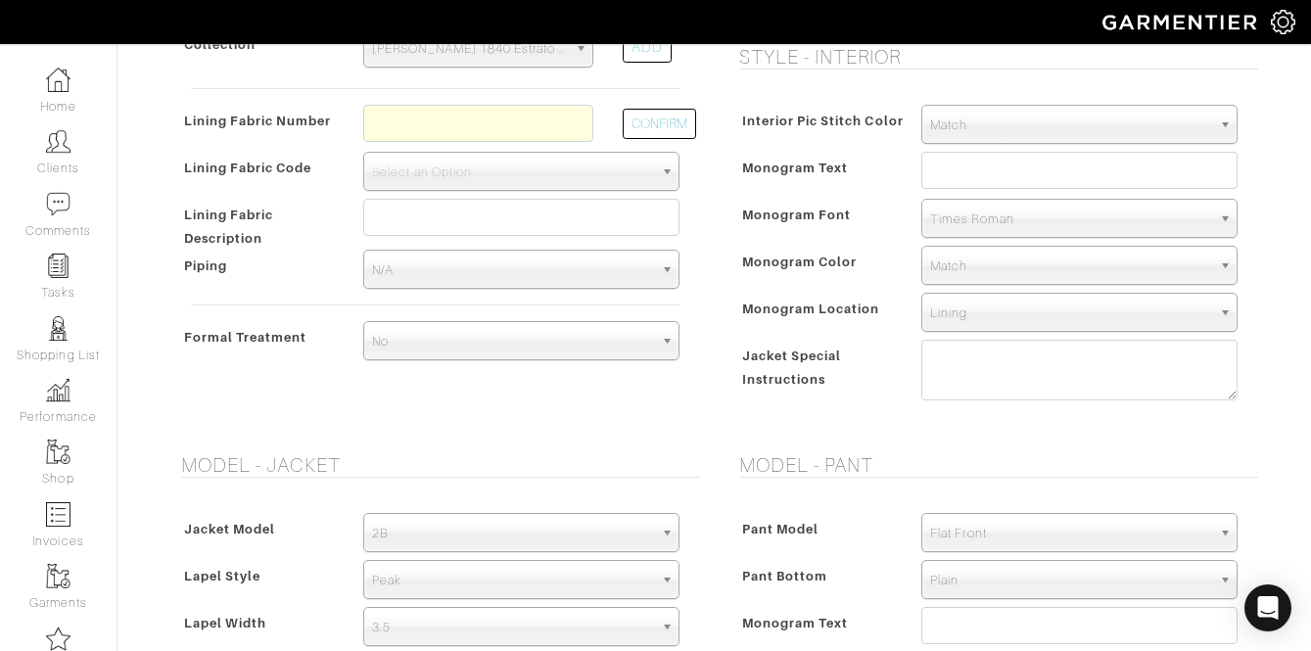
scroll to position [725, 0]
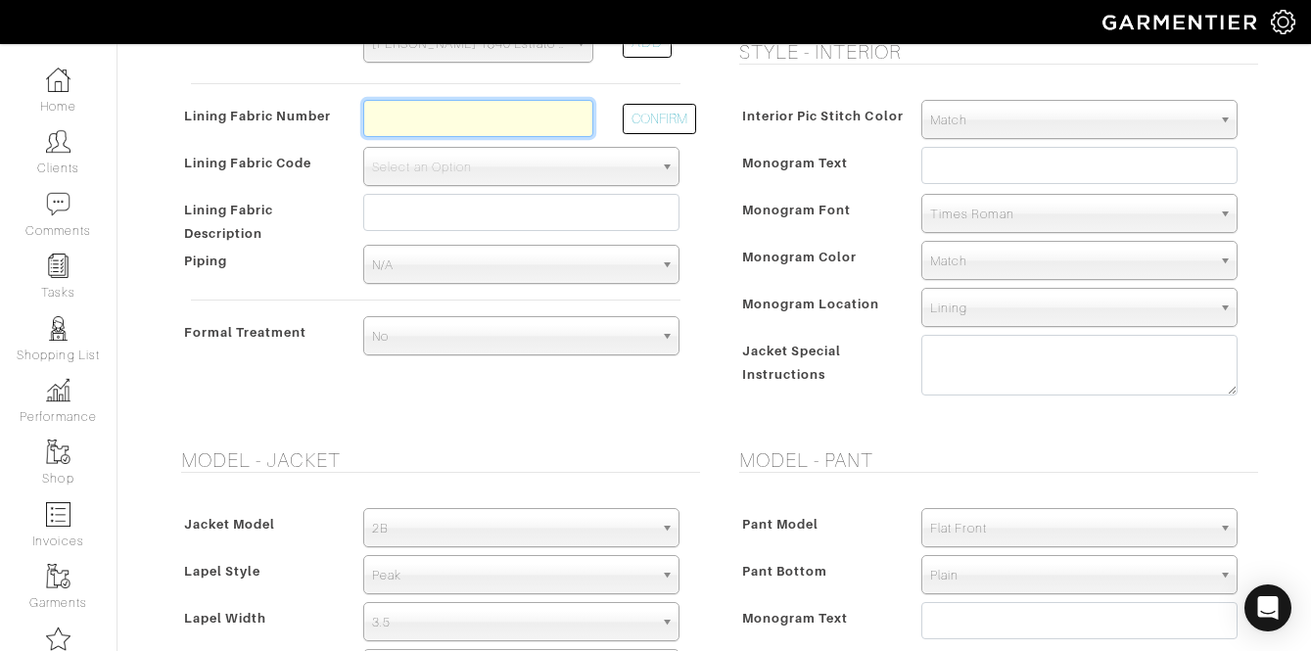
click at [477, 127] on input "text" at bounding box center [478, 118] width 230 height 37
type input "L3-48139316"
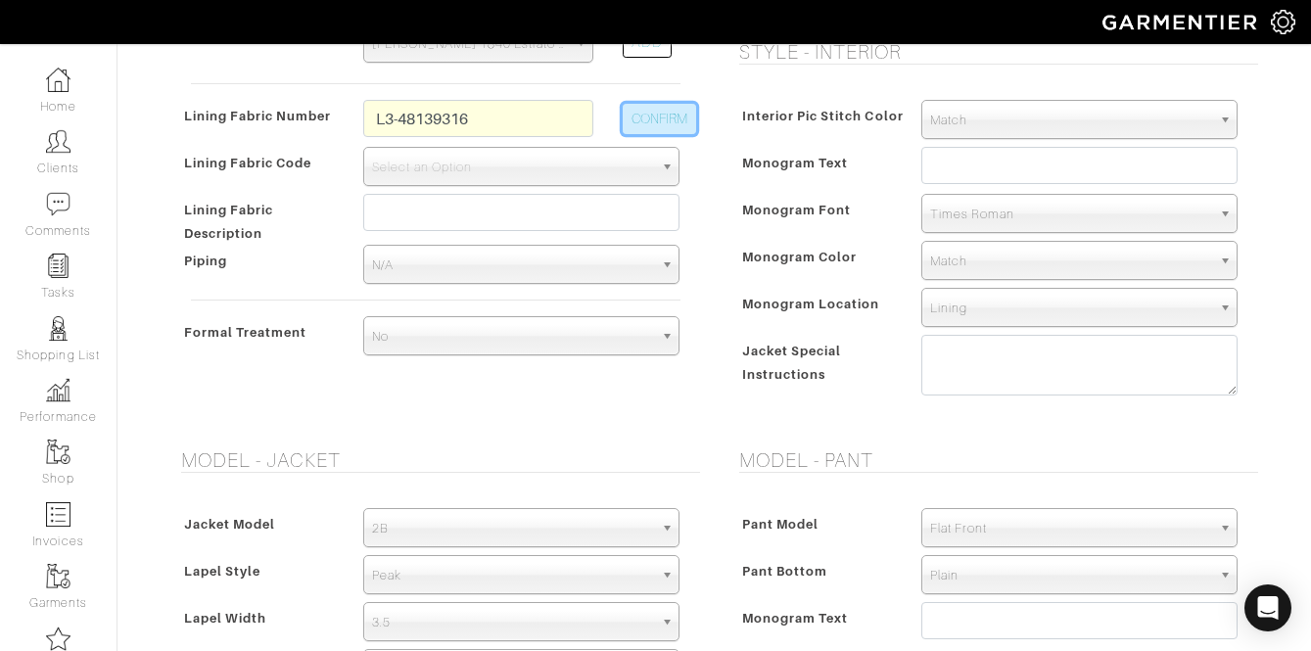
click at [636, 123] on button "CONFIRM" at bounding box center [659, 119] width 73 height 30
select select "937"
type input "Mint Floral Vine"
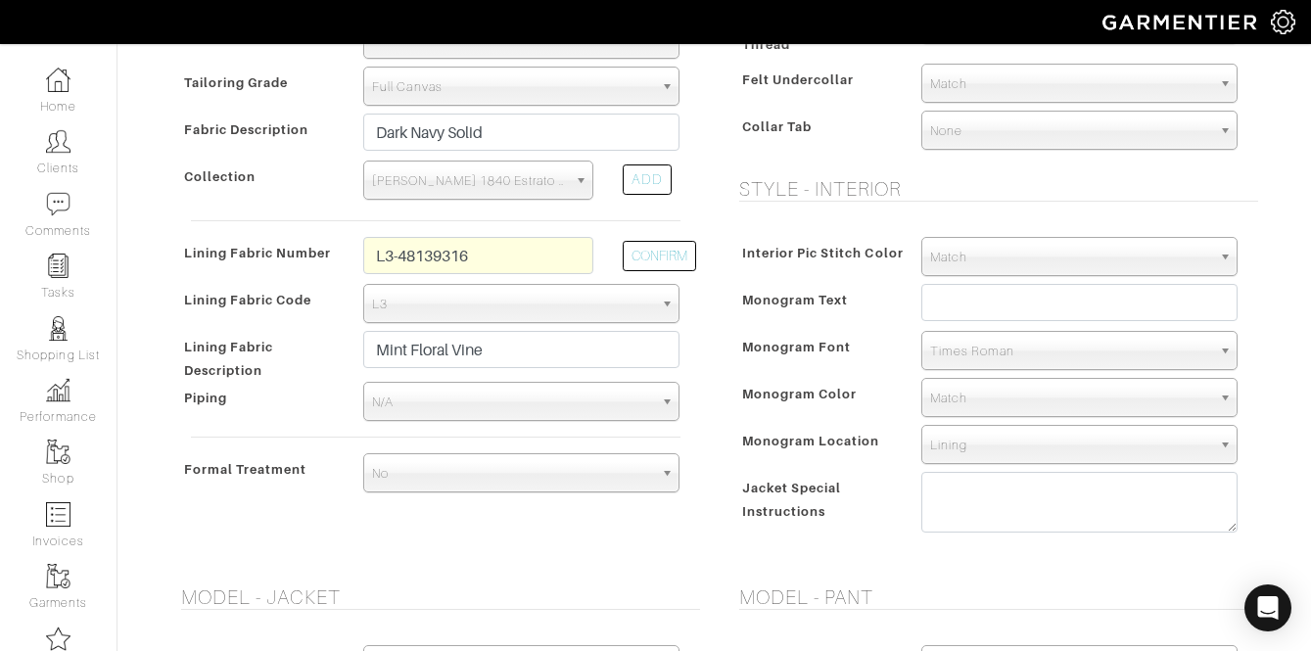
type input "2155.08"
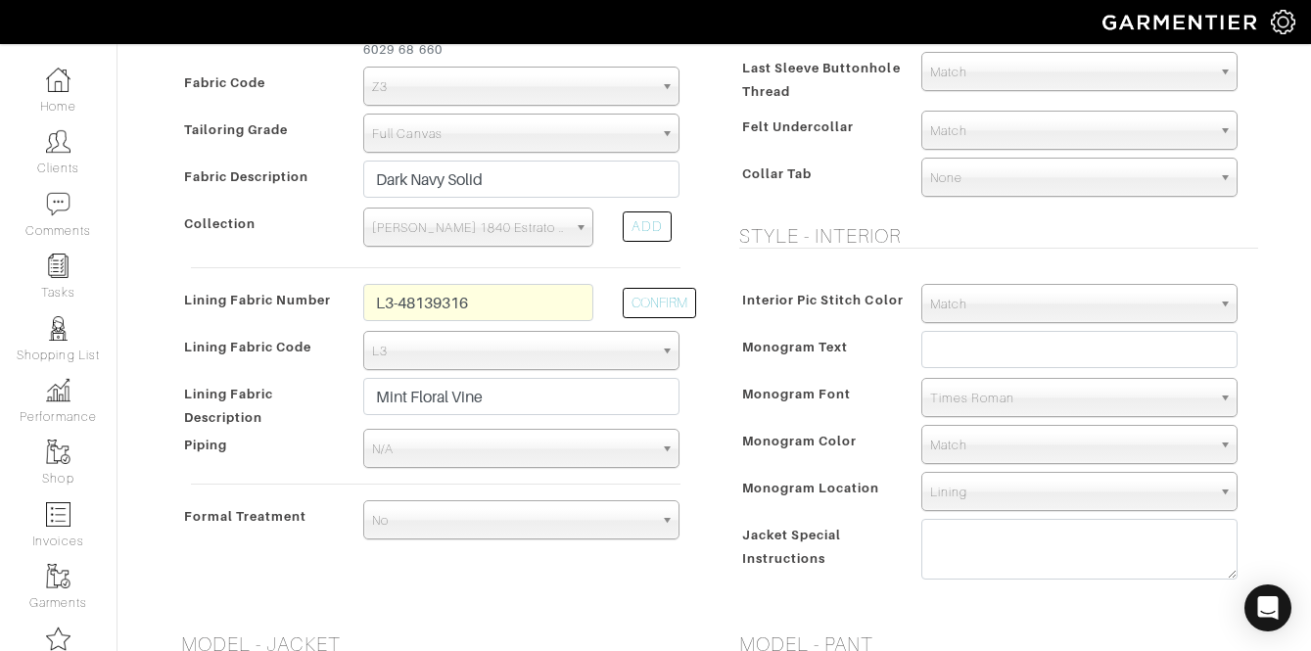
scroll to position [597, 0]
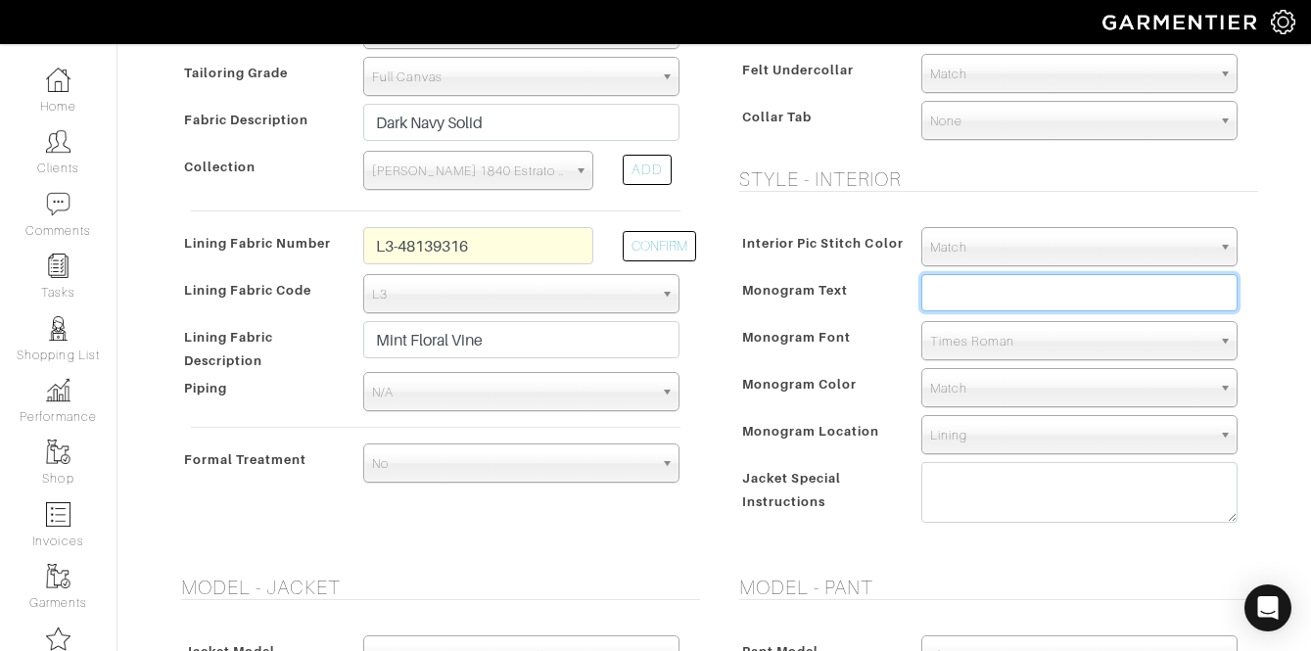
click at [1015, 296] on input "text" at bounding box center [1079, 292] width 316 height 37
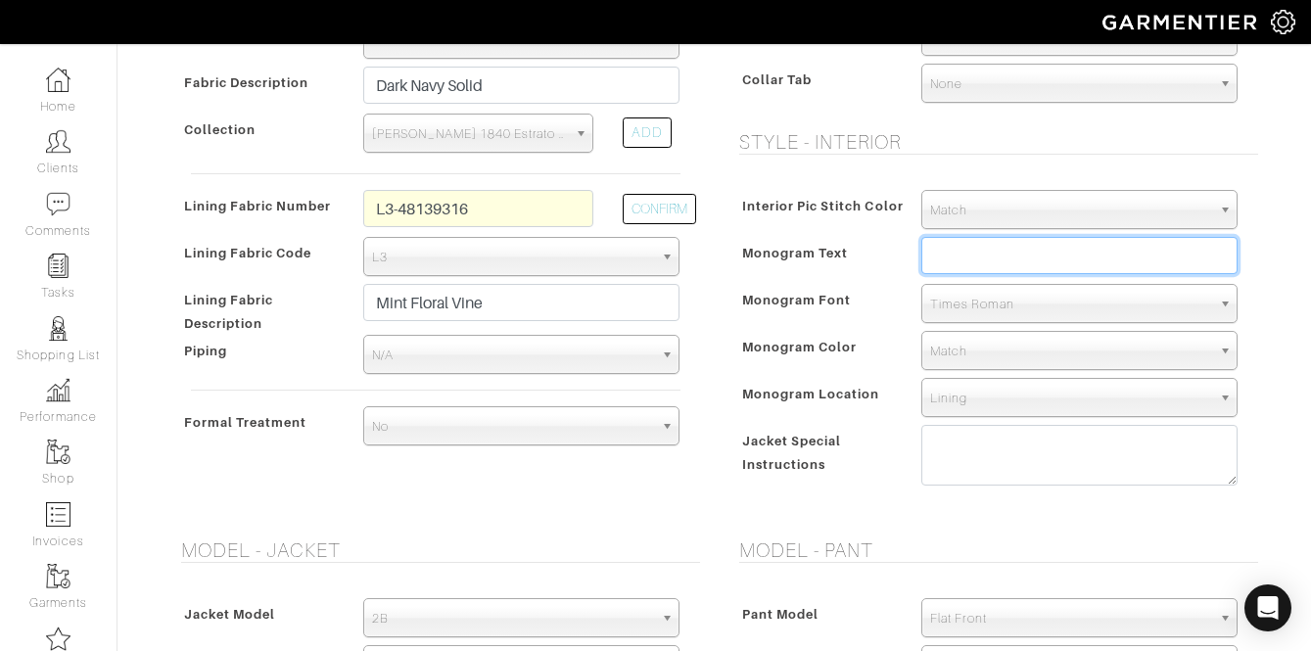
scroll to position [644, 0]
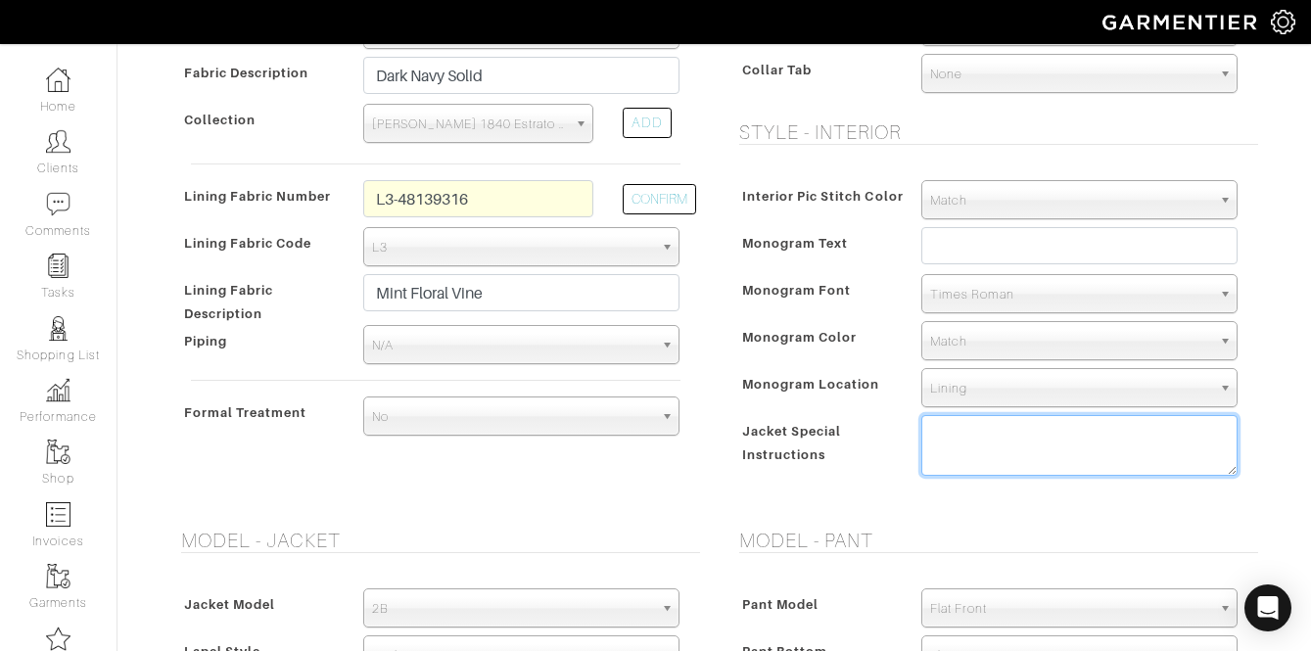
click at [971, 437] on textarea at bounding box center [1079, 445] width 316 height 61
type textarea "1. use monogram label"
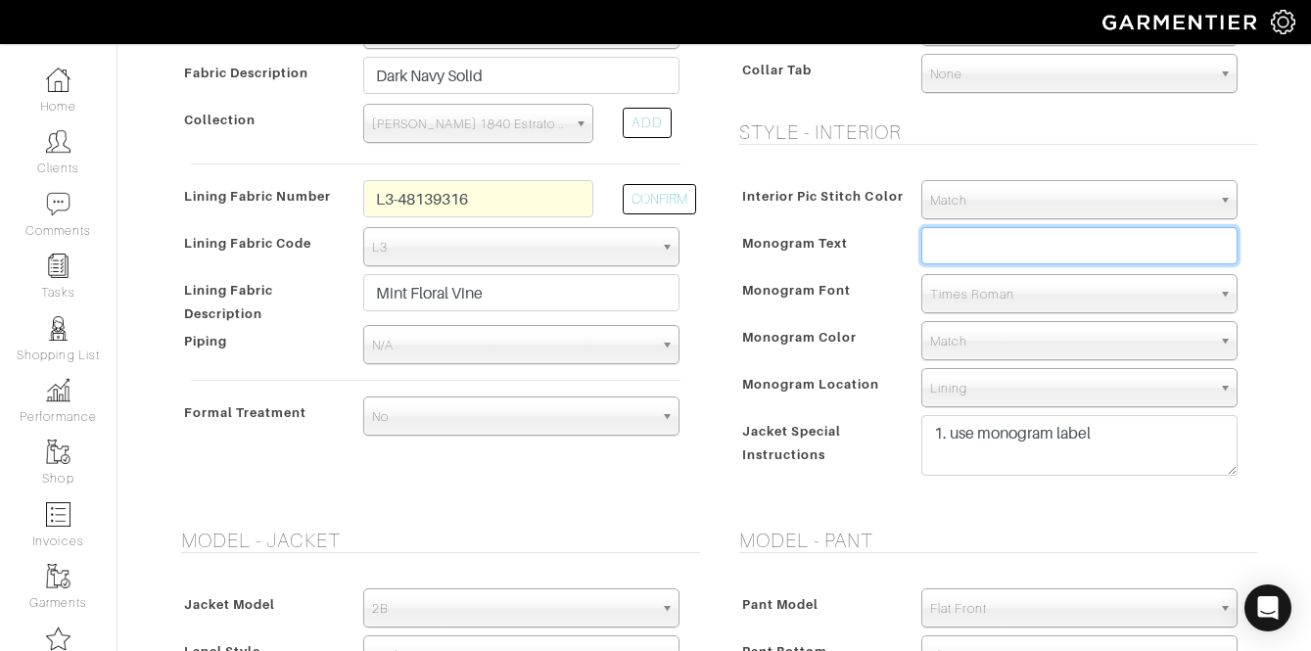
click at [1055, 237] on input "text" at bounding box center [1079, 245] width 316 height 37
type input "BKB - Go Dawgs"
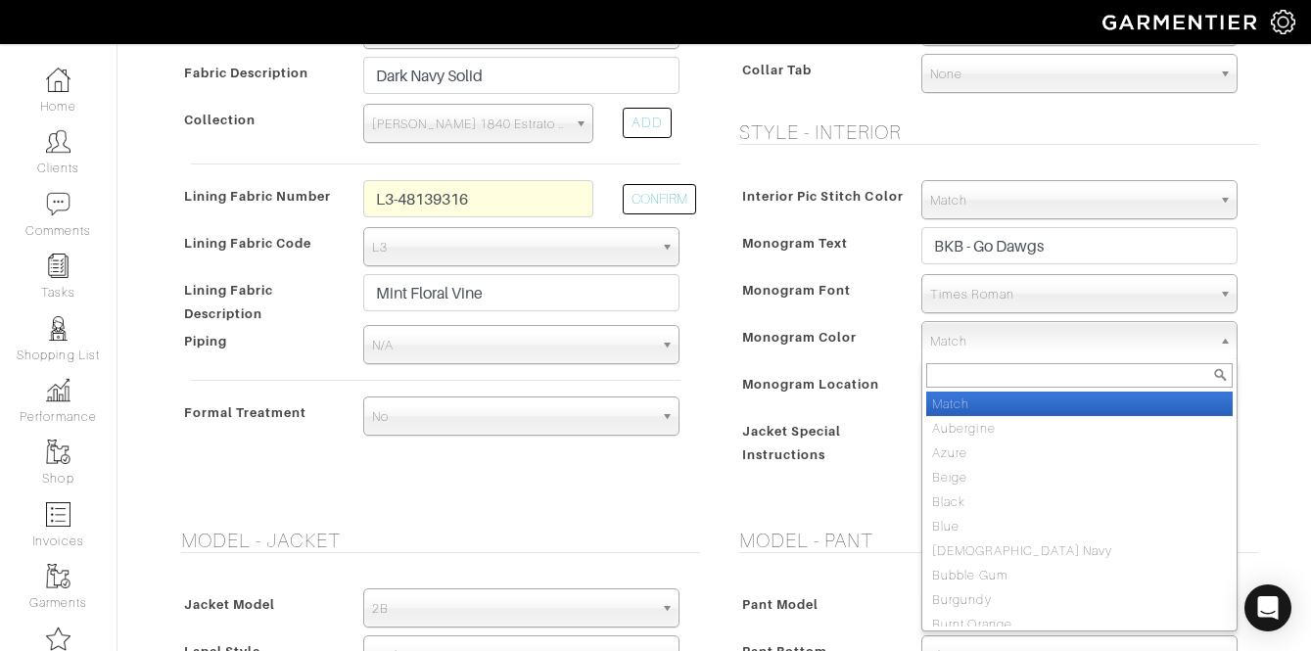
click at [966, 348] on span "Match" at bounding box center [1070, 341] width 281 height 39
type input "white"
select select "1"
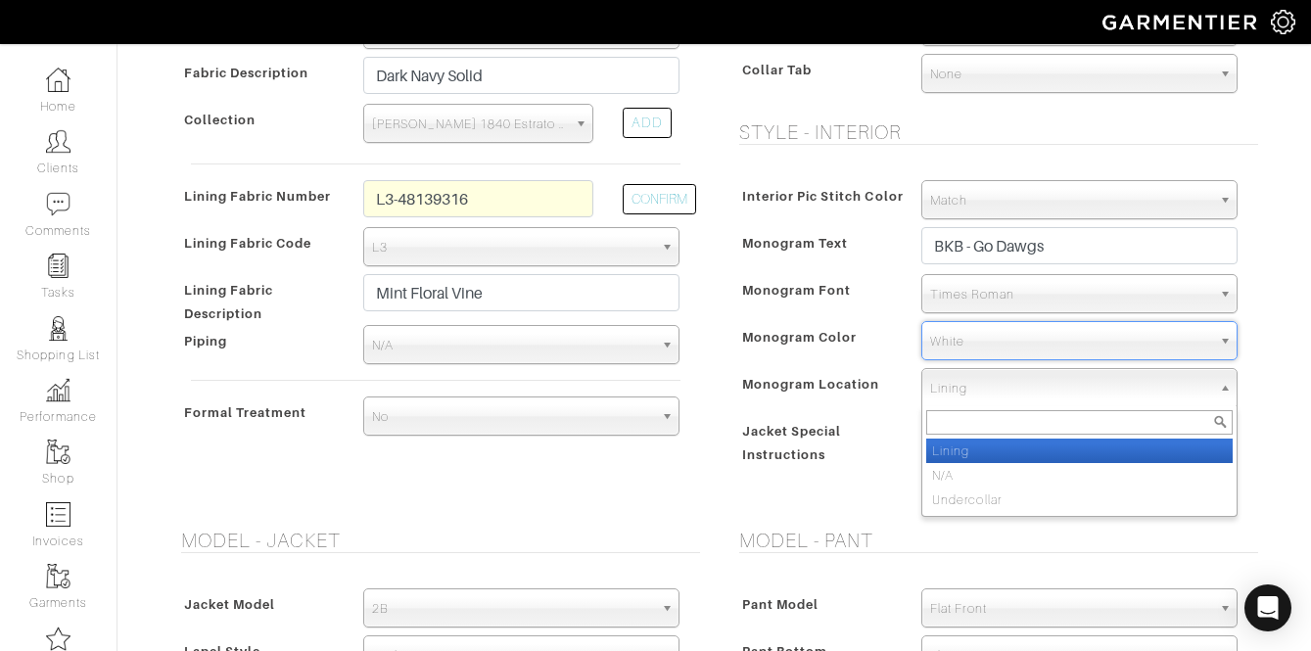
click at [1027, 403] on span "Lining" at bounding box center [1070, 388] width 281 height 39
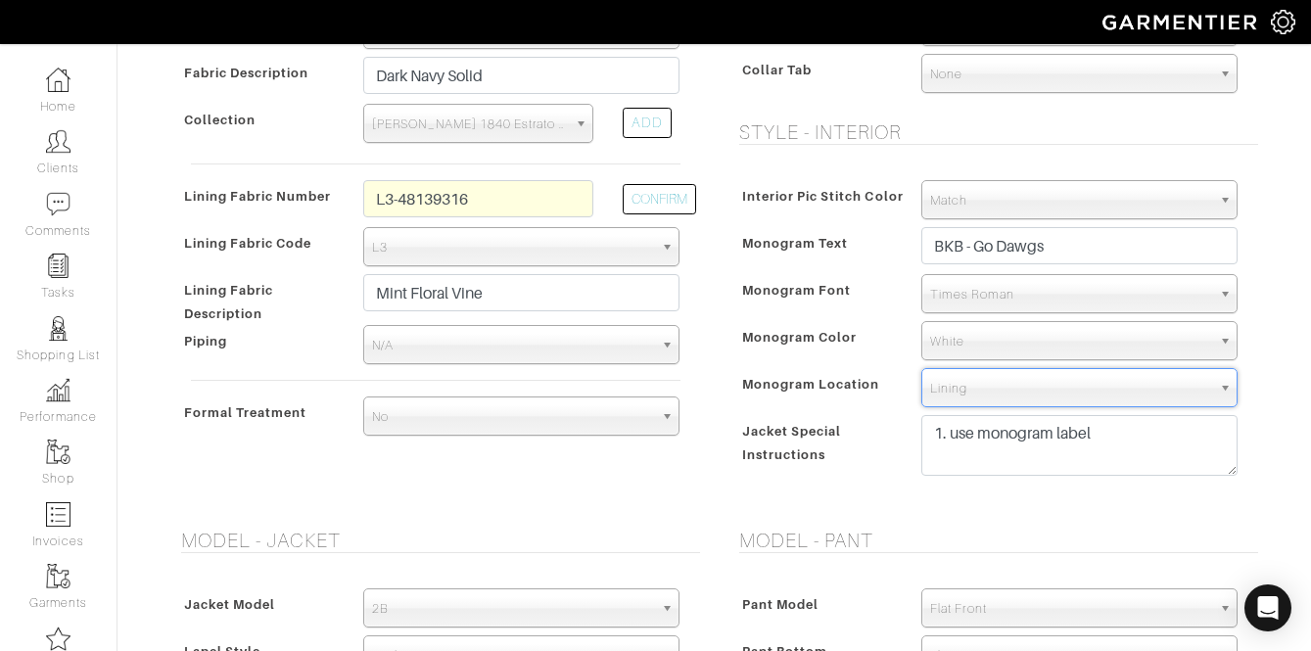
click at [1029, 399] on span "Lining" at bounding box center [1070, 388] width 281 height 39
click at [1090, 434] on textarea "1. use monogram label" at bounding box center [1079, 445] width 316 height 61
click at [1133, 436] on textarea "1. use monogram label" at bounding box center [1079, 445] width 316 height 61
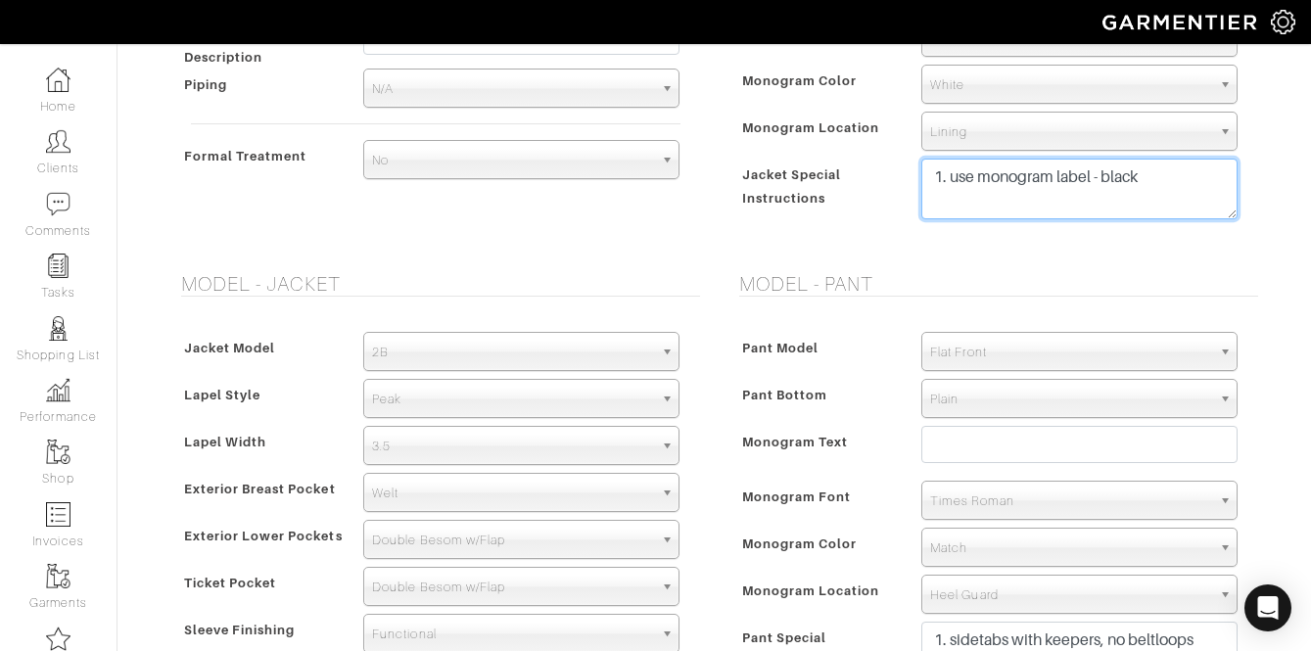
scroll to position [915, 0]
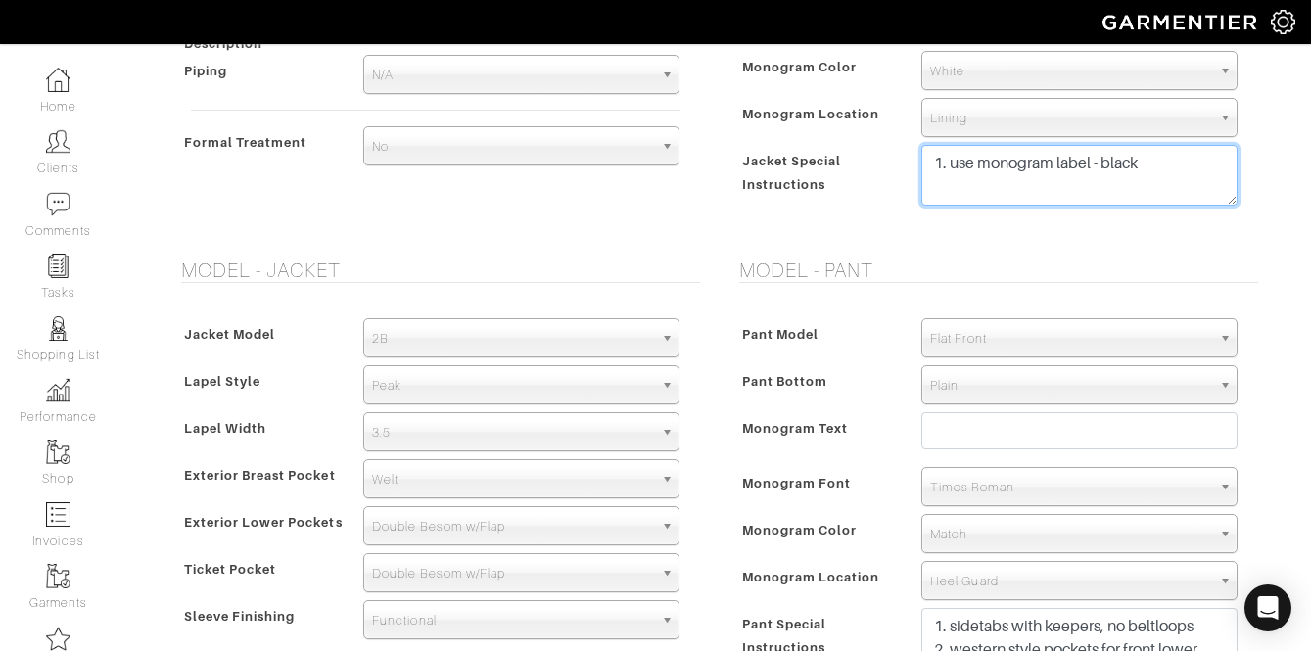
type textarea "1. use monogram label - black"
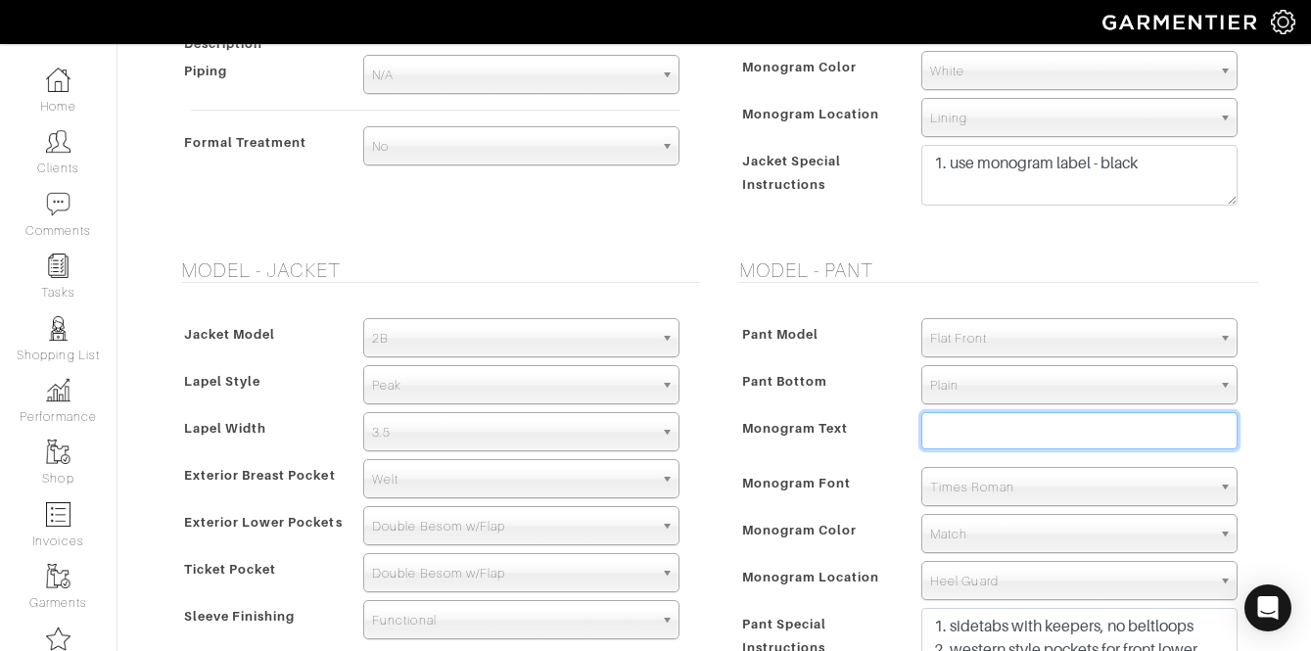
click at [1001, 443] on input "text" at bounding box center [1079, 430] width 316 height 37
type input "BKB"
click at [994, 548] on span "Match" at bounding box center [1070, 534] width 281 height 39
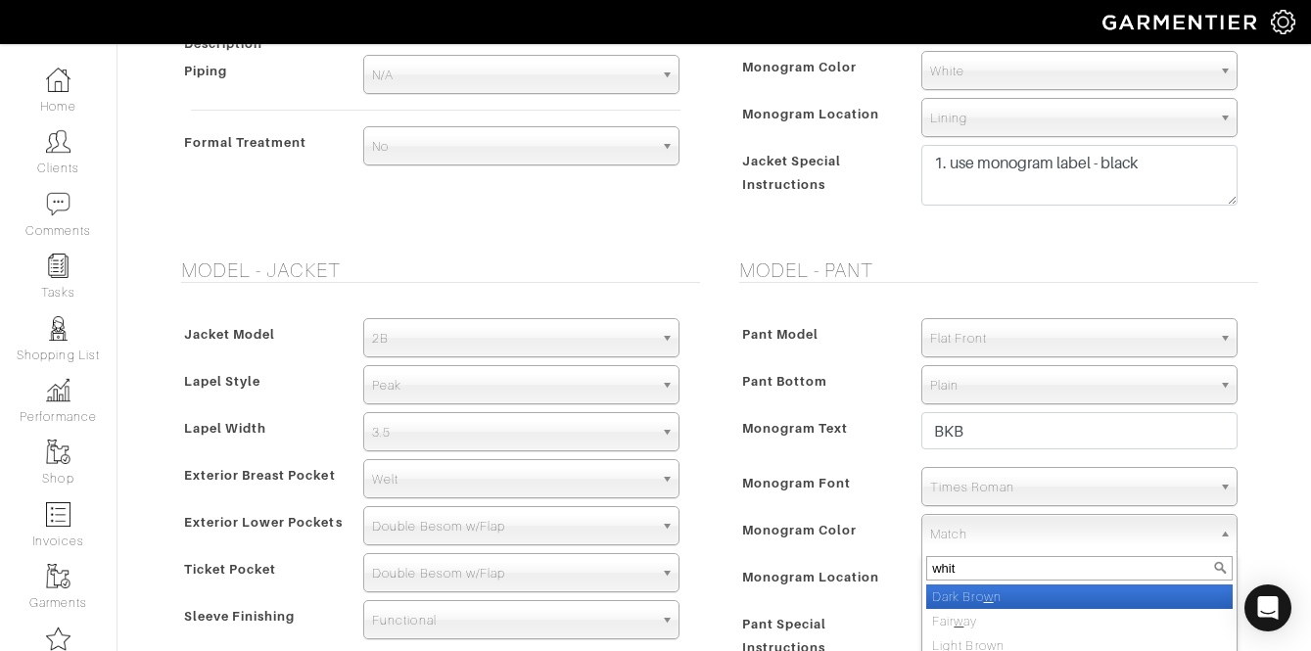
type input "white"
select select "1"
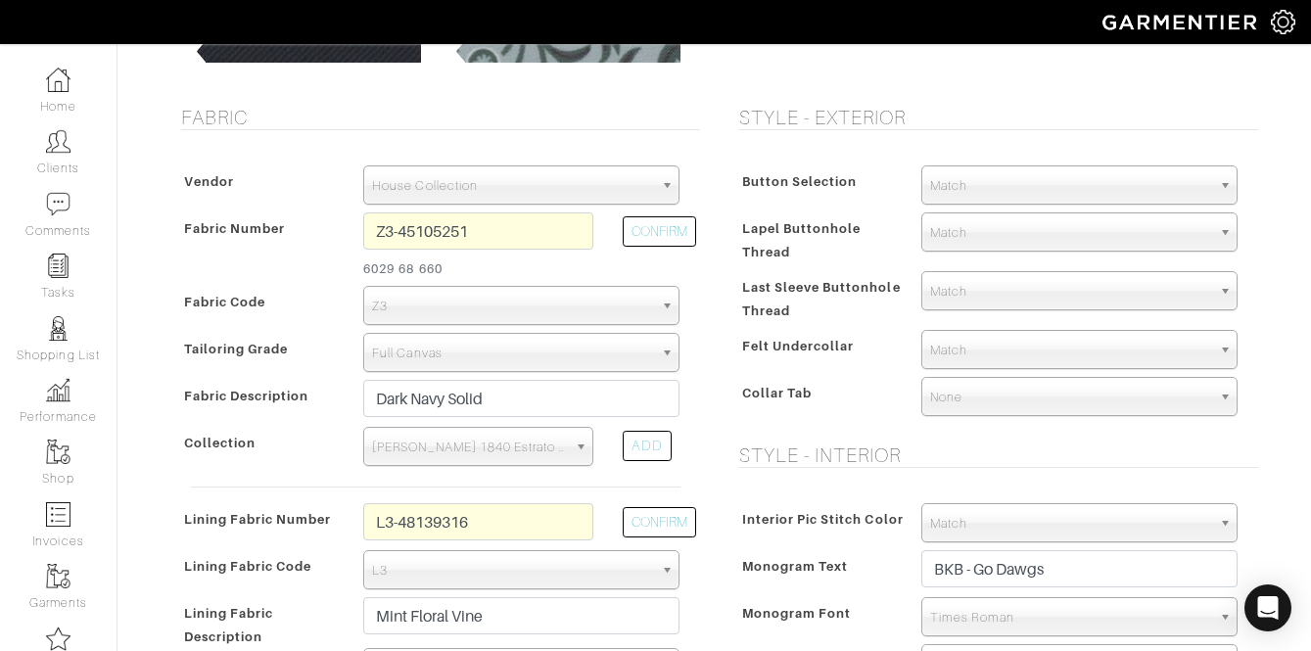
scroll to position [320, 0]
click at [503, 228] on input "Z3-45105251" at bounding box center [478, 231] width 230 height 37
click at [639, 244] on button "CONFIRM" at bounding box center [659, 232] width 73 height 30
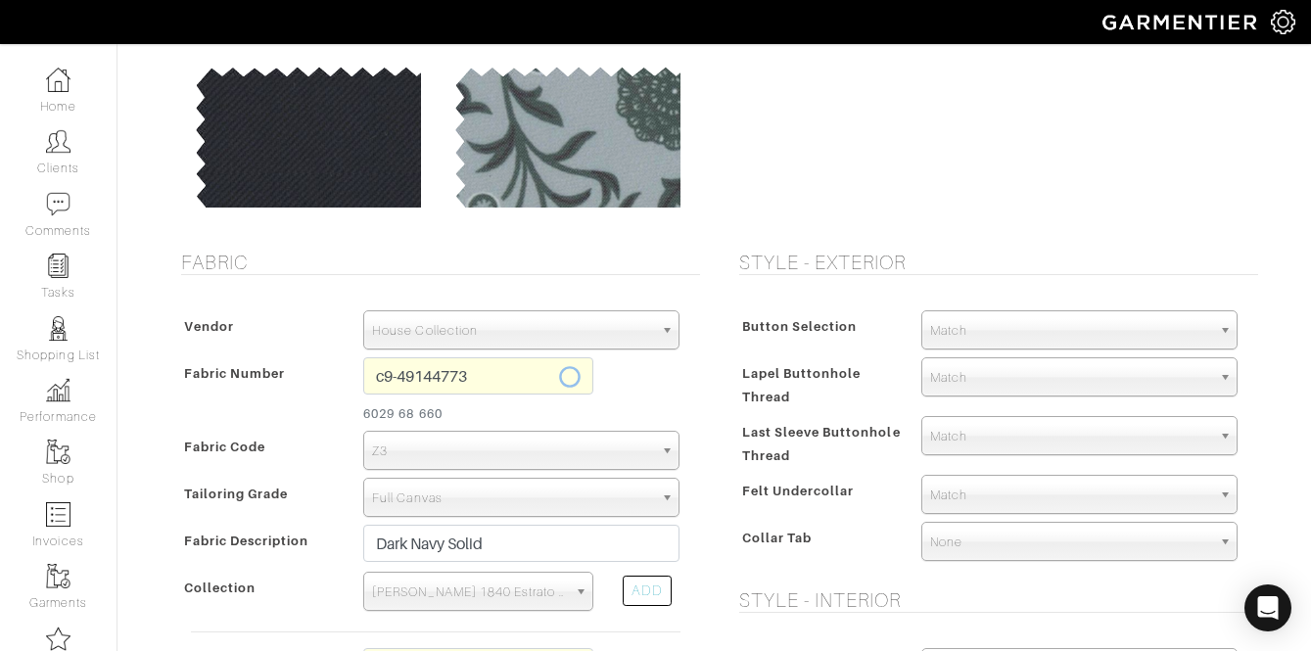
scroll to position [177, 0]
type input "C9-49144773"
select select "5820"
type input "Charcoal Melange"
select select
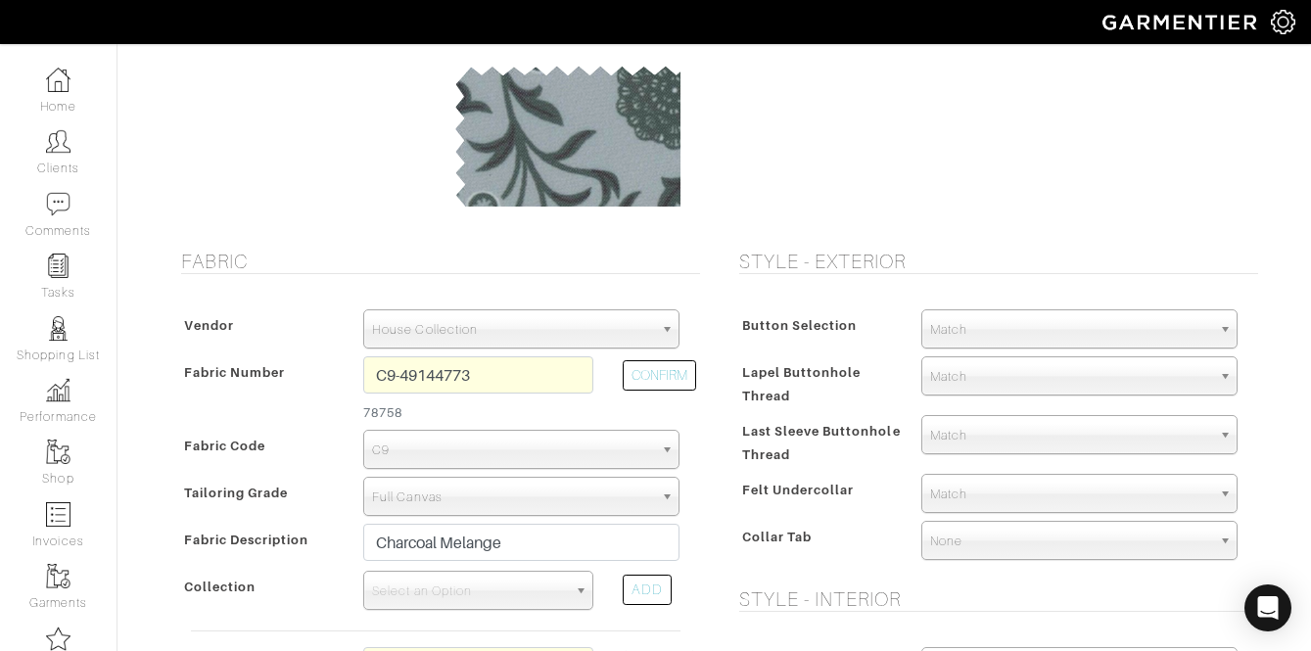
scroll to position [0, 0]
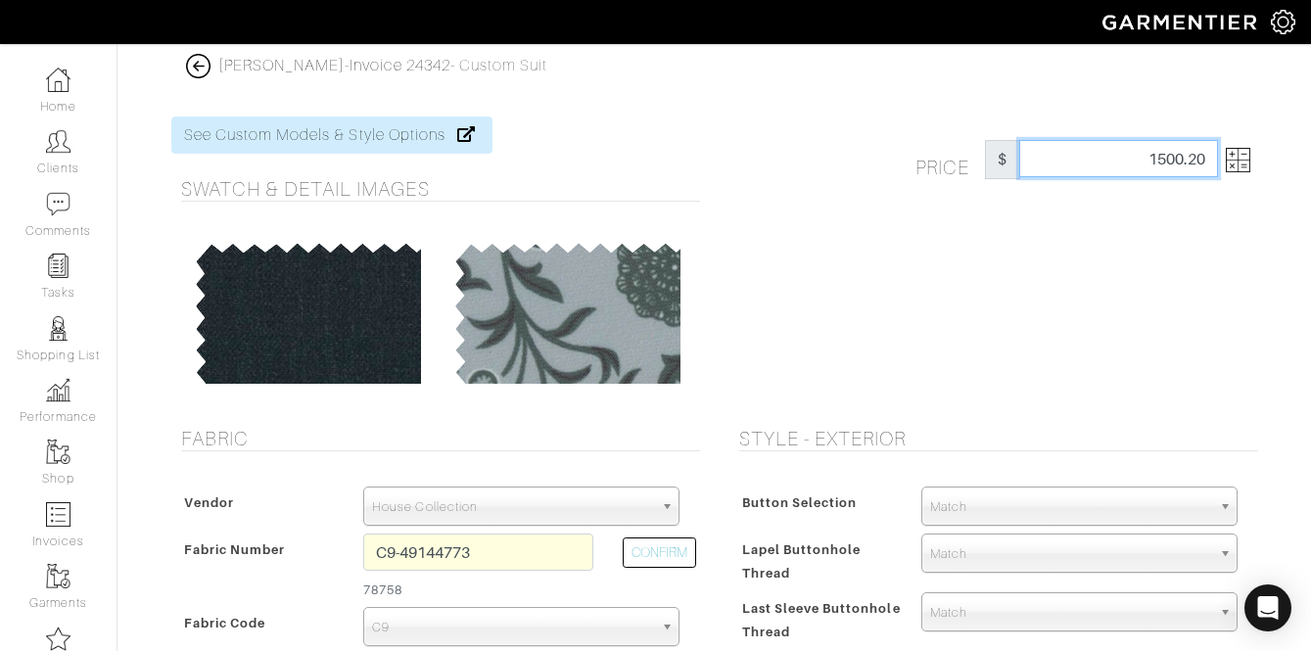
click at [1196, 163] on input "1500.20" at bounding box center [1118, 158] width 199 height 37
click at [1255, 157] on div "Price $ 1500.20" at bounding box center [1087, 159] width 372 height 39
click at [1245, 159] on img at bounding box center [1238, 160] width 24 height 24
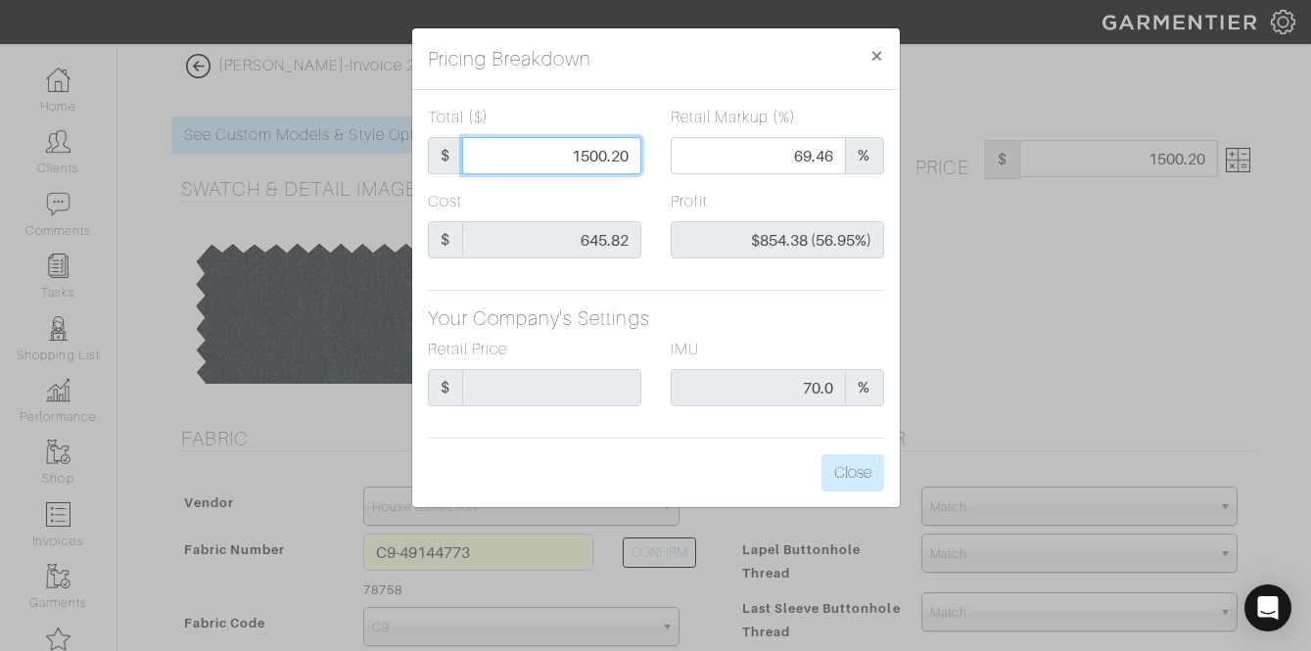
click at [598, 144] on input "1500.20" at bounding box center [551, 155] width 179 height 37
click at [597, 145] on input "1500.20" at bounding box center [551, 155] width 179 height 37
type input "1"
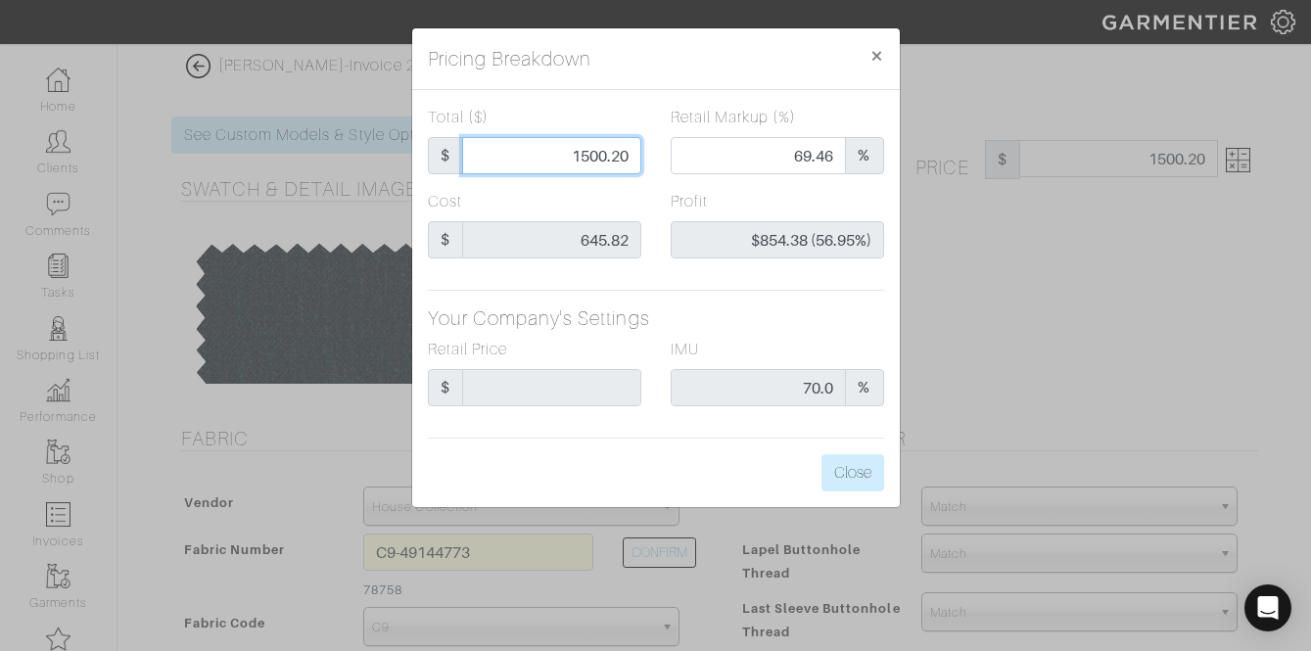
type input "0.00"
type input "-$644.82 (-64482.00%)"
type input "14"
type input "-$631.82 (-4513.00%)"
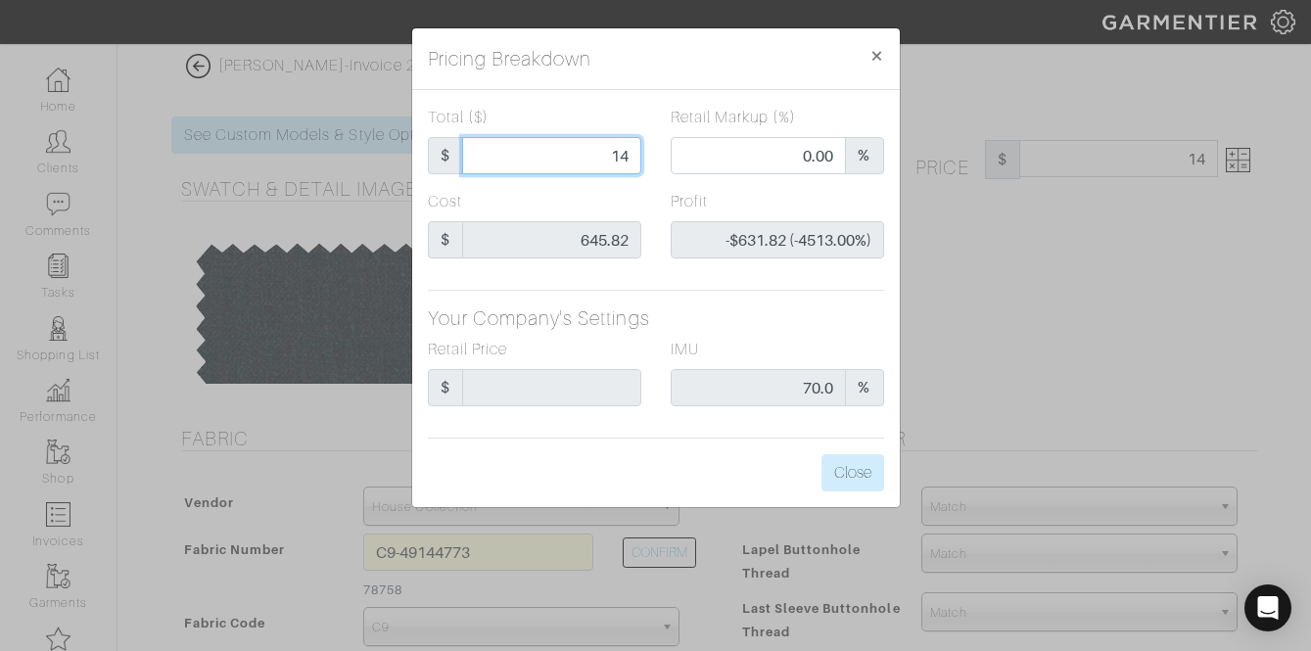
type input "147"
type input "-$498.82 (-339.33%)"
type input "1475"
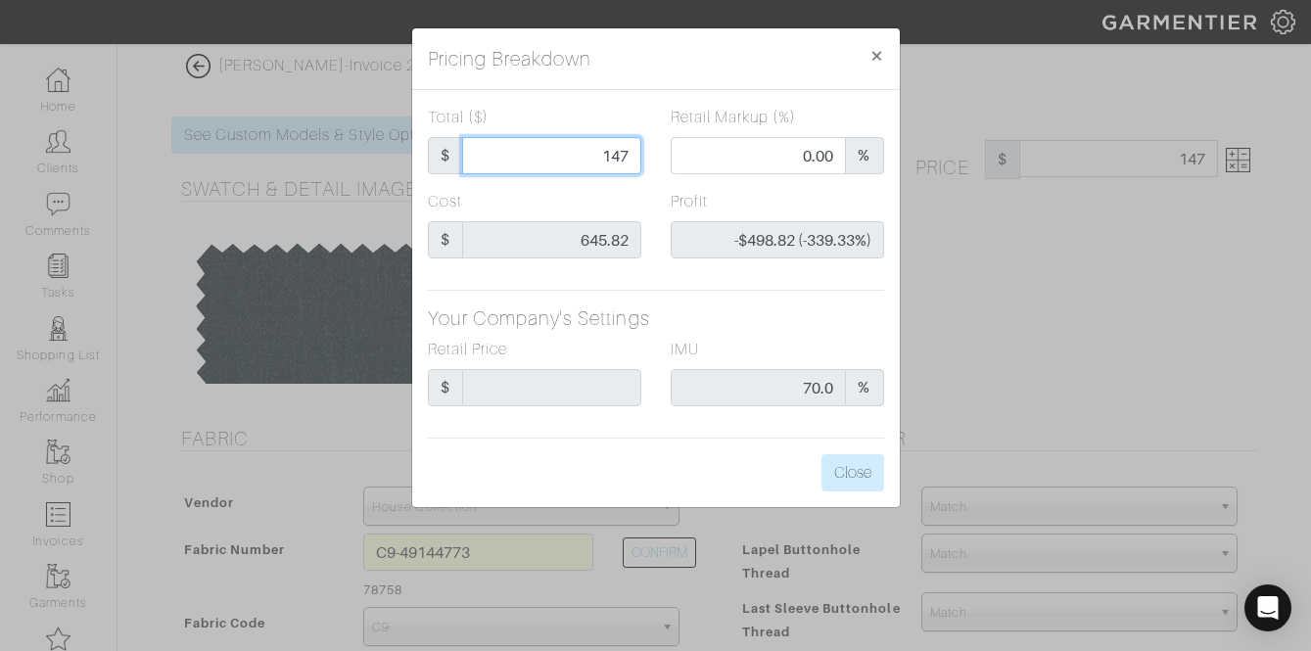
type input "69.56"
type input "$829.18 (56.22%)"
type input "1475"
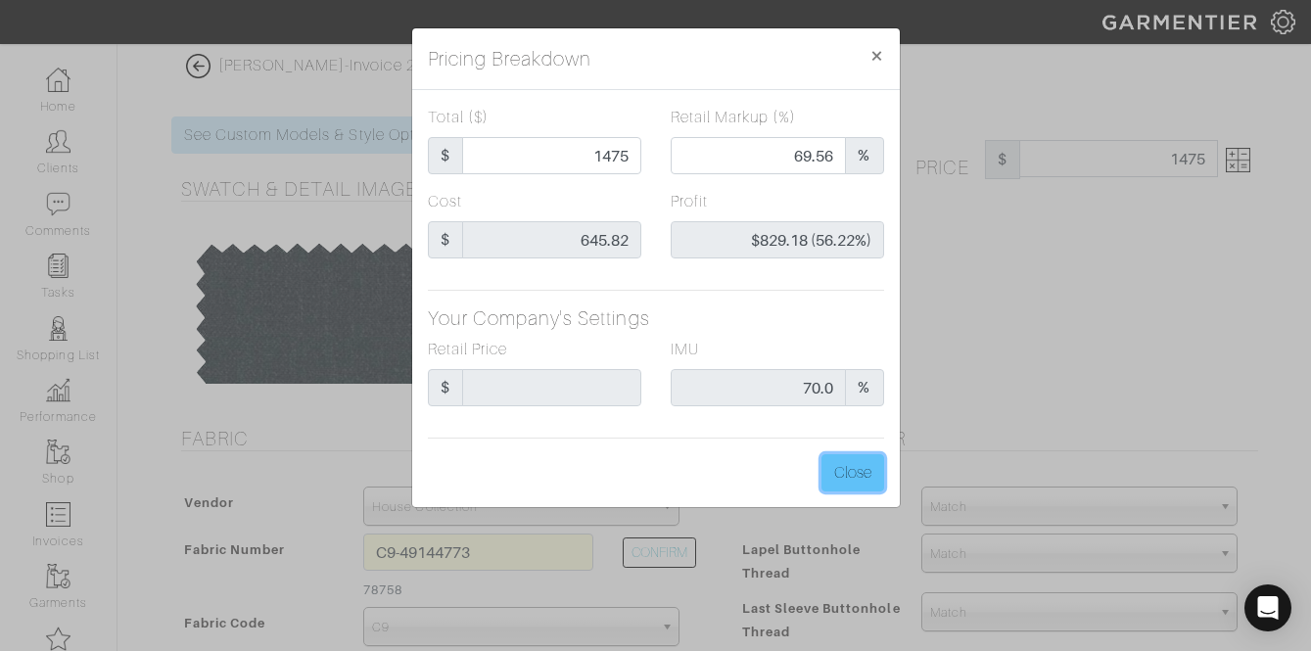
type input "1475.00"
click at [846, 467] on button "Close" at bounding box center [853, 472] width 63 height 37
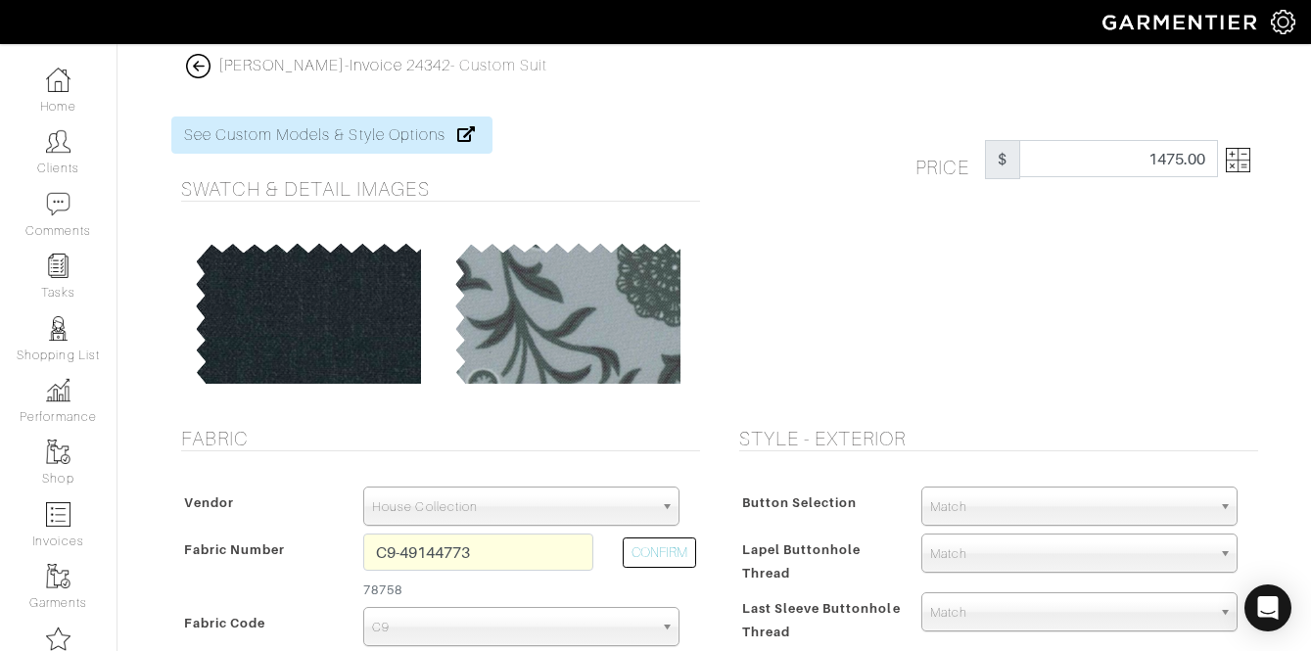
click at [1197, 342] on div "Price $ 1475.00" at bounding box center [994, 260] width 558 height 287
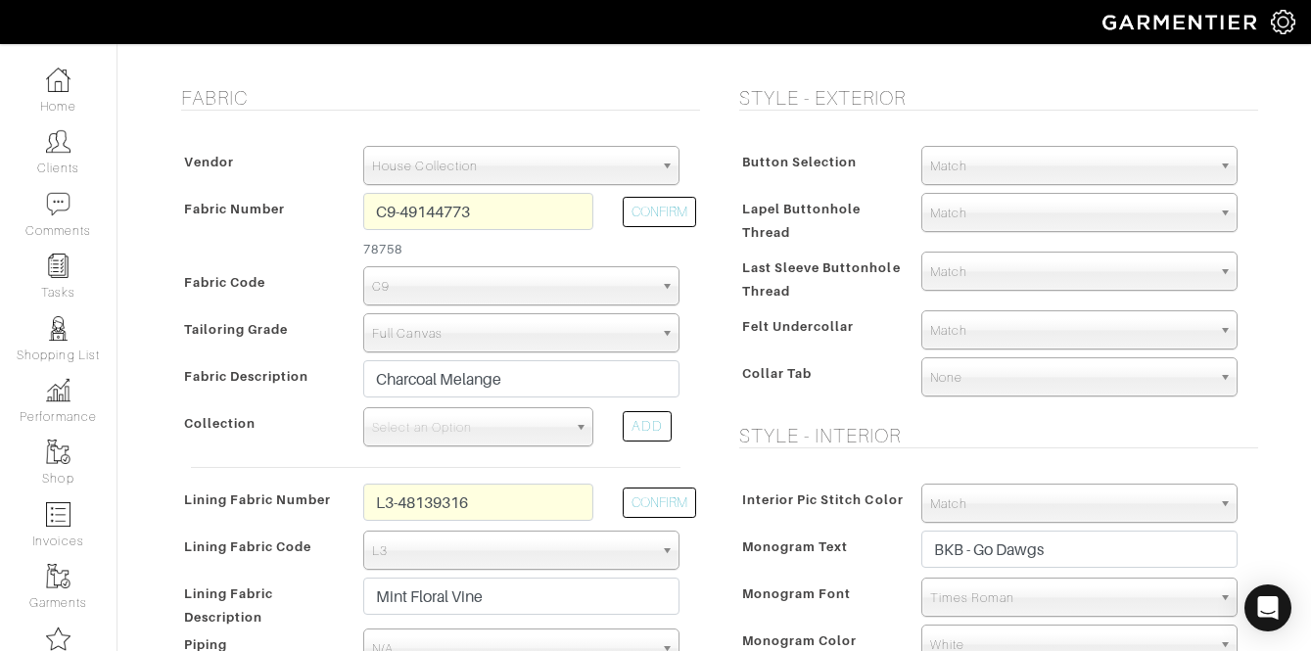
click at [946, 159] on span "Match" at bounding box center [1070, 166] width 281 height 39
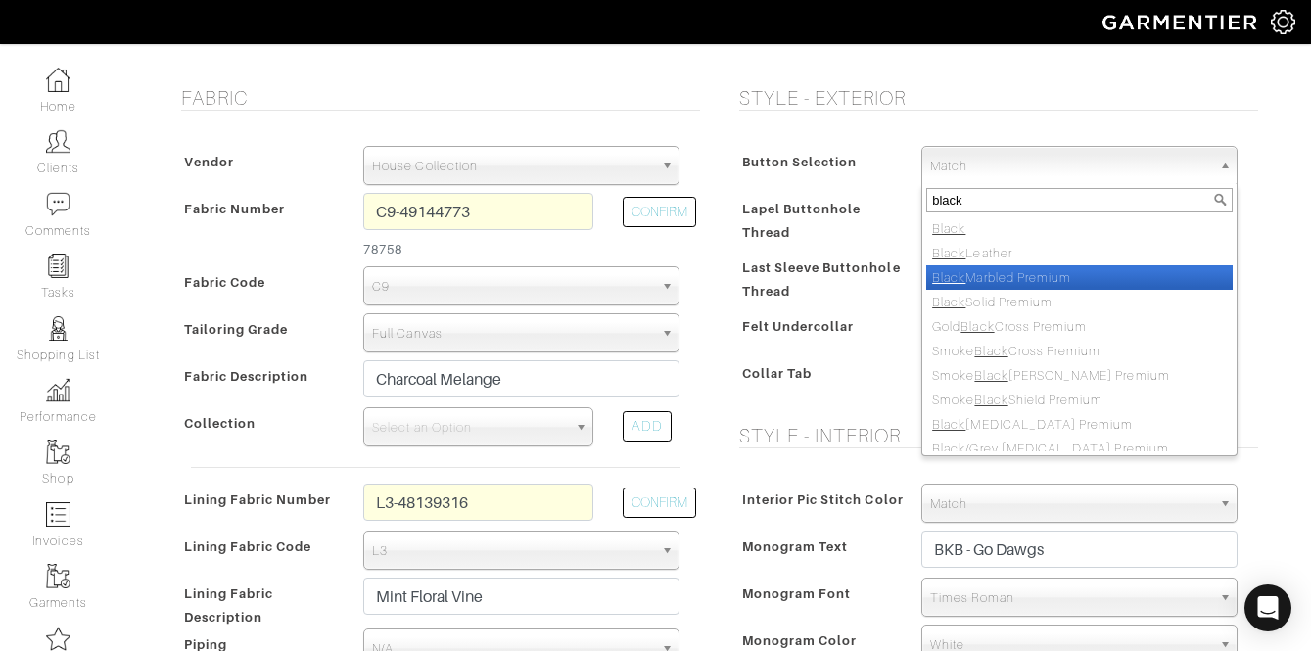
type input "black"
click at [1011, 286] on li "Black Marbled Premium" at bounding box center [1079, 277] width 306 height 24
select select "111"
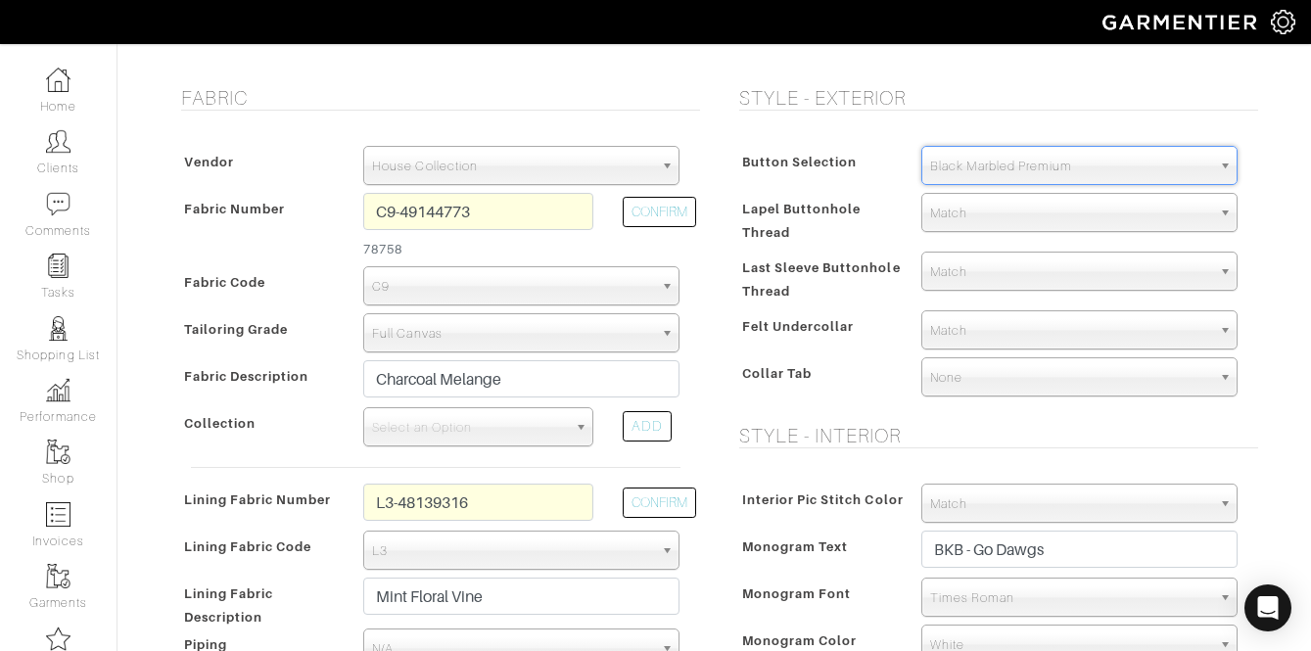
click at [867, 248] on div "Button Selection Match Formal - Fabric Covered with Formal Treatment Fabric Fab…" at bounding box center [994, 275] width 529 height 298
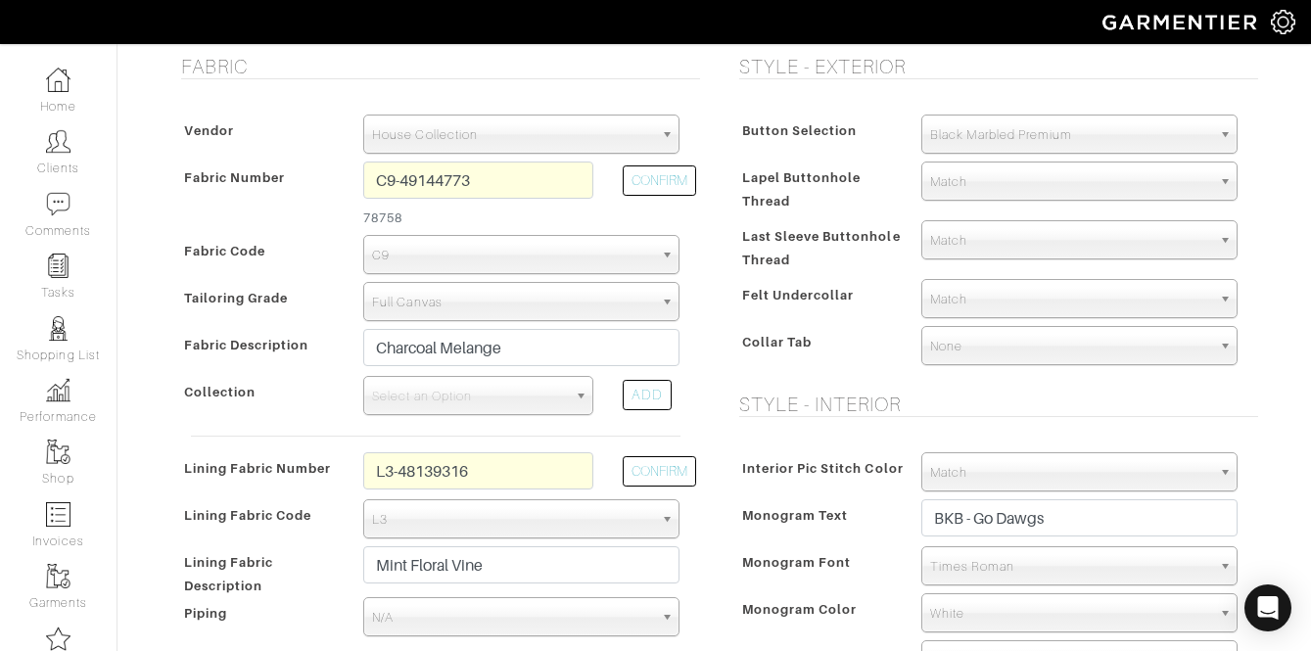
click at [947, 292] on span "Match" at bounding box center [1070, 299] width 281 height 39
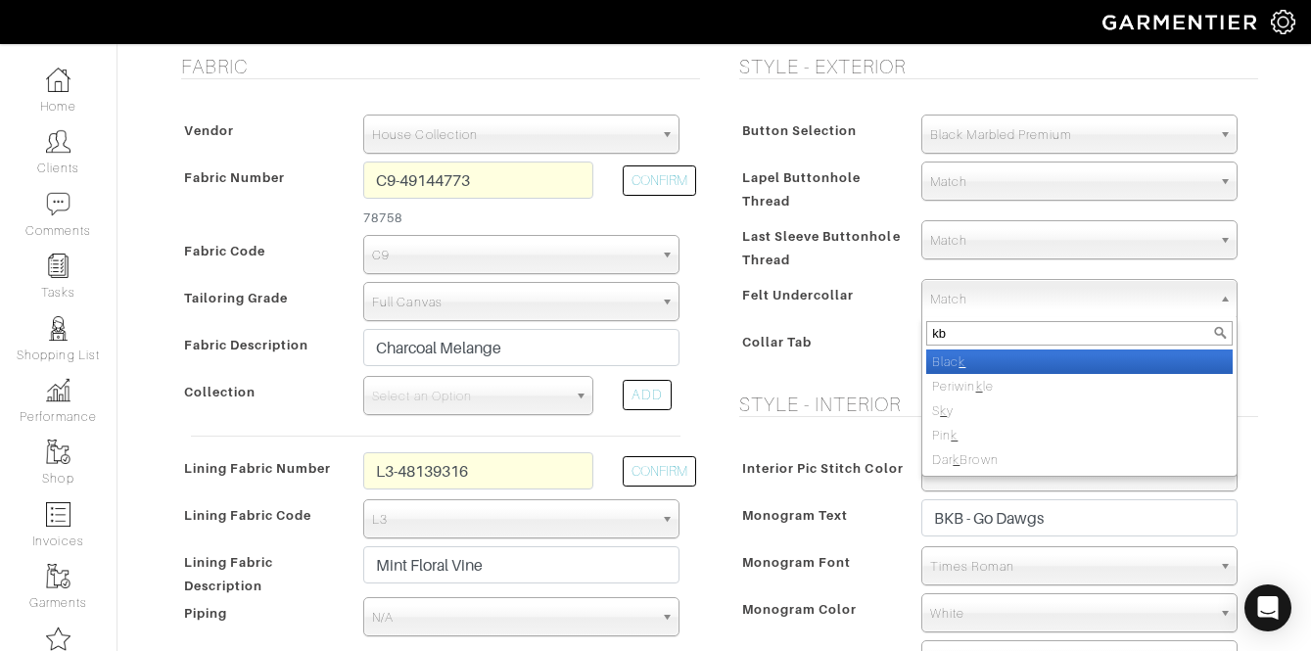
type input "k"
type input "black"
select select "6"
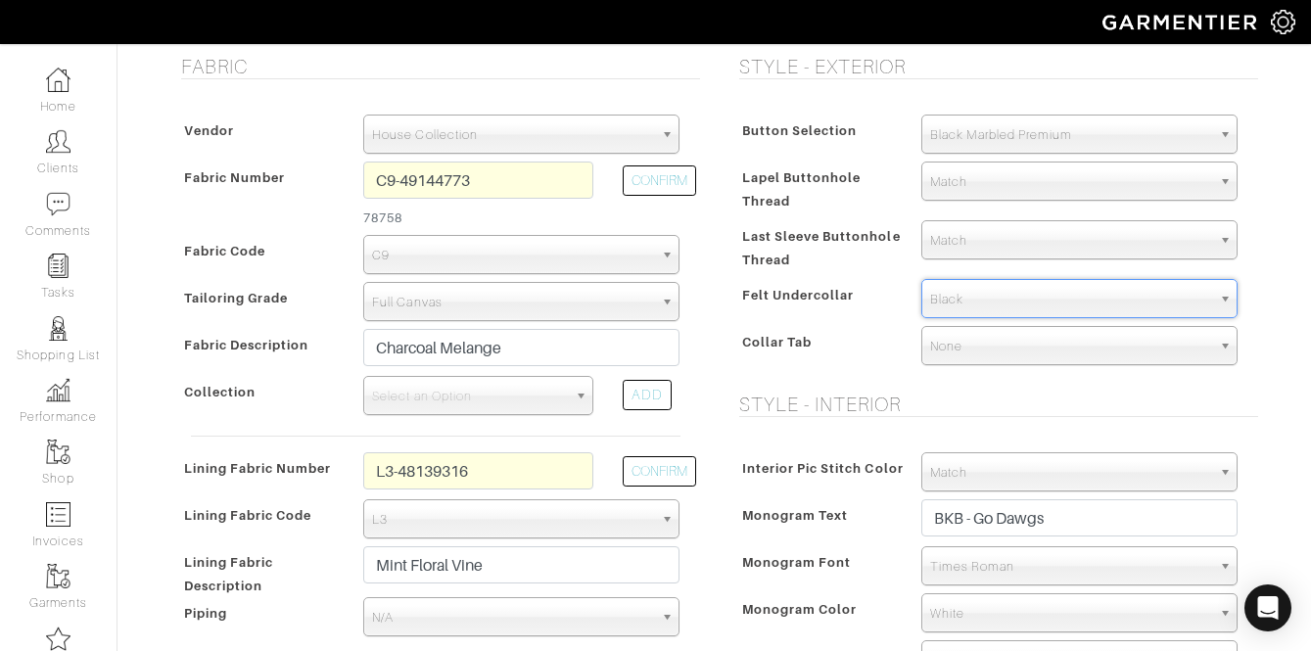
click at [772, 364] on div "Button Selection Match Formal - Fabric Covered with Formal Treatment Fabric Fab…" at bounding box center [994, 244] width 529 height 298
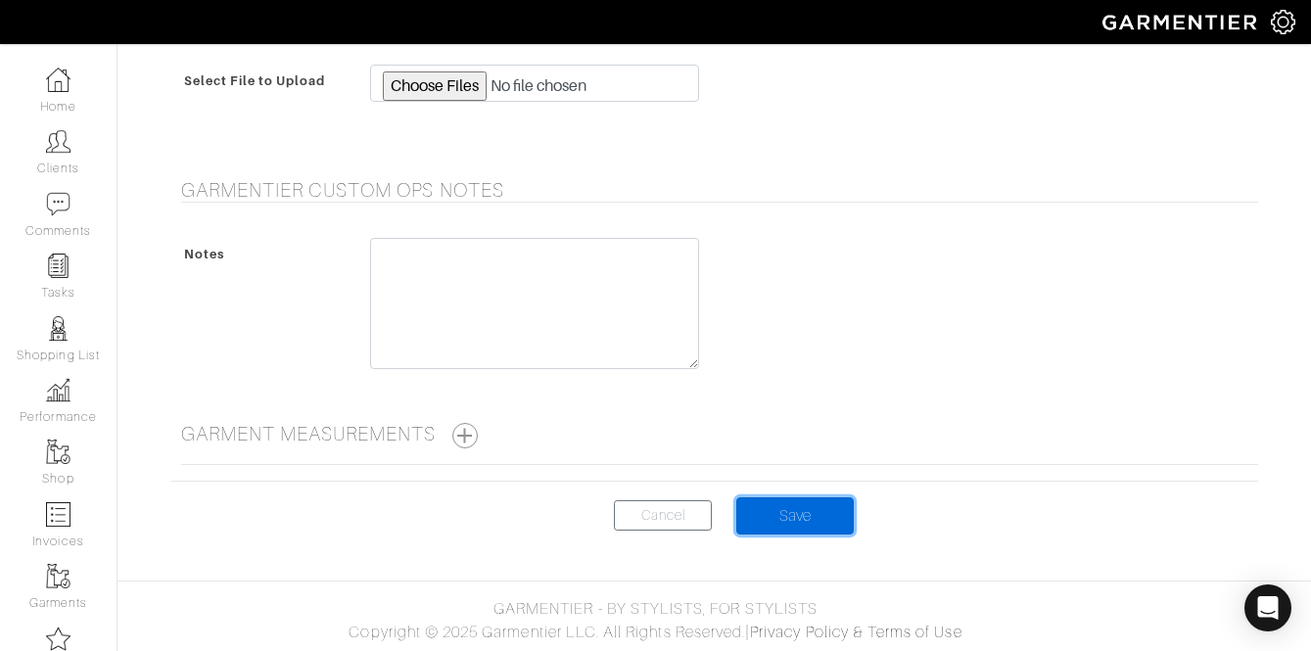
click at [779, 523] on input "Save" at bounding box center [795, 515] width 118 height 37
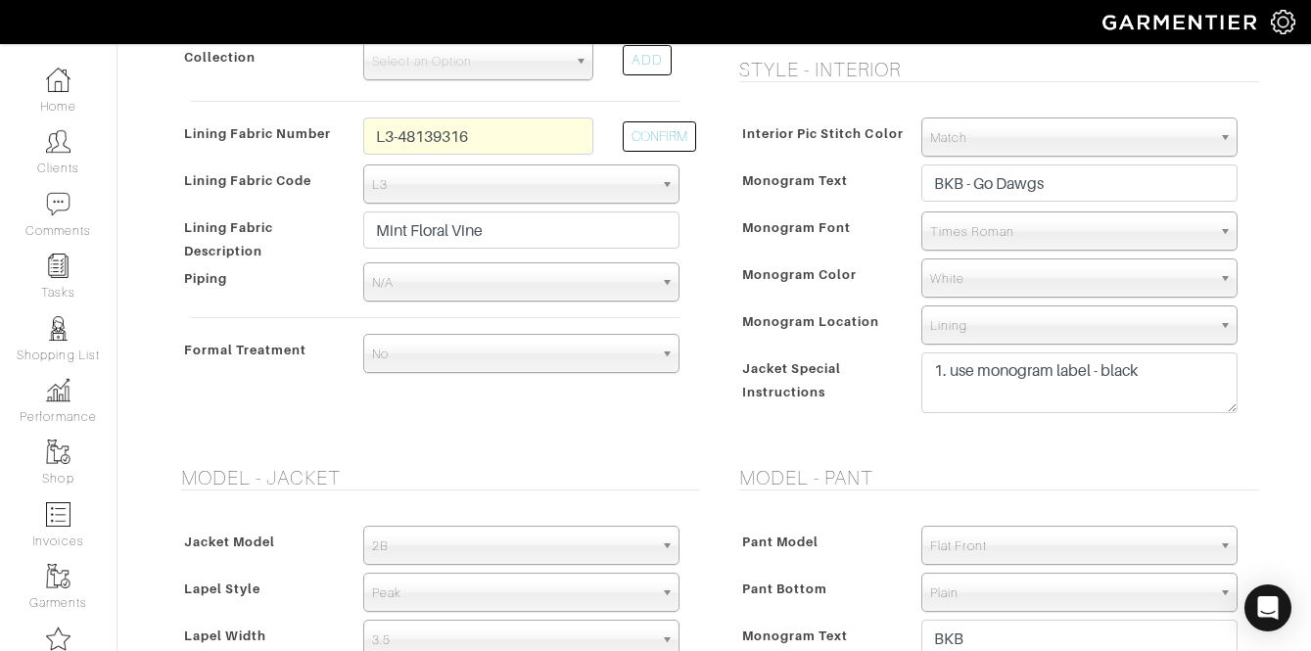
scroll to position [706, 0]
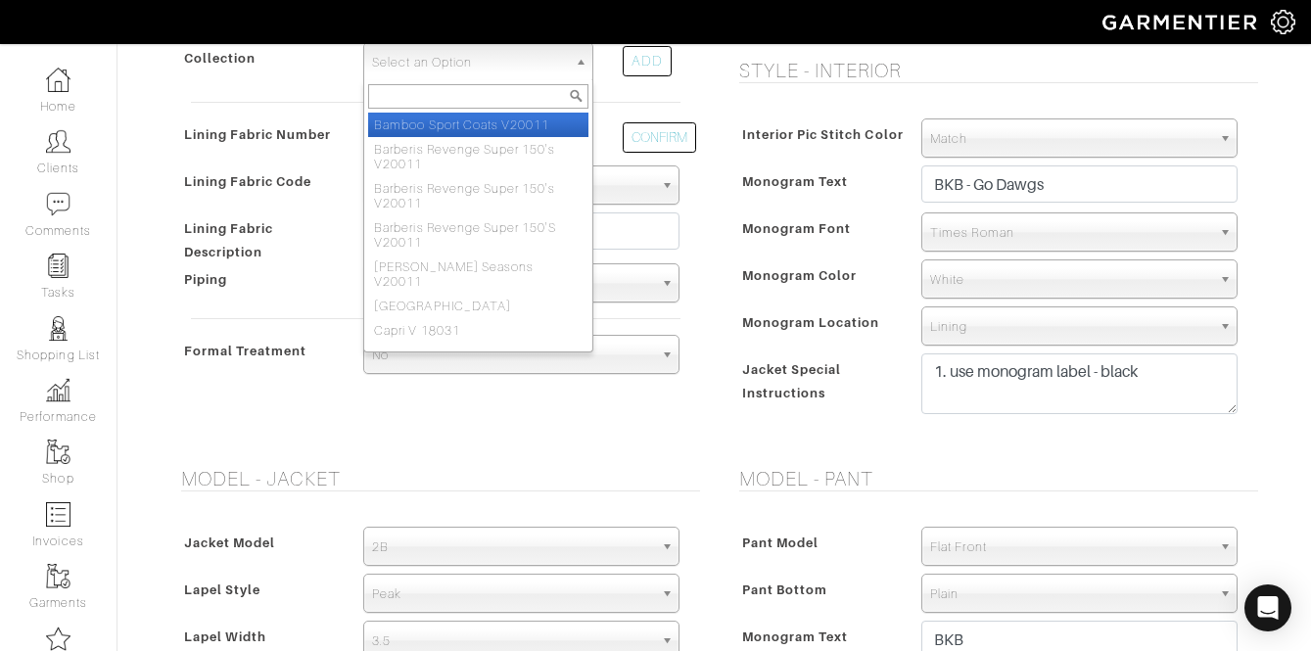
click at [452, 76] on span "Select an Option" at bounding box center [469, 62] width 195 height 39
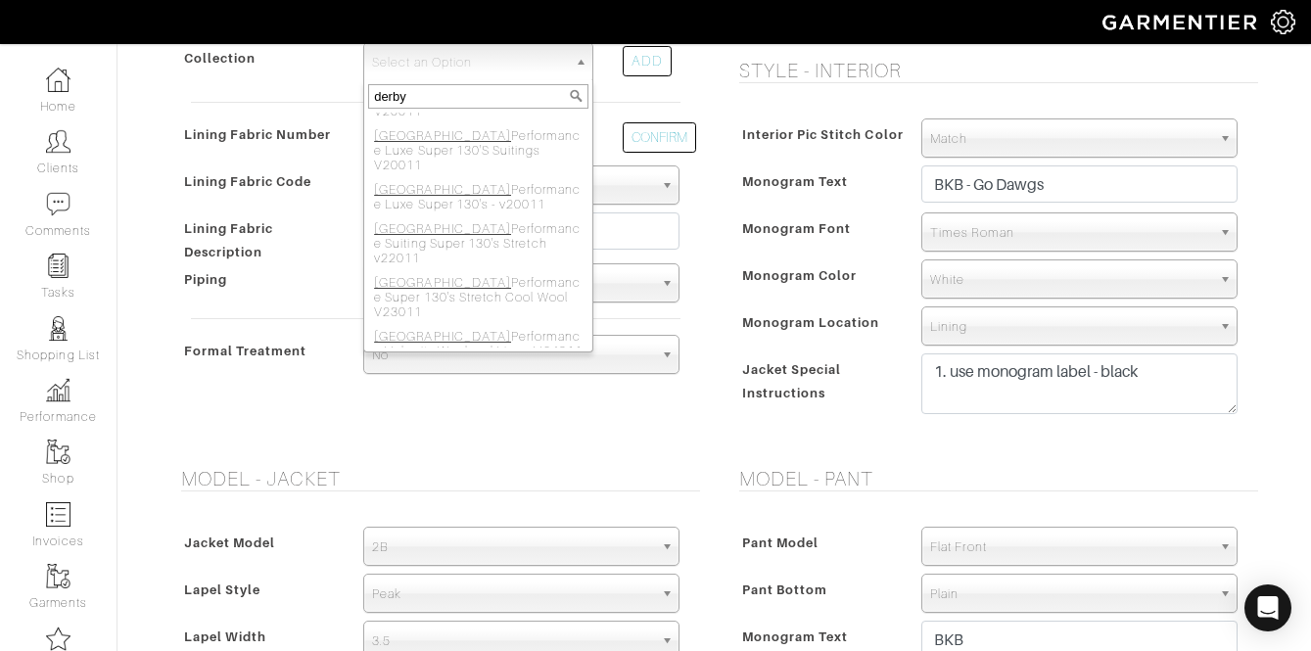
scroll to position [782, 0]
type input "derby"
click at [479, 476] on li "Derby Super 130s Stretch Response" at bounding box center [478, 495] width 220 height 39
select select "941"
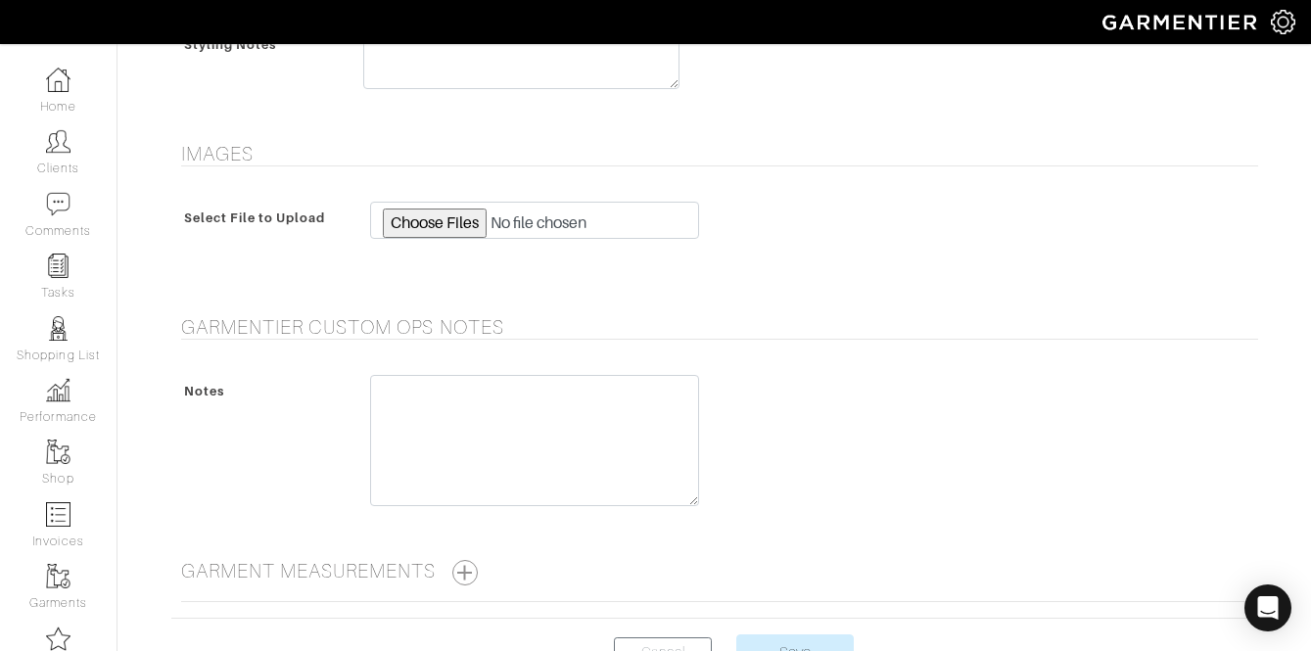
scroll to position [1705, 0]
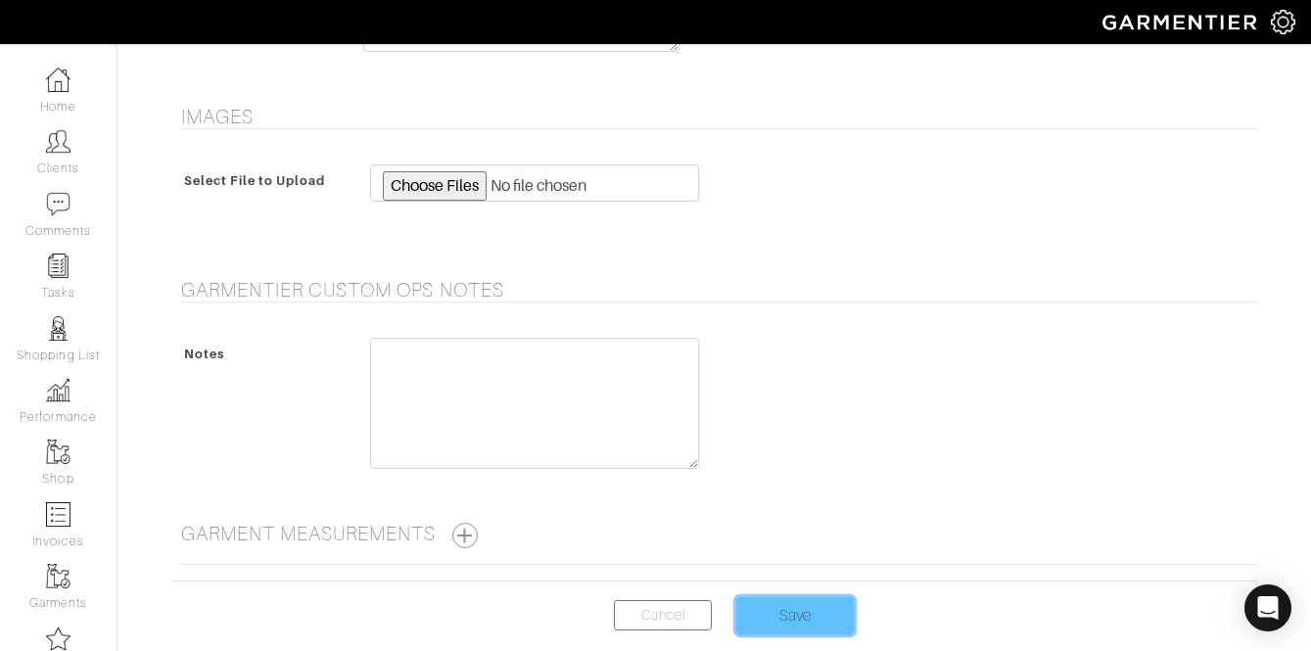
click at [816, 628] on input "Save" at bounding box center [795, 615] width 118 height 37
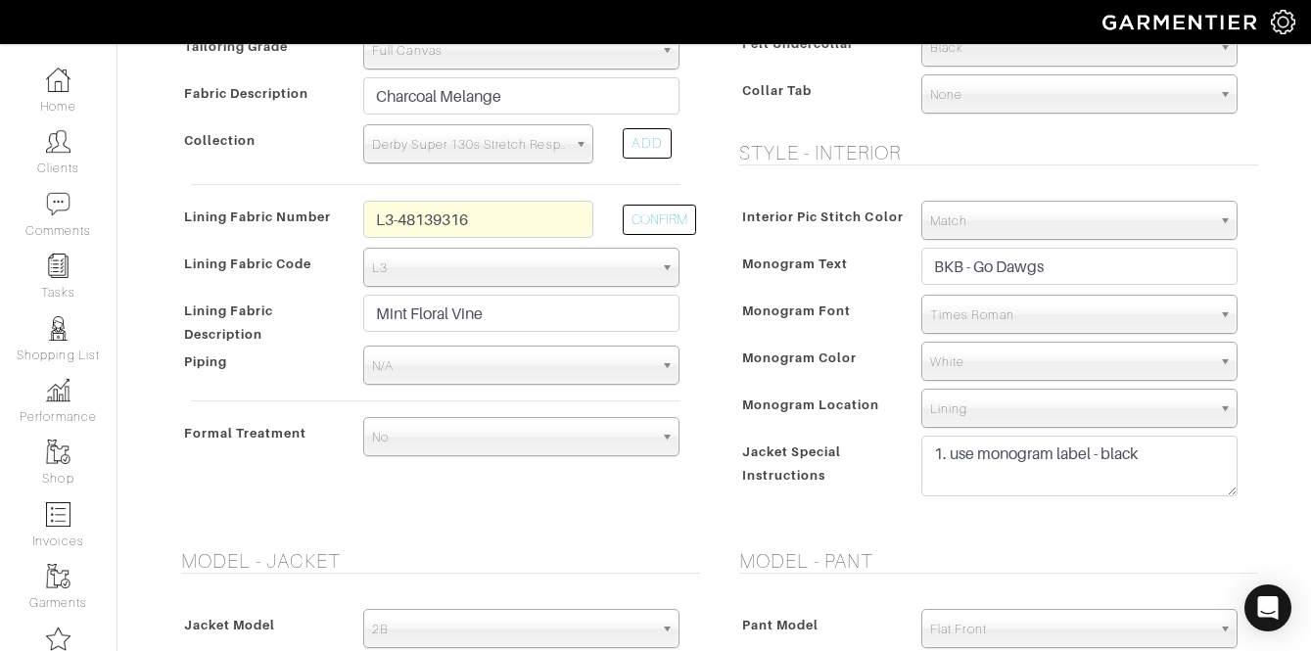
scroll to position [0, 0]
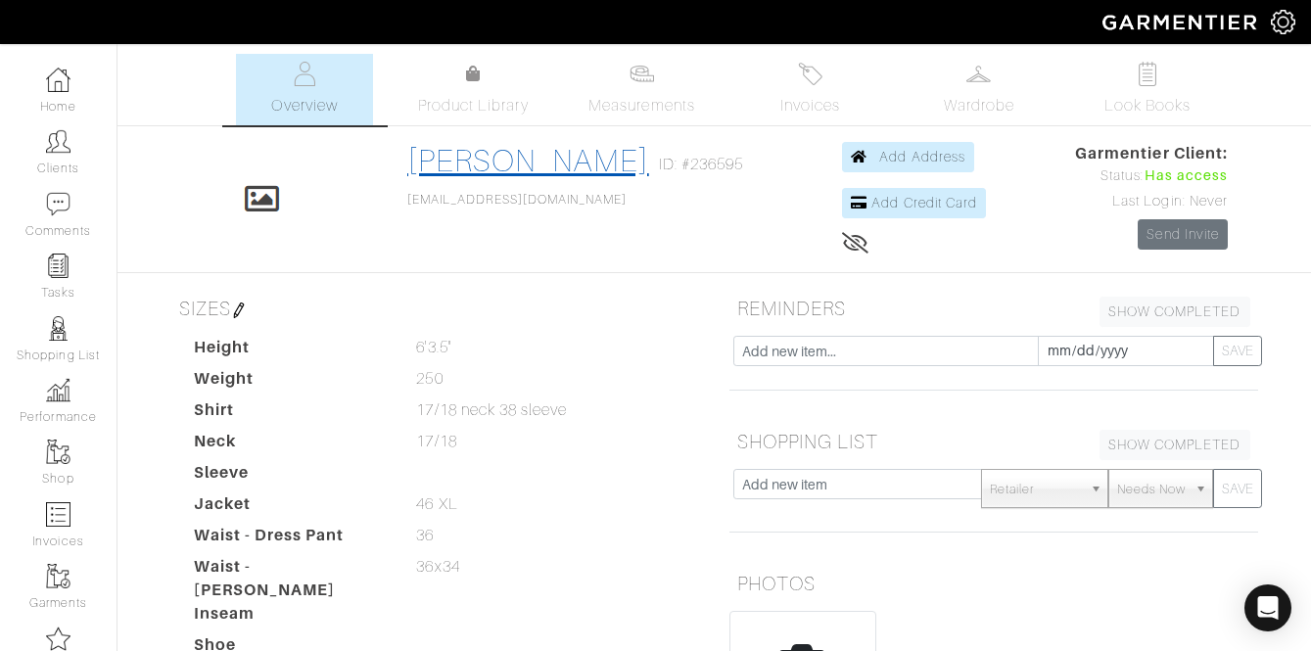
click at [530, 155] on link "[PERSON_NAME]" at bounding box center [528, 160] width 242 height 35
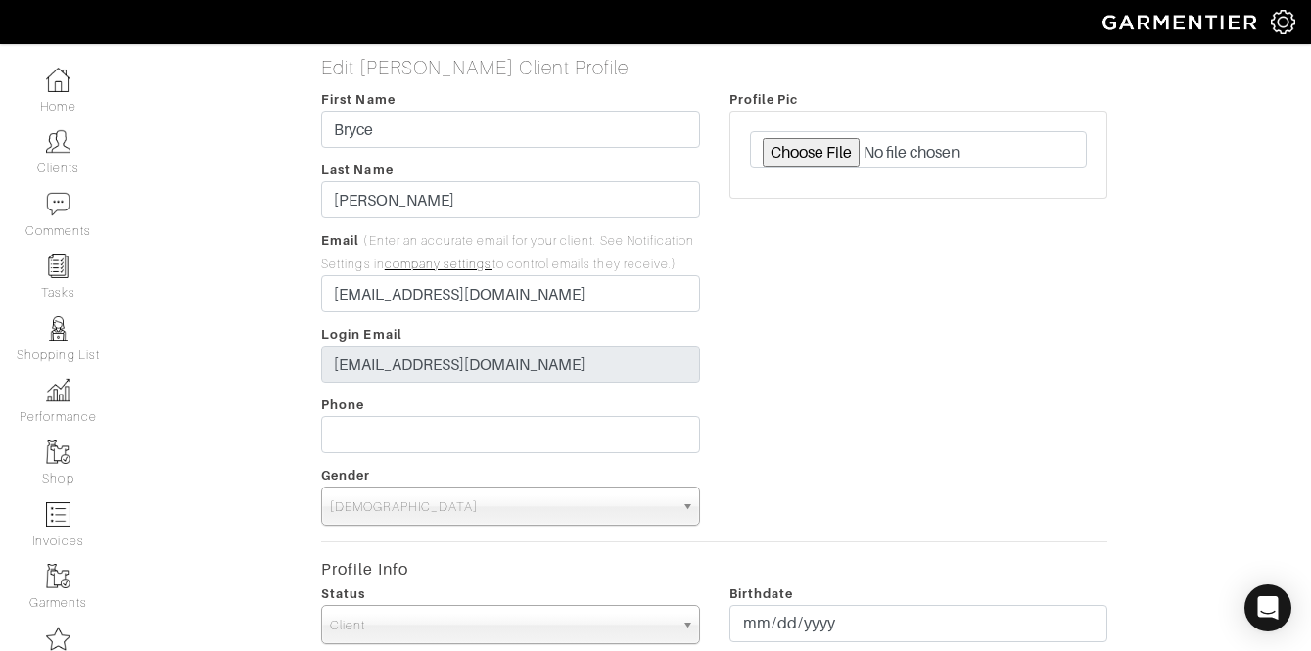
scroll to position [67, 0]
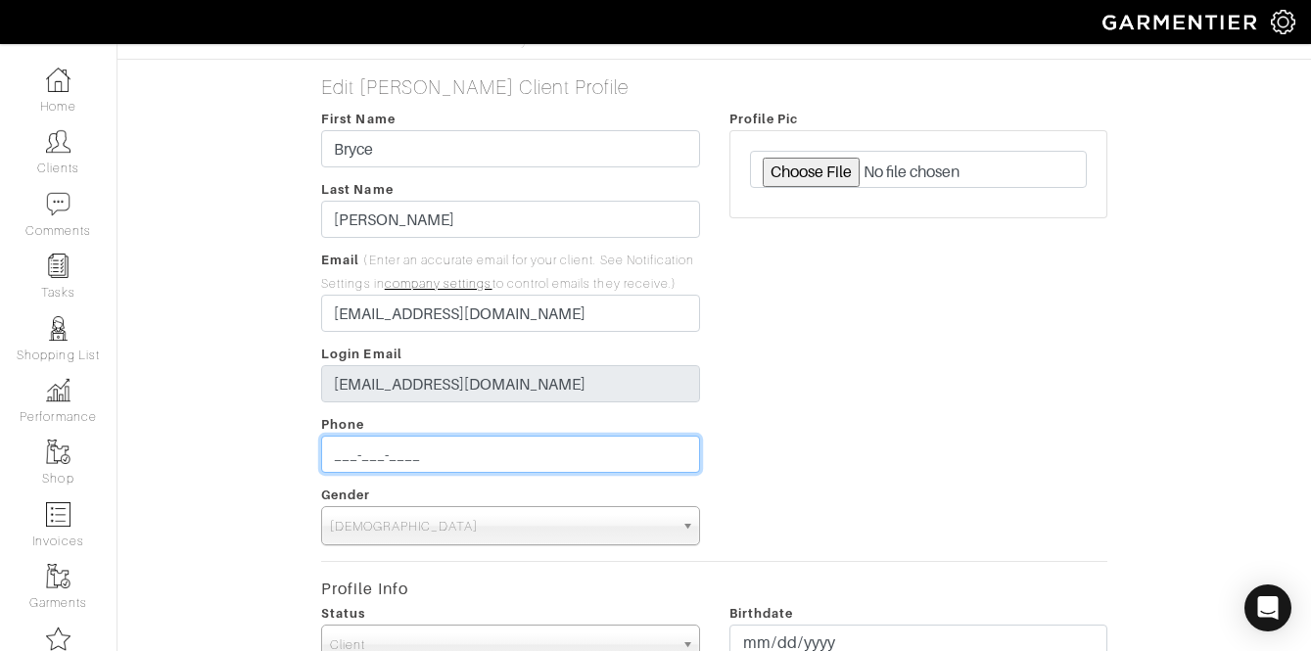
click at [380, 462] on input "___-___-____" at bounding box center [510, 454] width 378 height 37
type input "[PHONE_NUMBER]"
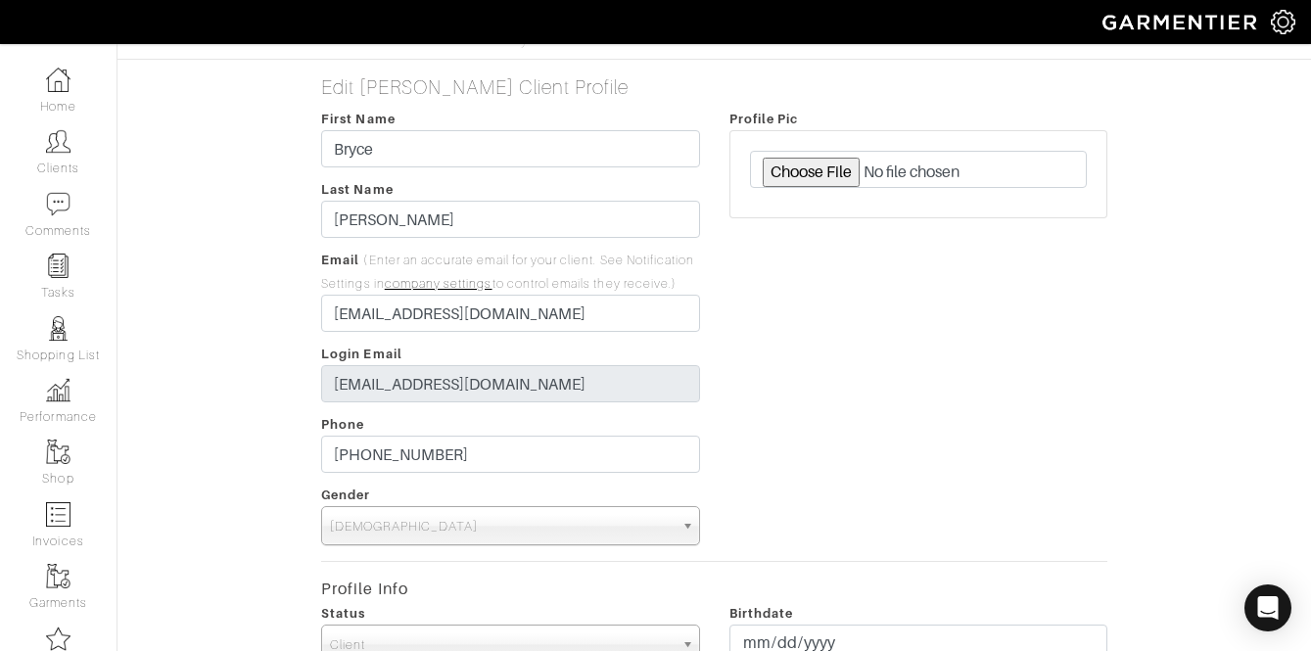
click at [764, 475] on div "Profile Pic" at bounding box center [918, 326] width 407 height 439
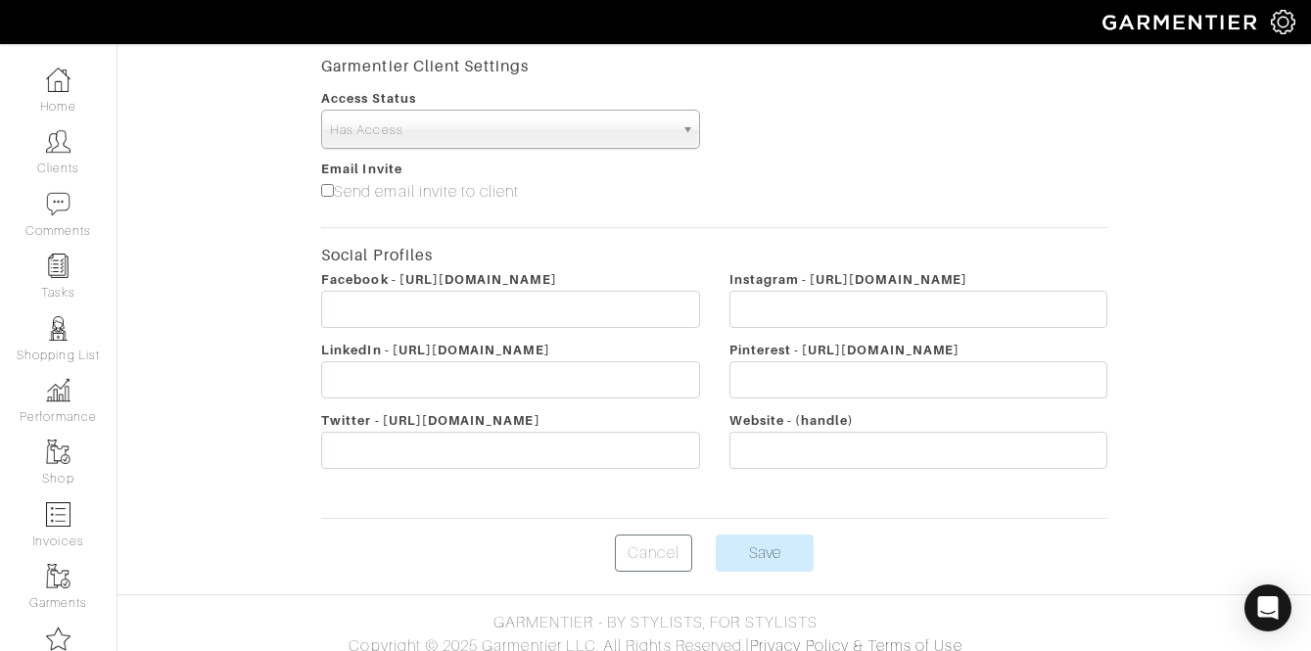
scroll to position [934, 0]
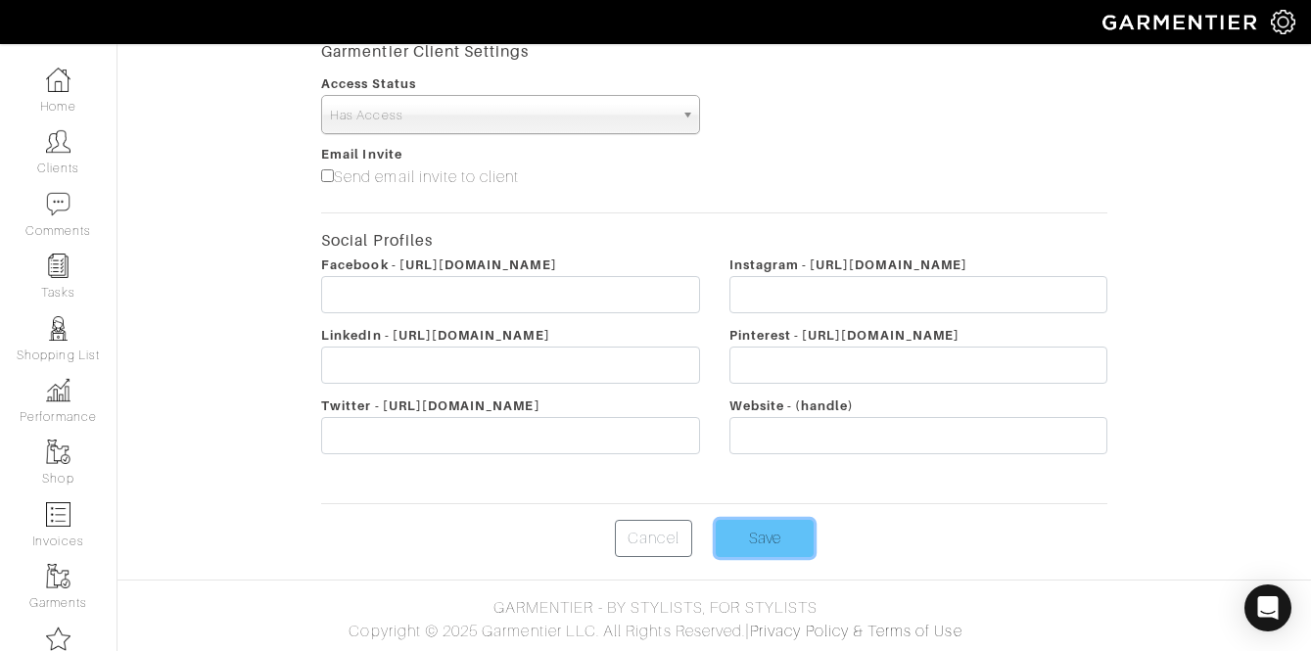
click at [747, 549] on input "Save" at bounding box center [765, 538] width 98 height 37
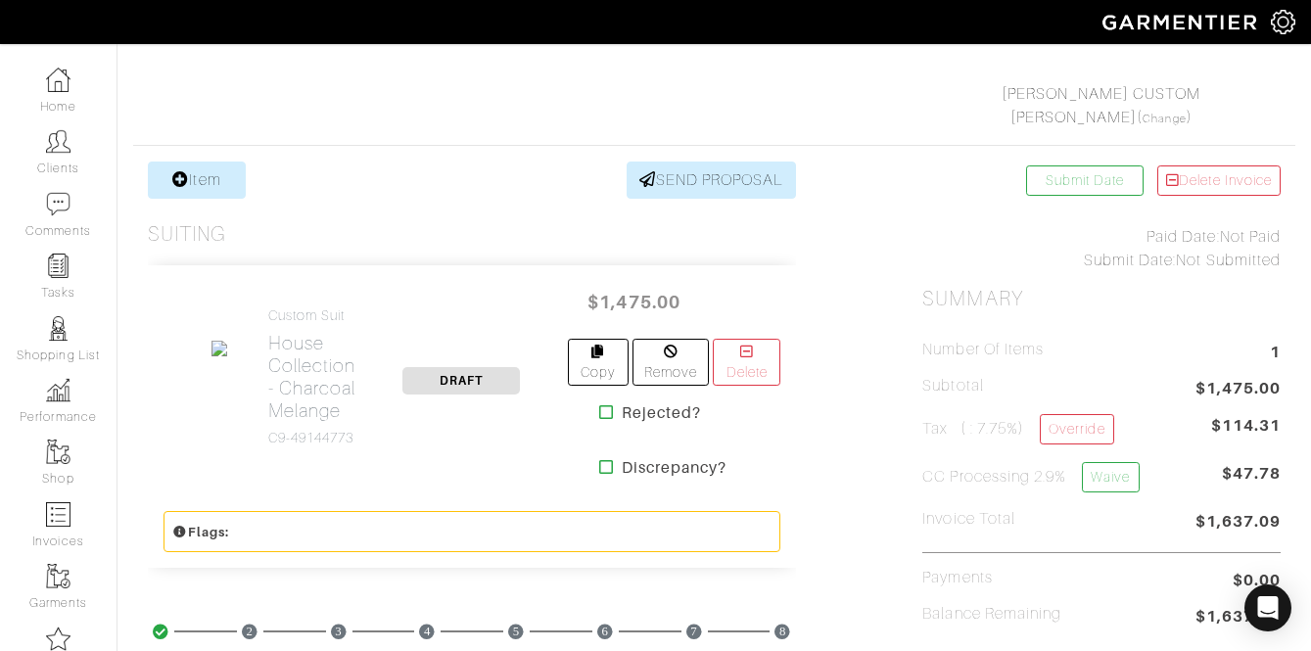
scroll to position [287, 0]
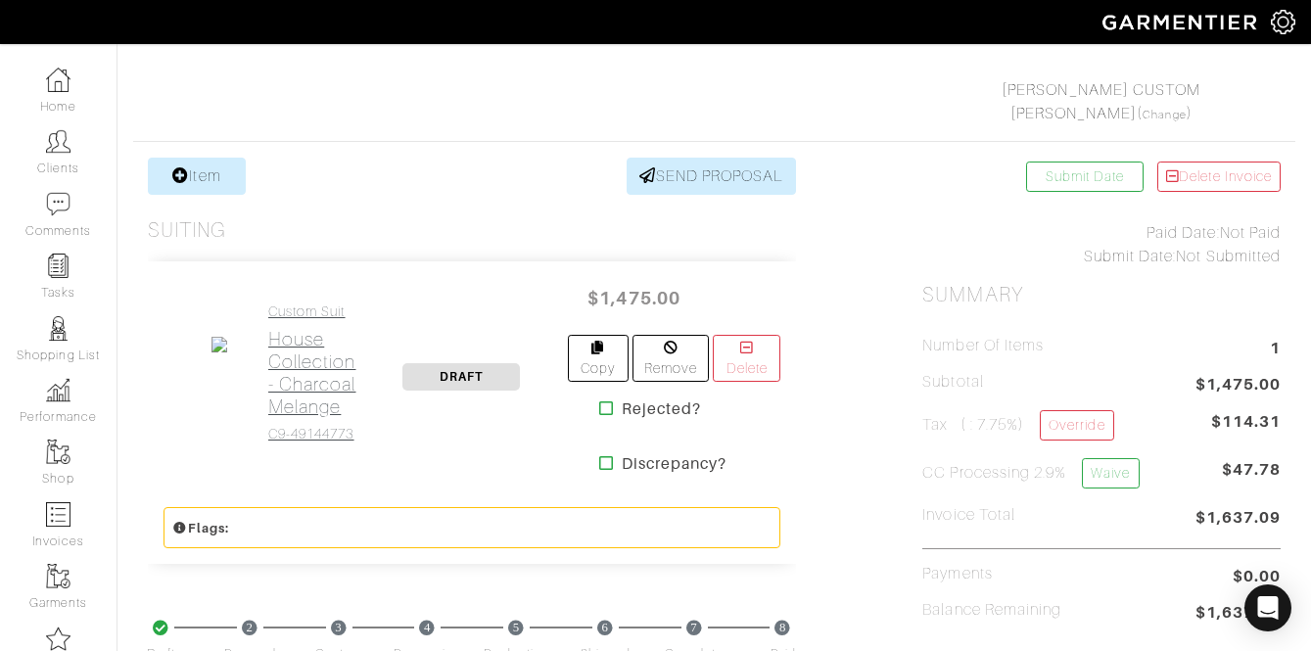
click at [324, 337] on h2 "House Collection - Charcoal Melange" at bounding box center [312, 373] width 88 height 90
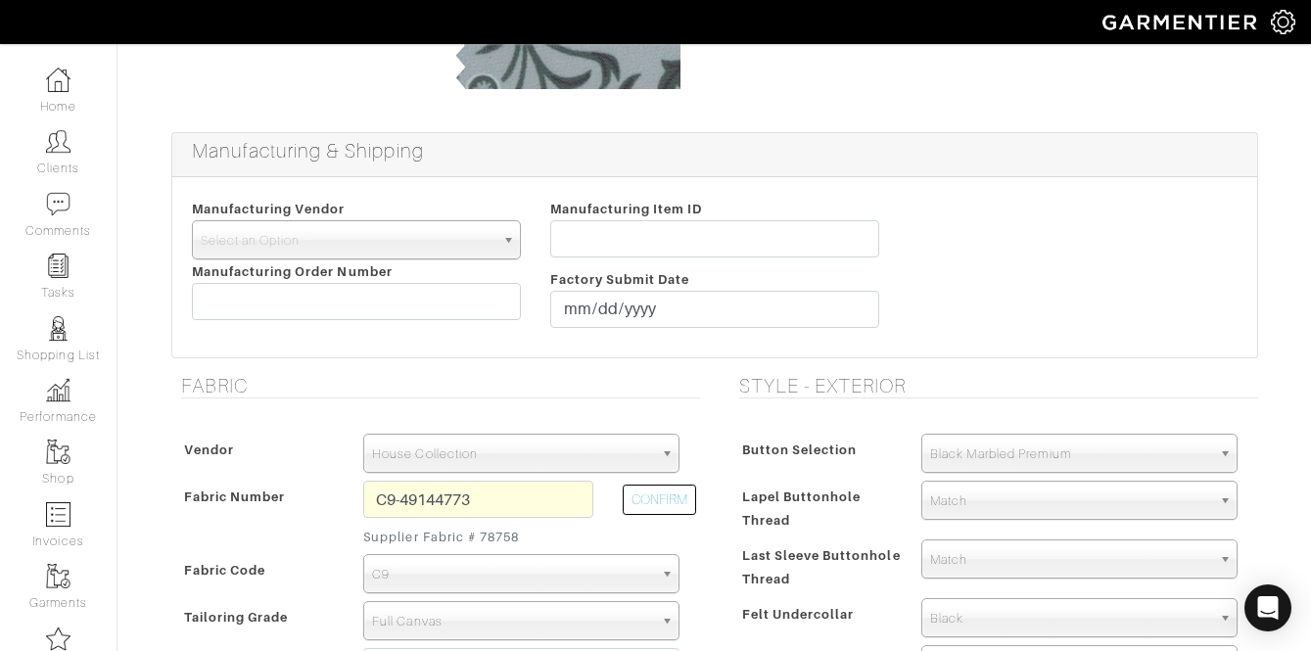
scroll to position [338, 0]
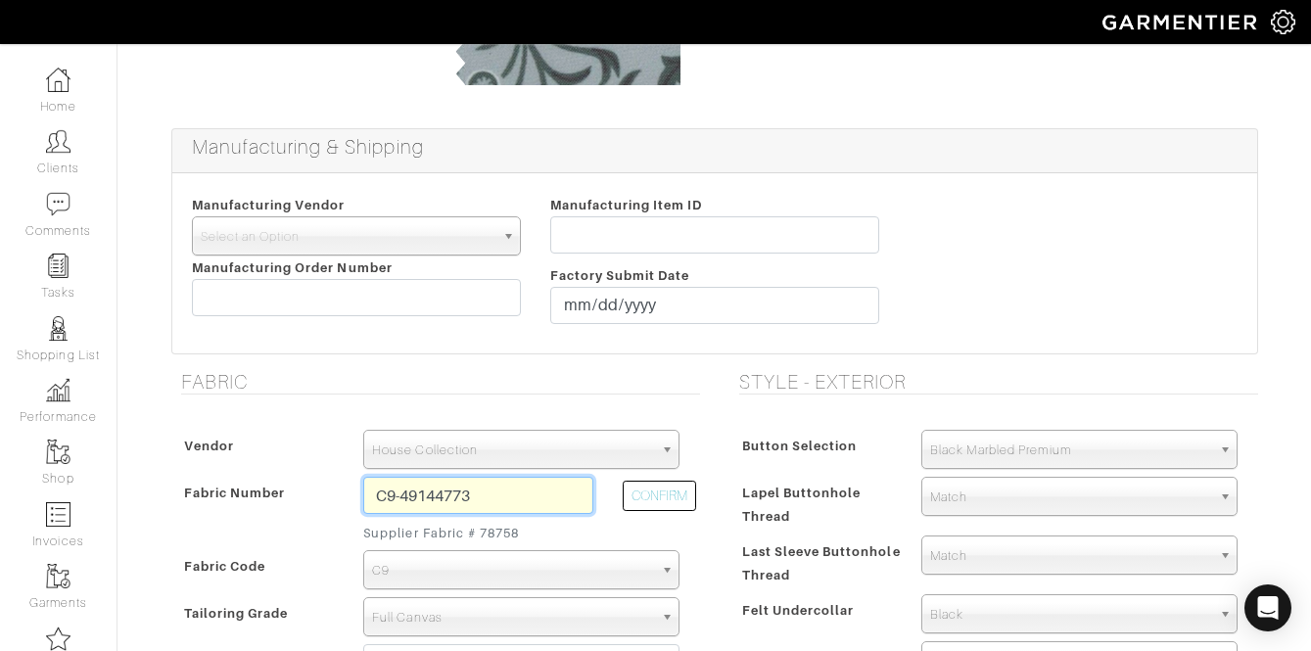
click at [485, 491] on input "C9-49144773" at bounding box center [478, 495] width 230 height 37
type input "C9-49144775"
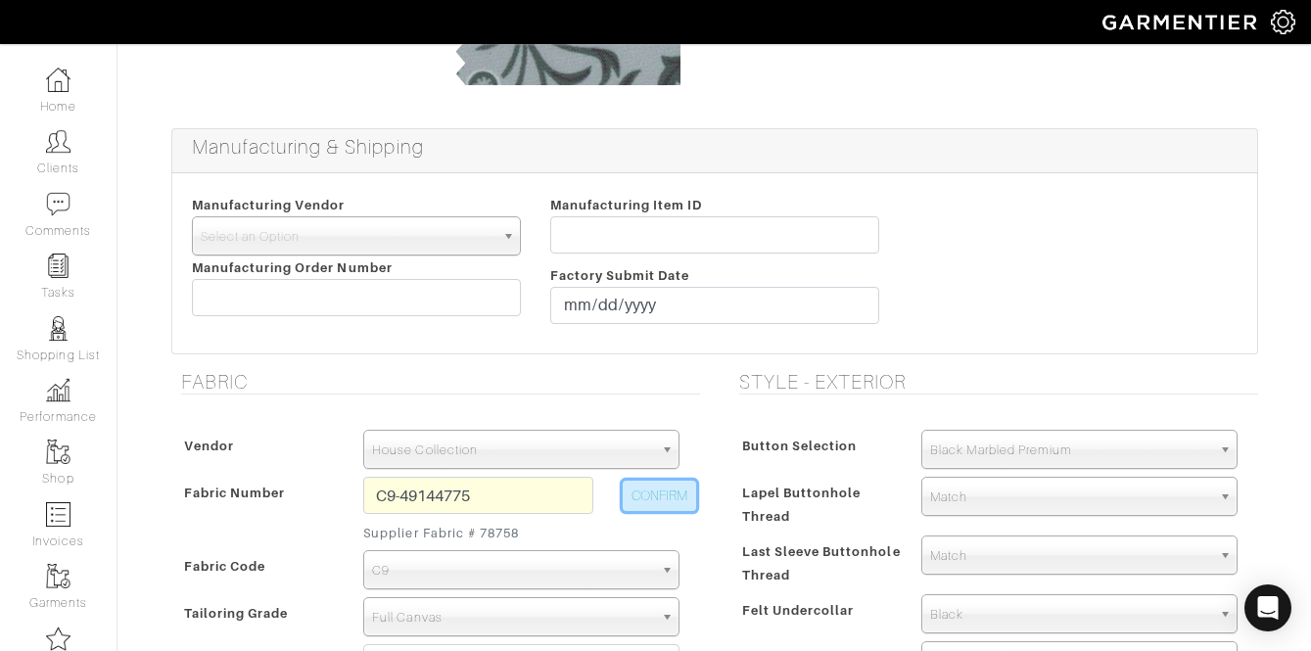
click at [666, 489] on button "CONFIRM" at bounding box center [659, 496] width 73 height 30
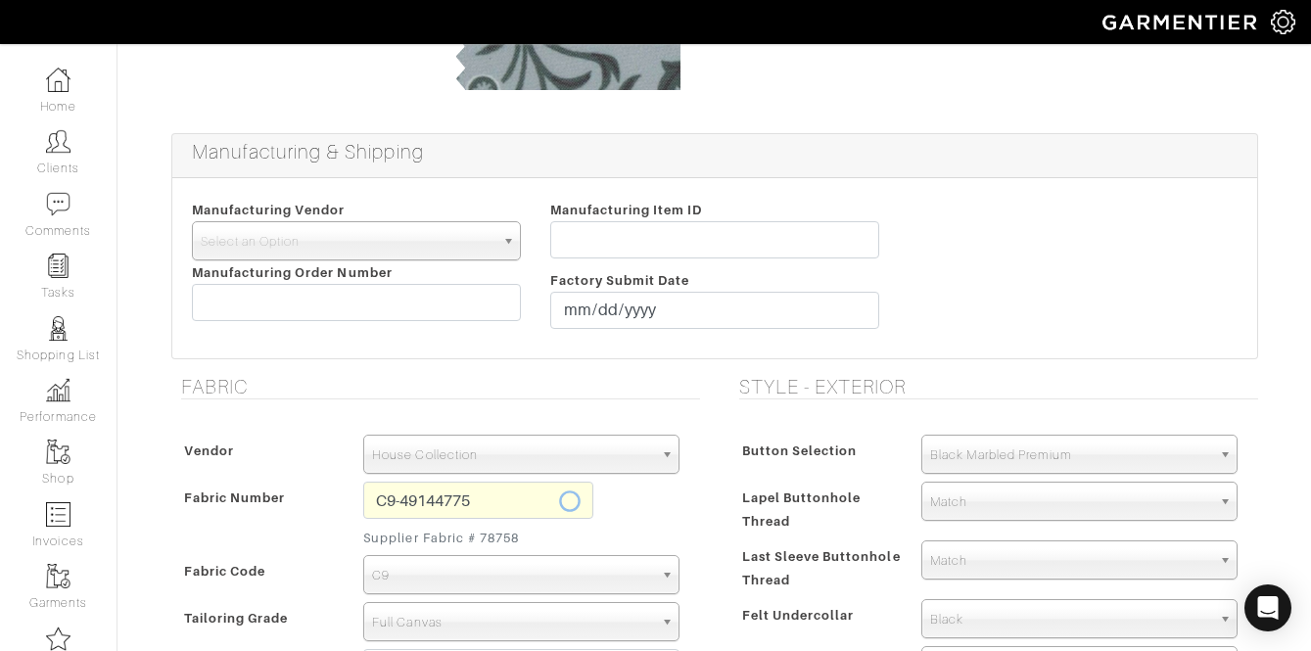
scroll to position [0, 0]
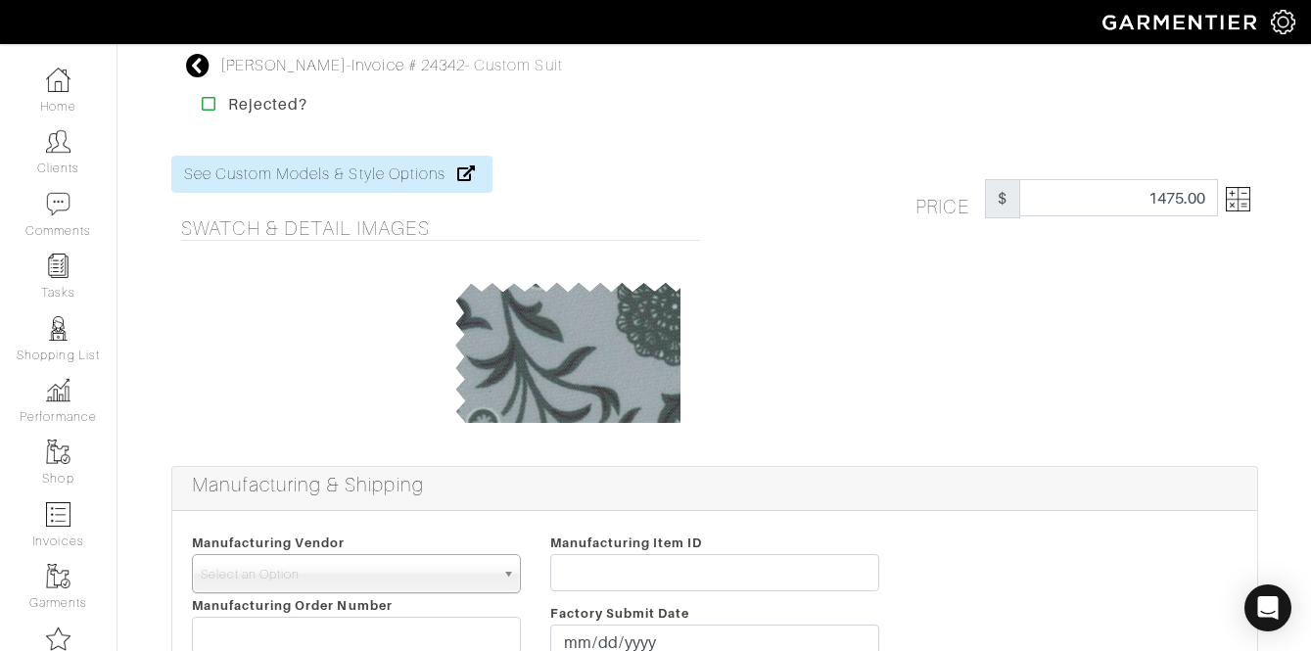
type input "Black Solid"
select select
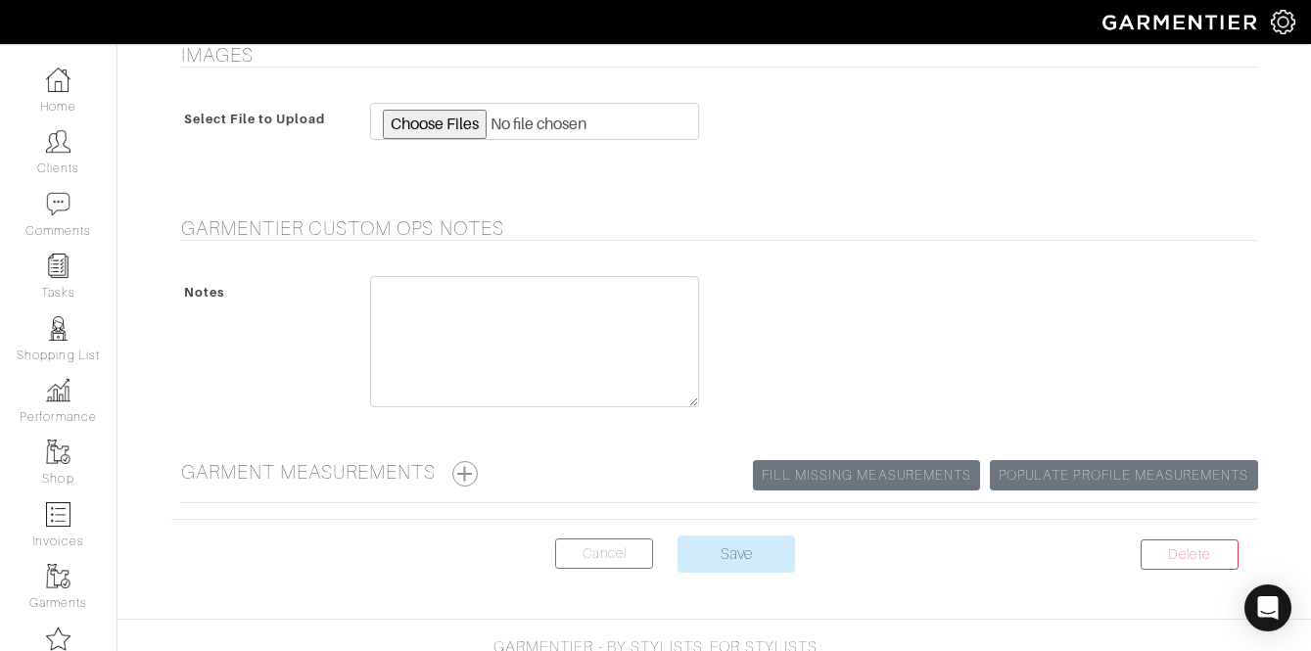
scroll to position [2086, 0]
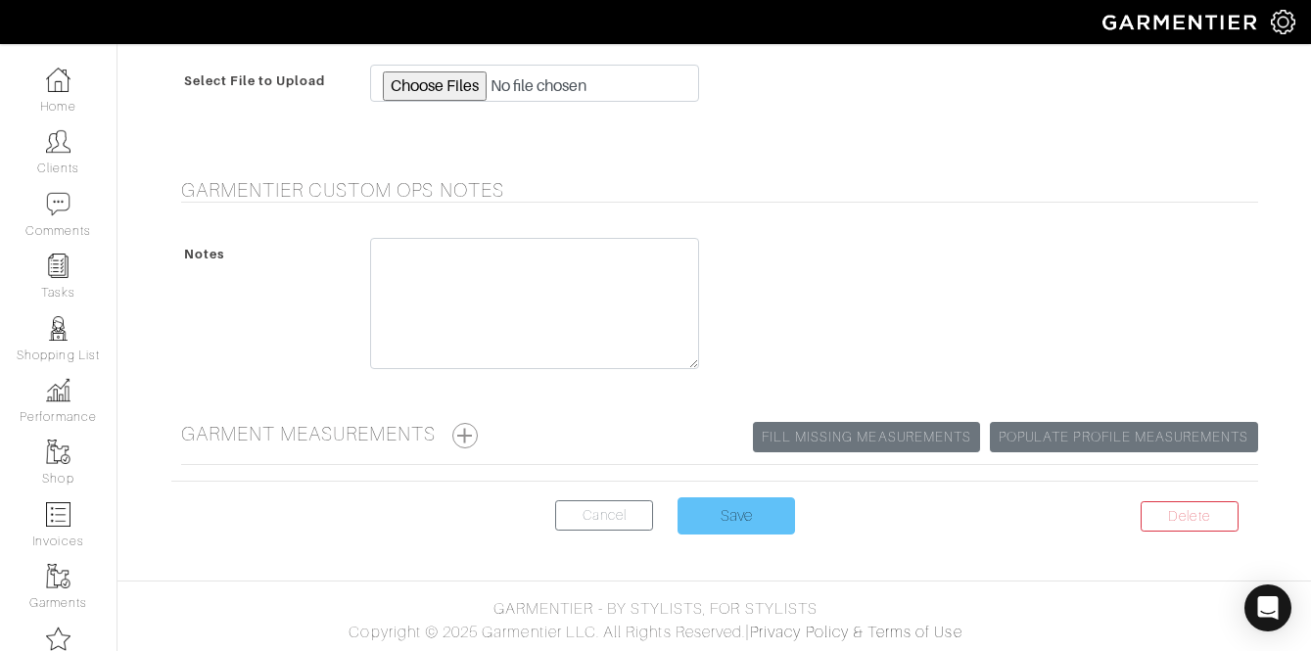
type input "1505.03"
click at [736, 521] on input "Save" at bounding box center [737, 515] width 118 height 37
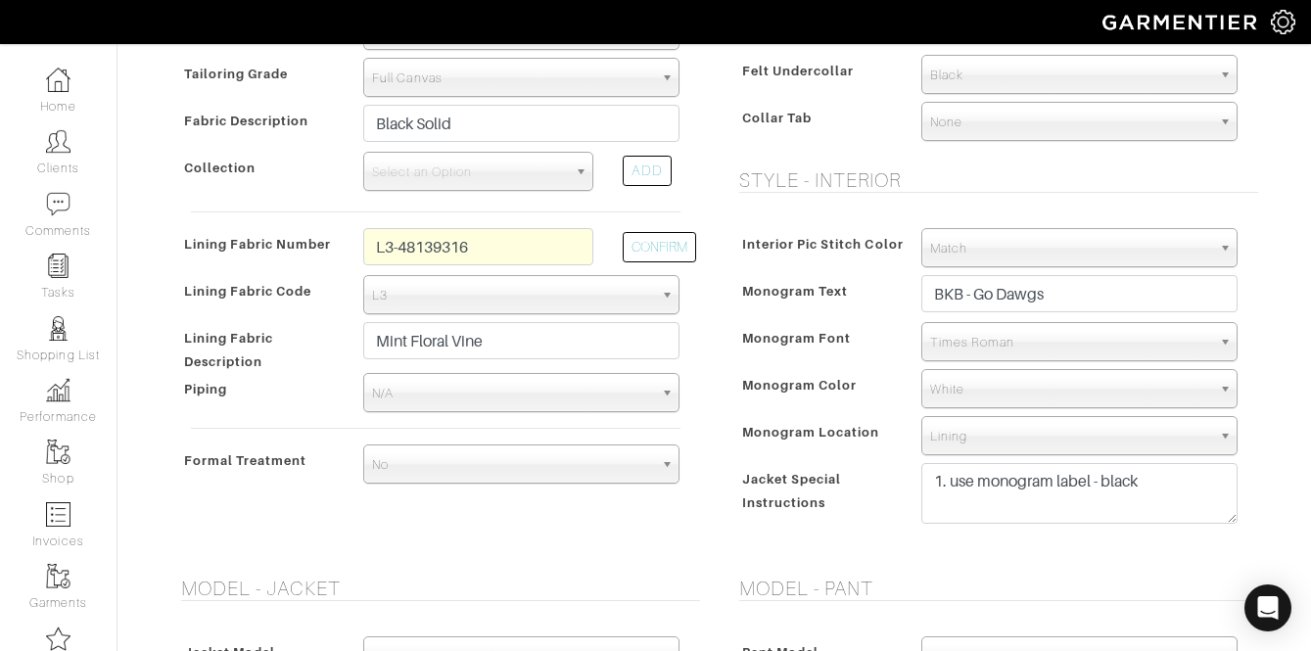
scroll to position [863, 0]
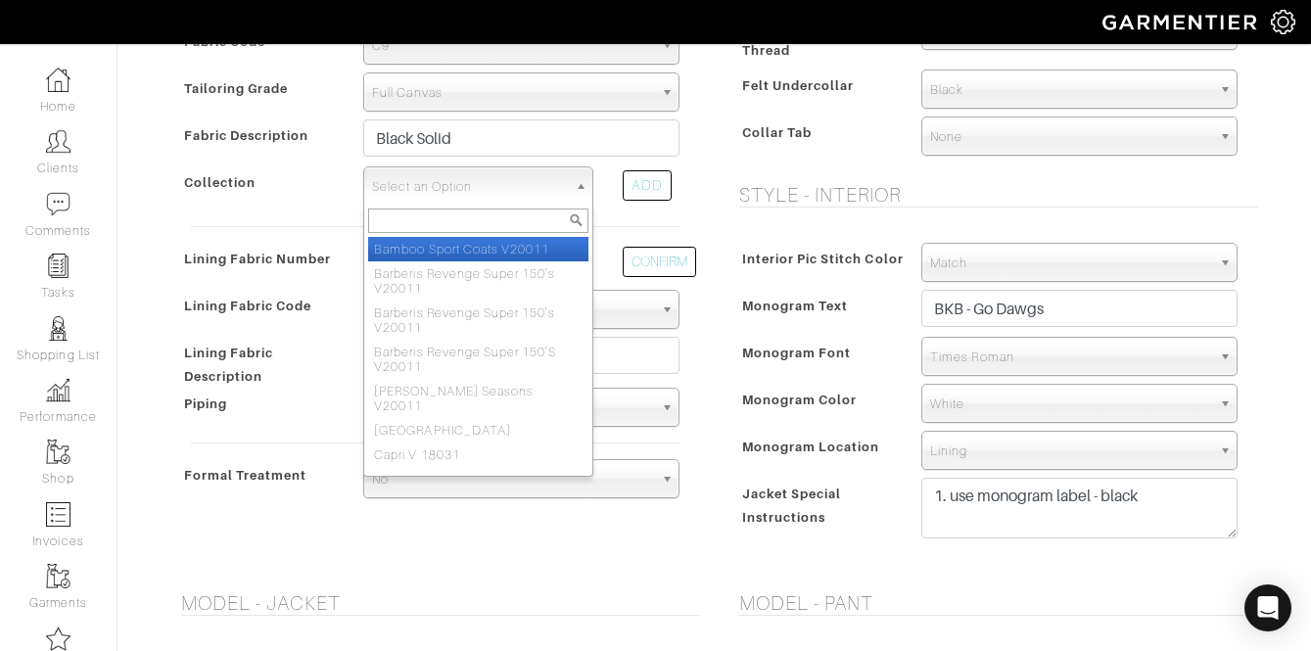
click at [531, 185] on span "Select an Option" at bounding box center [469, 186] width 195 height 39
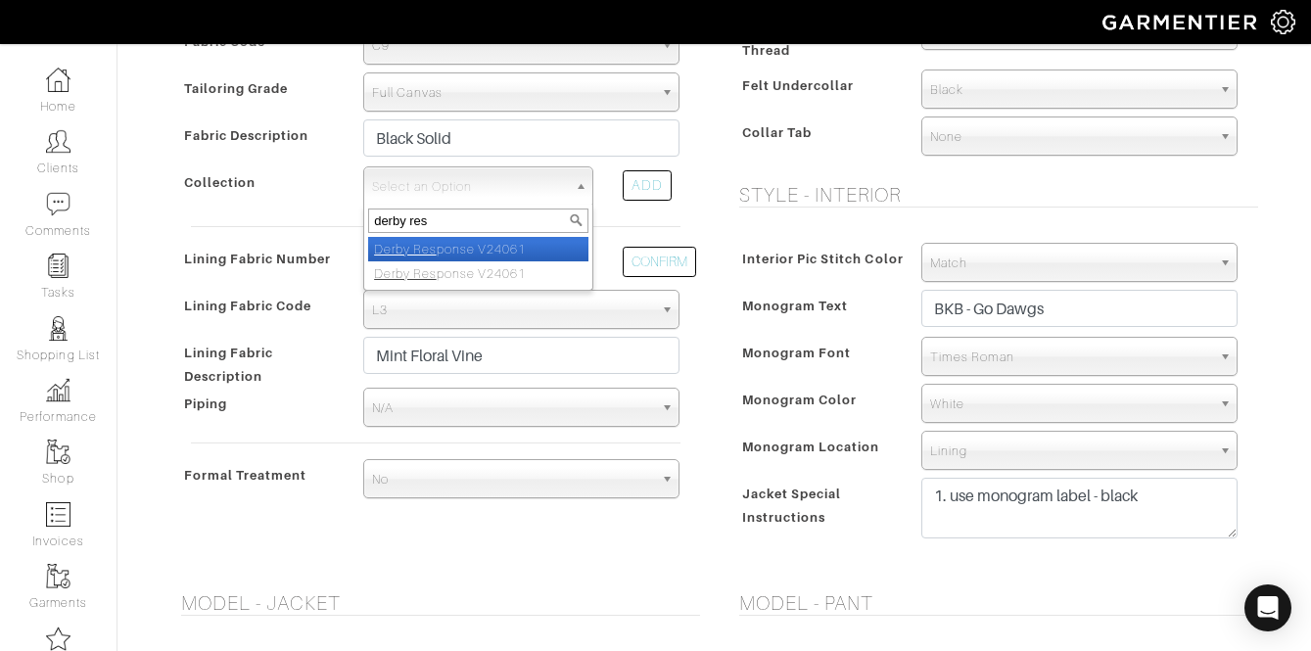
type input "derby res"
click at [521, 247] on li "Derby Res ponse V24061" at bounding box center [478, 249] width 220 height 24
select select "935"
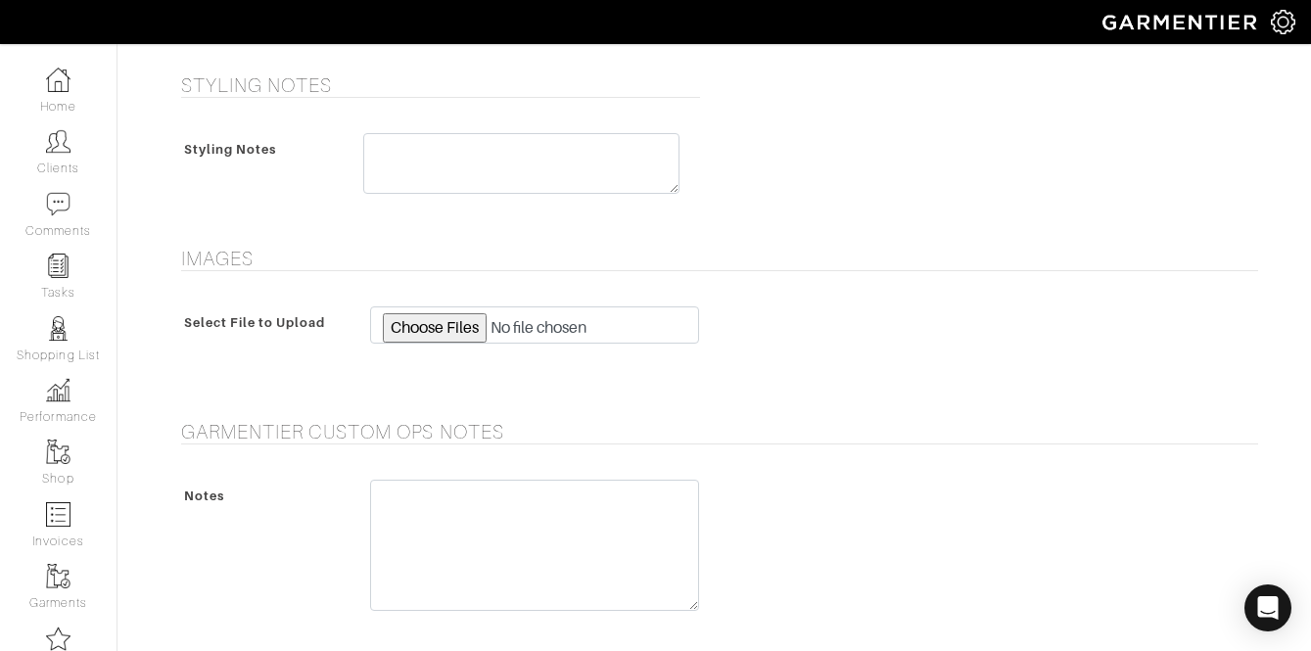
scroll to position [2086, 0]
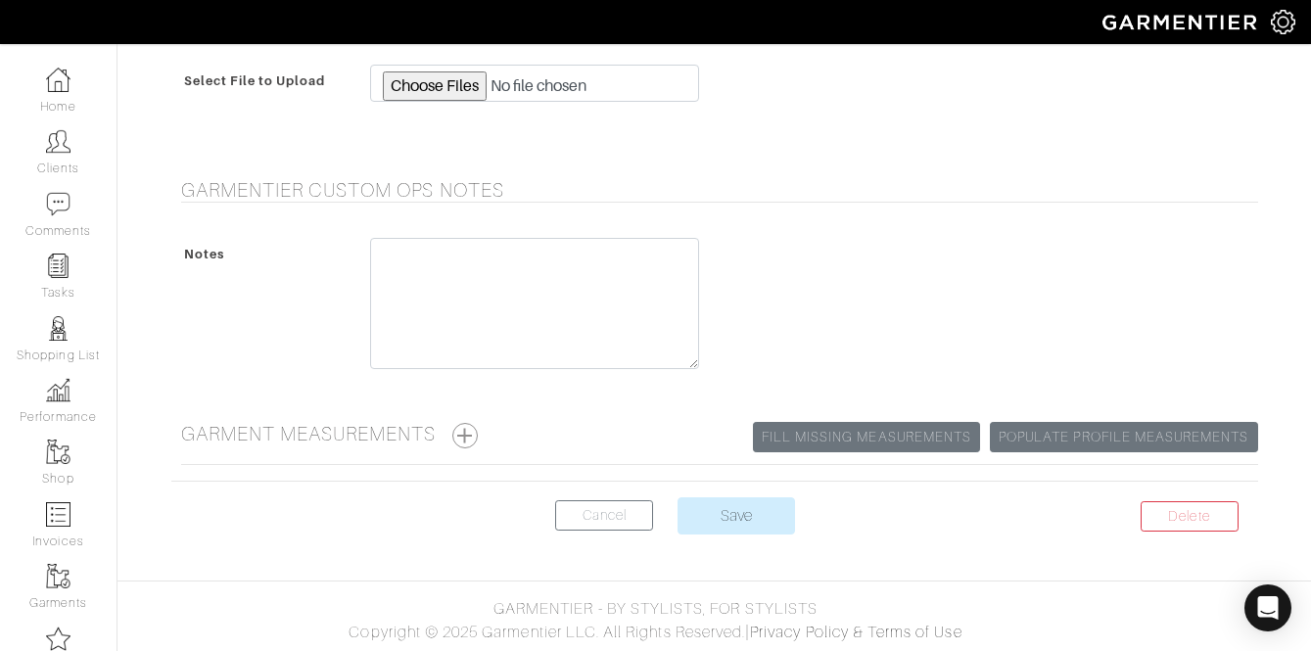
click at [734, 536] on center "Delete Cancel Save" at bounding box center [714, 527] width 1087 height 61
click at [738, 527] on input "Save" at bounding box center [737, 515] width 118 height 37
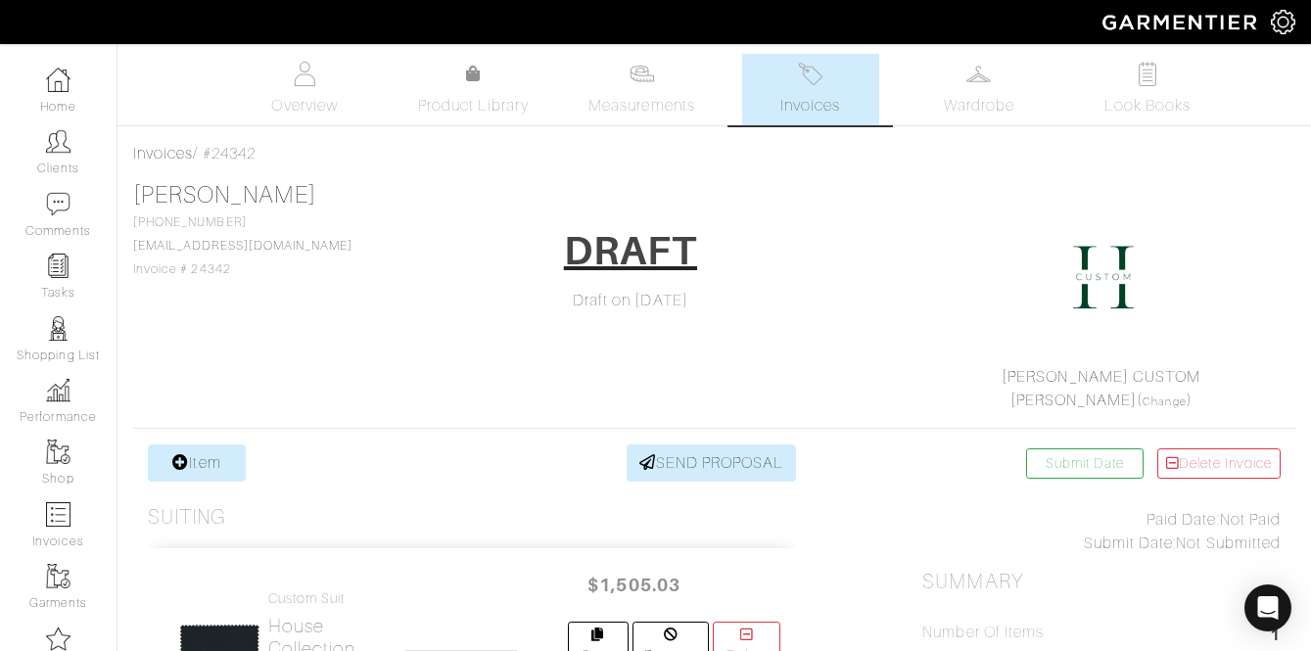
scroll to position [149, 0]
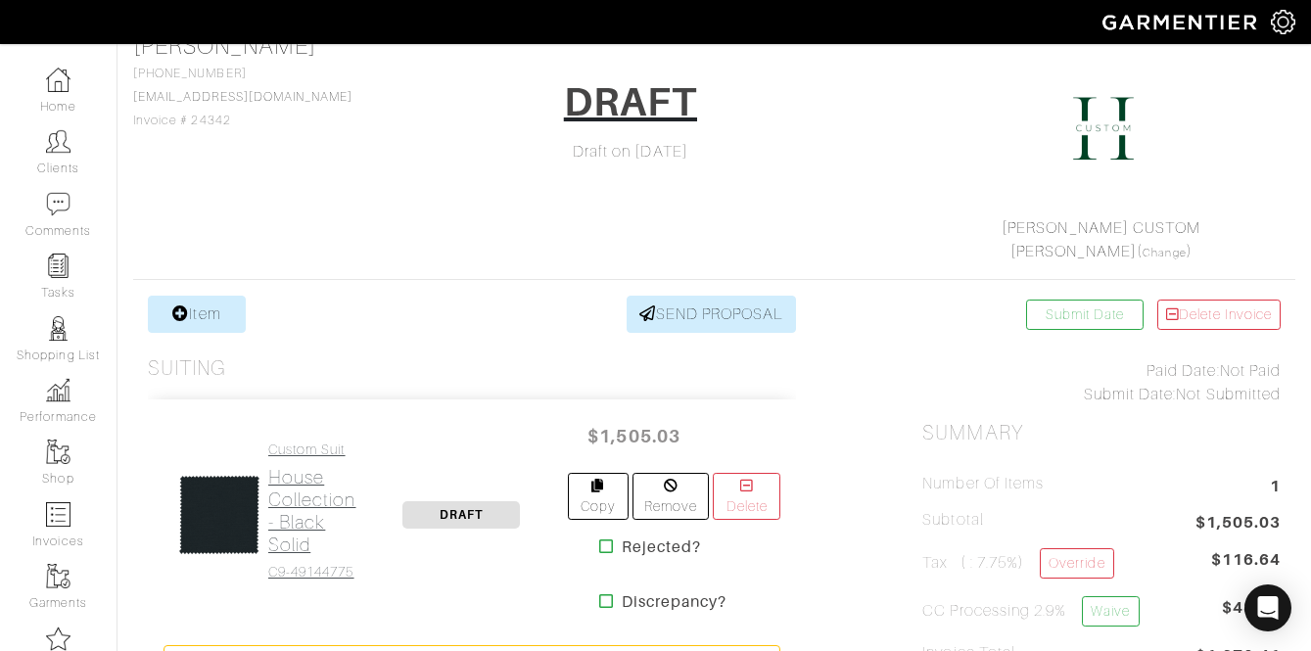
click at [314, 475] on h2 "House Collection - Black Solid" at bounding box center [312, 511] width 88 height 90
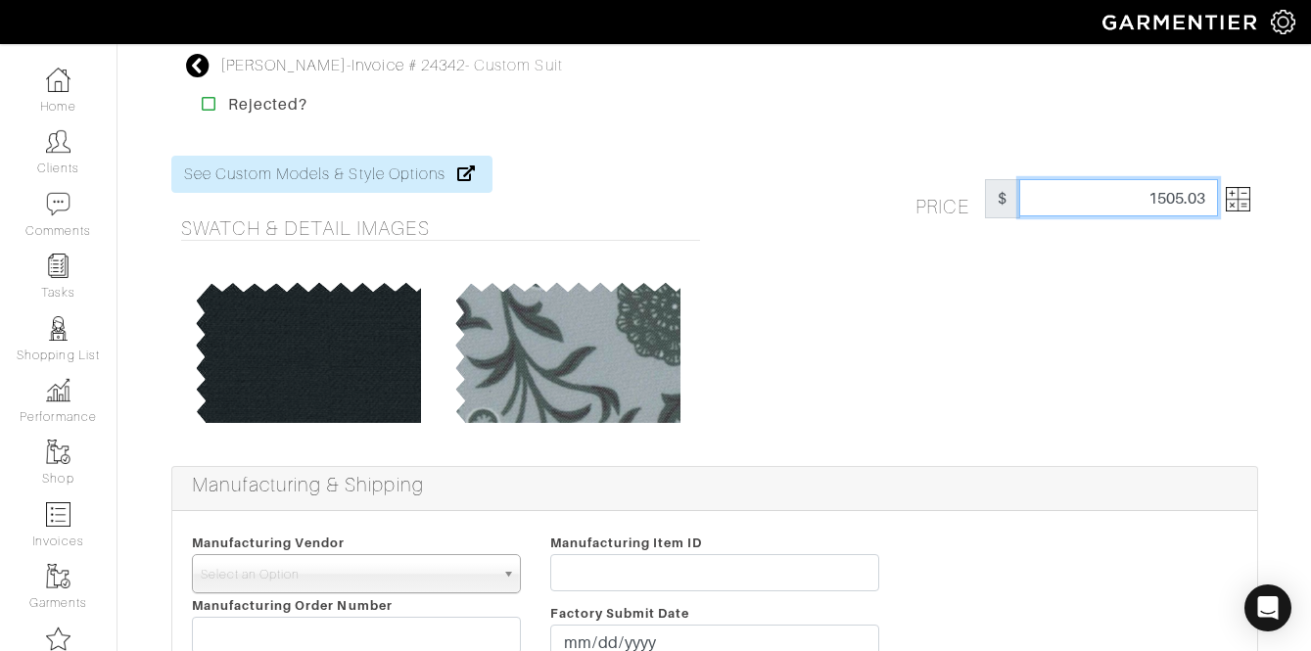
click at [1145, 192] on input "1505.03" at bounding box center [1118, 197] width 199 height 37
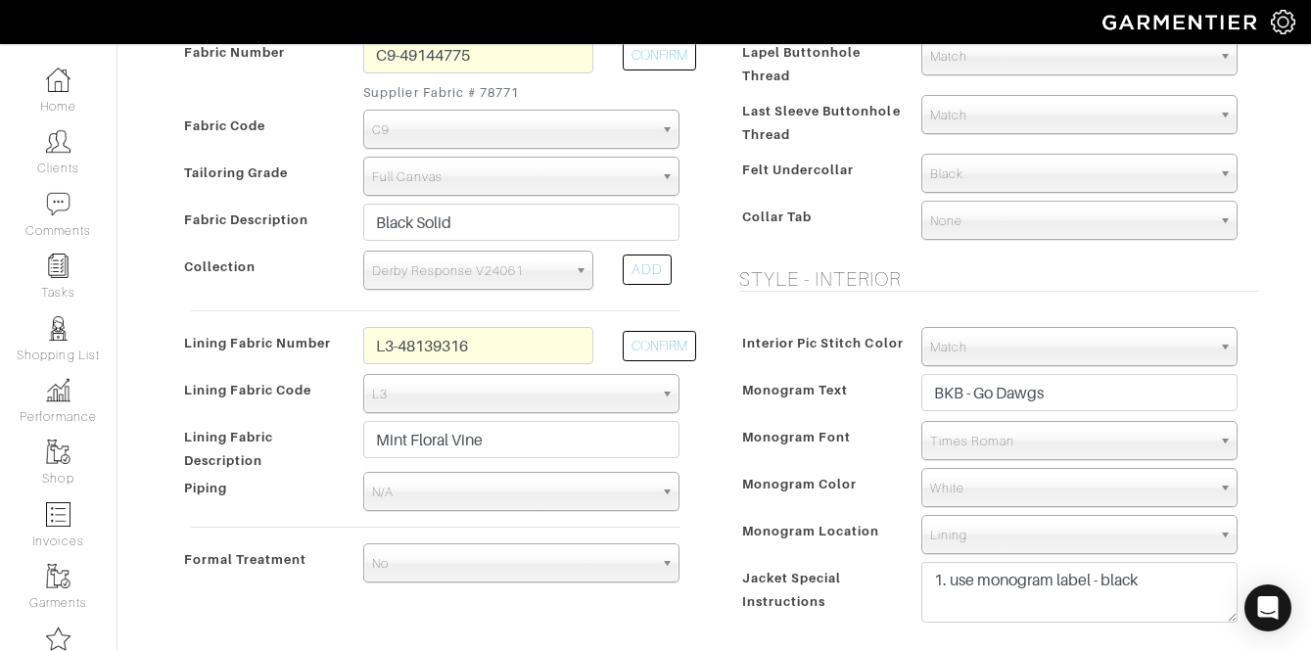
scroll to position [2086, 0]
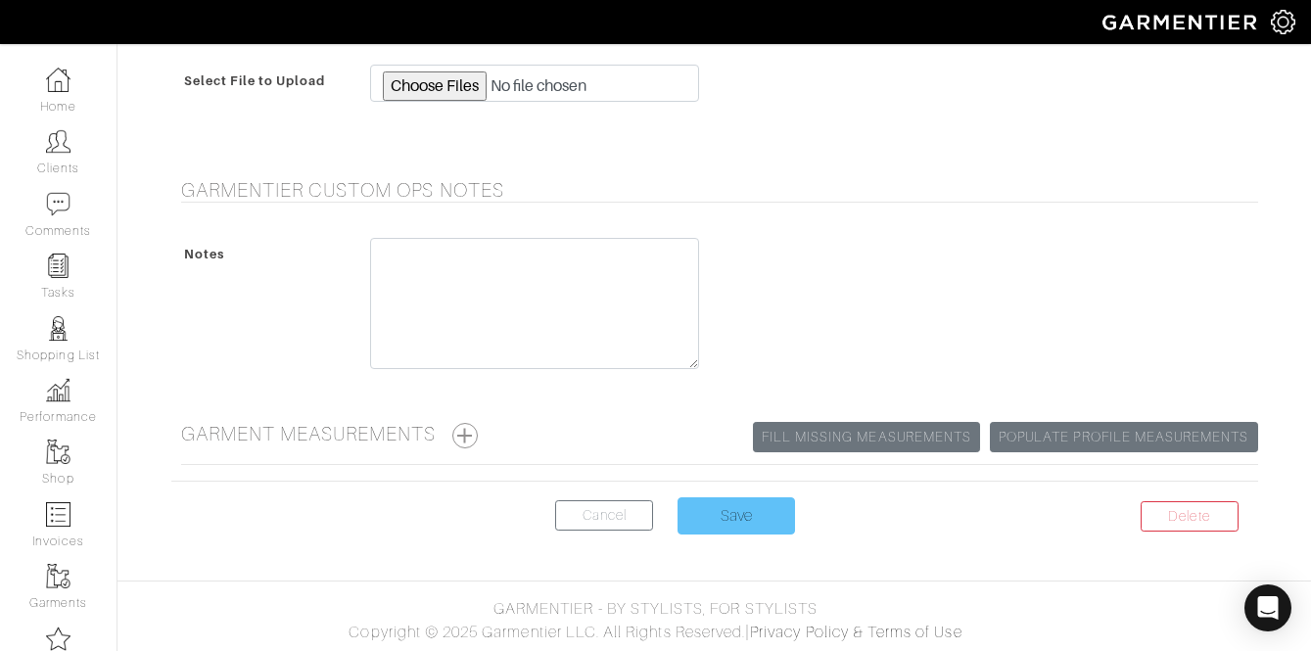
type input "1475"
click at [734, 507] on input "Save" at bounding box center [737, 515] width 118 height 37
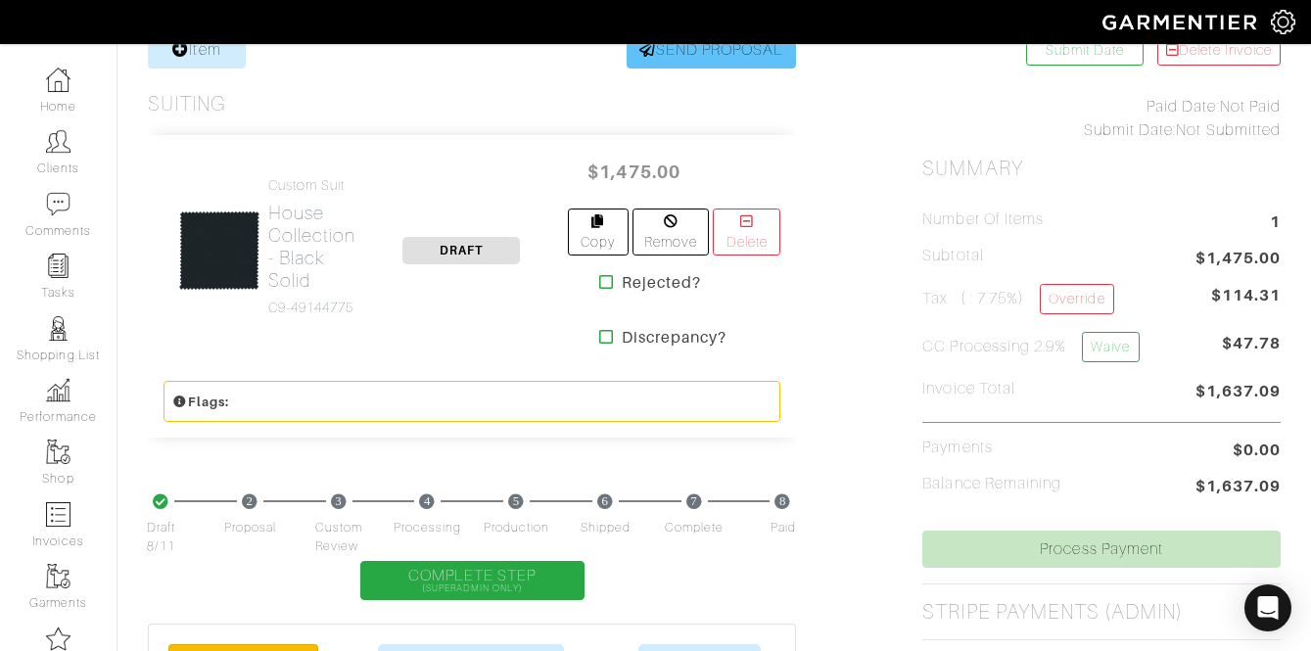
scroll to position [417, 0]
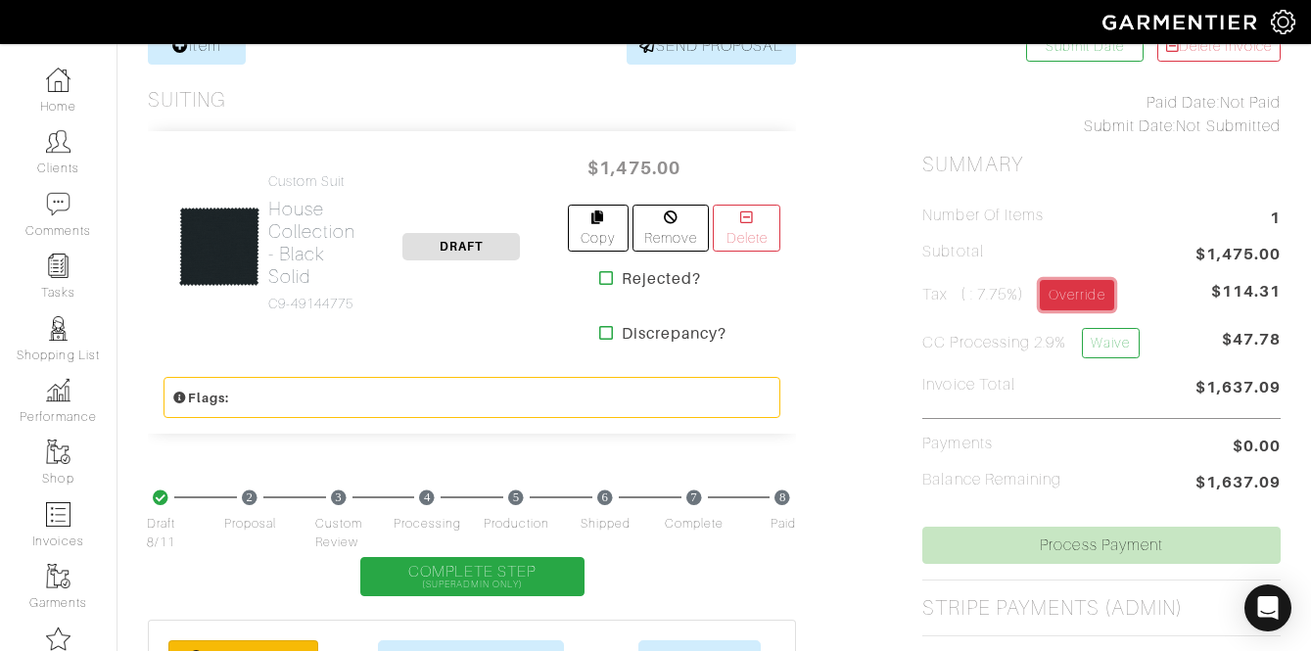
click at [1083, 283] on link "Override" at bounding box center [1076, 295] width 73 height 30
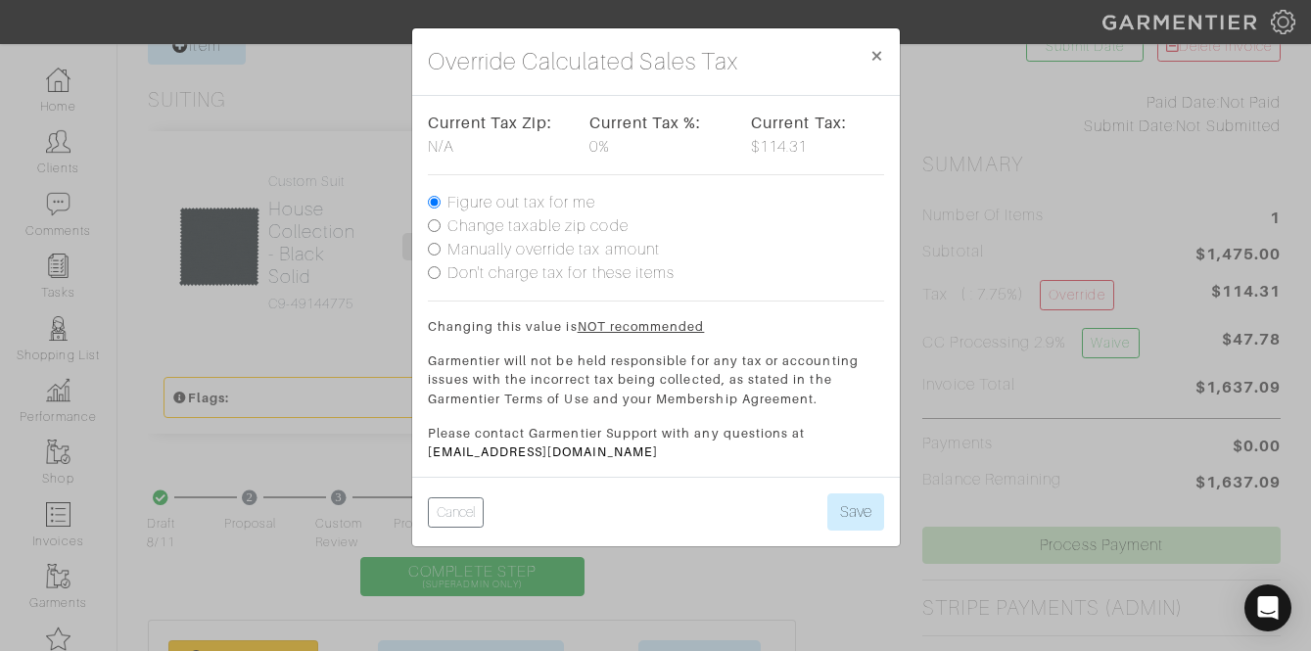
click at [503, 275] on label "Don't charge tax for these items" at bounding box center [561, 273] width 228 height 24
click at [441, 275] on input "Don't charge tax for these items" at bounding box center [434, 272] width 13 height 13
radio input "true"
click at [862, 523] on button "Save" at bounding box center [855, 512] width 57 height 37
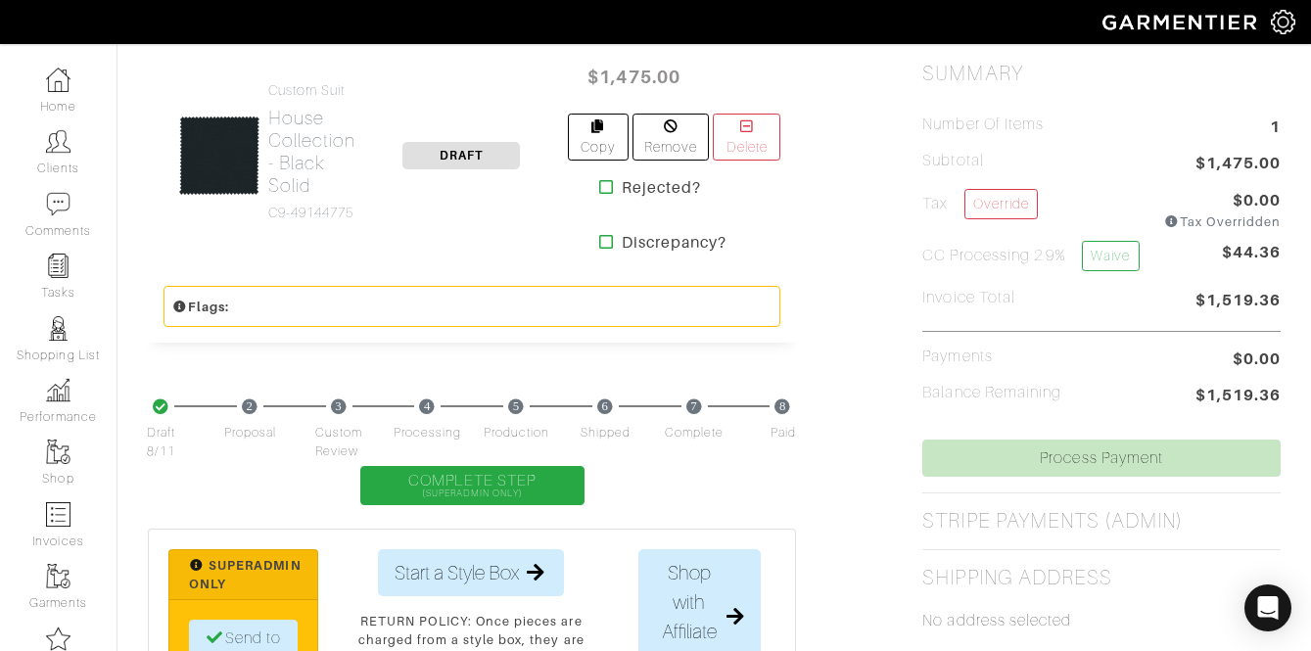
scroll to position [511, 0]
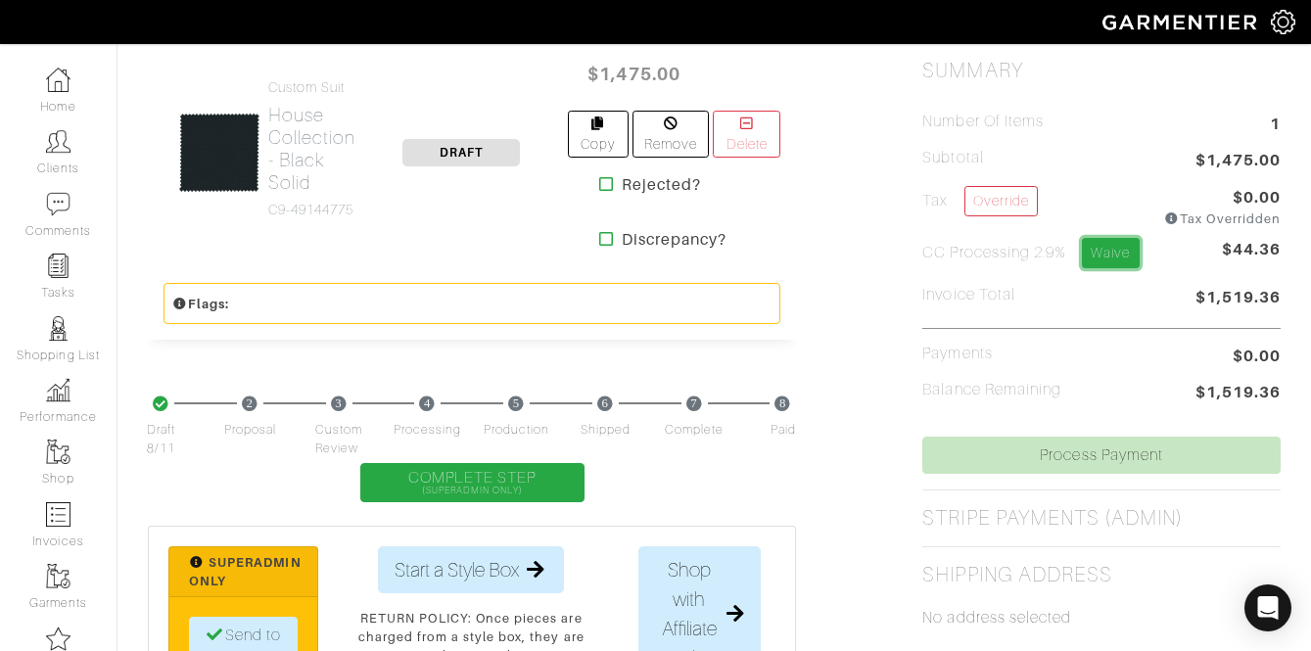
click at [1103, 254] on link "Waive" at bounding box center [1110, 253] width 57 height 30
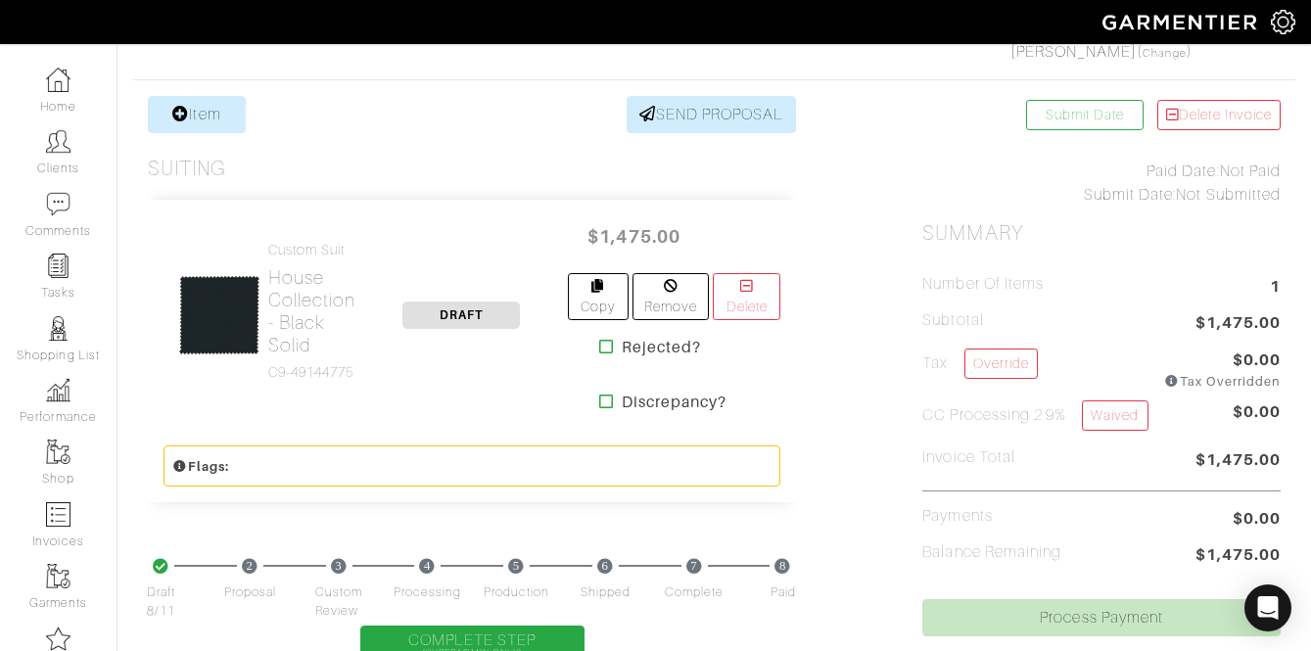
scroll to position [352, 0]
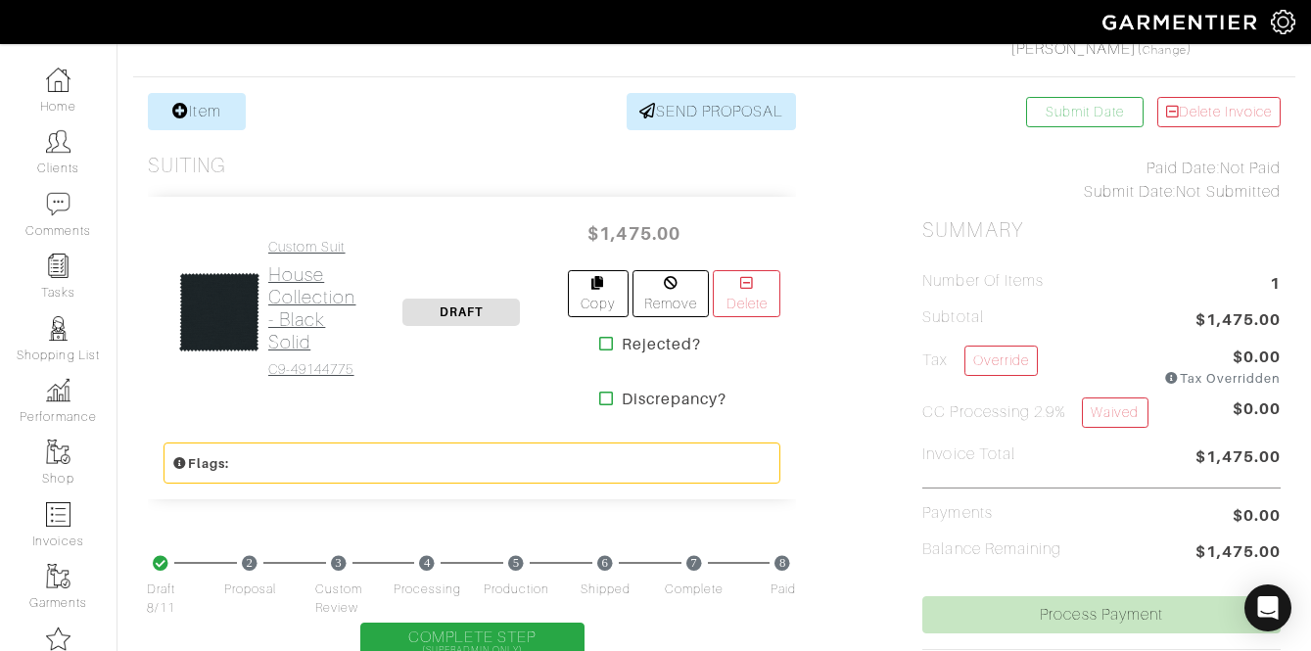
click at [303, 269] on h2 "House Collection - Black Solid" at bounding box center [312, 308] width 88 height 90
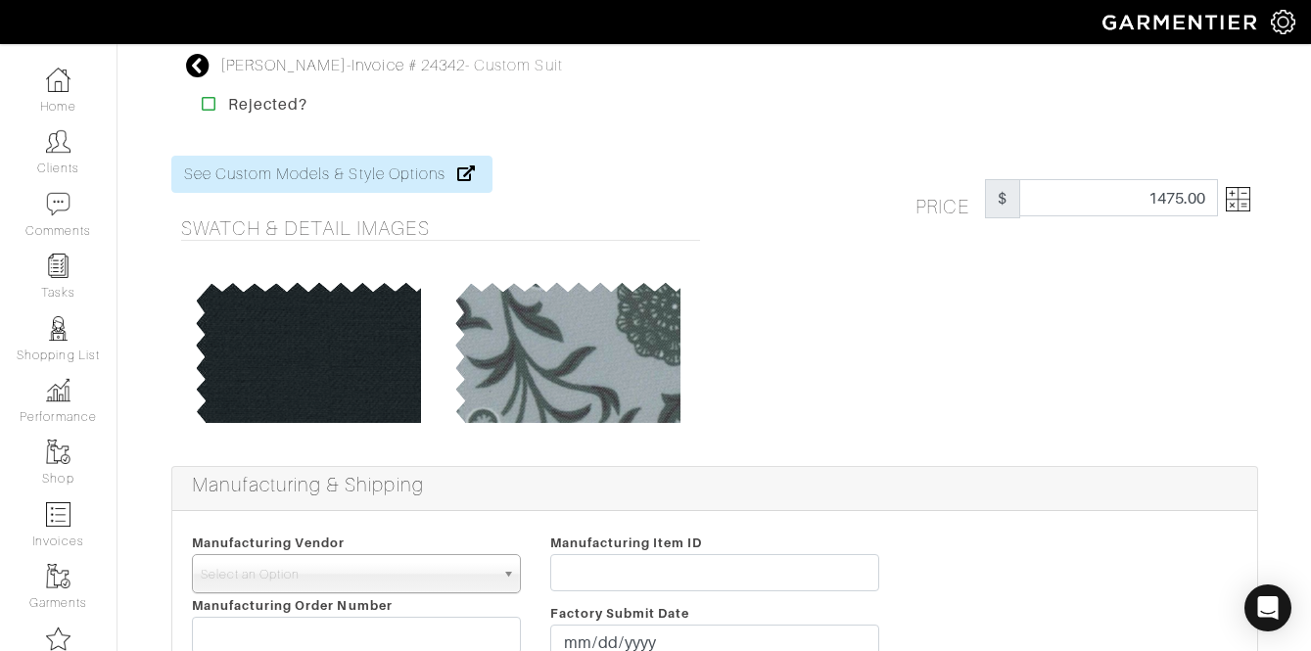
click at [1227, 189] on img at bounding box center [1238, 199] width 24 height 24
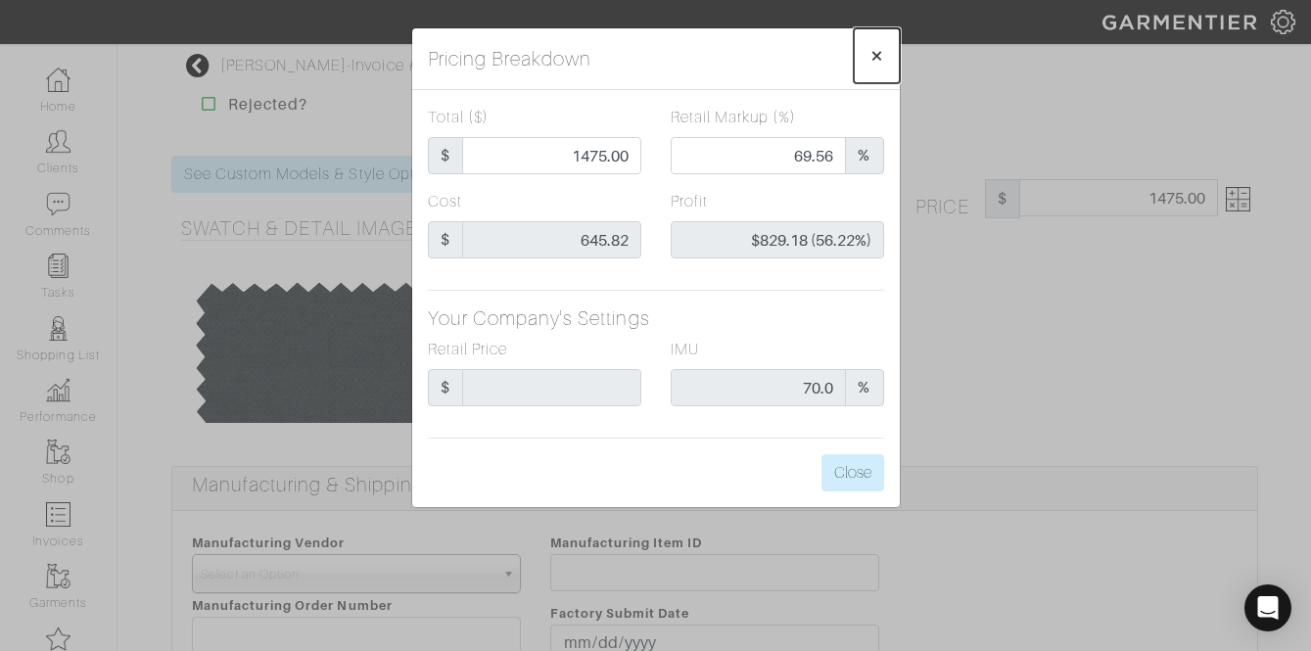
click at [891, 46] on button "×" at bounding box center [877, 55] width 46 height 55
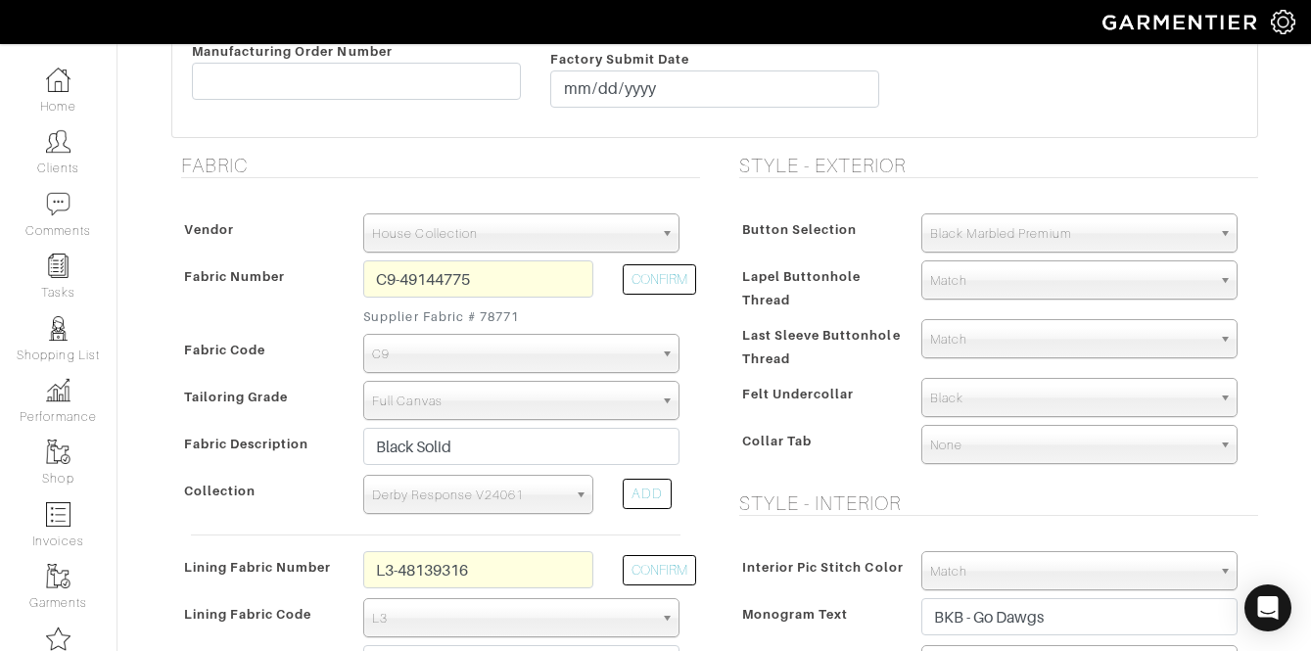
scroll to position [2086, 0]
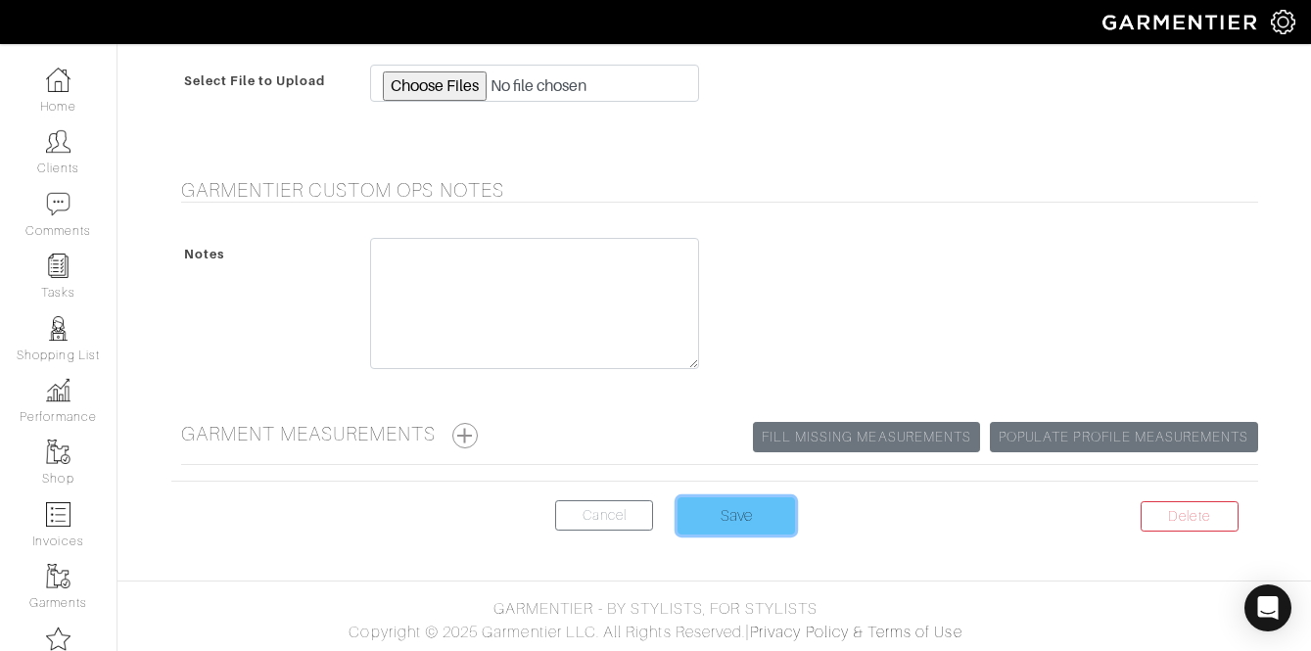
click at [739, 513] on input "Save" at bounding box center [737, 515] width 118 height 37
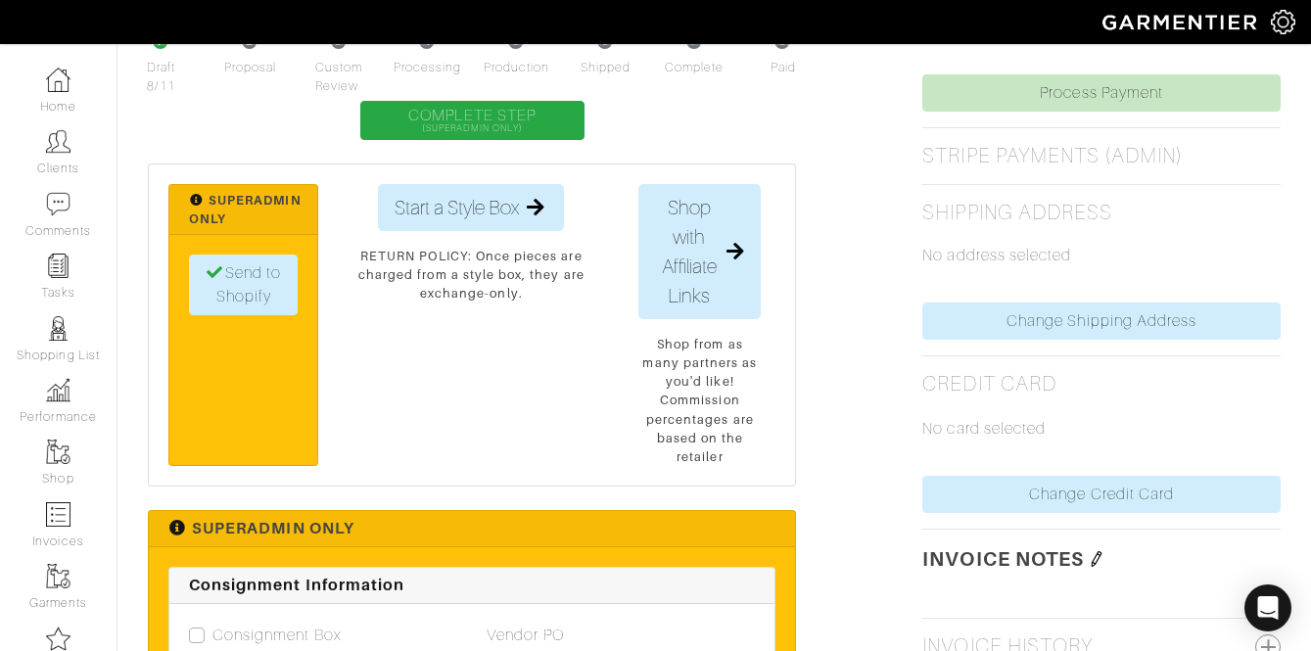
scroll to position [887, 0]
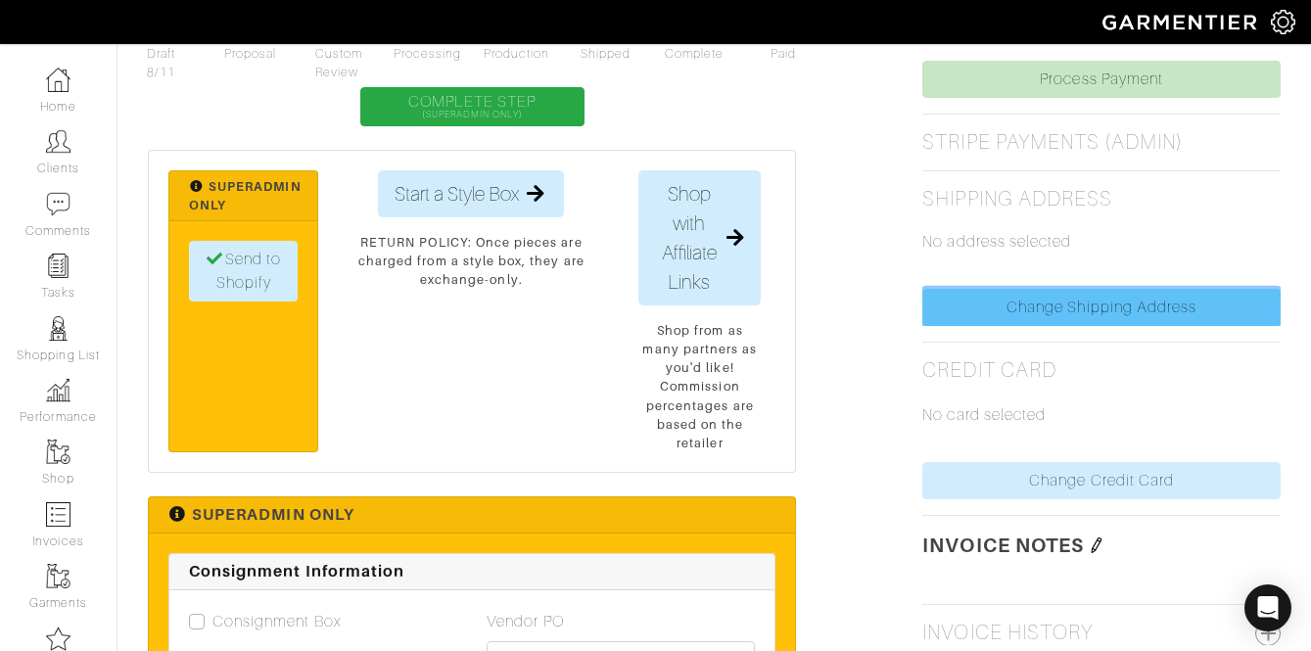
click at [1027, 307] on link "Change Shipping Address" at bounding box center [1101, 307] width 358 height 37
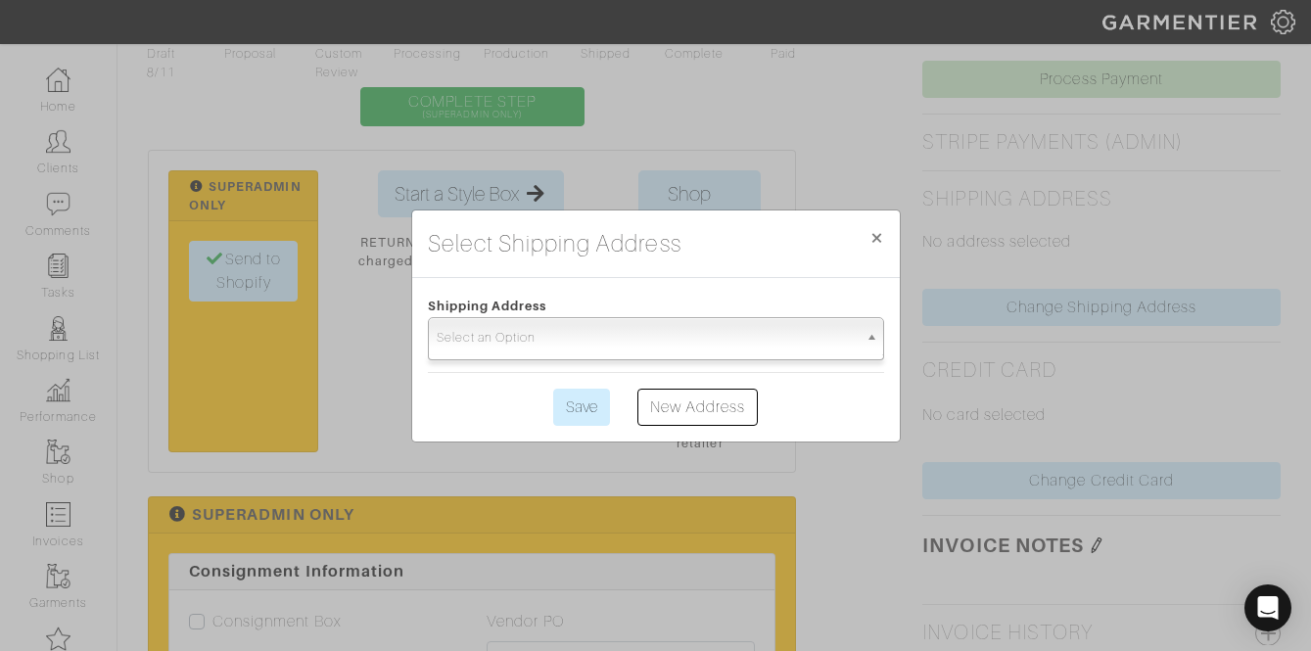
click at [693, 338] on span "Select an Option" at bounding box center [647, 337] width 421 height 39
click at [722, 394] on link "New Address" at bounding box center [697, 407] width 121 height 37
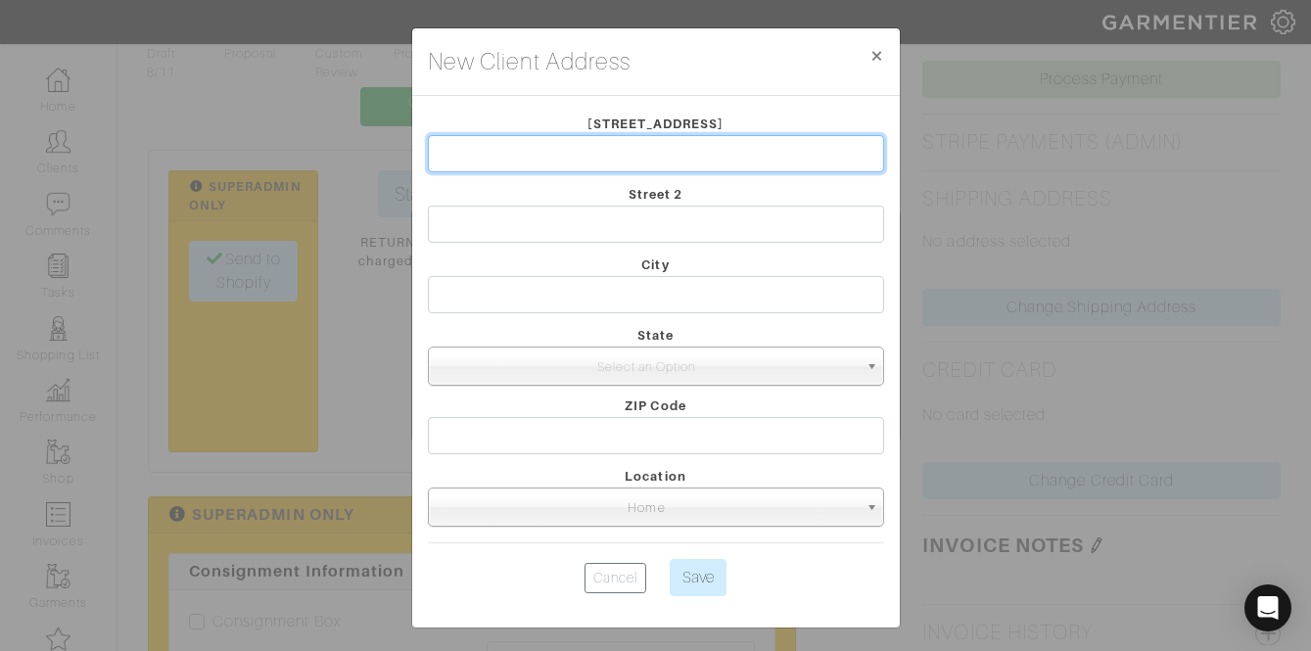
click at [547, 142] on input "text" at bounding box center [656, 153] width 456 height 37
type input "1787 Mt. Vernon Rd."
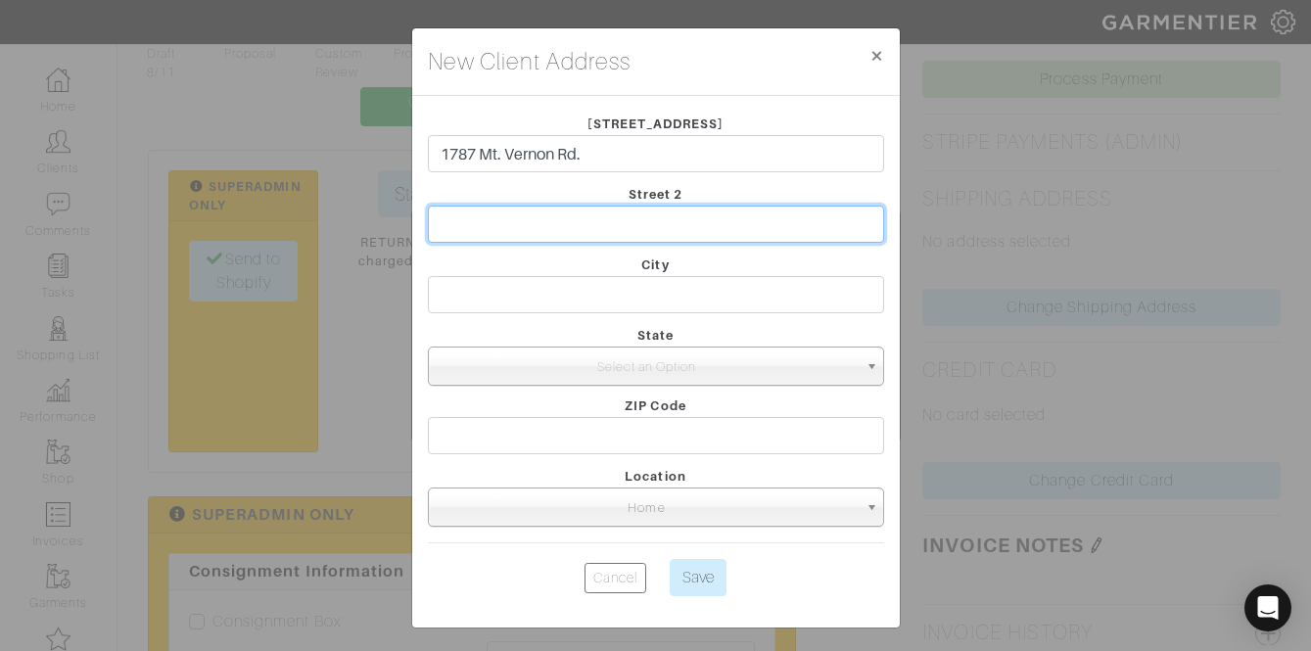
click at [537, 217] on input "text" at bounding box center [656, 224] width 456 height 37
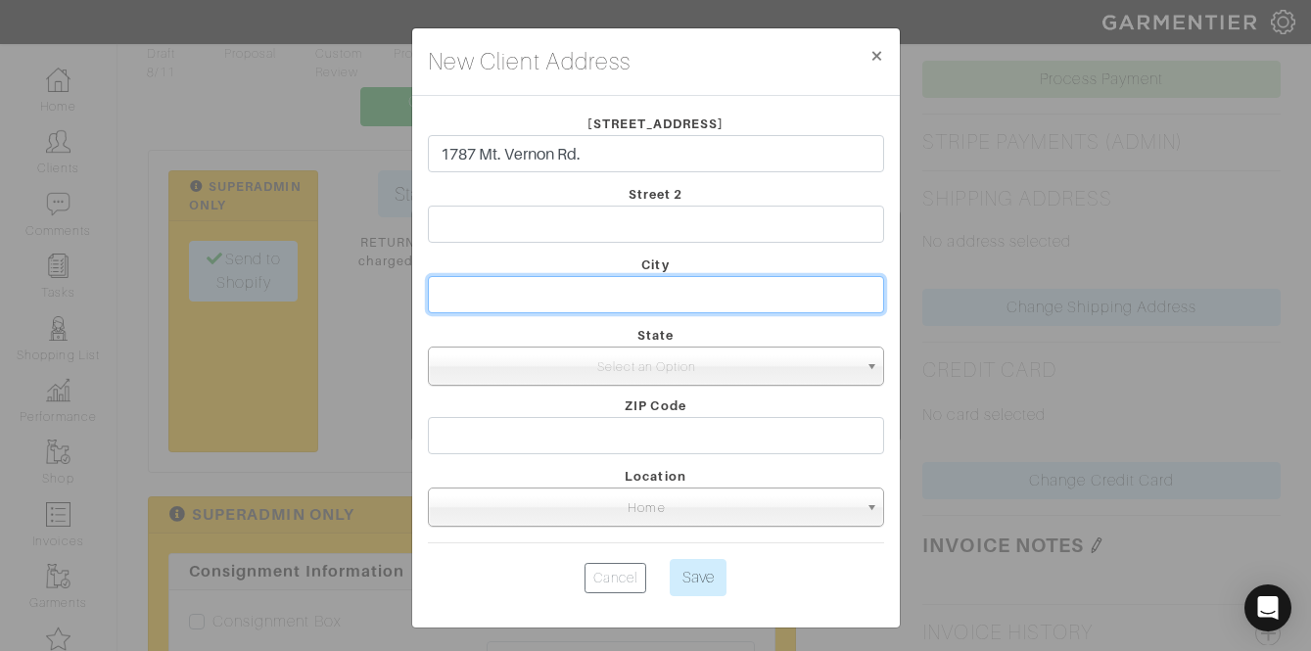
click at [482, 302] on input "text" at bounding box center [656, 294] width 456 height 37
click at [497, 304] on input "[PERSON_NAME][GEOGRAPHIC_DATA]" at bounding box center [656, 294] width 456 height 37
type input "Dunwoody"
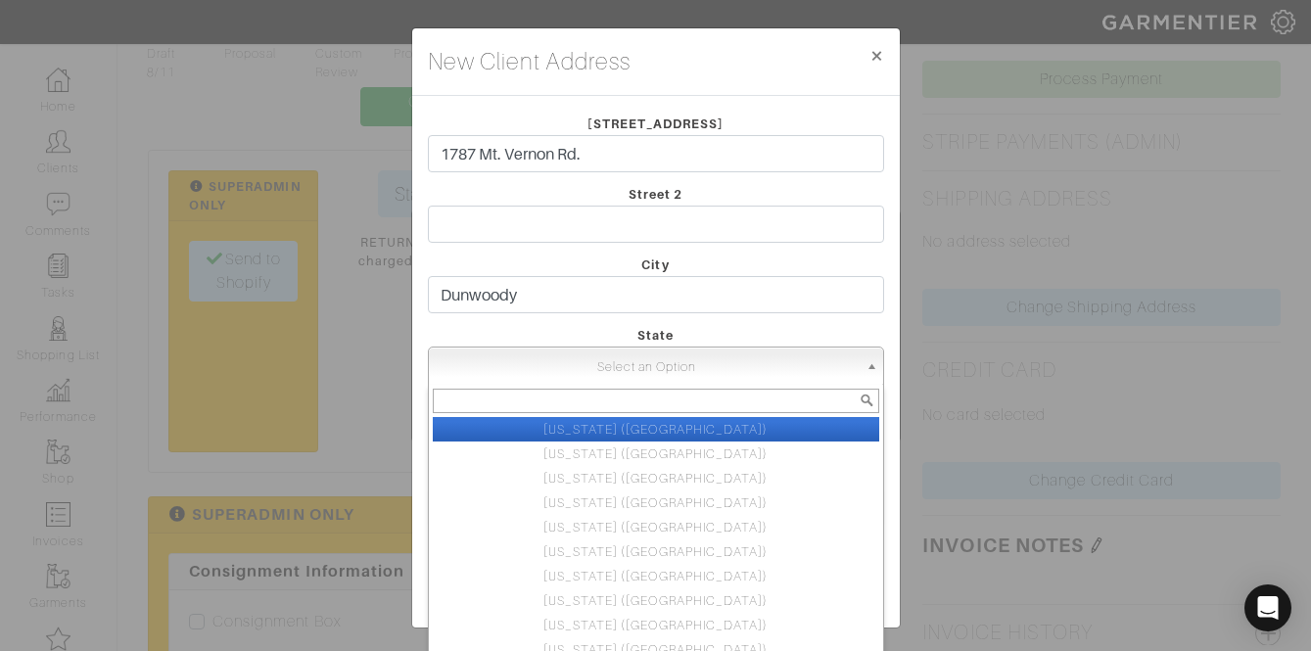
click at [622, 358] on span "Select an Option" at bounding box center [647, 367] width 421 height 39
type input "g"
select select "7"
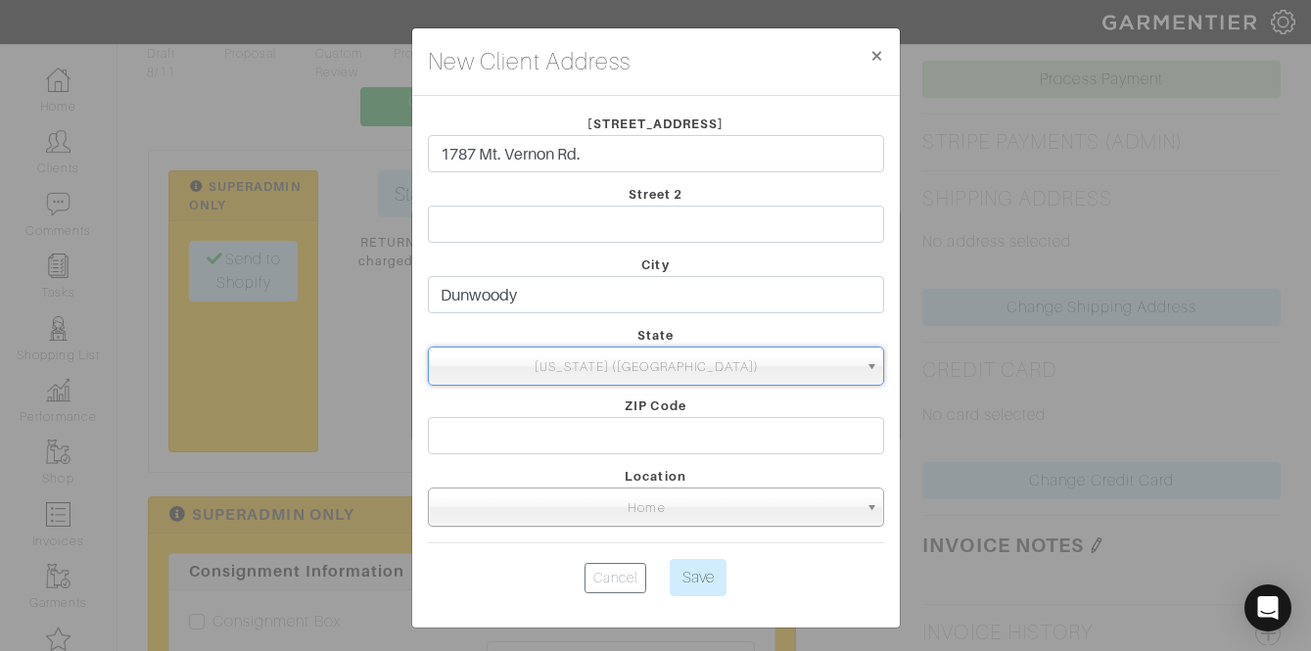
click at [556, 356] on span "[US_STATE] ([GEOGRAPHIC_DATA])" at bounding box center [647, 367] width 421 height 39
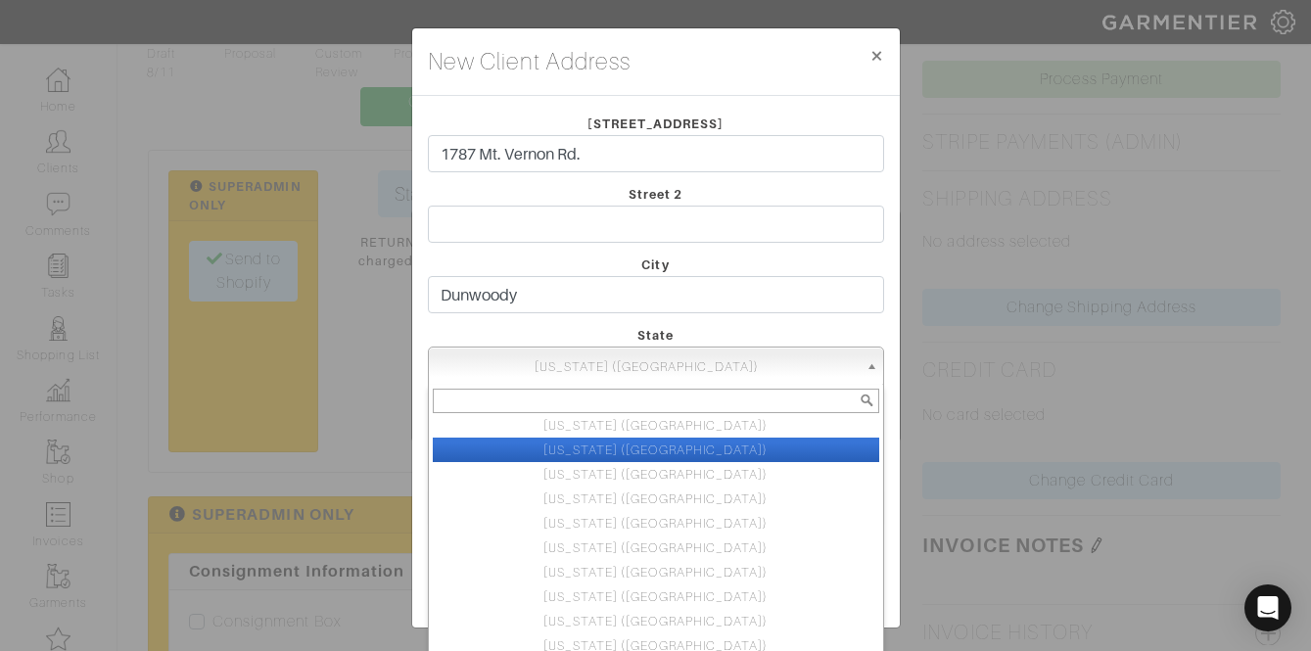
scroll to position [465, 0]
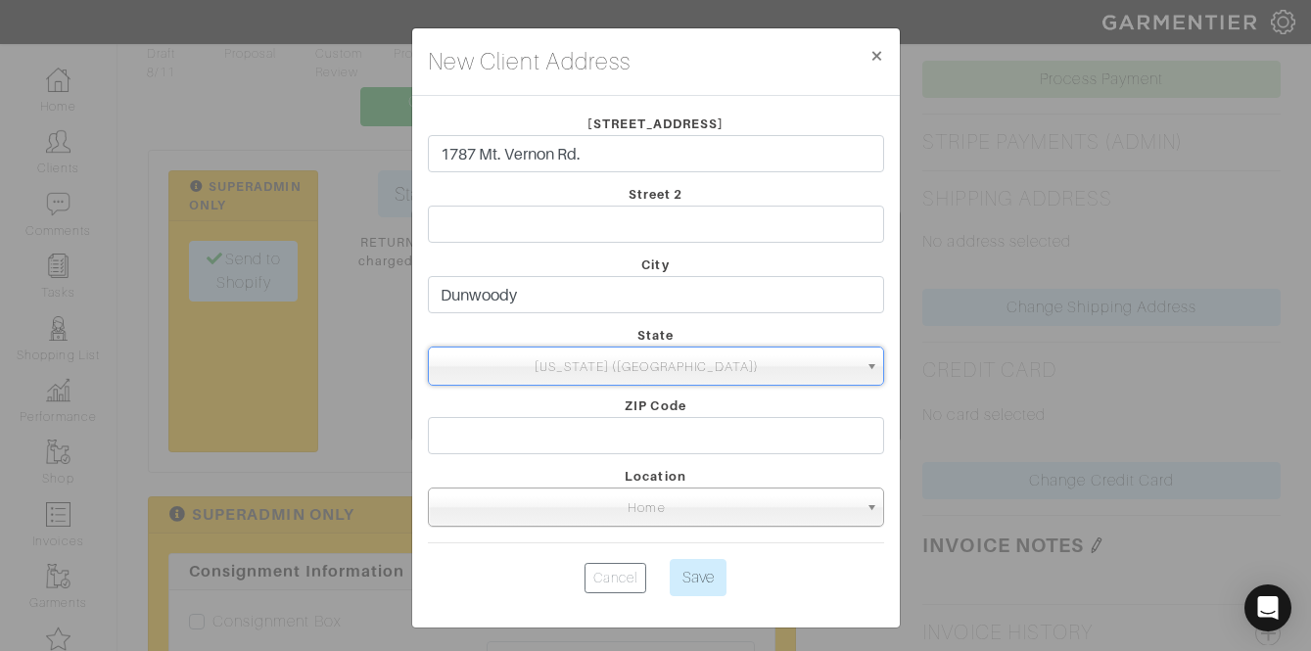
click at [777, 365] on span "[US_STATE] ([GEOGRAPHIC_DATA])" at bounding box center [647, 367] width 421 height 39
select select "16"
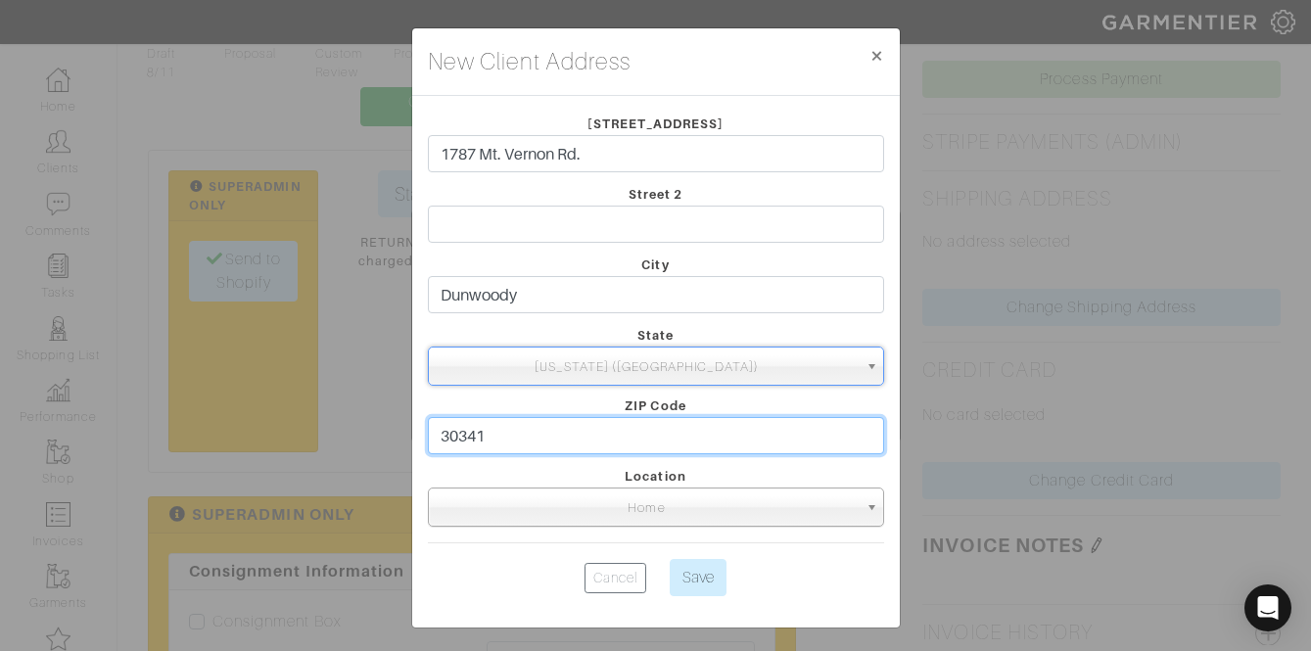
click at [529, 426] on input "30341" at bounding box center [656, 435] width 456 height 37
click at [524, 435] on input "30341" at bounding box center [656, 435] width 456 height 37
type input "30338"
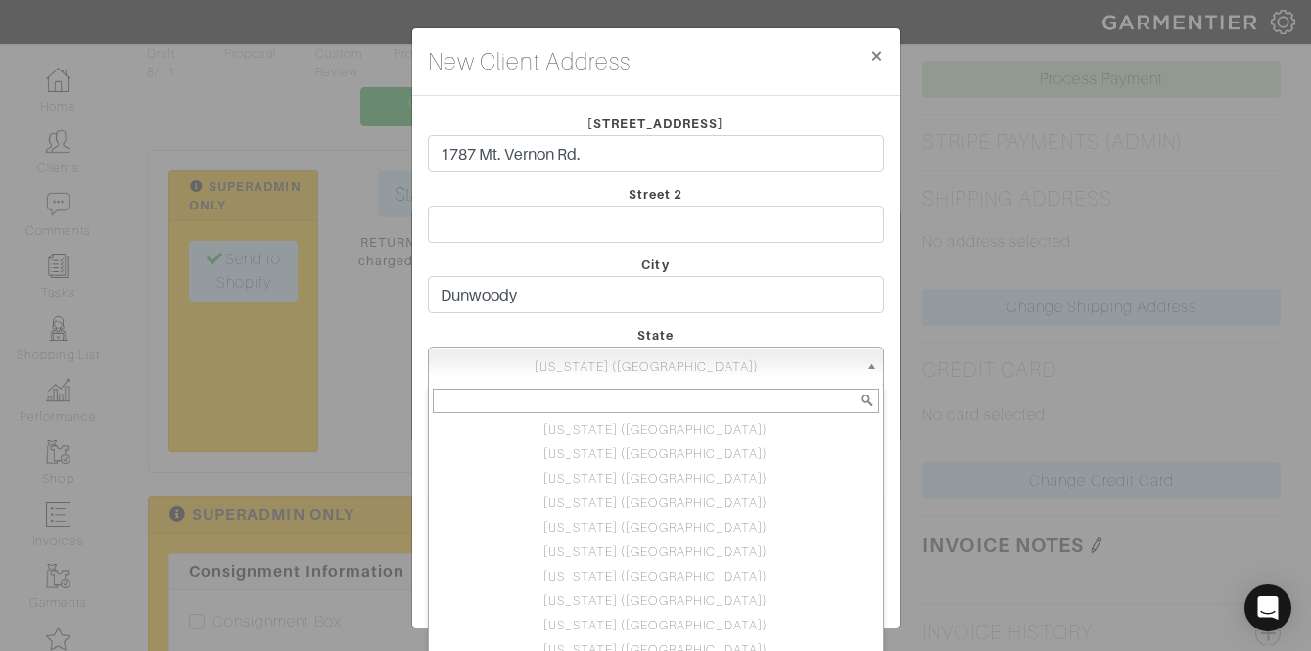
click at [550, 385] on div "[US_STATE] ([GEOGRAPHIC_DATA]) [US_STATE] ([GEOGRAPHIC_DATA]) [US_STATE] ([GEOG…" at bounding box center [656, 366] width 456 height 39
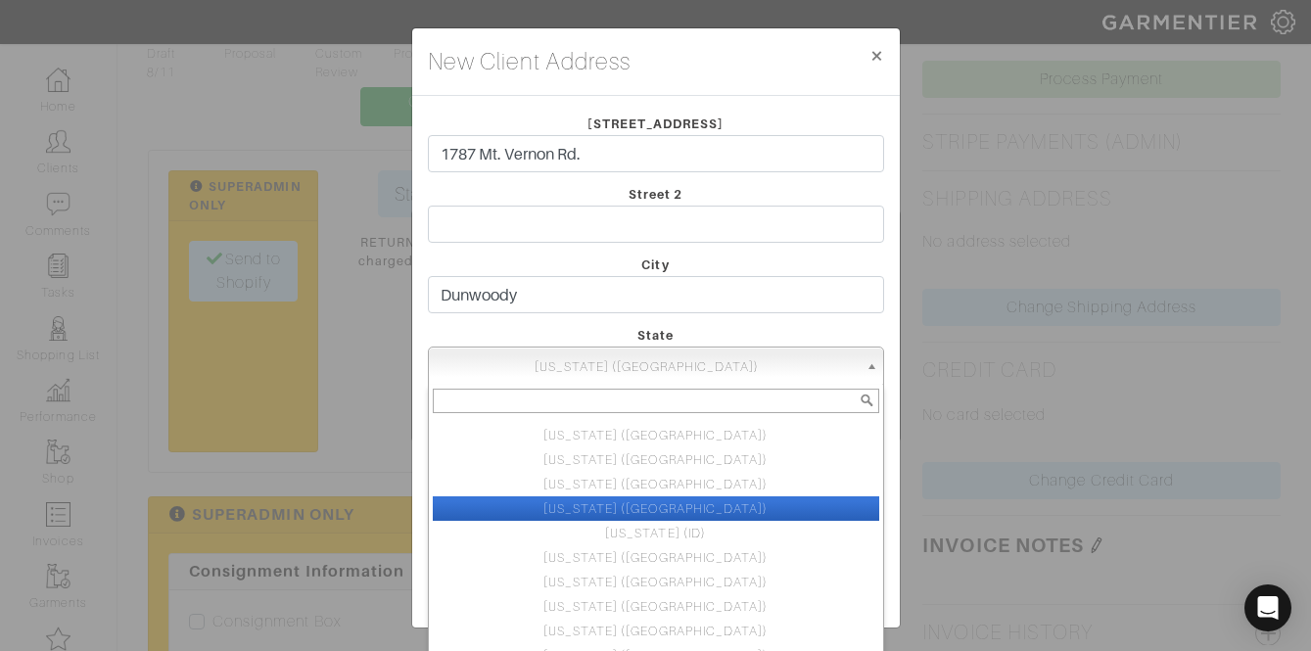
scroll to position [311, 0]
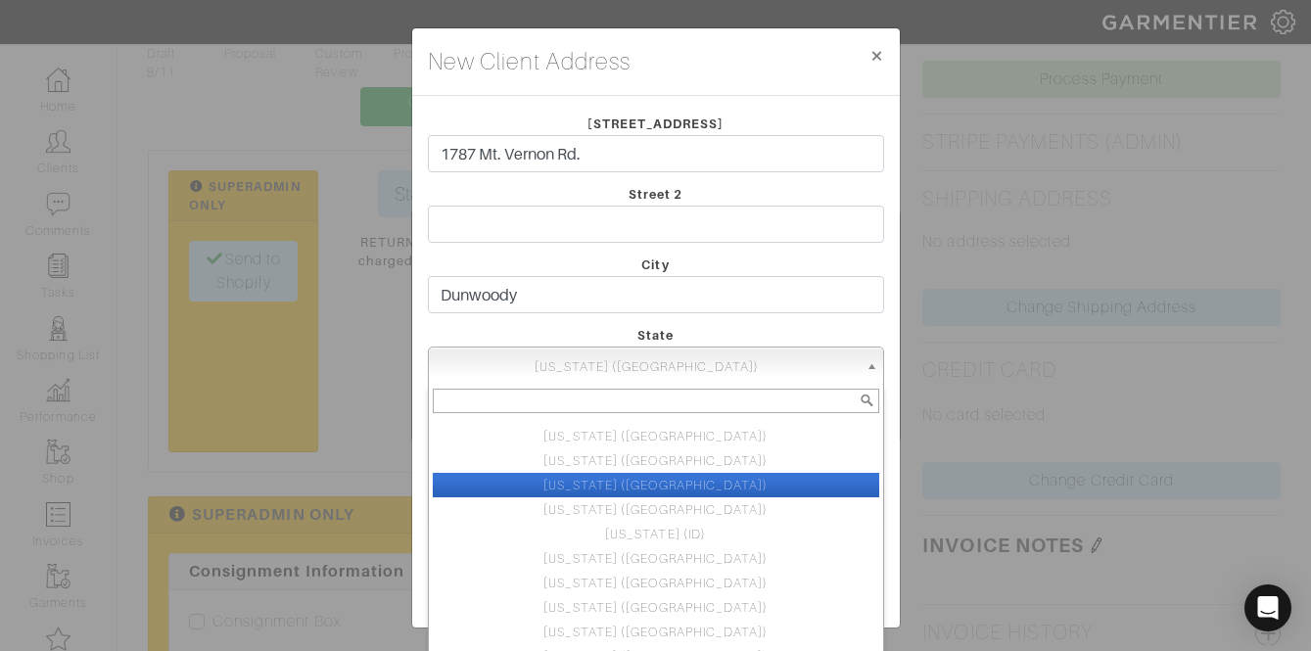
click at [658, 484] on li "[US_STATE] ([GEOGRAPHIC_DATA])" at bounding box center [656, 485] width 447 height 24
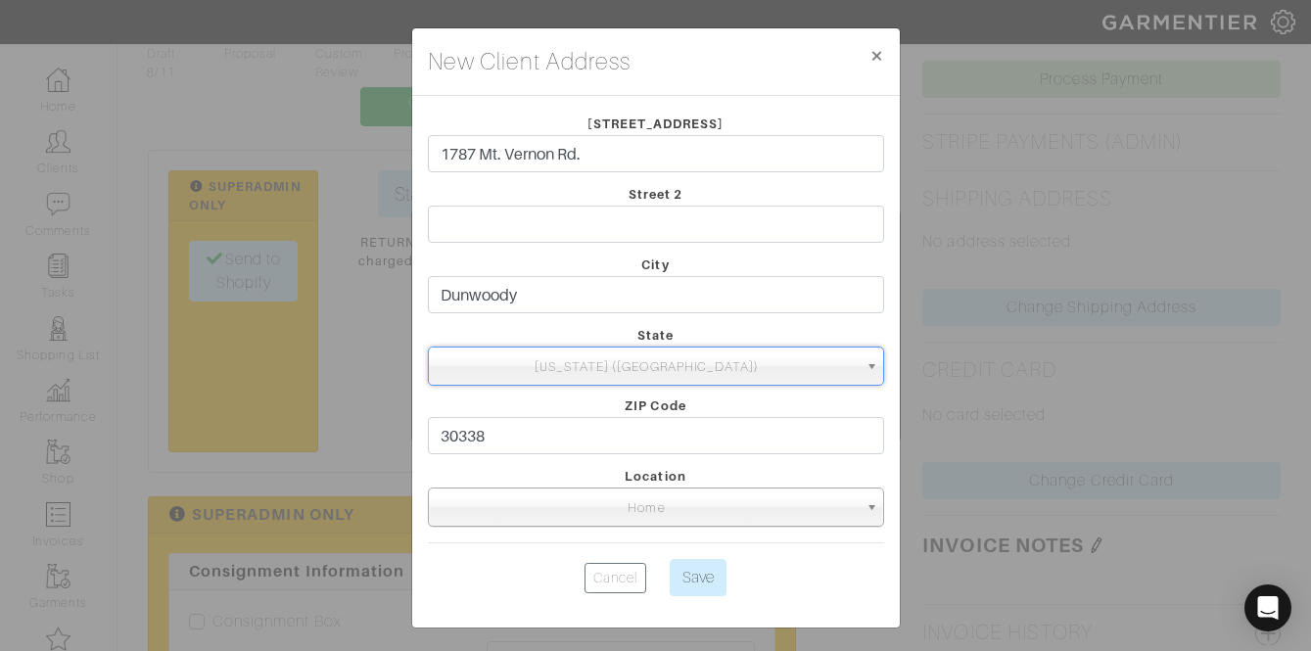
scroll to position [6, 0]
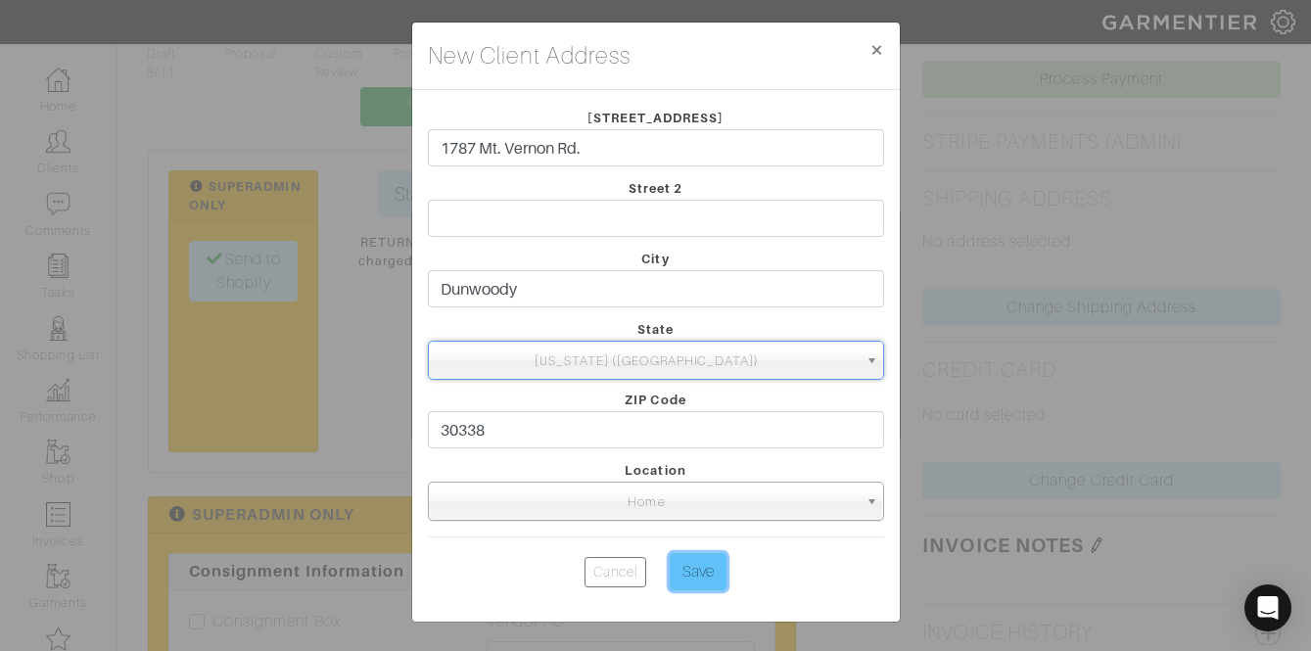
click at [690, 575] on input "Save" at bounding box center [698, 571] width 57 height 37
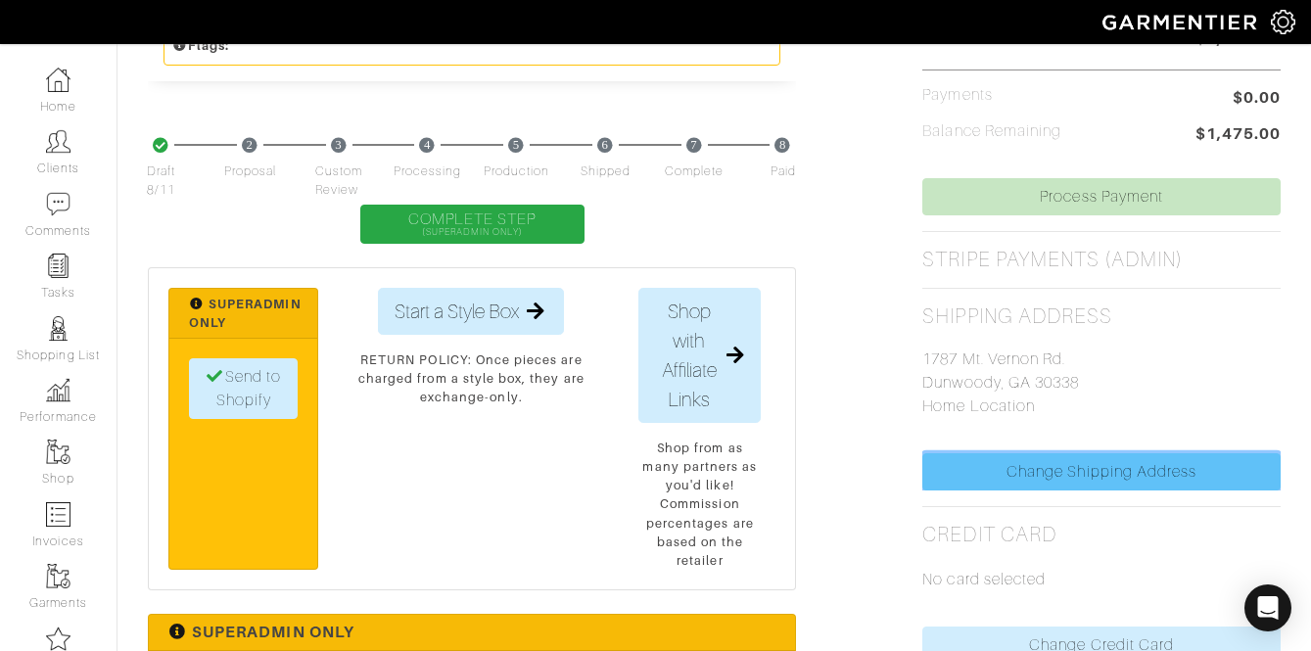
scroll to position [839, 0]
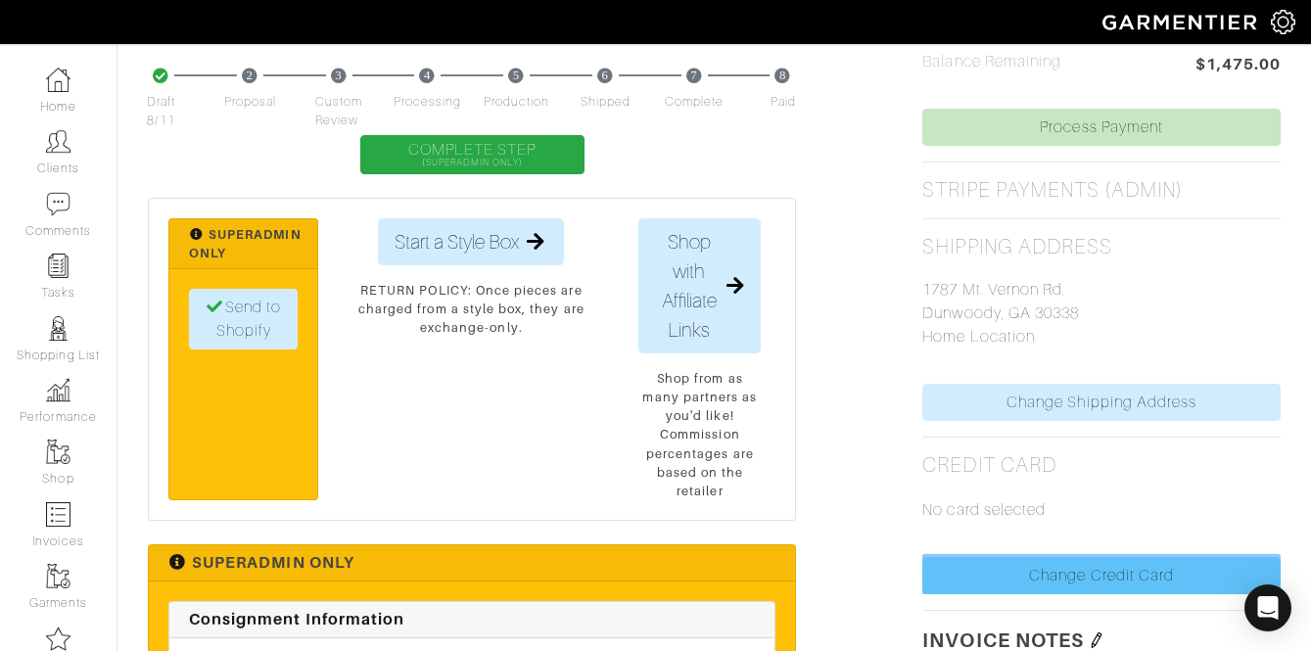
click at [1037, 579] on link "Change Credit Card" at bounding box center [1101, 575] width 358 height 37
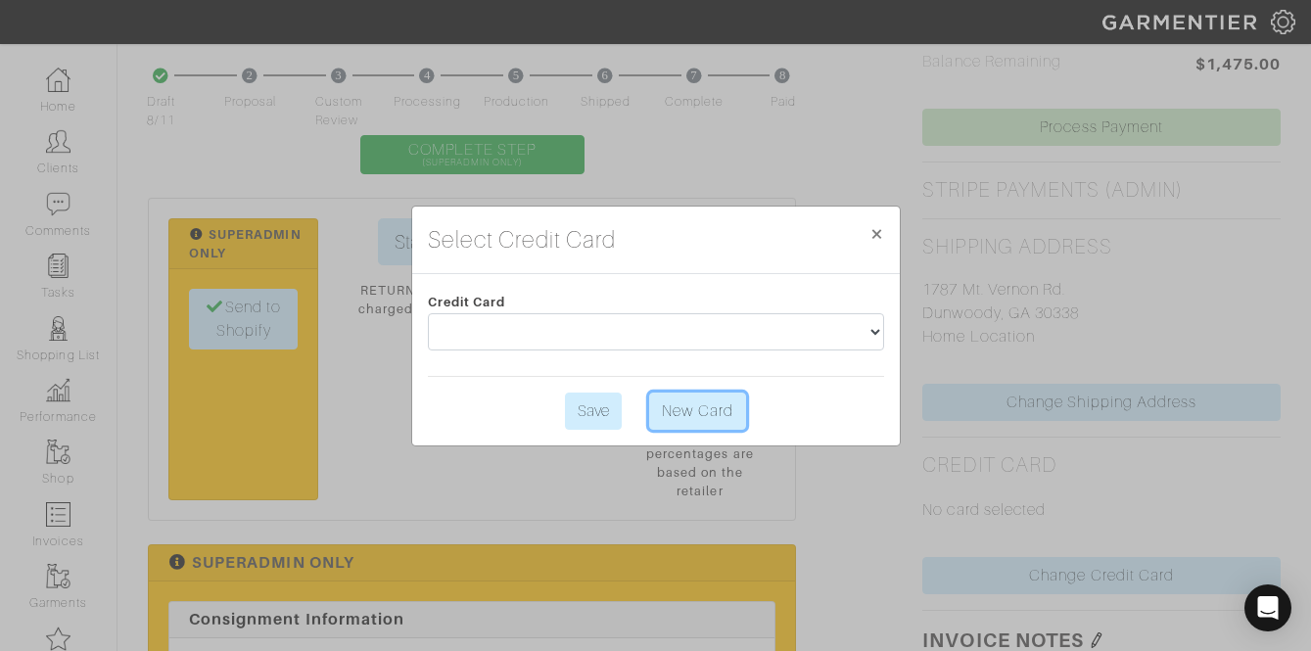
click at [712, 412] on link "New Card" at bounding box center [697, 411] width 96 height 37
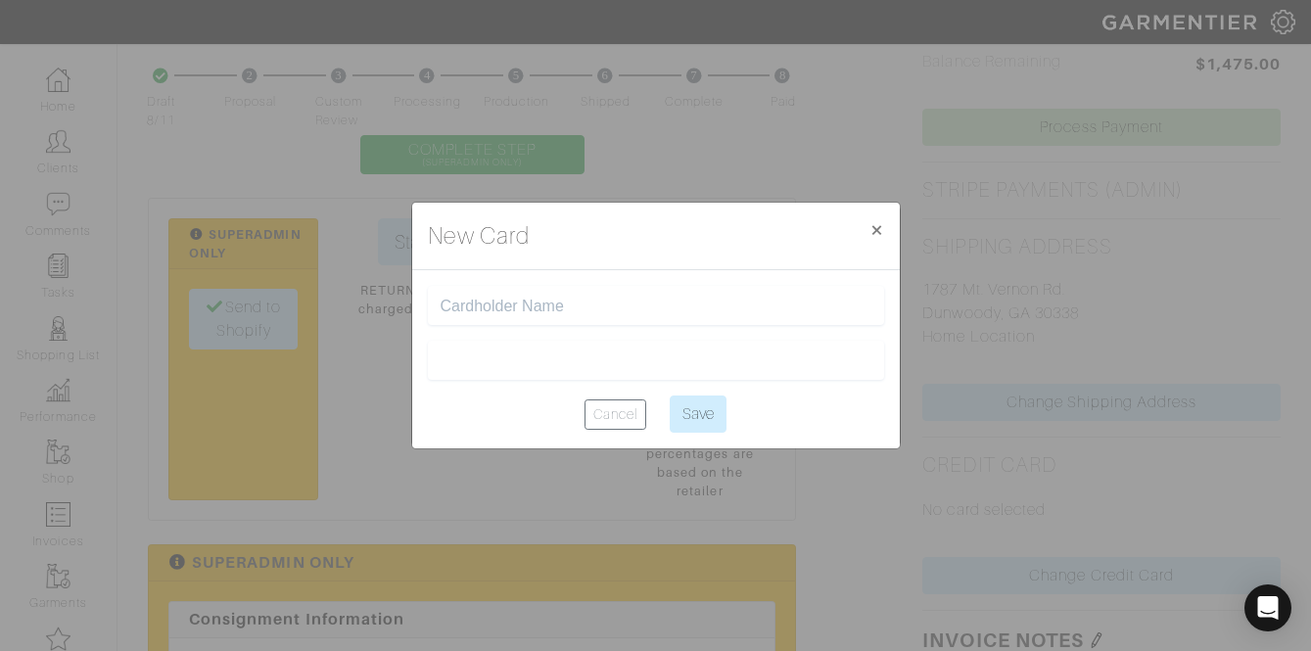
click at [598, 306] on input "text" at bounding box center [656, 306] width 431 height 19
click at [541, 296] on div "[CREDIT_CARD_NUMBER]" at bounding box center [656, 305] width 456 height 39
click at [527, 308] on input "[CREDIT_CARD_NUMBER]" at bounding box center [656, 306] width 431 height 19
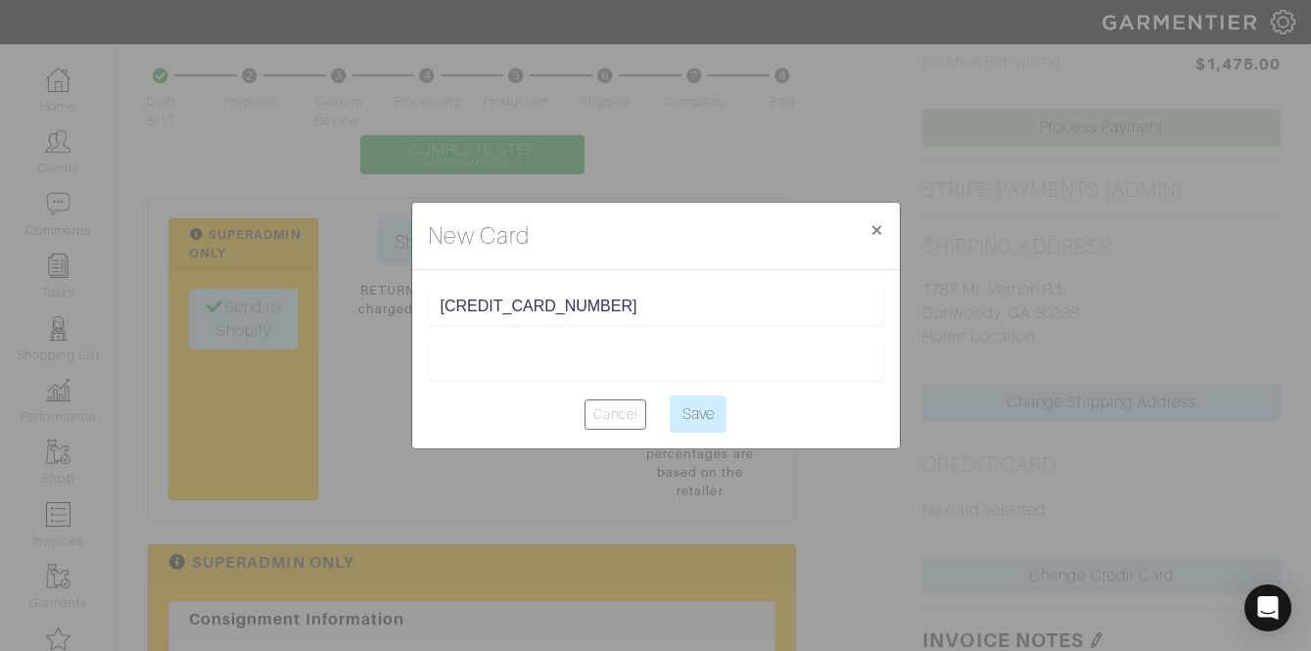
click at [527, 308] on input "[CREDIT_CARD_NUMBER]" at bounding box center [656, 306] width 431 height 19
click at [524, 297] on input "[CREDIT_CARD_NUMBER]" at bounding box center [656, 306] width 431 height 19
click at [524, 302] on input "[CREDIT_CARD_NUMBER]" at bounding box center [656, 306] width 431 height 19
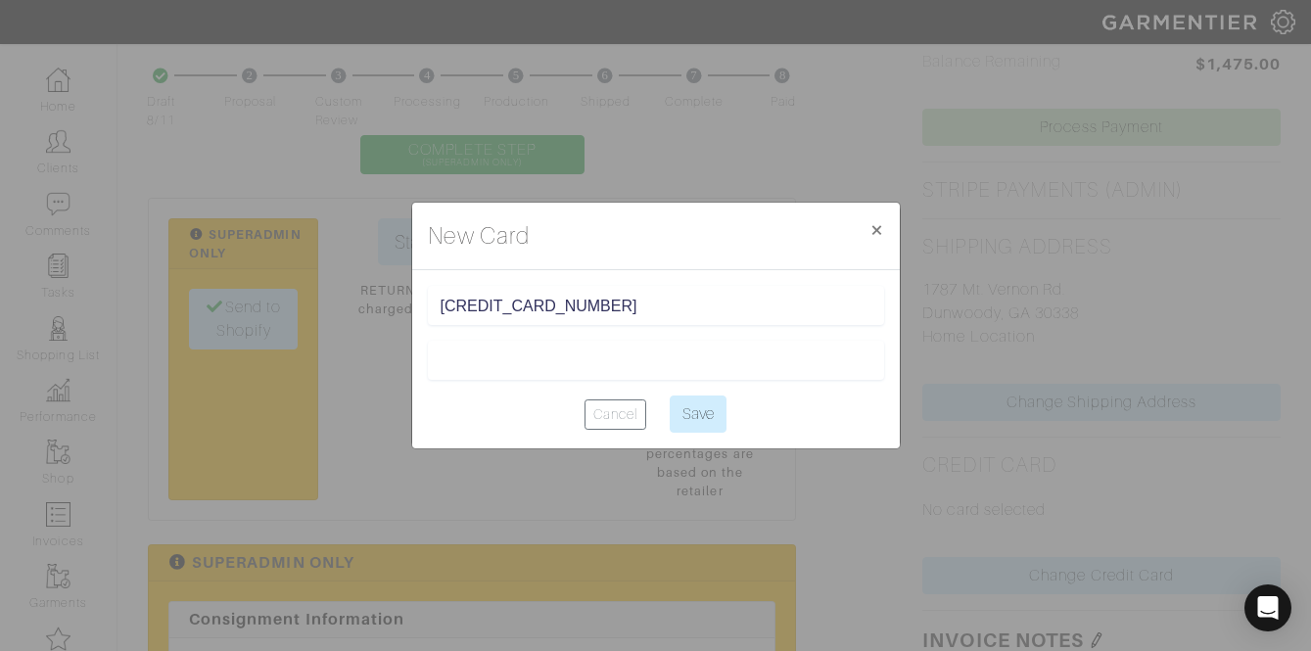
click at [524, 302] on input "[CREDIT_CARD_NUMBER]" at bounding box center [656, 306] width 431 height 19
type input "[PERSON_NAME]"
click at [703, 417] on input "Save" at bounding box center [698, 414] width 57 height 37
type input "Saving..."
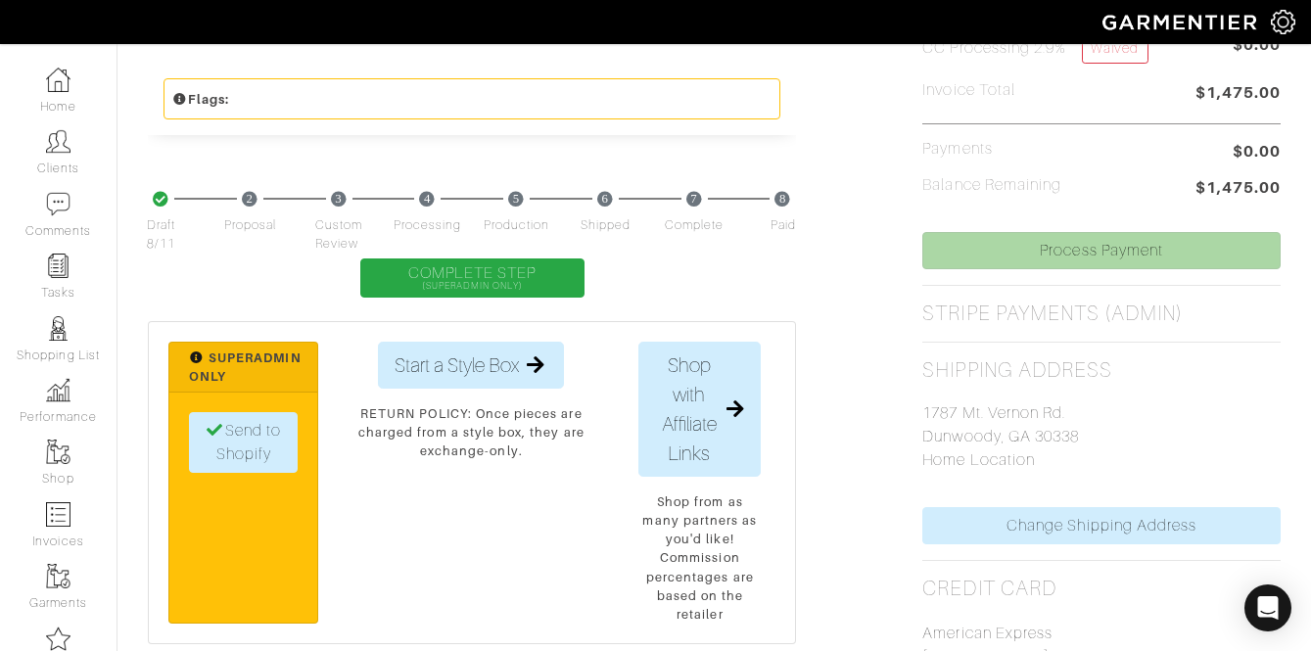
scroll to position [717, 0]
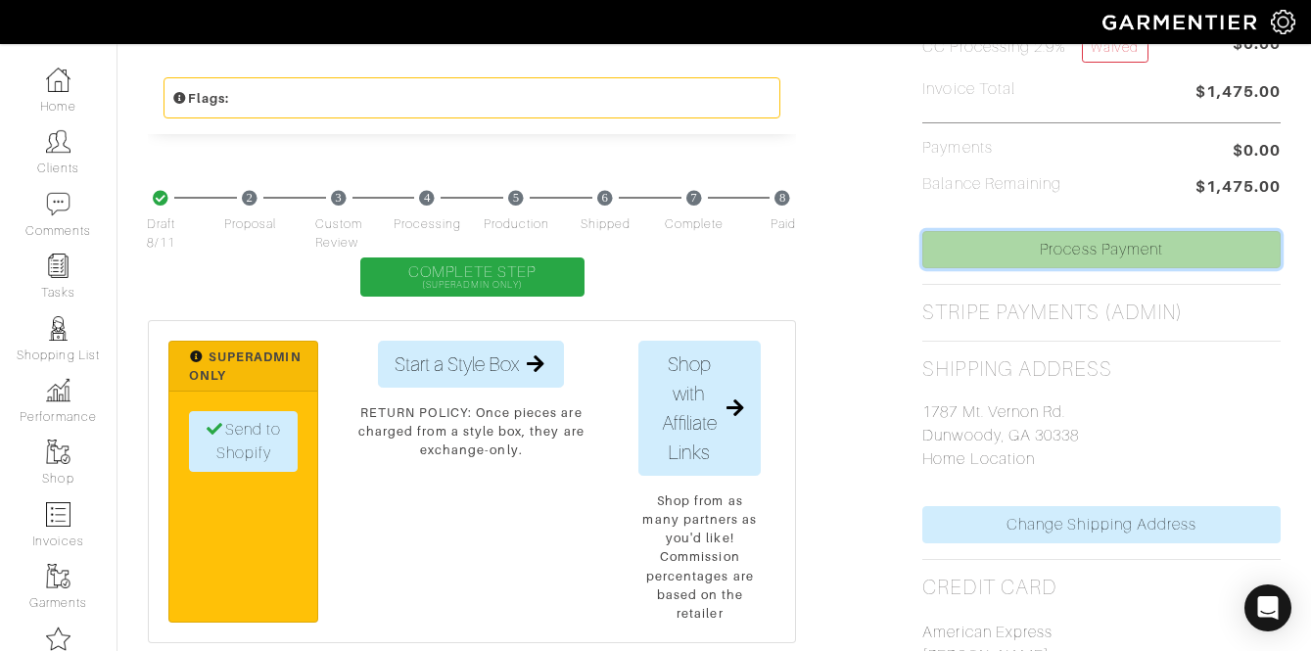
click at [1076, 266] on link "Process Payment" at bounding box center [1101, 249] width 358 height 37
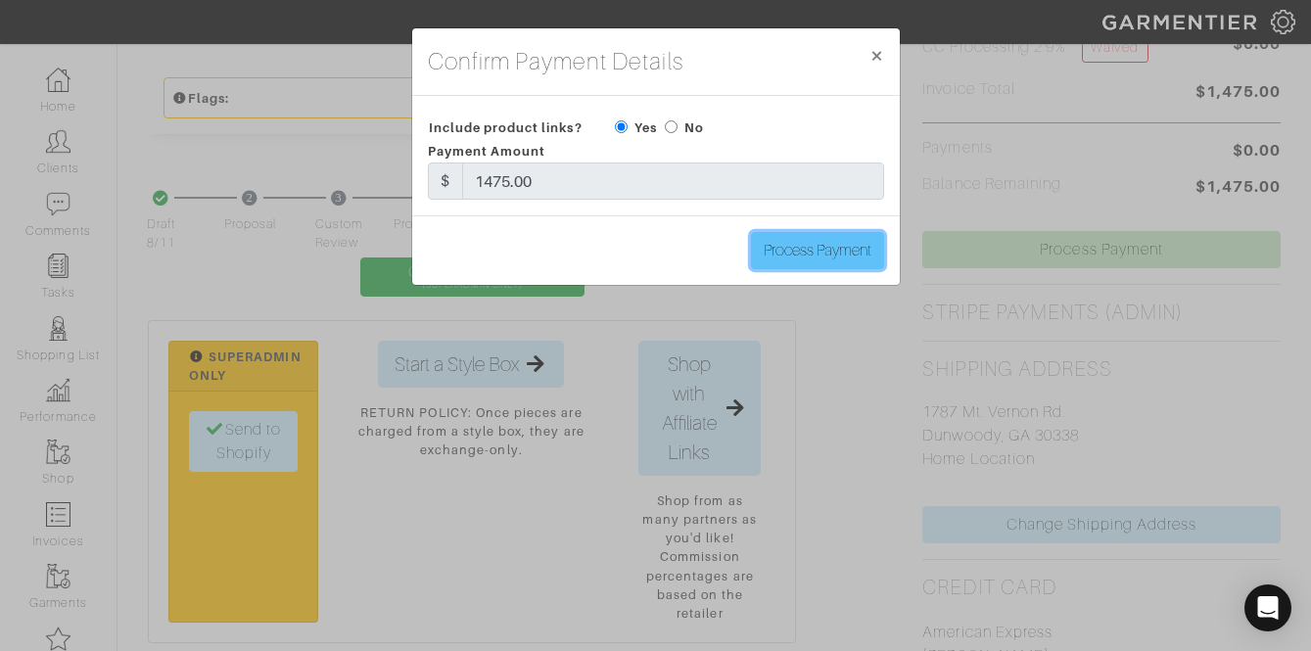
click at [805, 252] on input "Process Payment" at bounding box center [817, 250] width 133 height 37
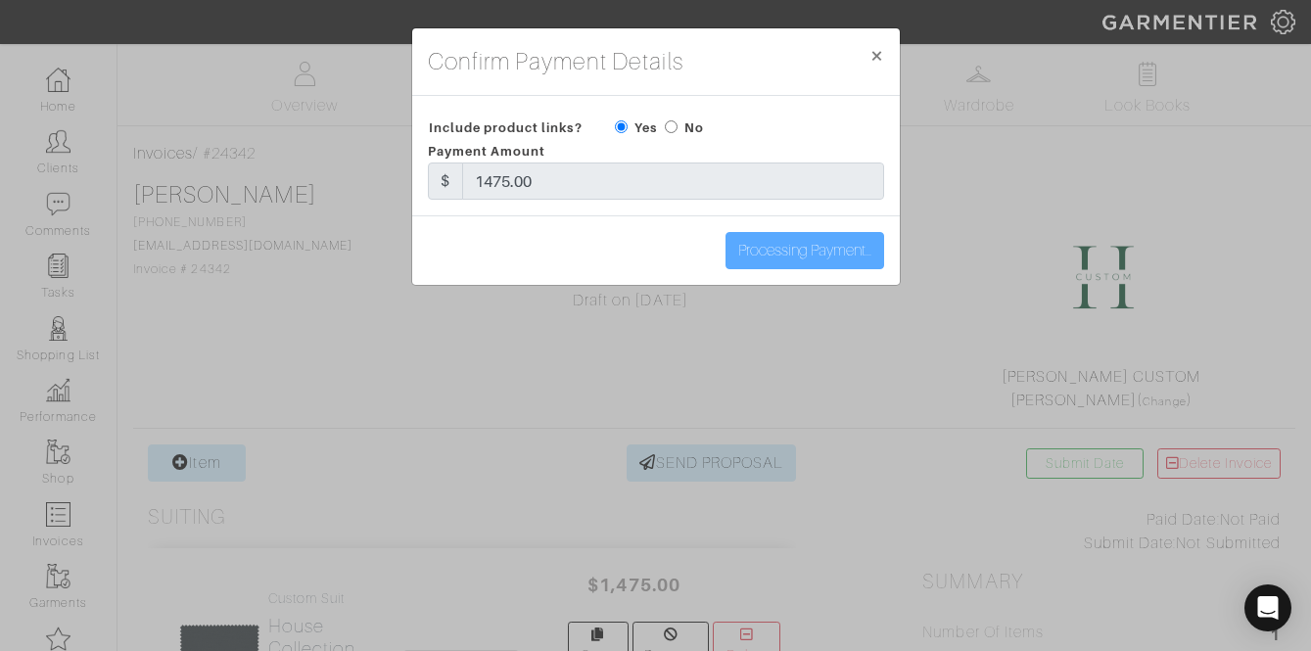
type input "Process Payment"
